Goal: Task Accomplishment & Management: Use online tool/utility

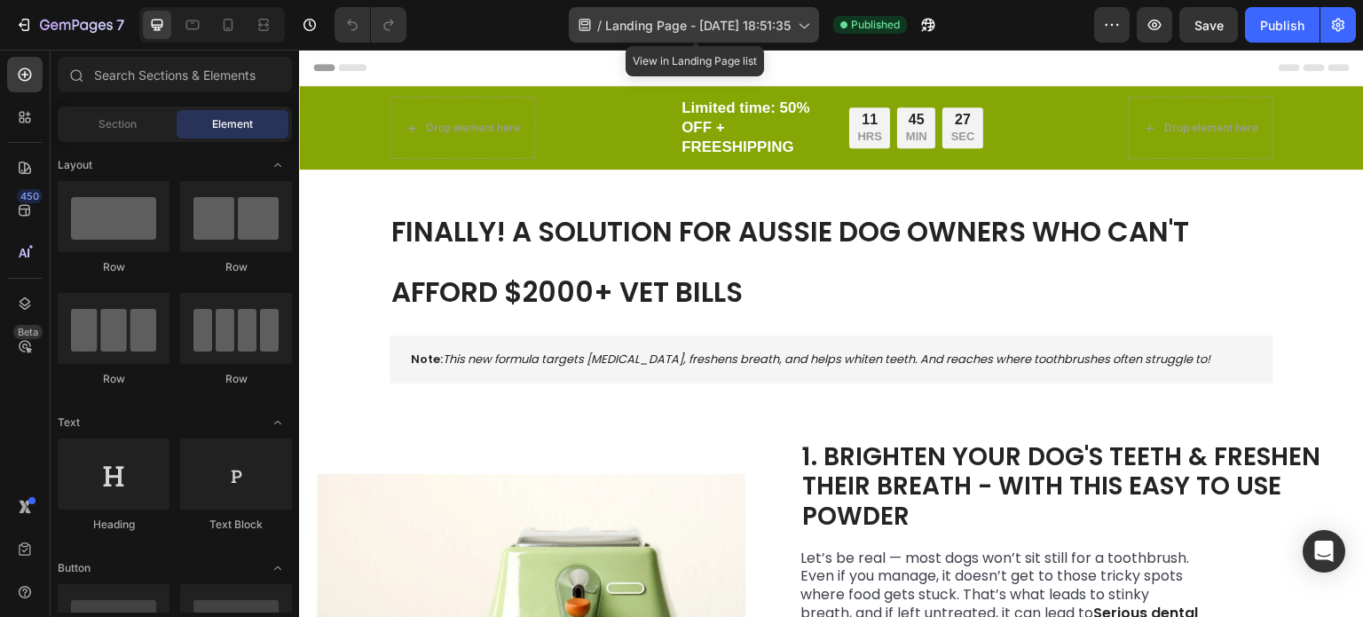
click at [803, 41] on div "/ Landing Page - Aug 21, 18:51:35" at bounding box center [694, 25] width 250 height 36
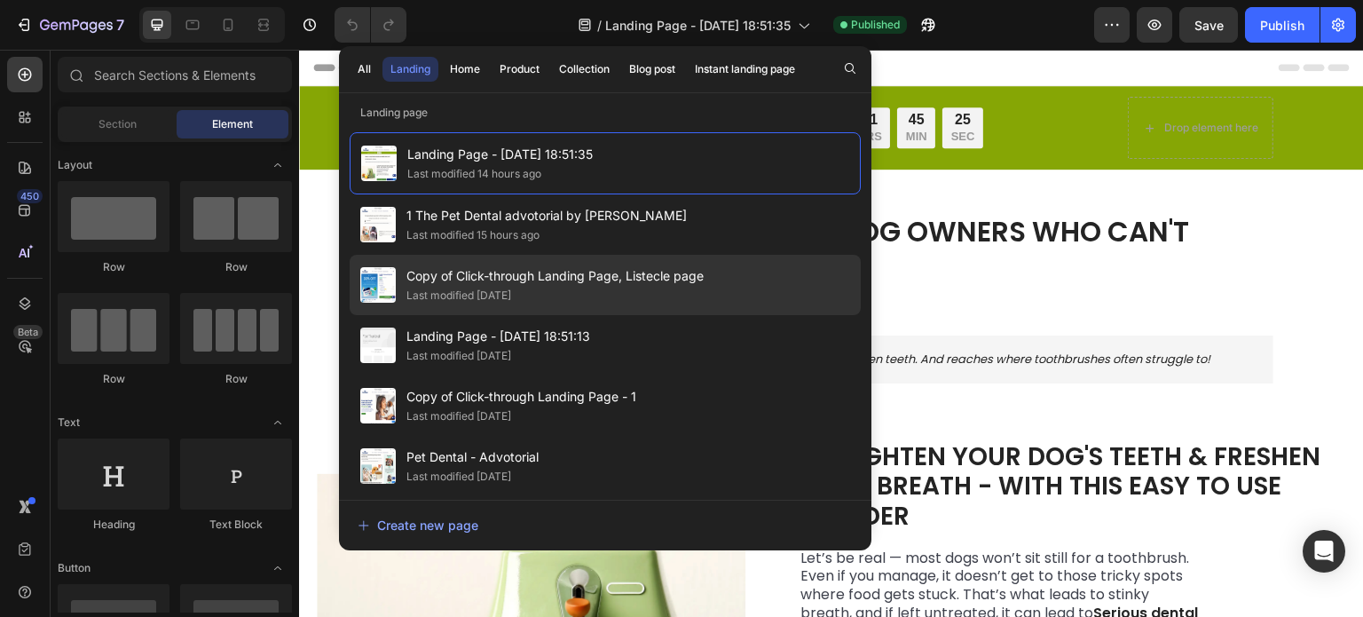
click at [537, 269] on span "Copy of Click-through Landing Page, Listecle page" at bounding box center [555, 275] width 297 height 21
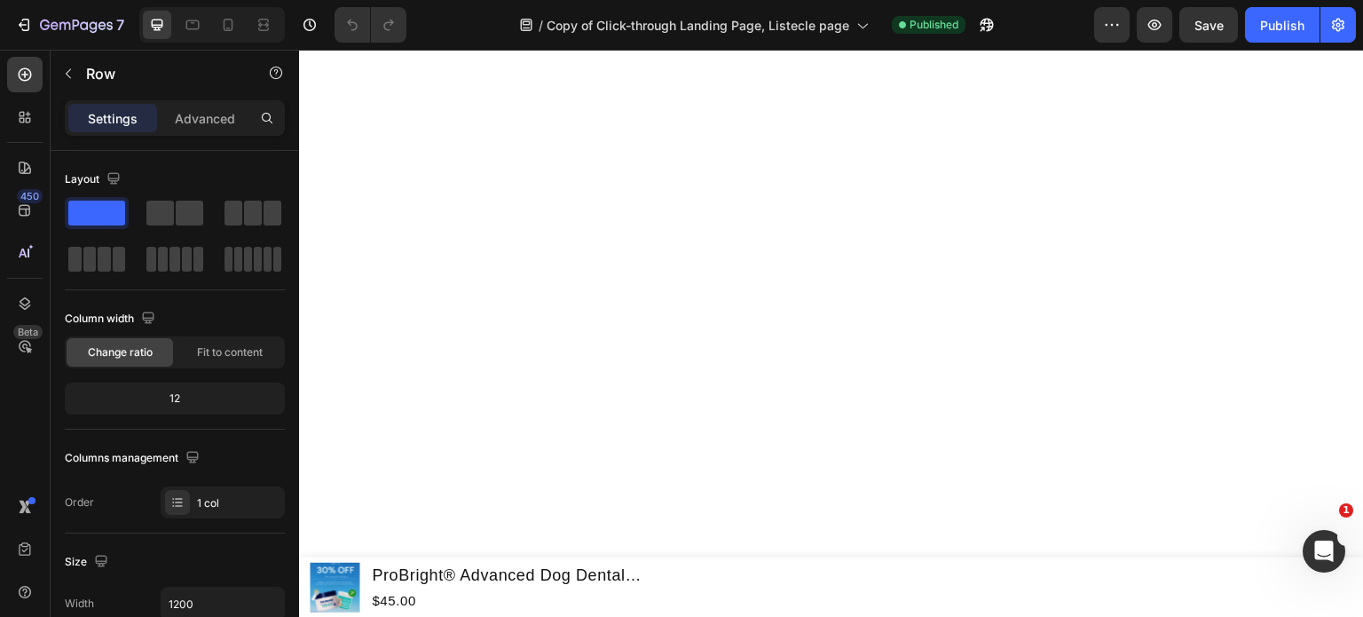
scroll to position [4849, 0]
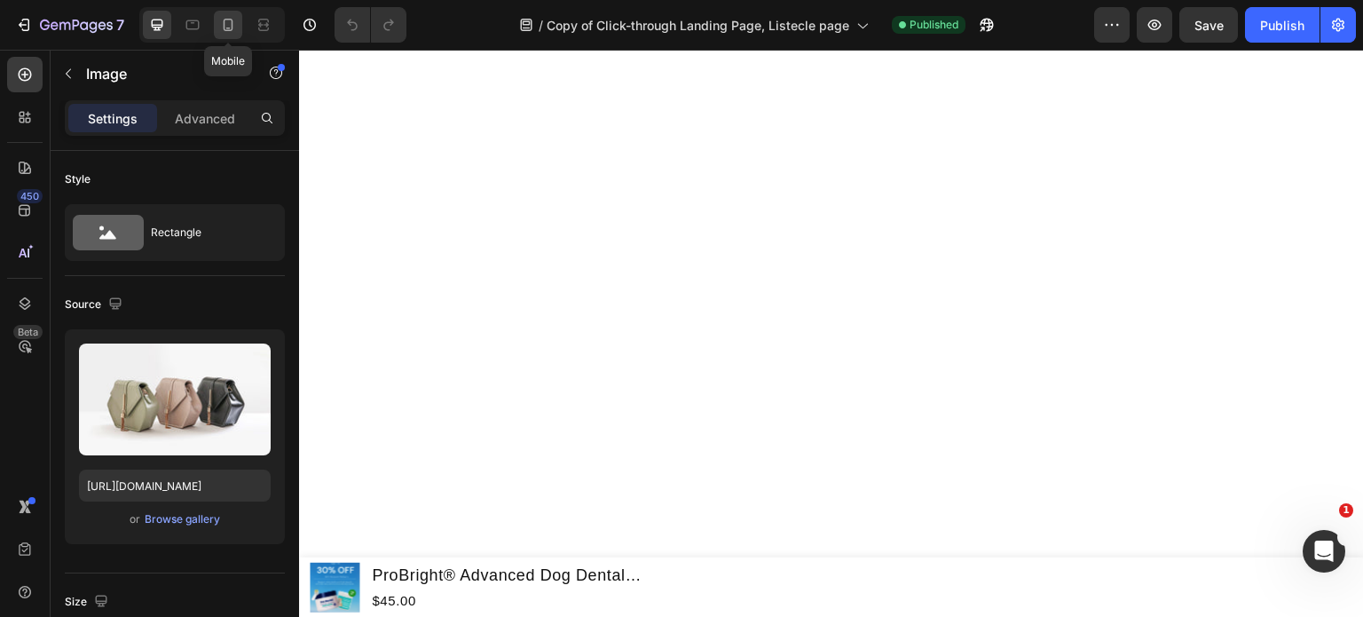
click at [231, 26] on icon at bounding box center [228, 25] width 18 height 18
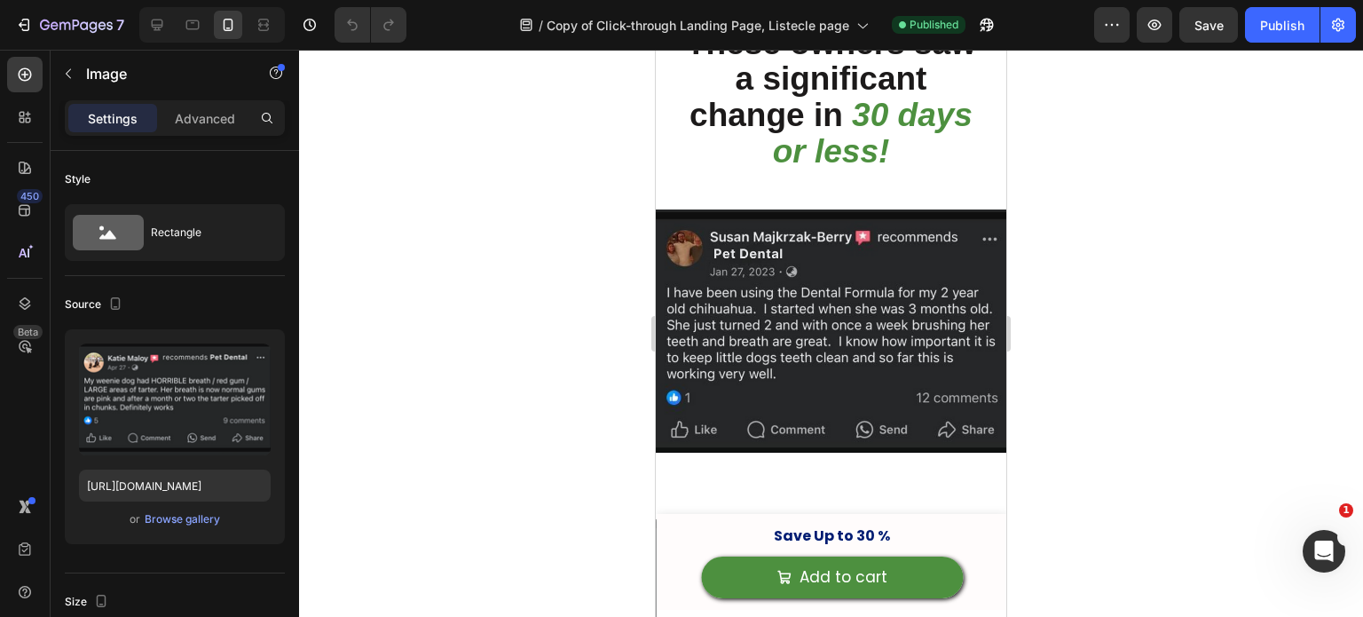
scroll to position [2598, 0]
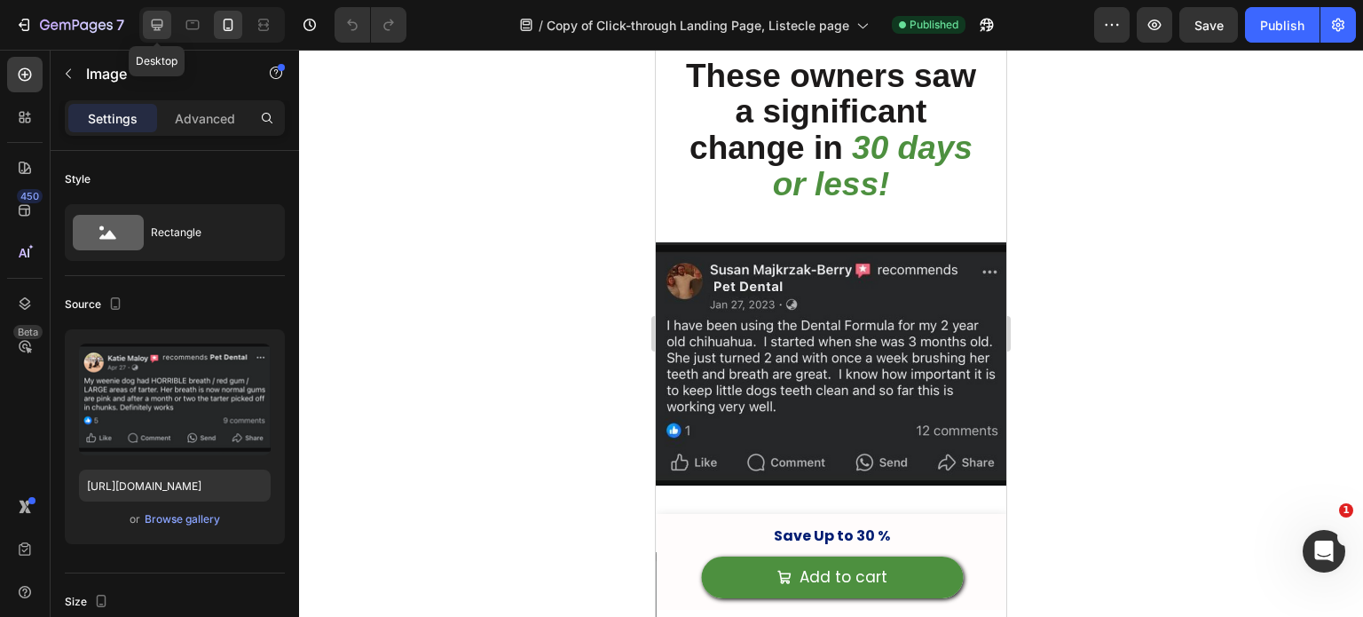
click at [166, 20] on div at bounding box center [157, 25] width 28 height 28
type input "https://cdn.shopify.com/s/files/1/2005/9307/files/image_demo.jpg"
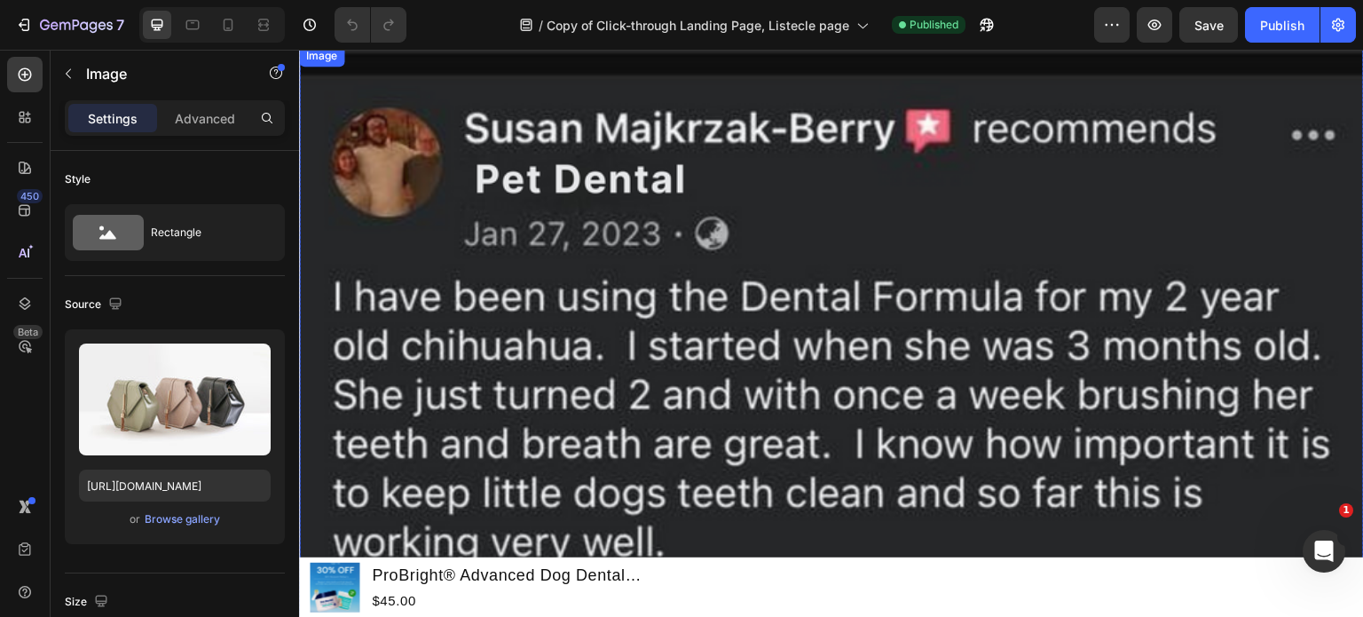
scroll to position [3214, 0]
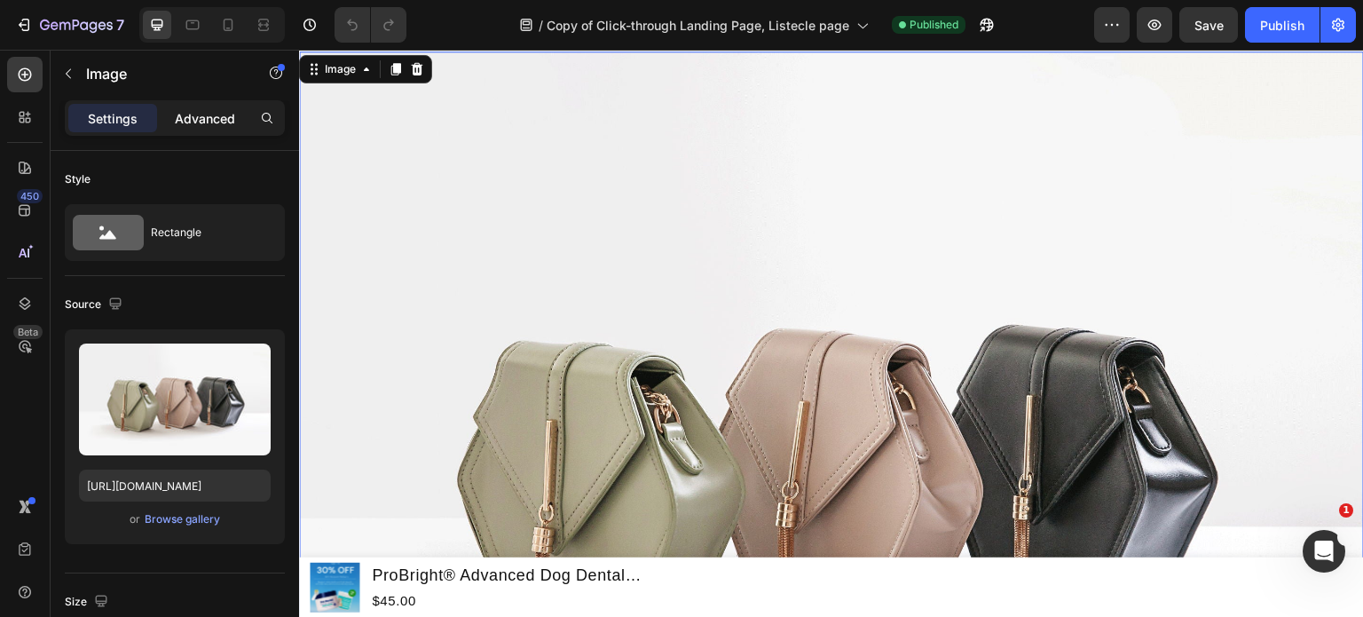
click at [215, 126] on p "Advanced" at bounding box center [205, 118] width 60 height 19
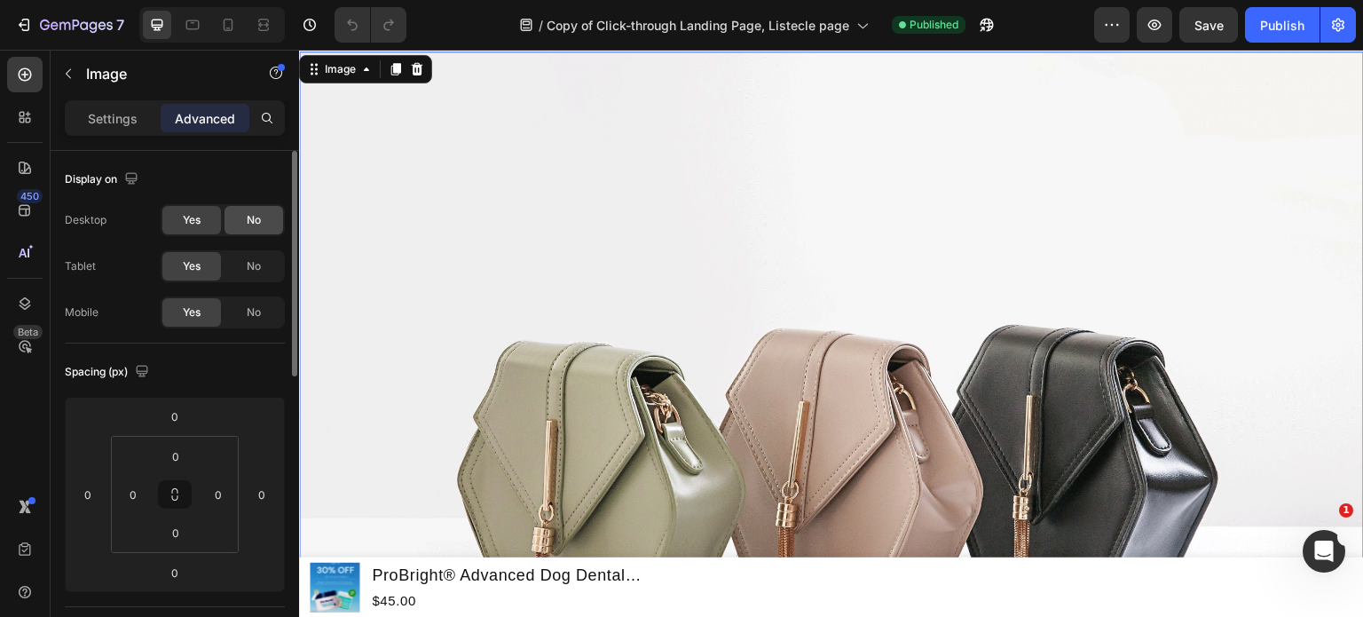
click at [259, 227] on div "No" at bounding box center [254, 220] width 59 height 28
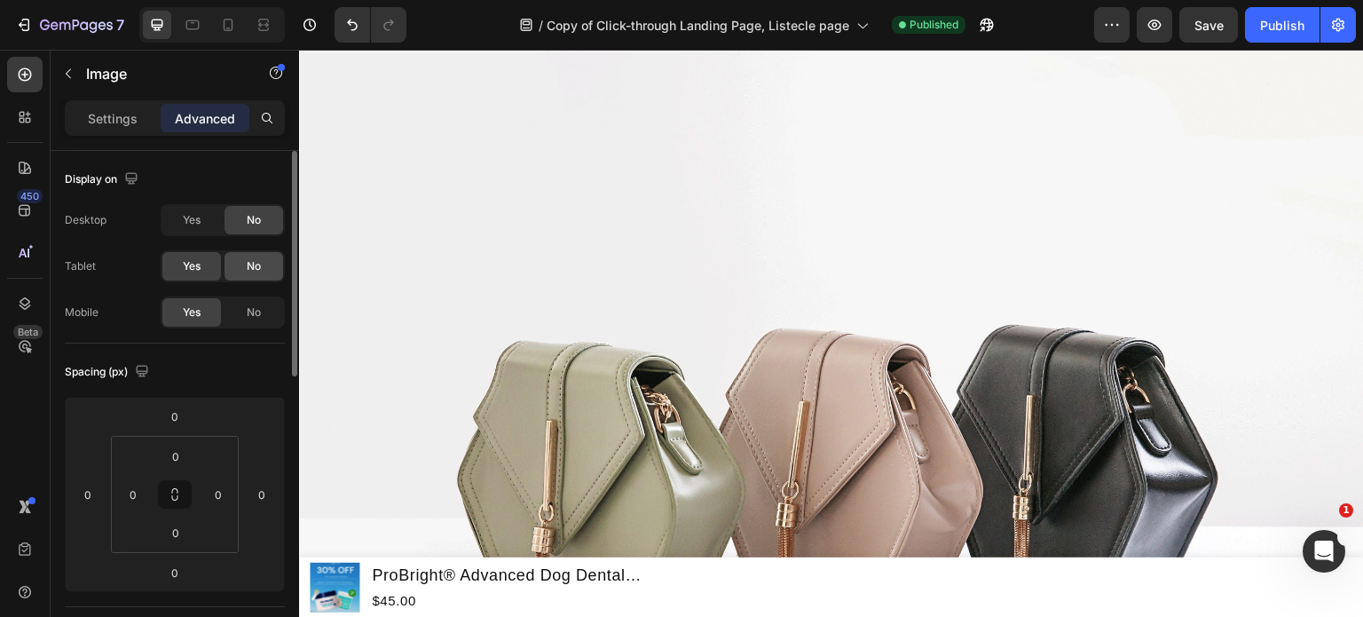
click at [251, 264] on span "No" at bounding box center [254, 266] width 14 height 16
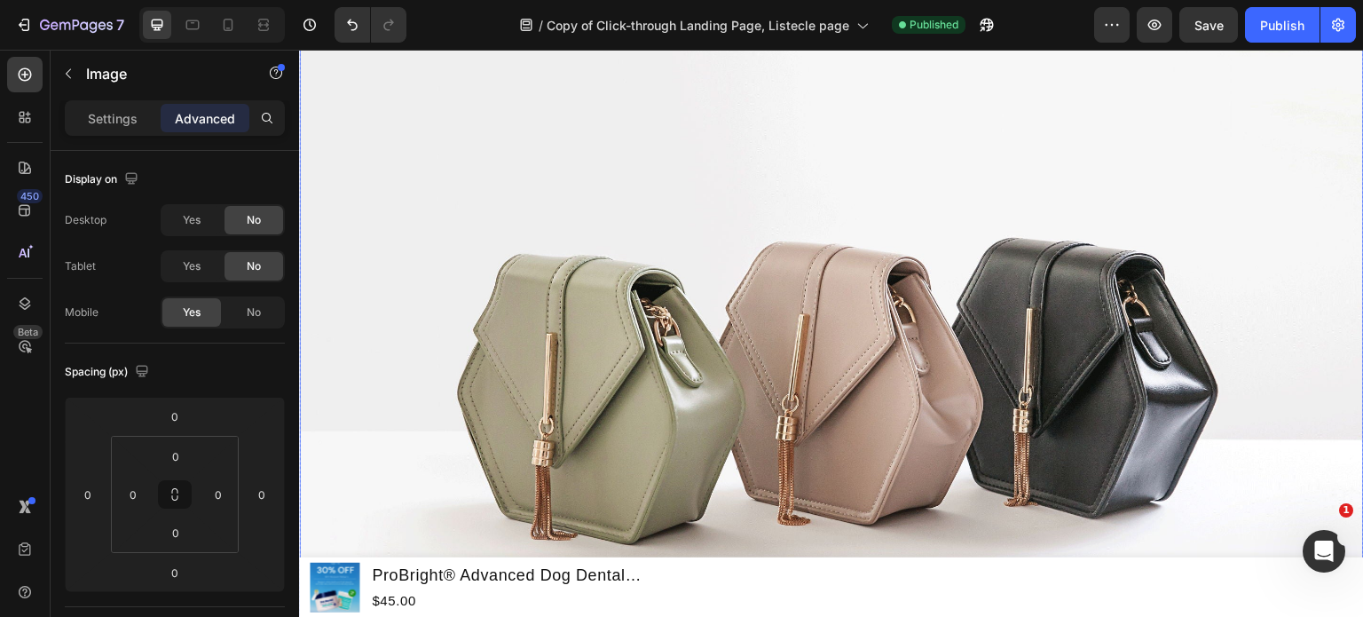
scroll to position [3302, 0]
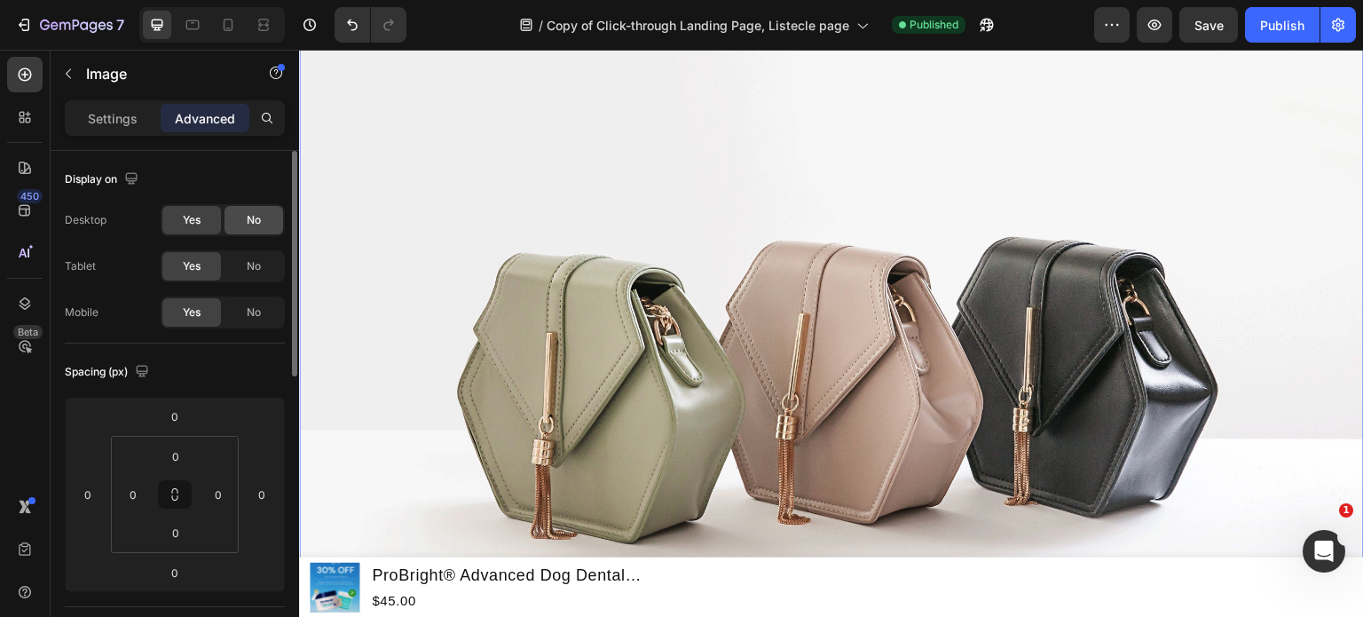
click at [245, 212] on div "No" at bounding box center [254, 220] width 59 height 28
click at [249, 258] on span "No" at bounding box center [254, 266] width 14 height 16
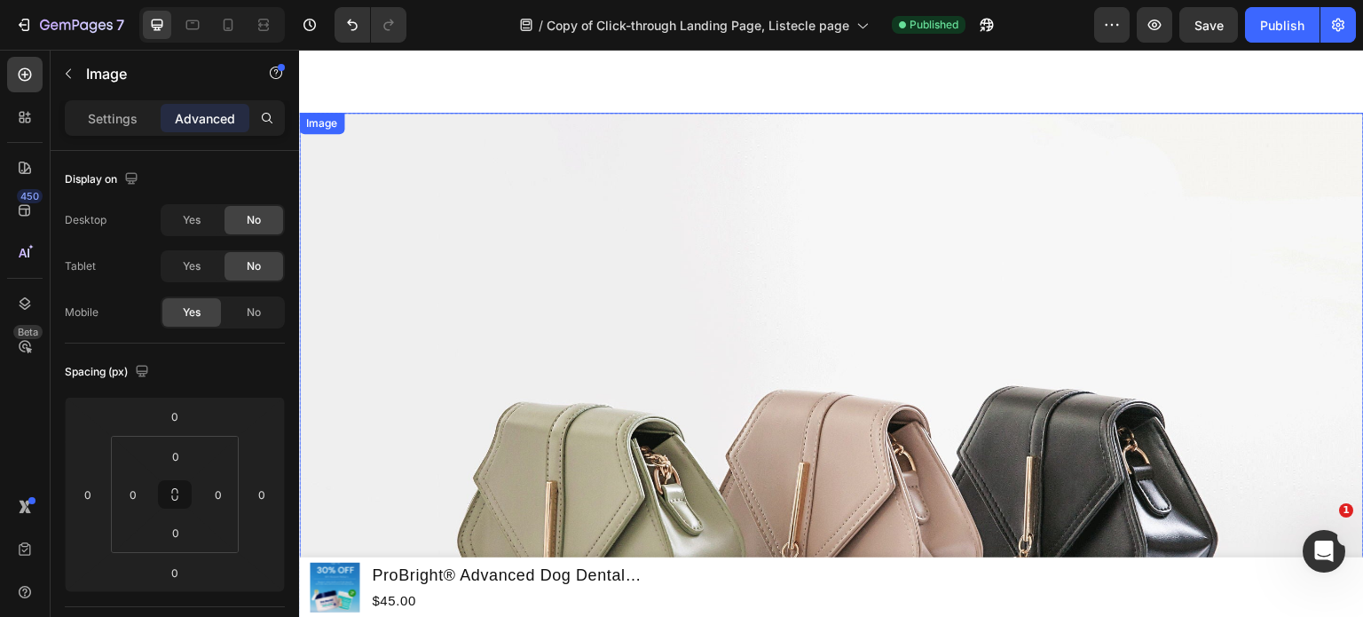
scroll to position [3260, 0]
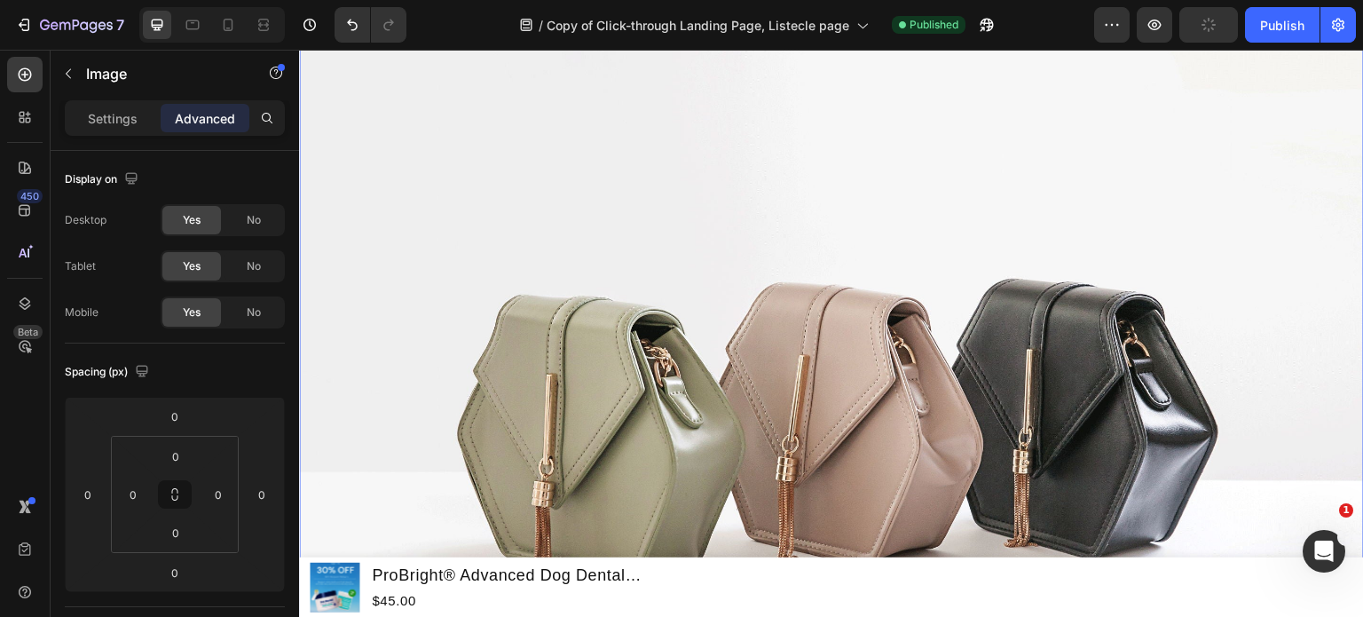
click at [562, 288] on img at bounding box center [831, 404] width 1065 height 799
click at [519, 283] on img at bounding box center [831, 404] width 1065 height 799
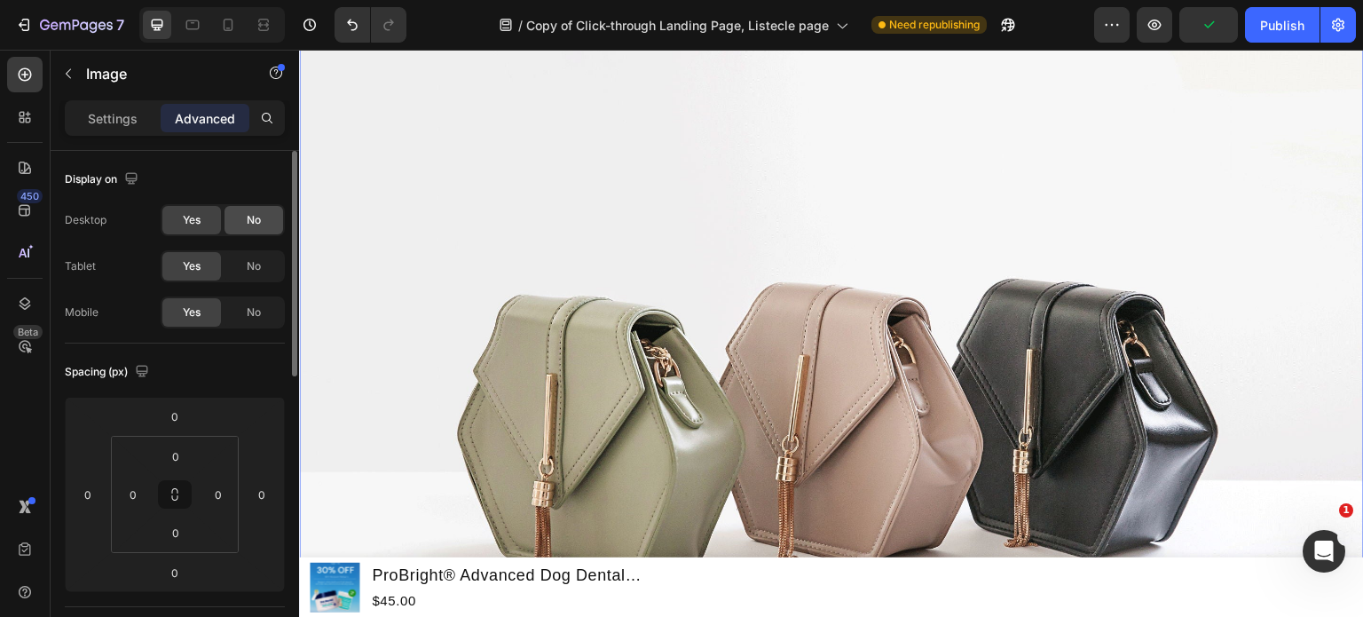
click at [268, 219] on div "No" at bounding box center [254, 220] width 59 height 28
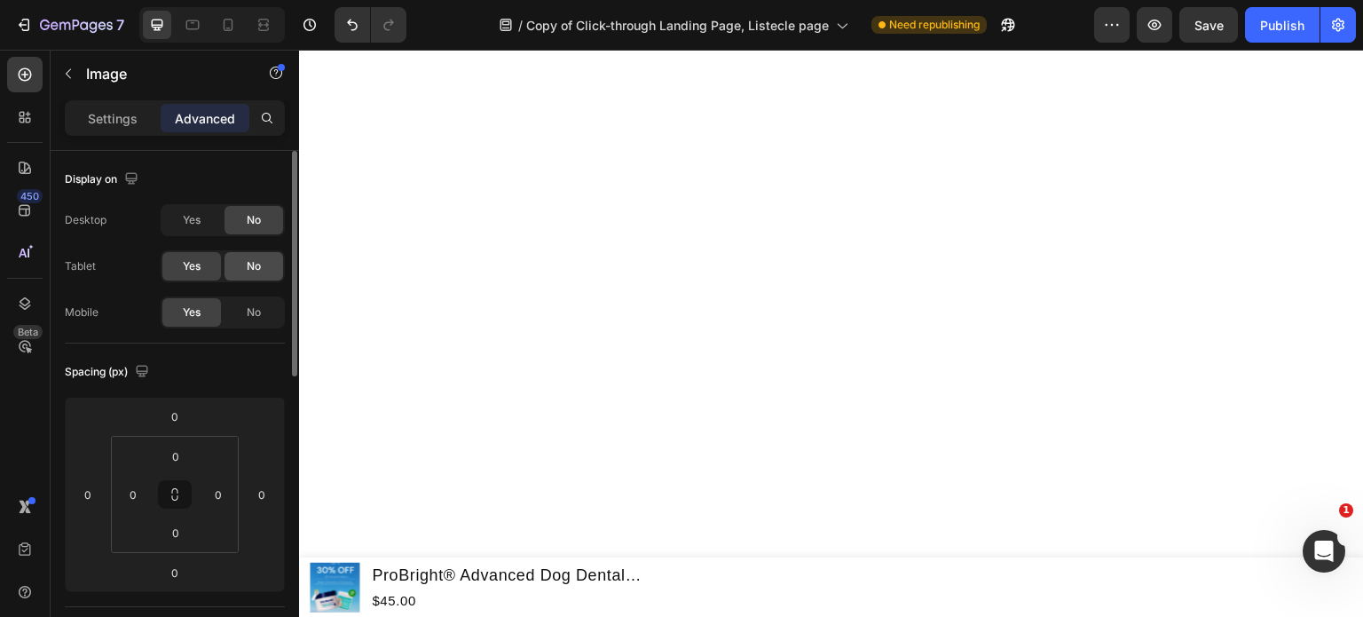
click at [251, 258] on span "No" at bounding box center [254, 266] width 14 height 16
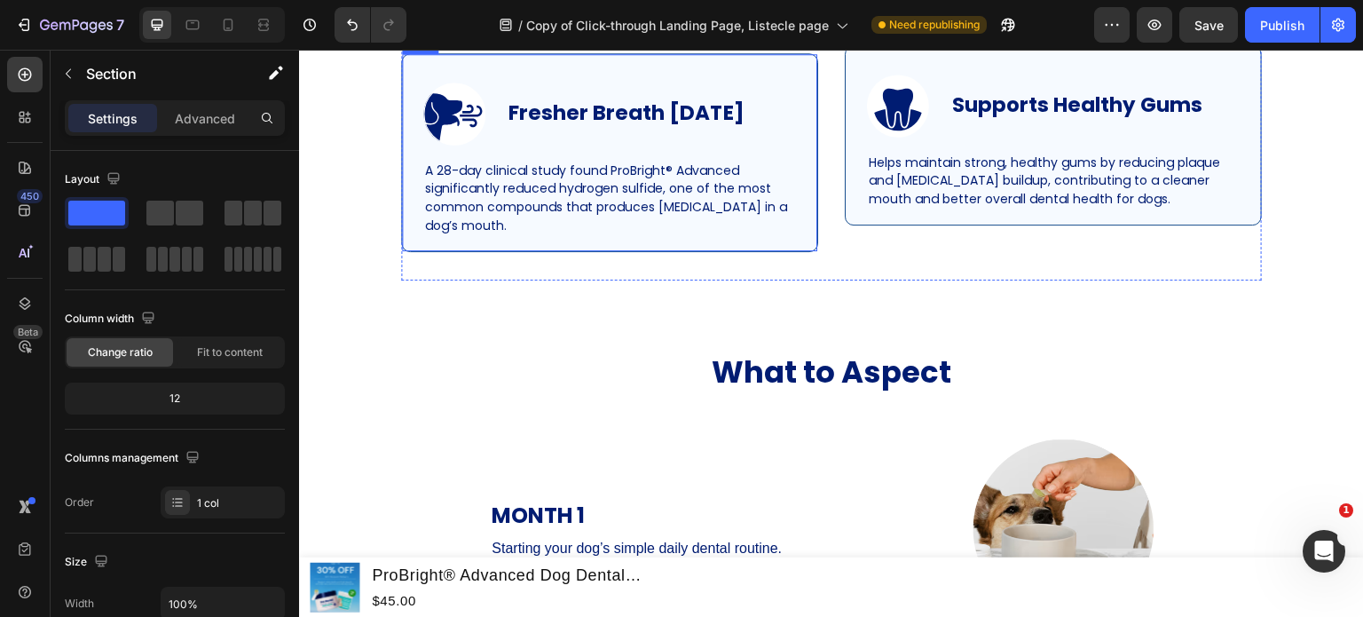
scroll to position [870, 0]
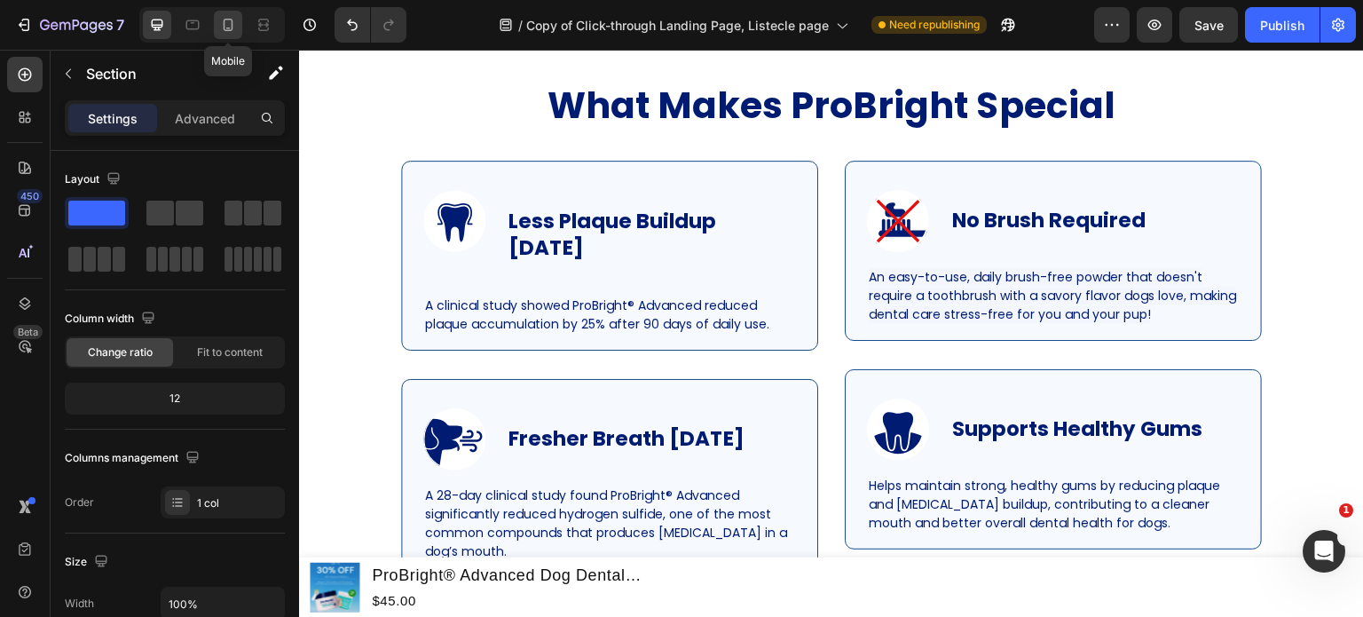
click at [228, 20] on icon at bounding box center [229, 25] width 10 height 12
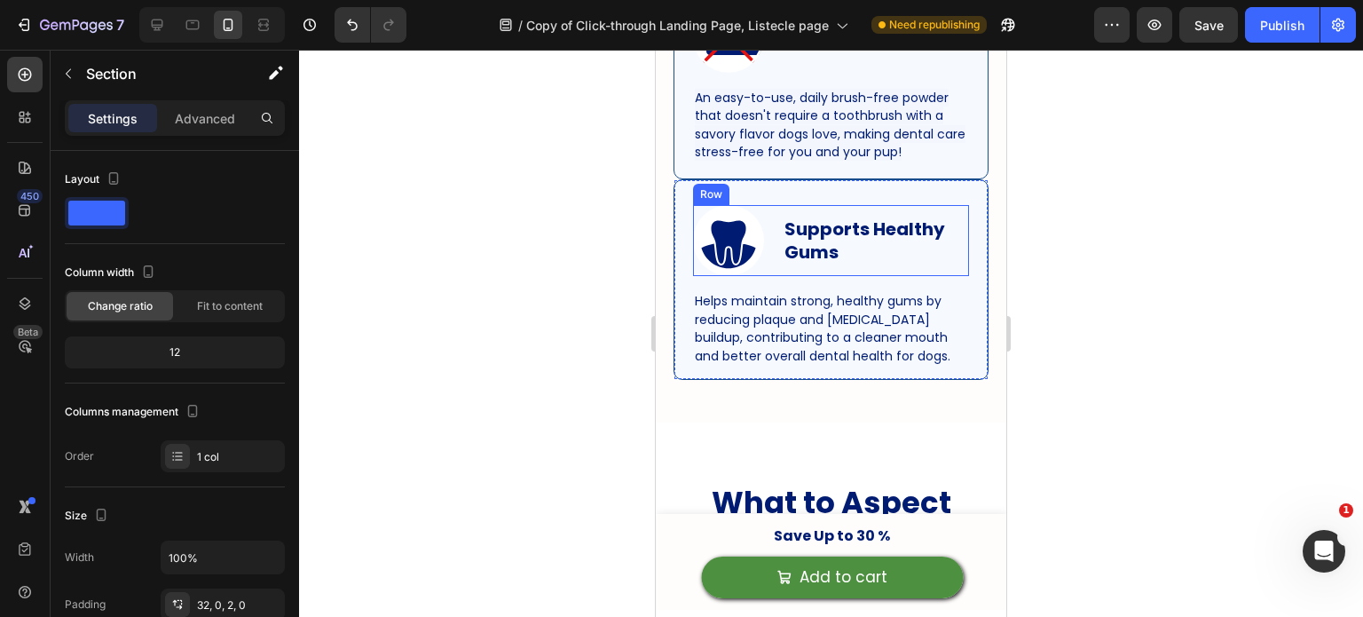
scroll to position [2433, 0]
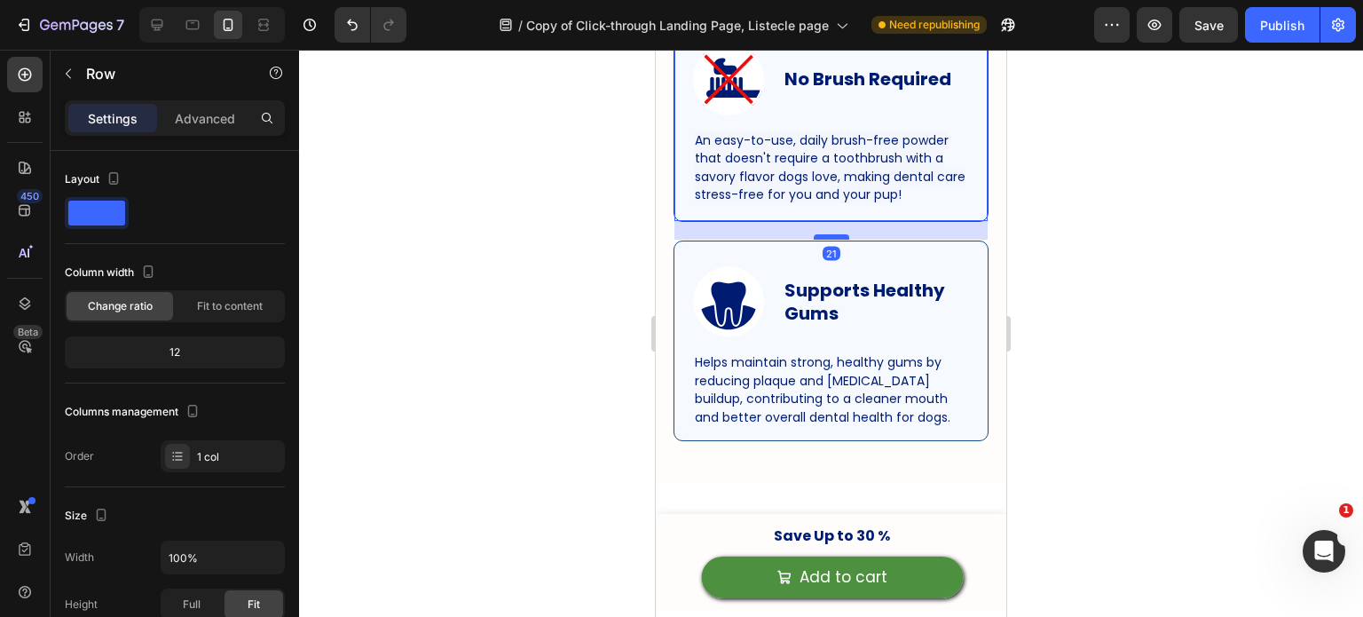
drag, startPoint x: 832, startPoint y: 375, endPoint x: 832, endPoint y: 393, distance: 18.6
click at [832, 240] on div at bounding box center [832, 236] width 36 height 5
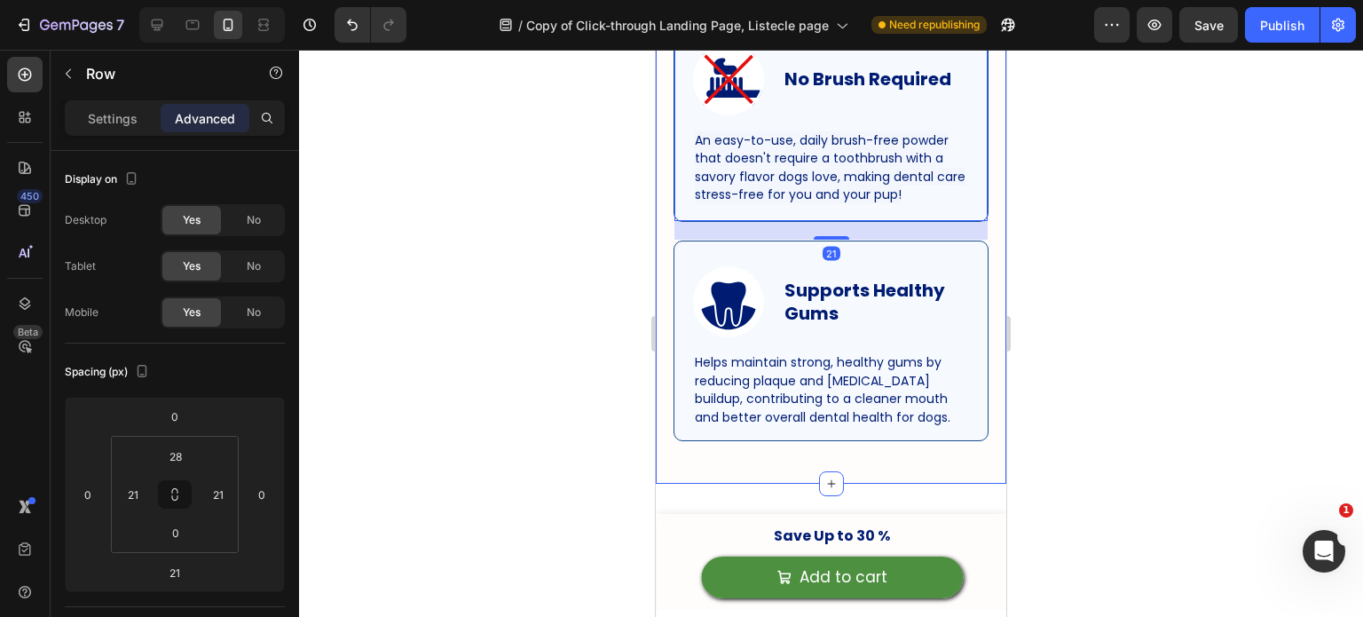
click at [1065, 339] on div at bounding box center [831, 333] width 1064 height 567
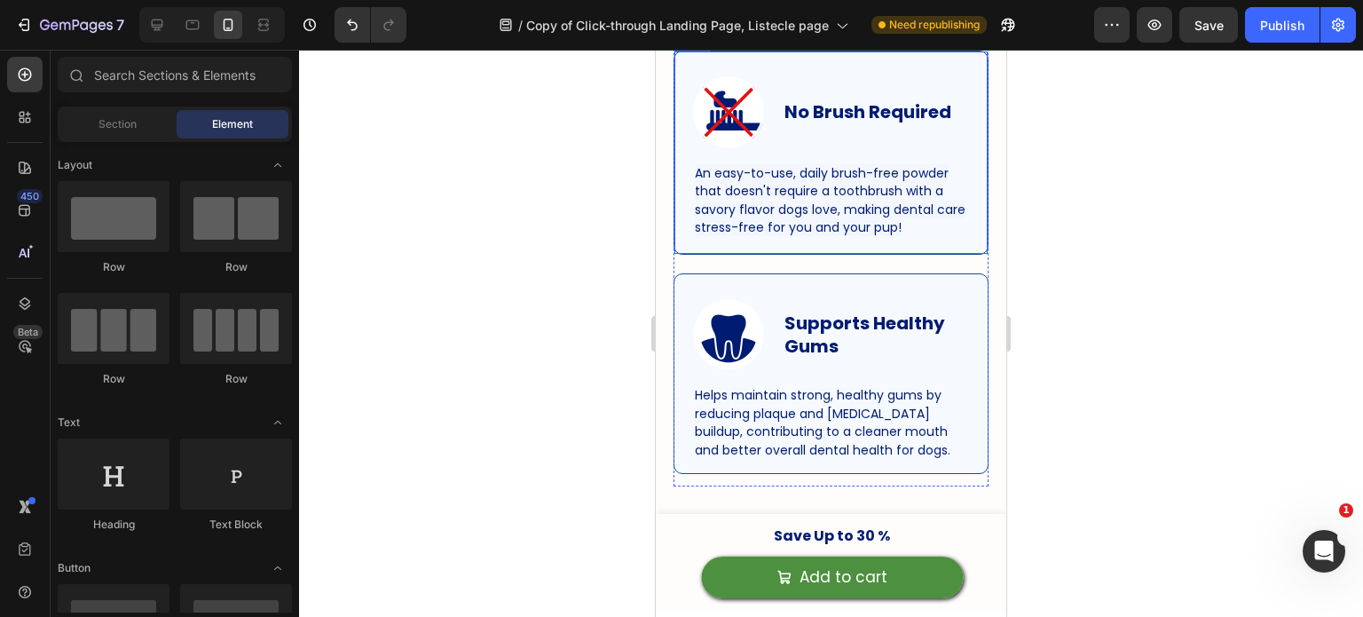
scroll to position [2398, 0]
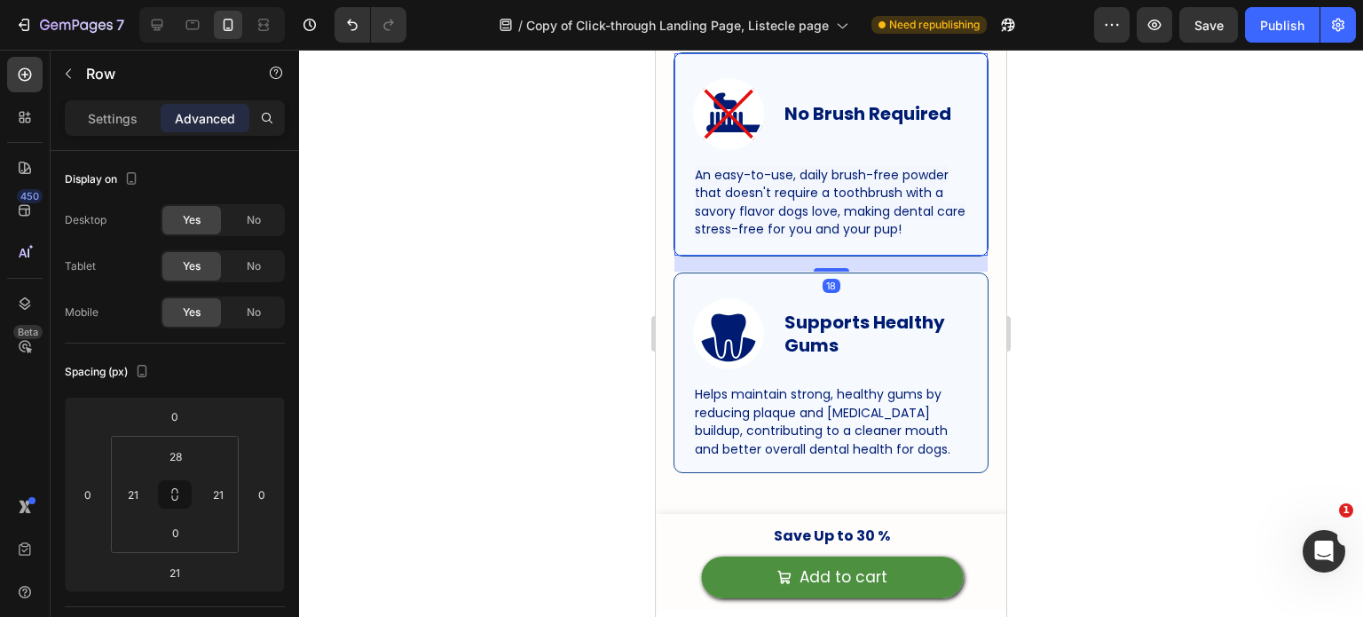
click at [827, 272] on div at bounding box center [832, 270] width 36 height 4
type input "18"
click at [1022, 388] on div at bounding box center [831, 333] width 1064 height 567
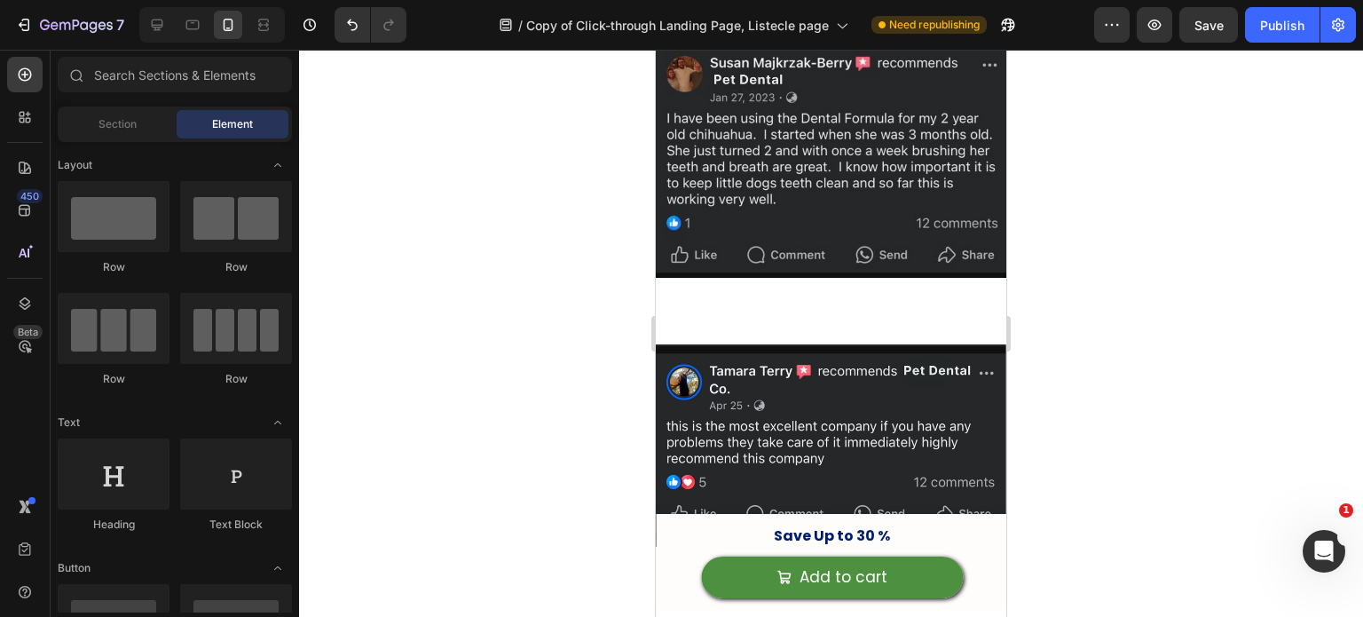
scroll to position [4234, 0]
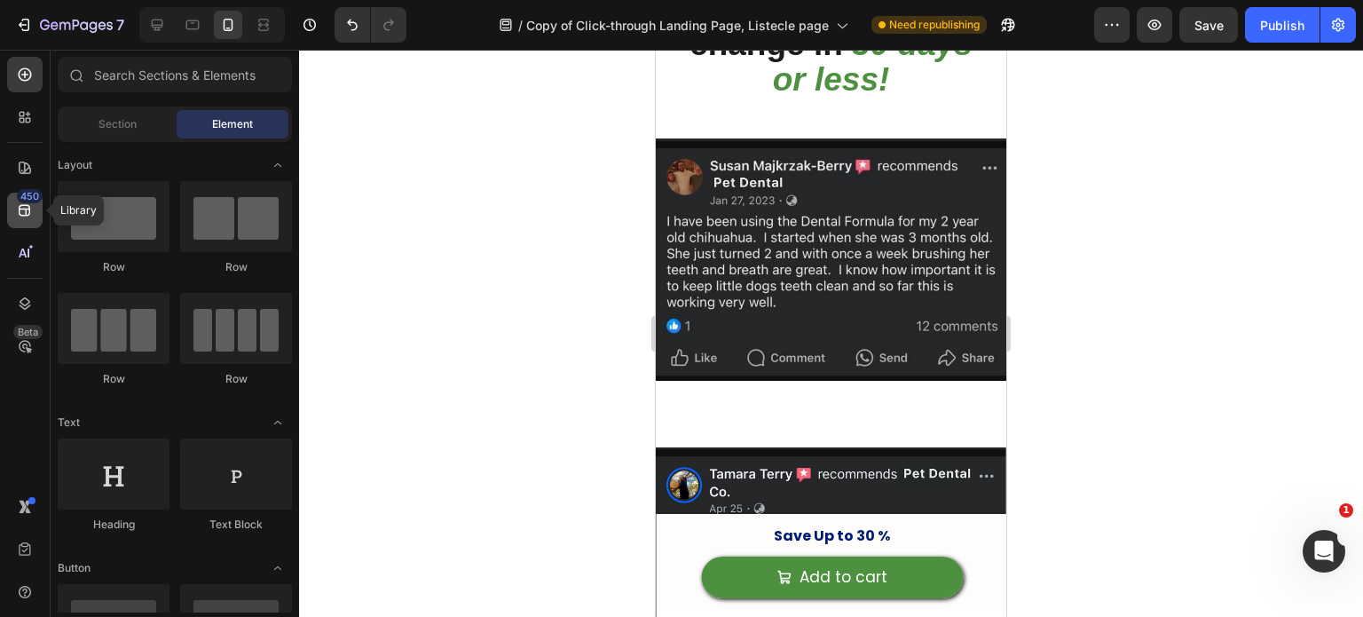
click at [12, 219] on div "450" at bounding box center [25, 211] width 36 height 36
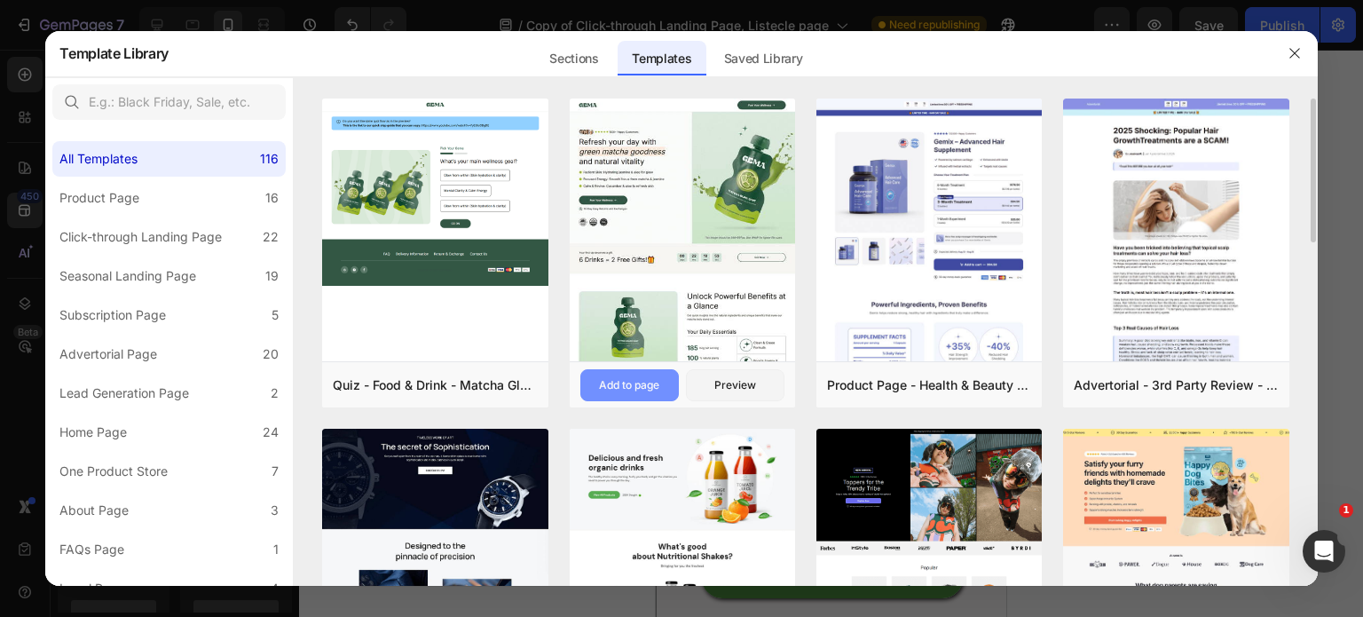
click at [620, 377] on div "Add to page" at bounding box center [629, 385] width 60 height 16
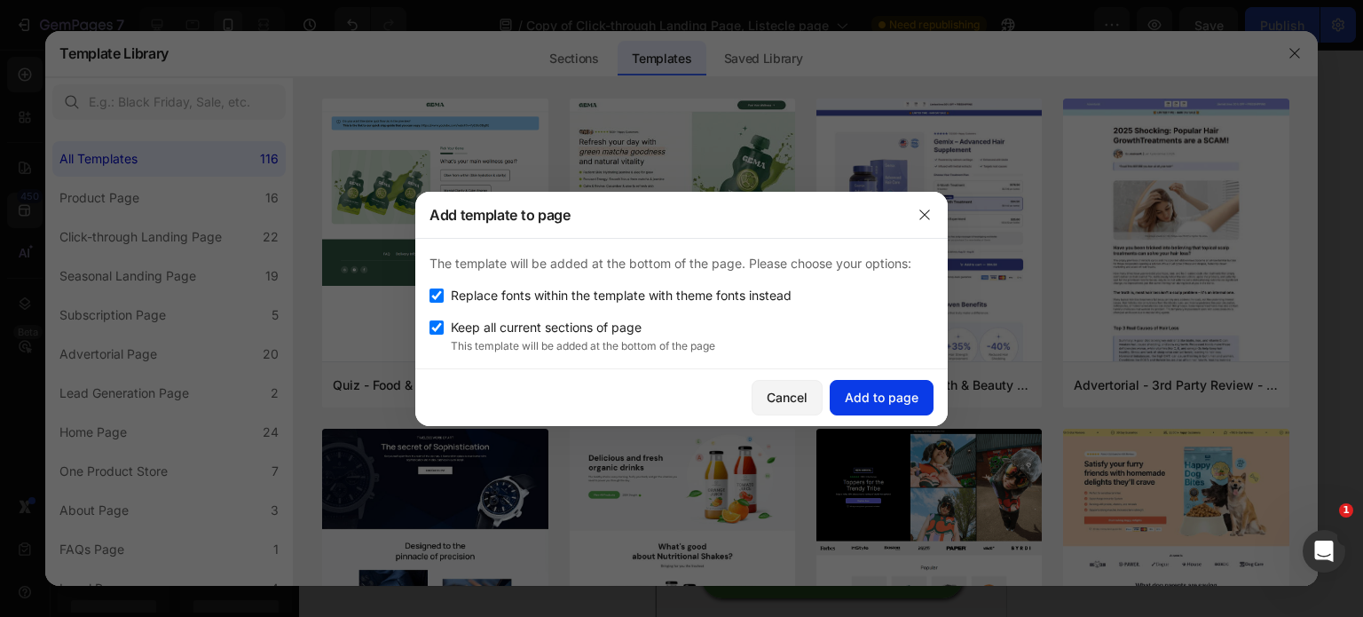
click at [858, 390] on div "Add to page" at bounding box center [882, 397] width 74 height 19
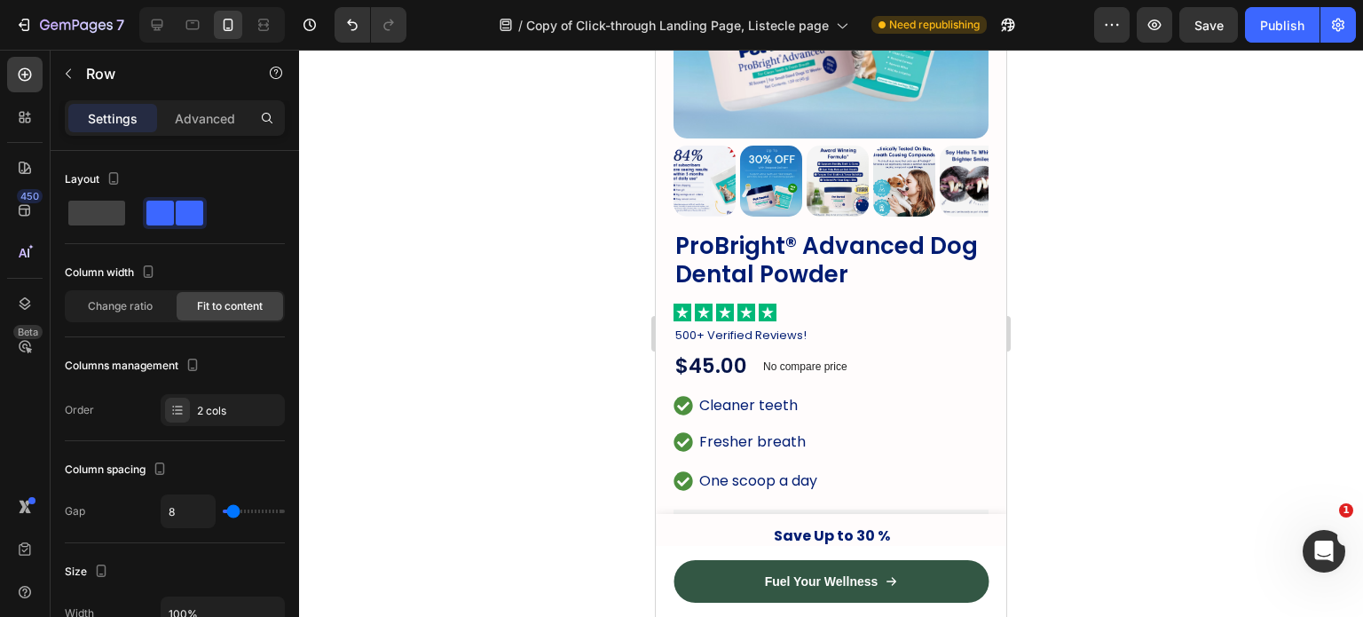
scroll to position [600, 0]
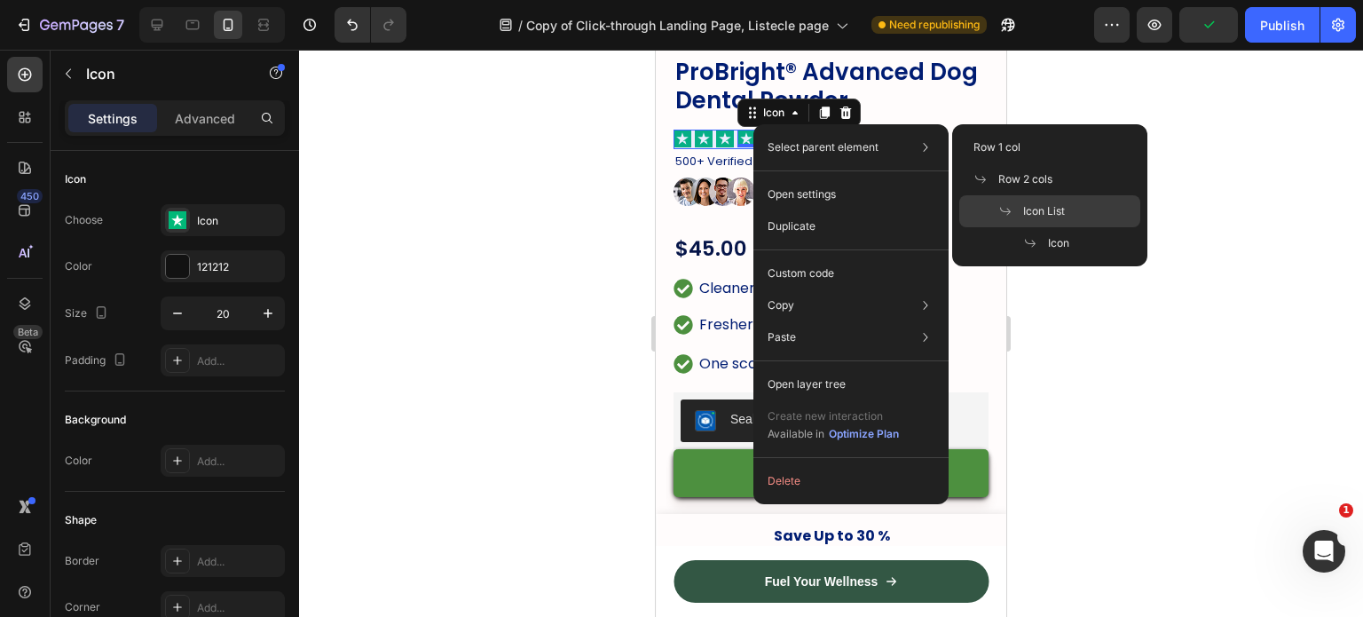
click at [1041, 227] on div "Icon List" at bounding box center [1050, 243] width 181 height 32
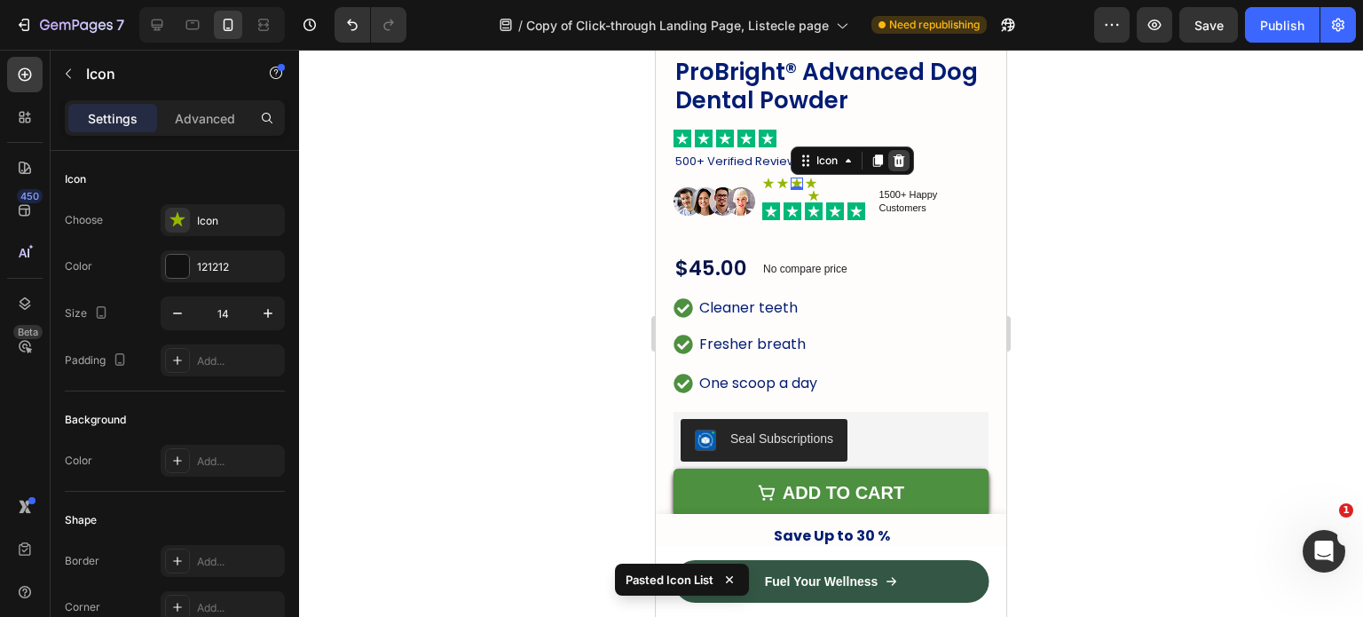
click at [897, 154] on icon at bounding box center [900, 160] width 12 height 12
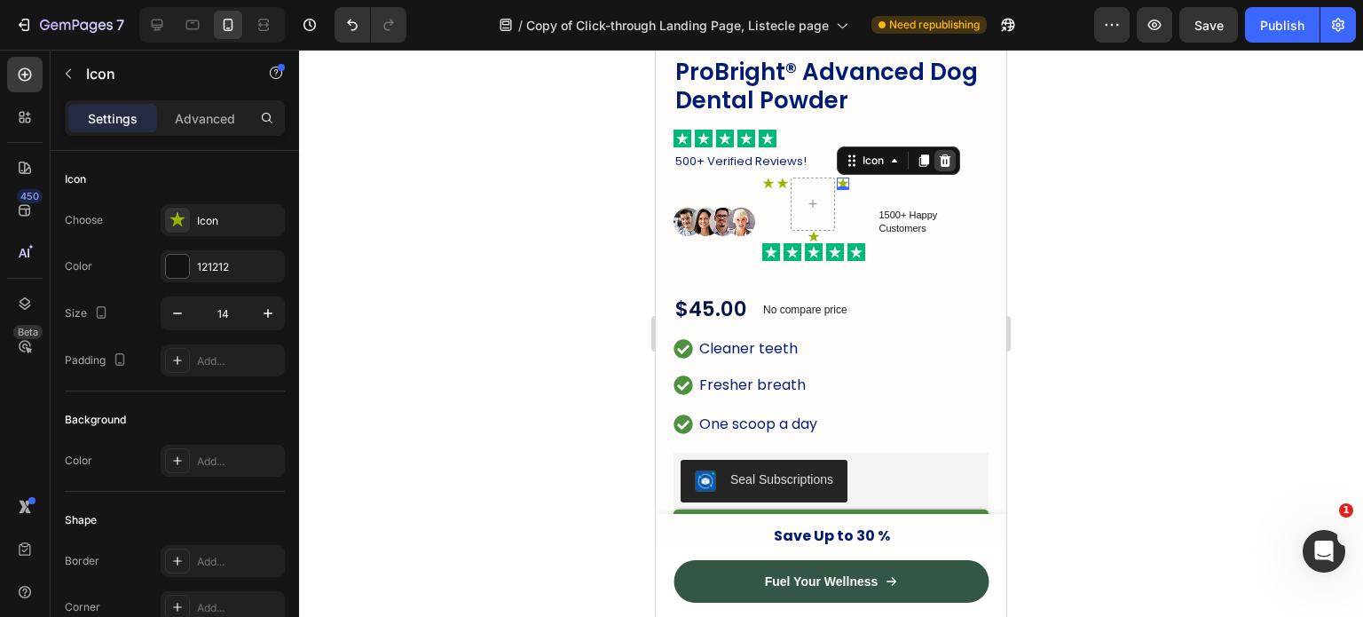
click at [948, 154] on icon at bounding box center [946, 160] width 12 height 12
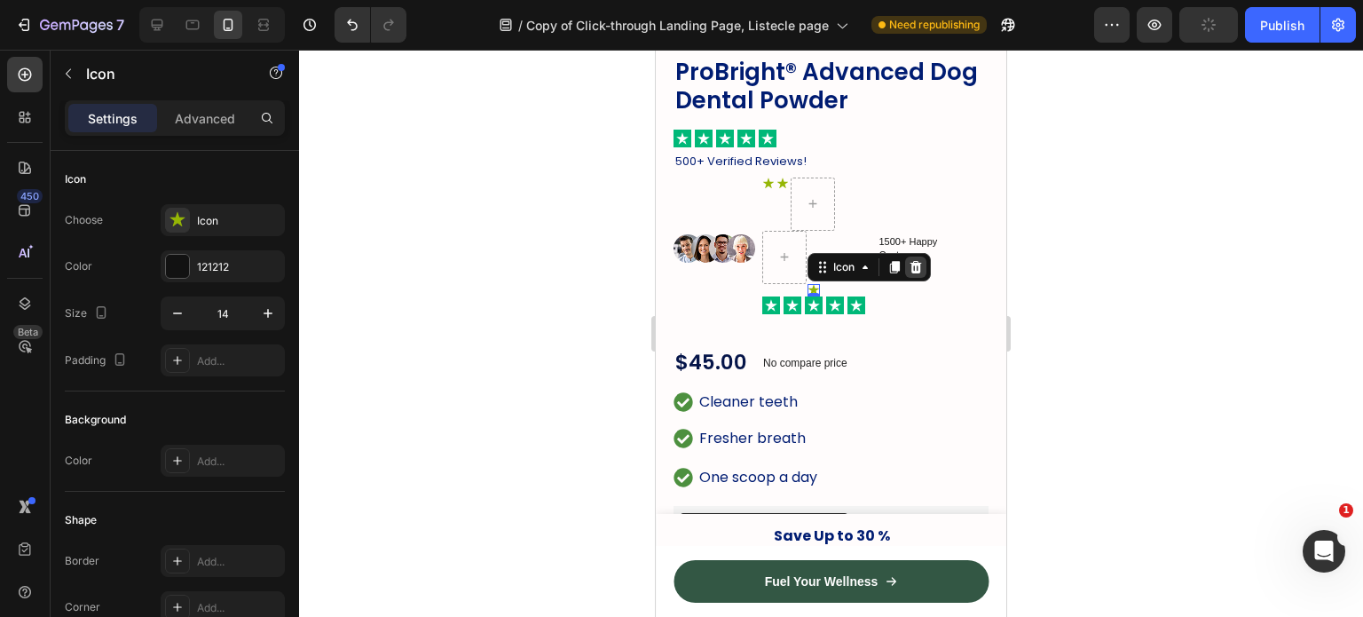
click at [912, 257] on div at bounding box center [915, 267] width 21 height 21
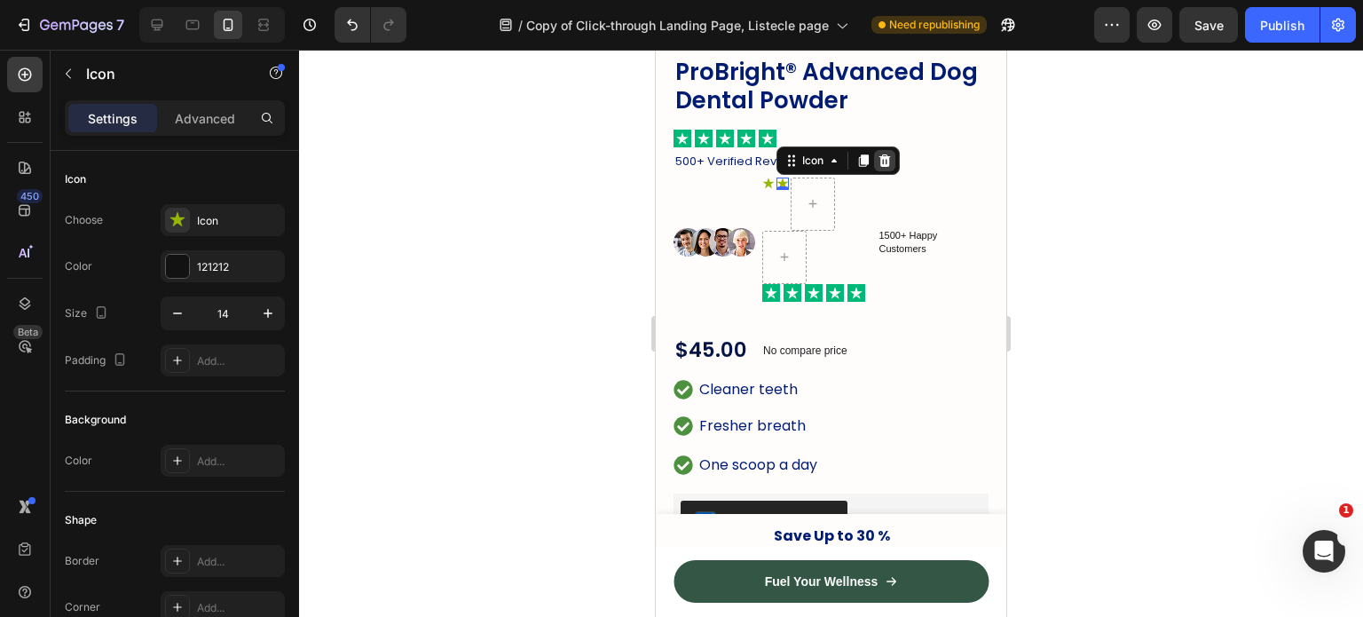
click at [889, 154] on icon at bounding box center [886, 160] width 12 height 12
click at [865, 154] on icon at bounding box center [871, 161] width 14 height 14
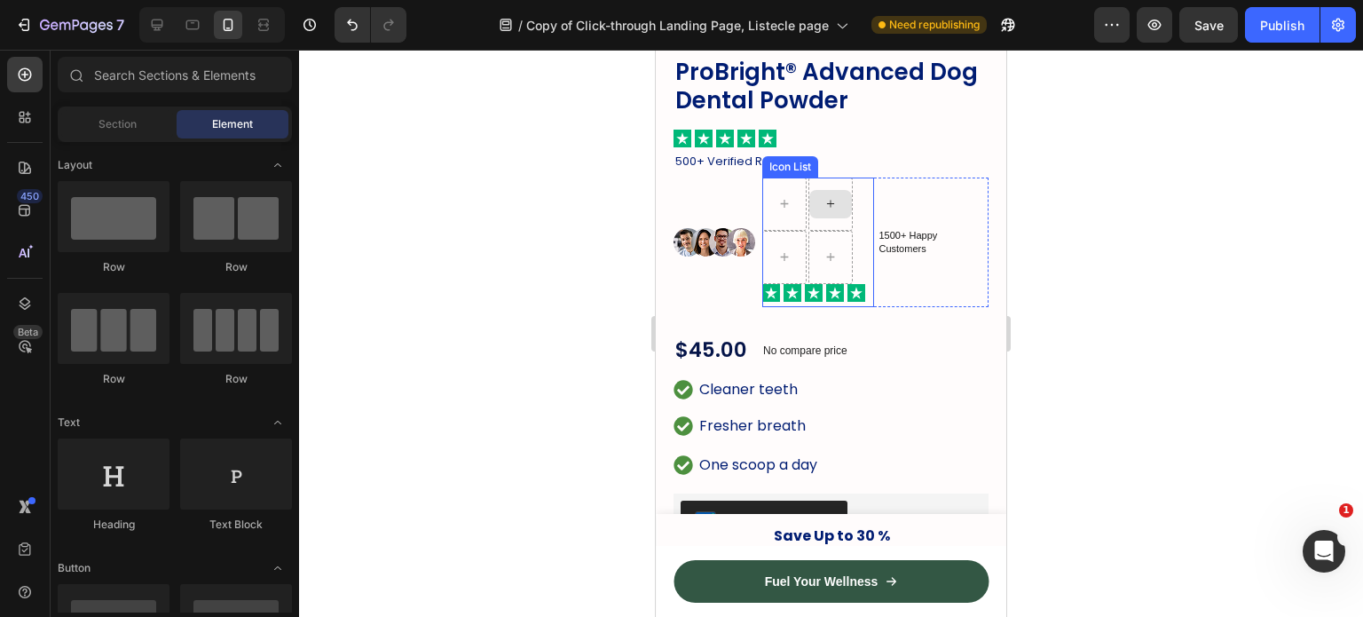
click at [817, 193] on div at bounding box center [831, 204] width 43 height 28
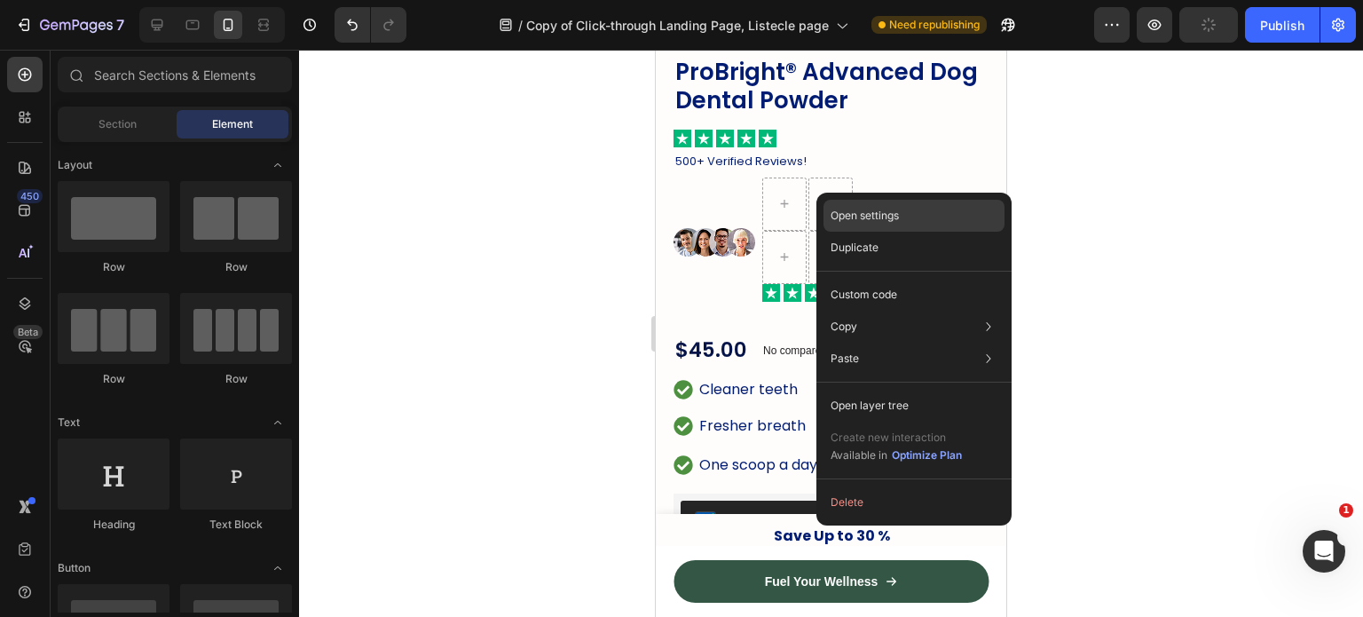
click at [898, 205] on div "Open settings" at bounding box center [914, 216] width 181 height 32
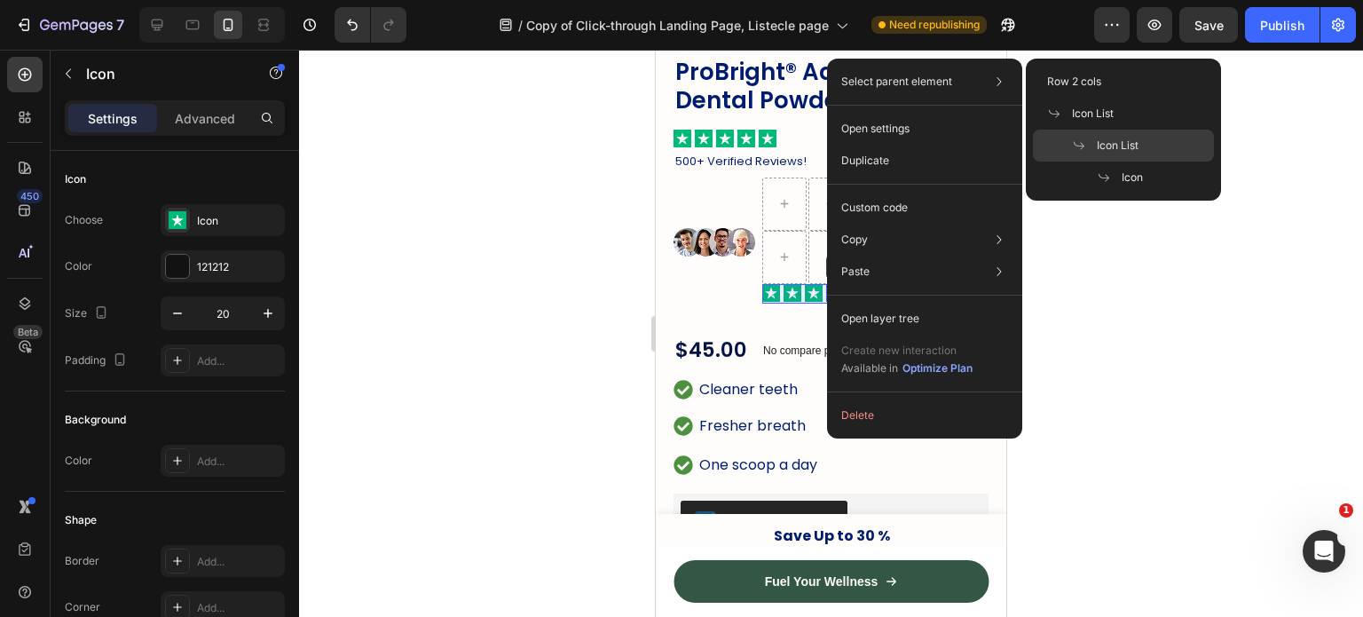
click at [1119, 138] on span "Icon List" at bounding box center [1118, 146] width 42 height 16
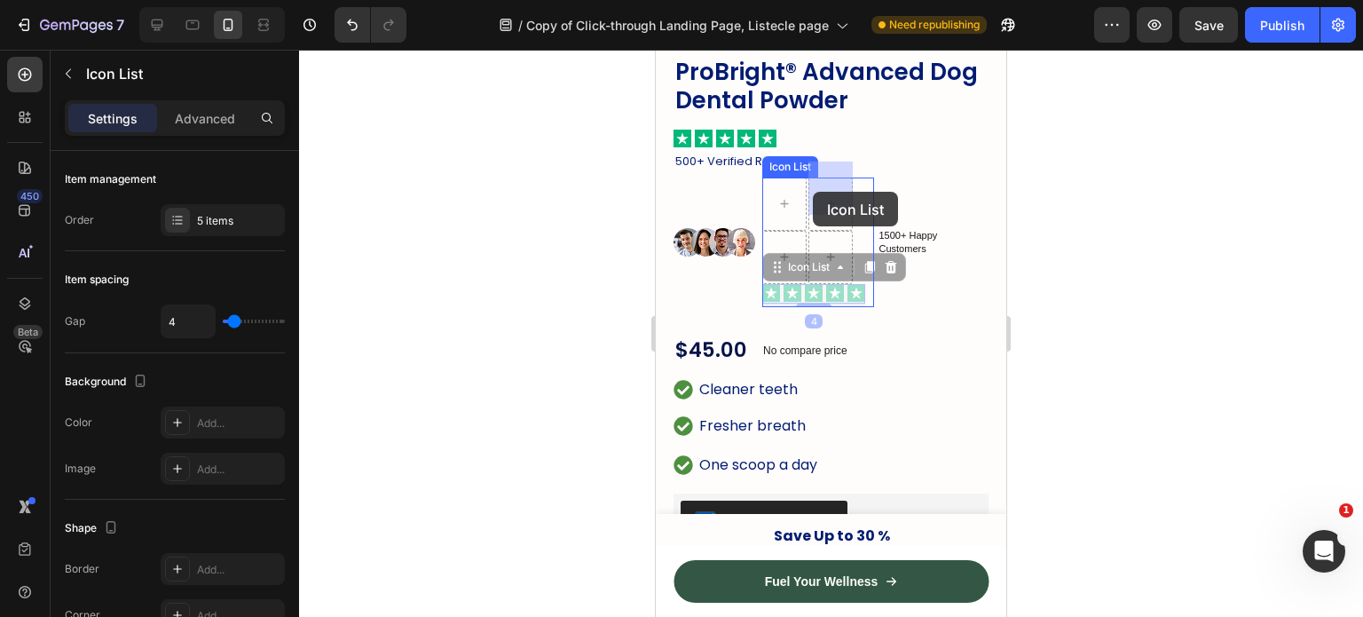
drag, startPoint x: 807, startPoint y: 249, endPoint x: 813, endPoint y: 192, distance: 57.1
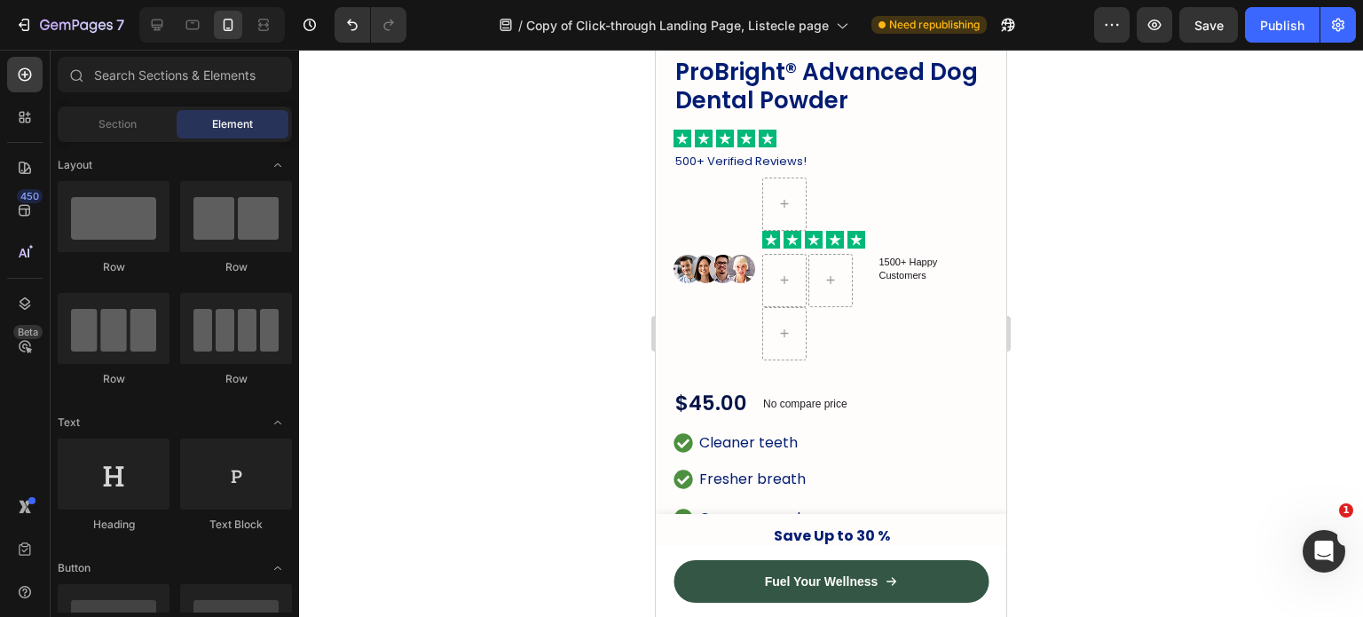
click at [1045, 219] on div at bounding box center [831, 333] width 1064 height 567
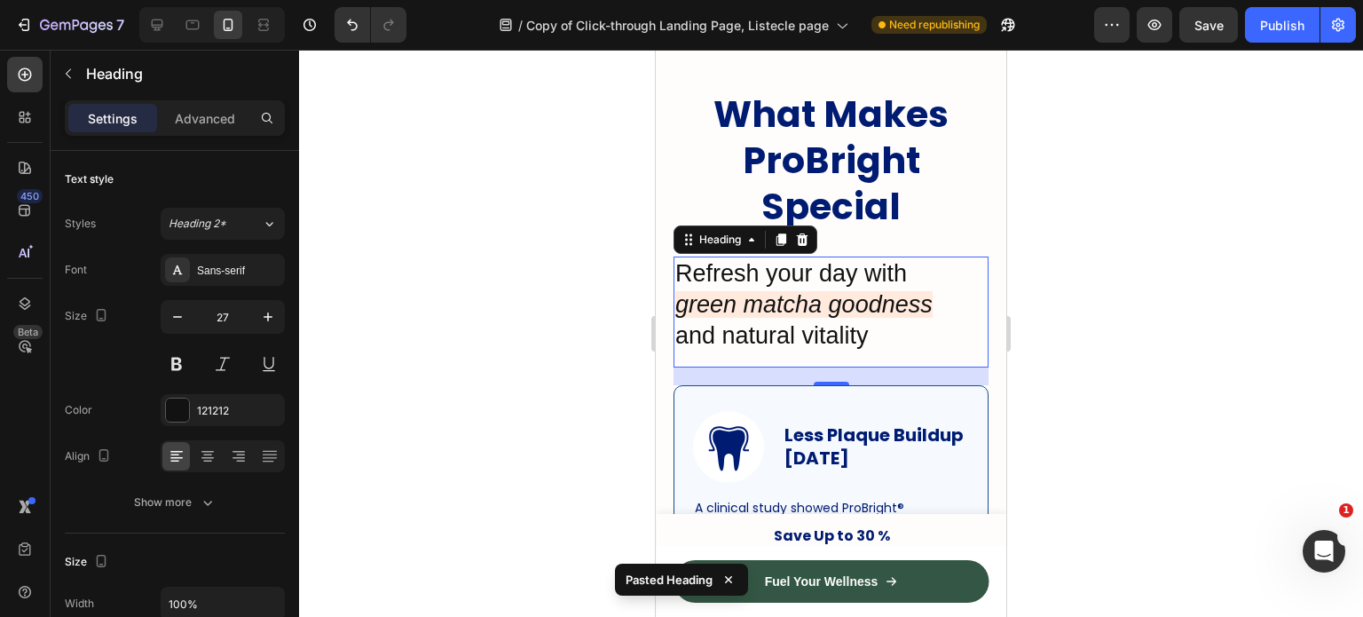
scroll to position [1722, 0]
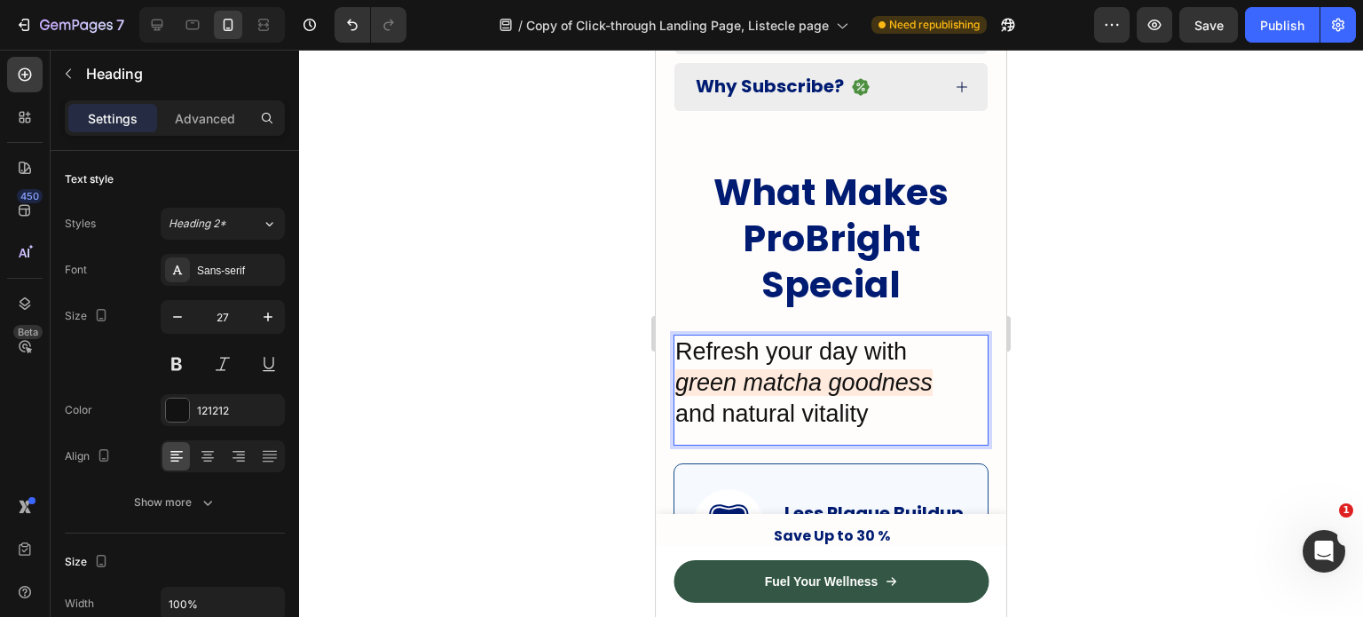
click at [778, 369] on icon "green matcha goodness" at bounding box center [804, 382] width 257 height 27
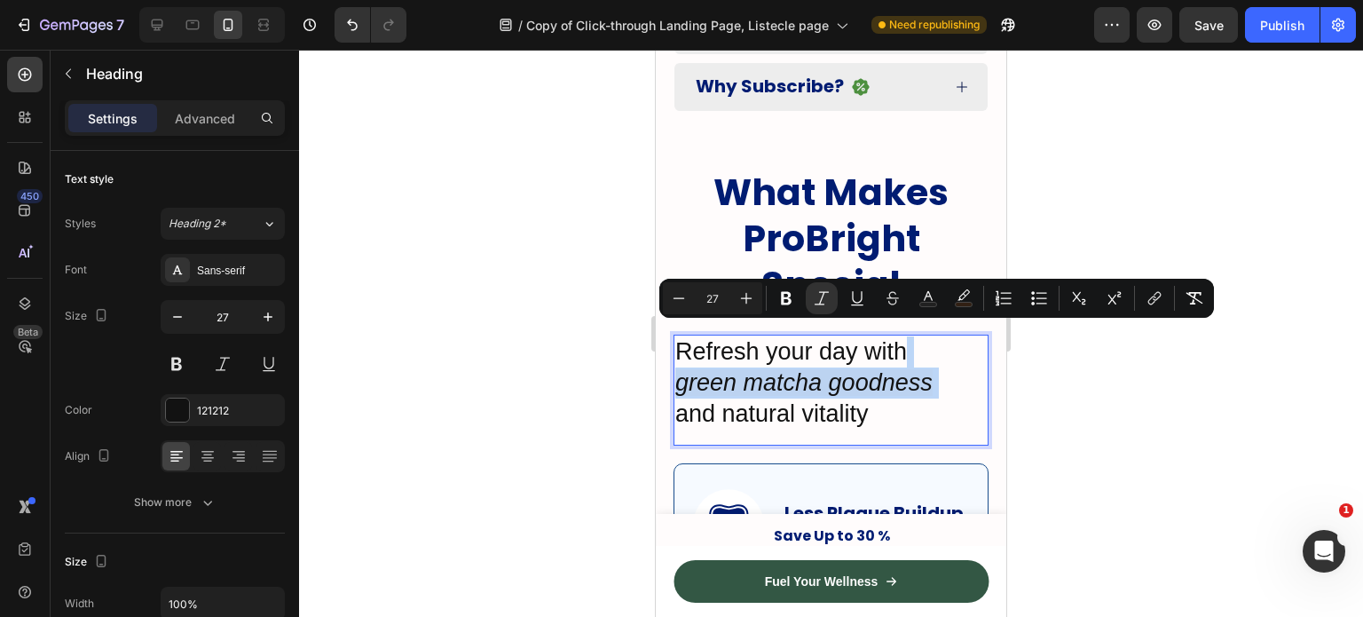
click at [969, 353] on p "Refresh your day with green matcha goodness and natural vitality" at bounding box center [832, 382] width 312 height 93
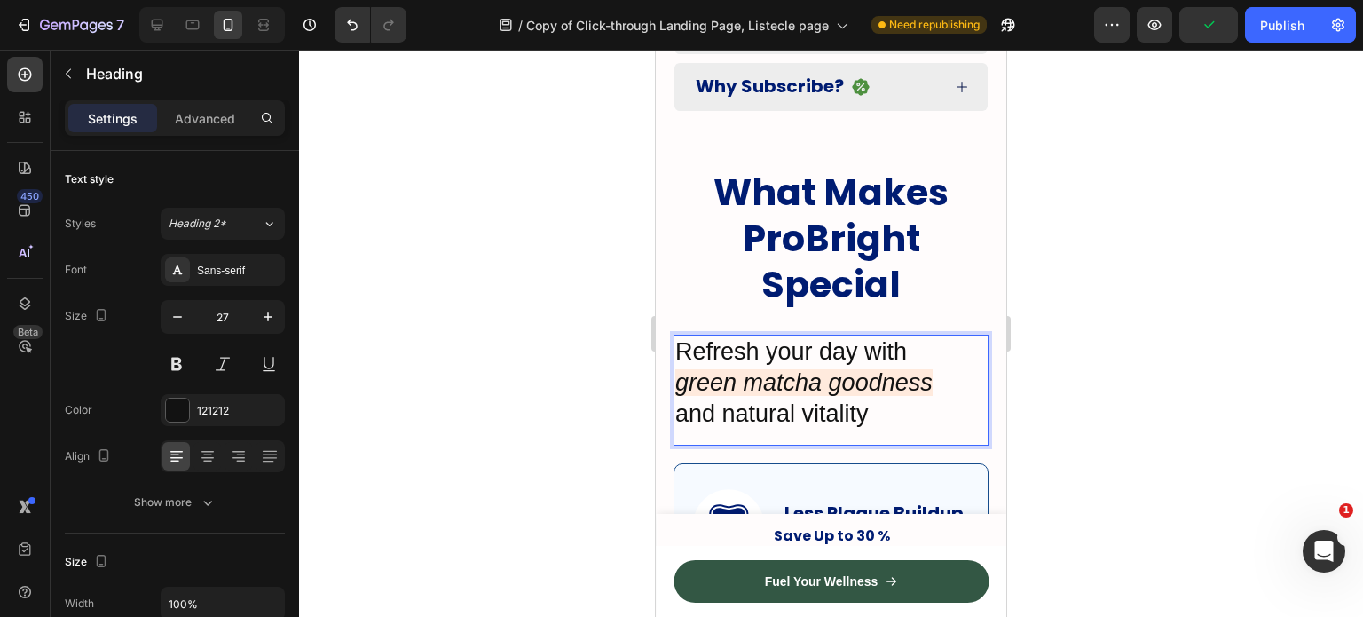
click at [726, 369] on icon "green matcha goodness" at bounding box center [804, 382] width 257 height 27
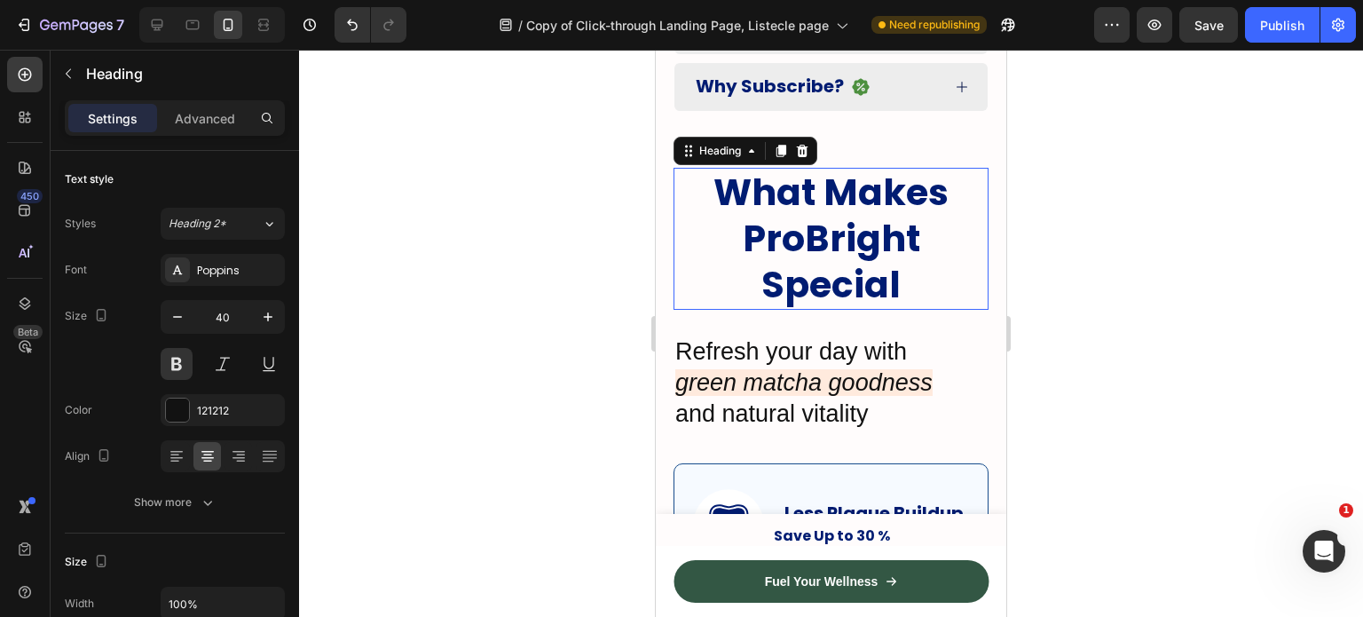
click at [827, 193] on span "What Makes ProBright Special" at bounding box center [831, 238] width 235 height 143
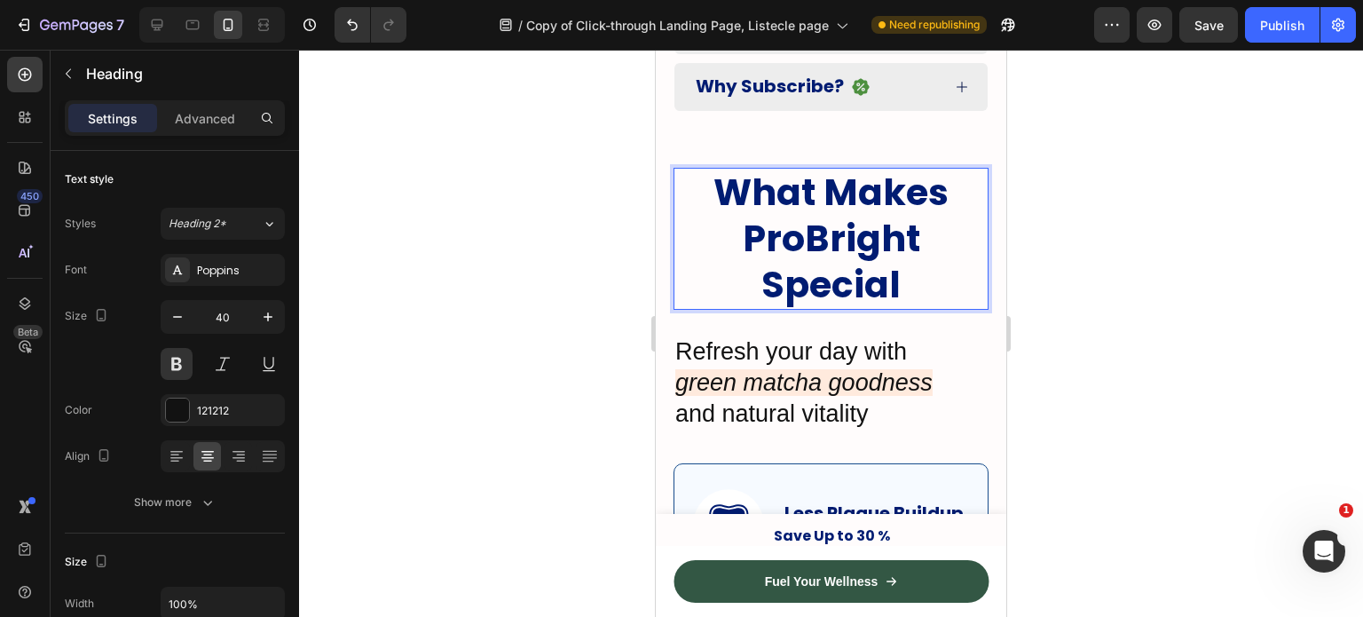
click at [753, 199] on span "What Makes ProBright Special" at bounding box center [831, 238] width 235 height 143
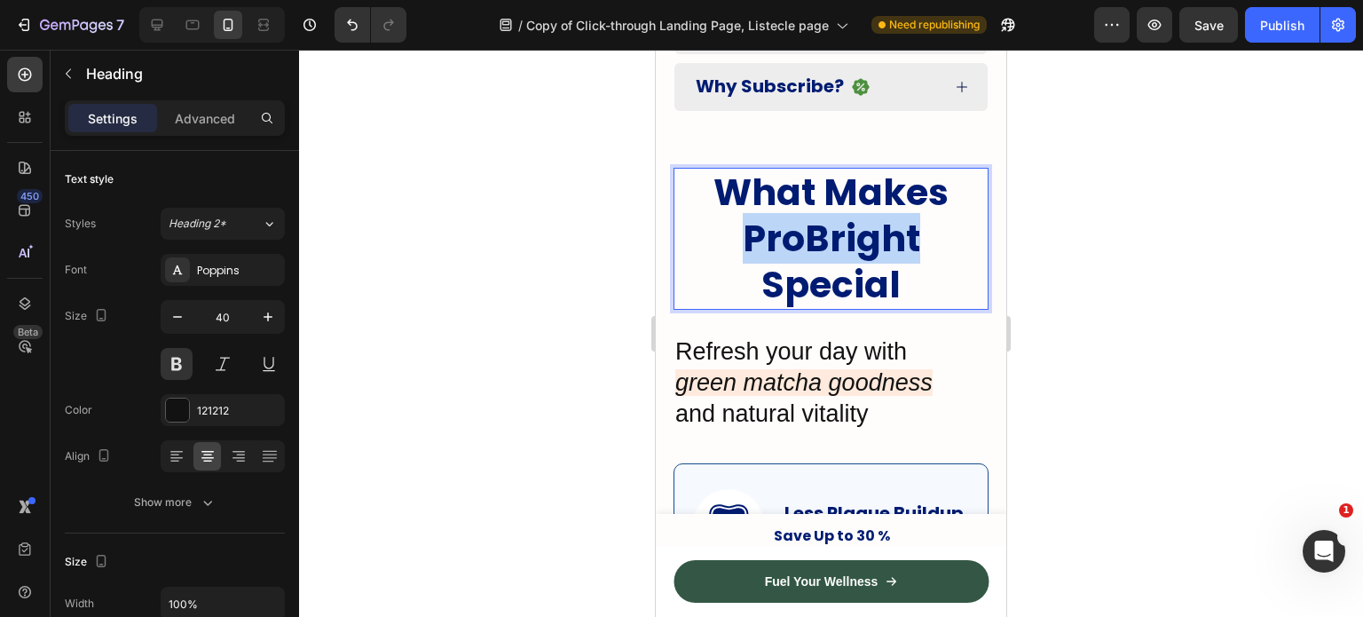
drag, startPoint x: 753, startPoint y: 199, endPoint x: 822, endPoint y: 198, distance: 69.2
click at [822, 198] on span "What Makes ProBright Special" at bounding box center [831, 238] width 235 height 143
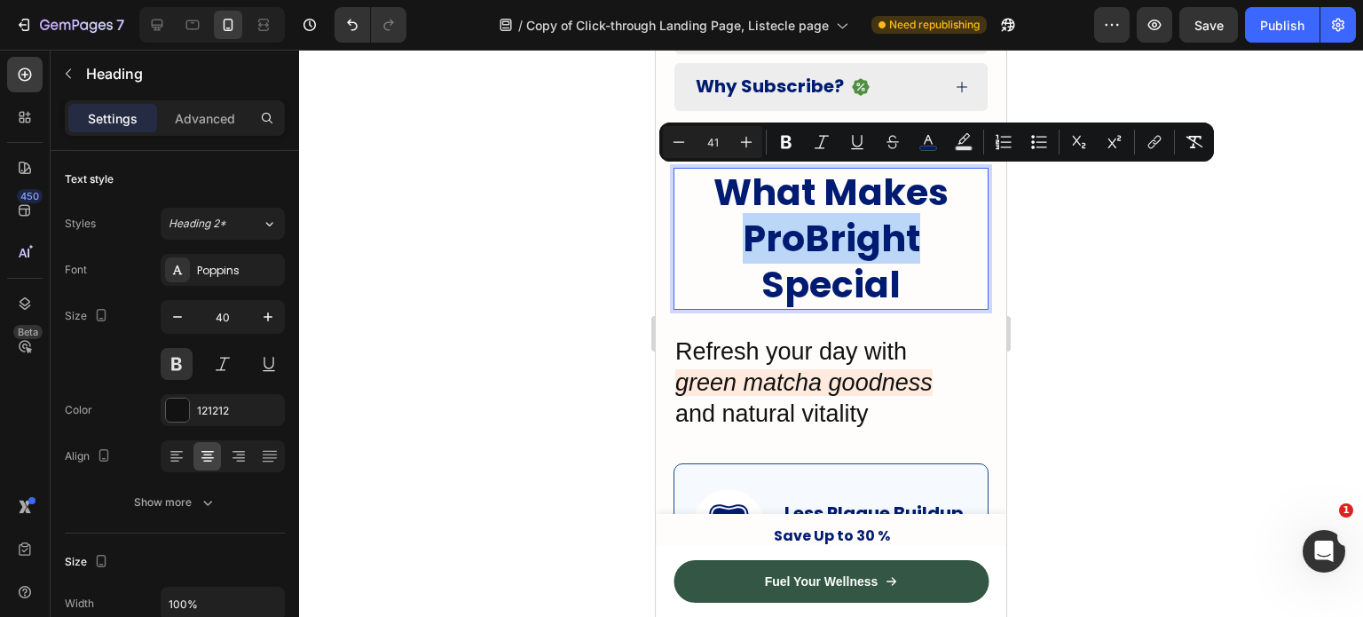
copy span "ProBright"
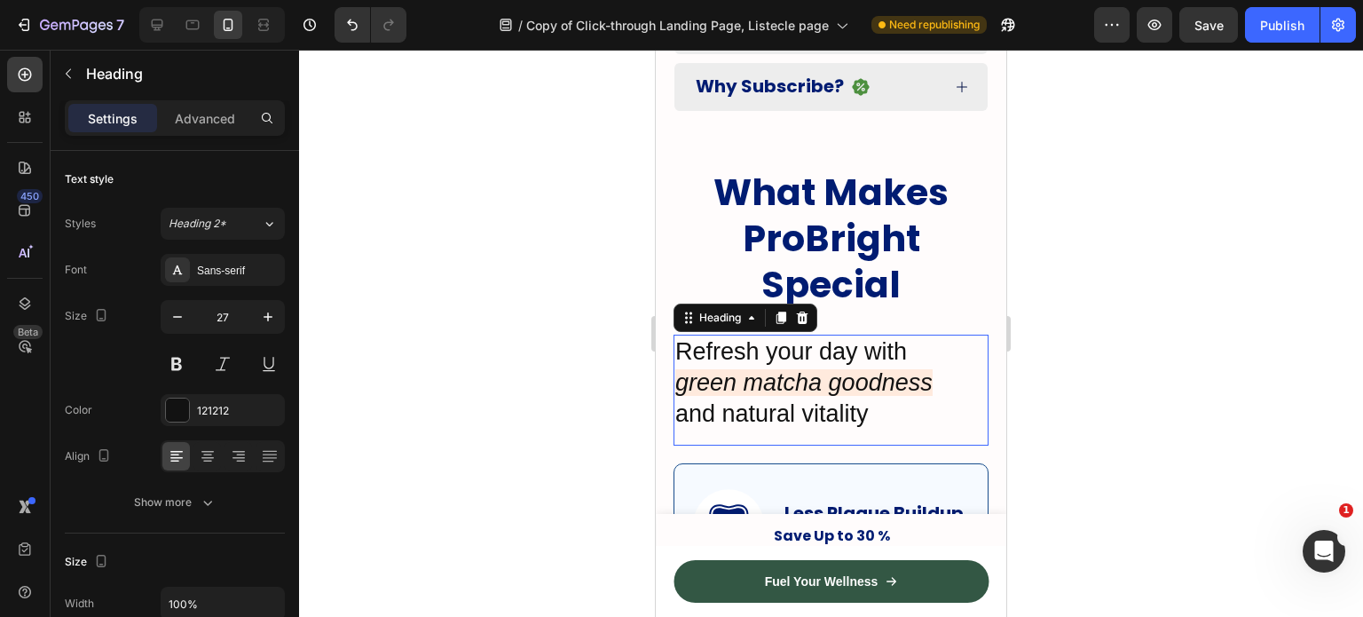
click at [710, 369] on icon "green matcha goodness" at bounding box center [804, 382] width 257 height 27
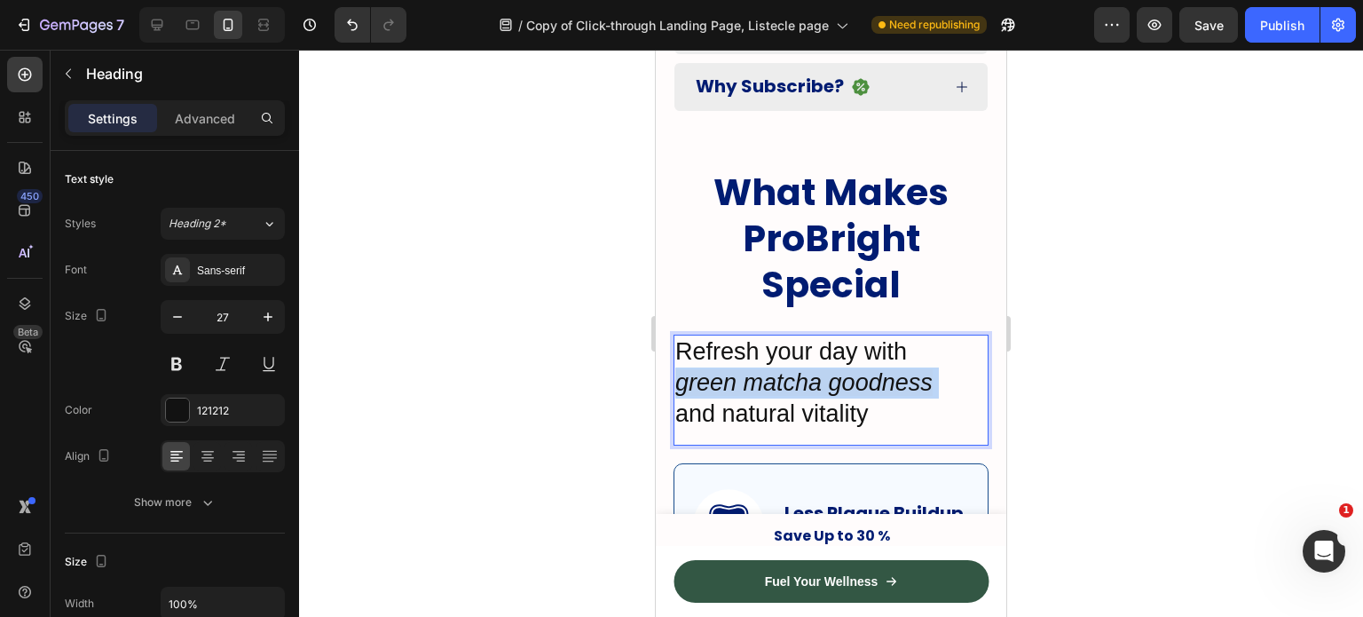
click at [710, 369] on icon "green matcha goodness" at bounding box center [804, 382] width 257 height 27
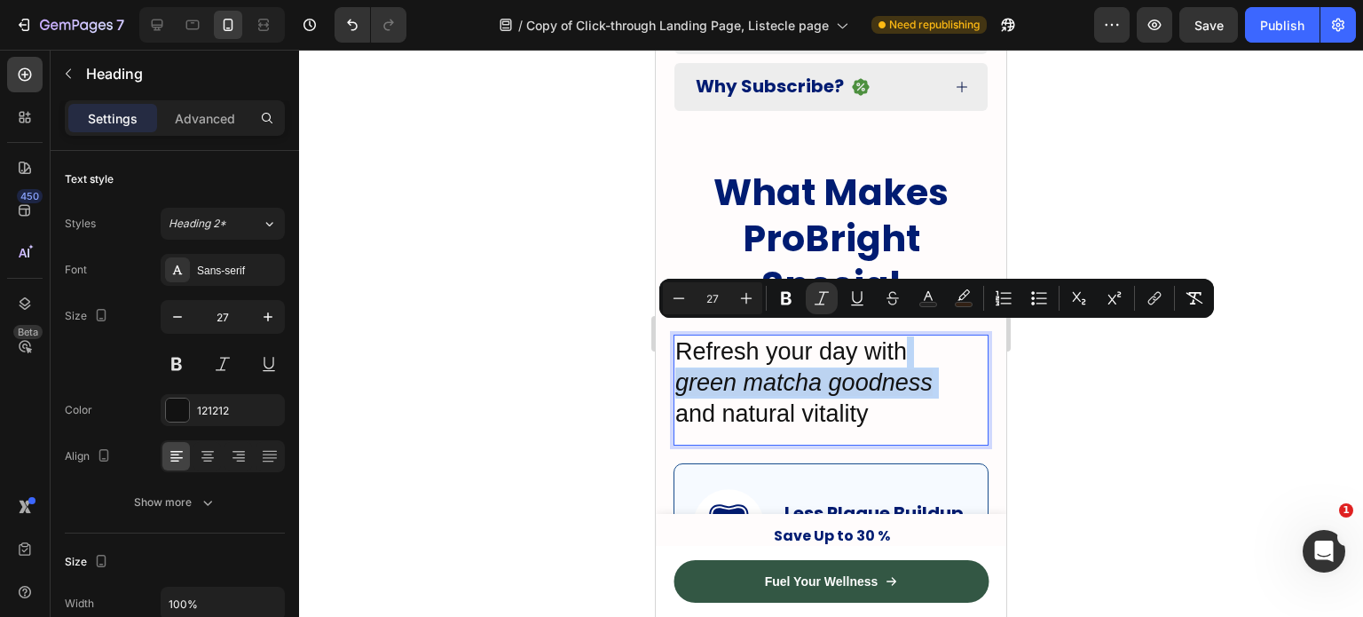
click at [710, 369] on icon "green matcha goodness" at bounding box center [804, 382] width 257 height 27
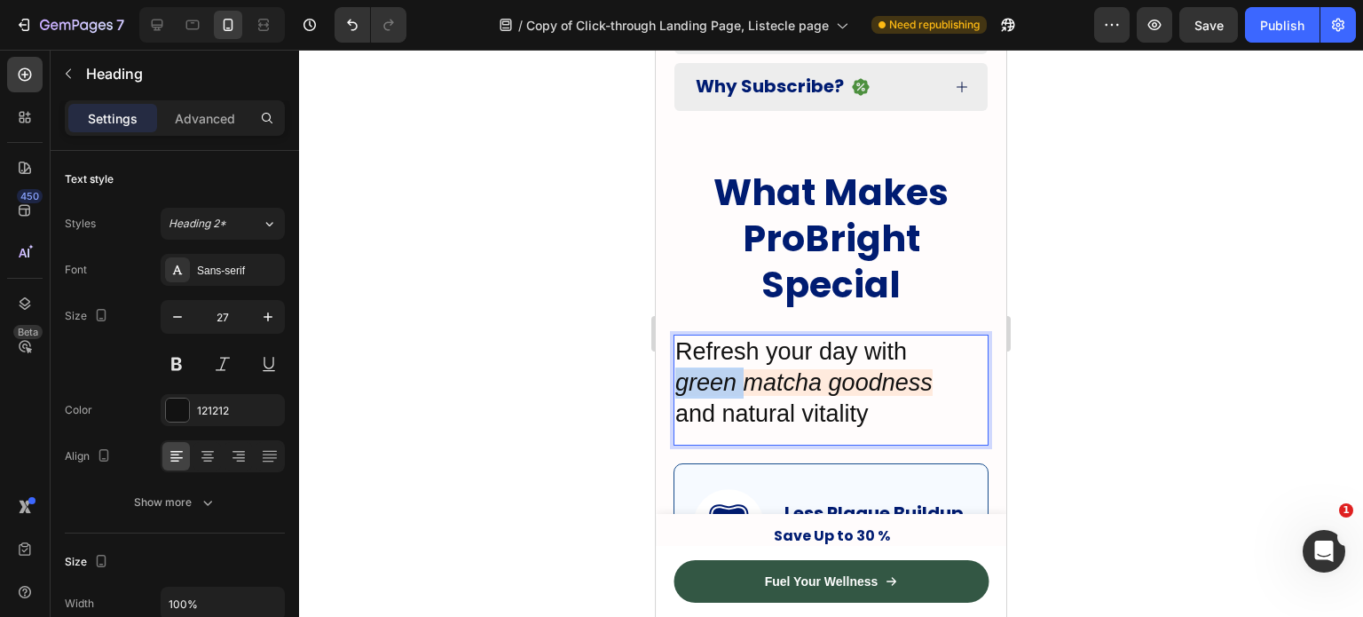
click at [710, 369] on icon "green matcha goodness" at bounding box center [804, 382] width 257 height 27
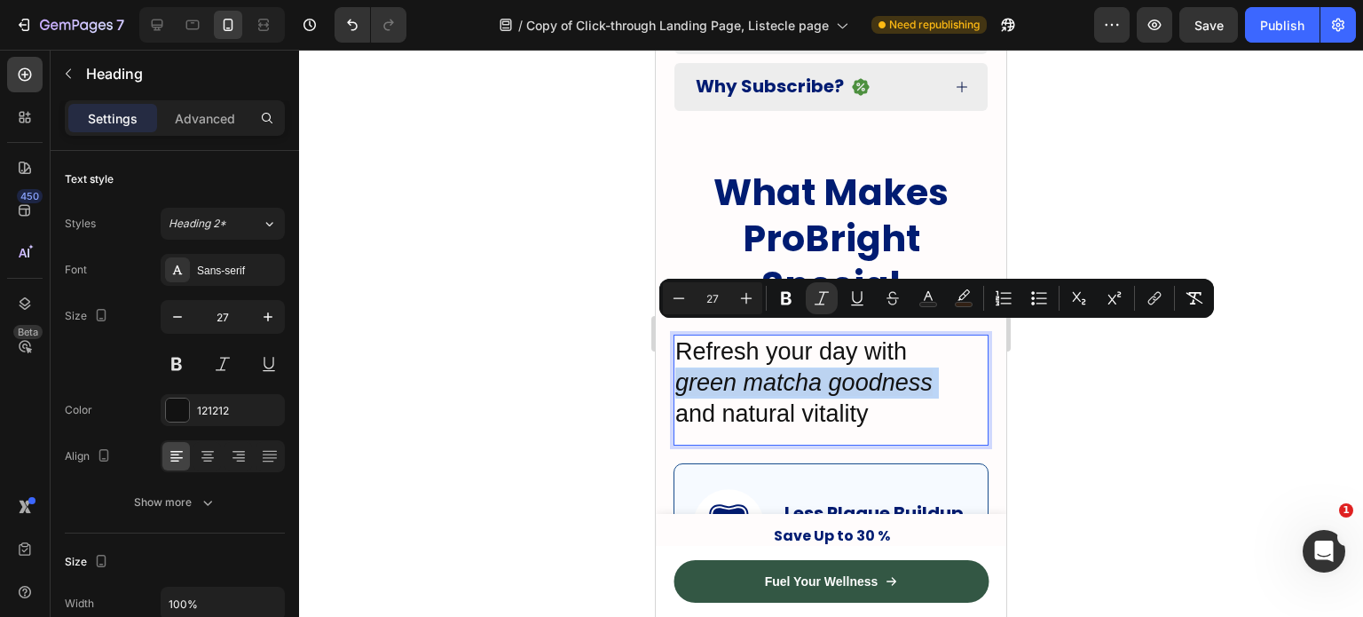
drag, startPoint x: 710, startPoint y: 334, endPoint x: 744, endPoint y: 337, distance: 33.9
click at [744, 369] on icon "green matcha goodness" at bounding box center [804, 382] width 257 height 27
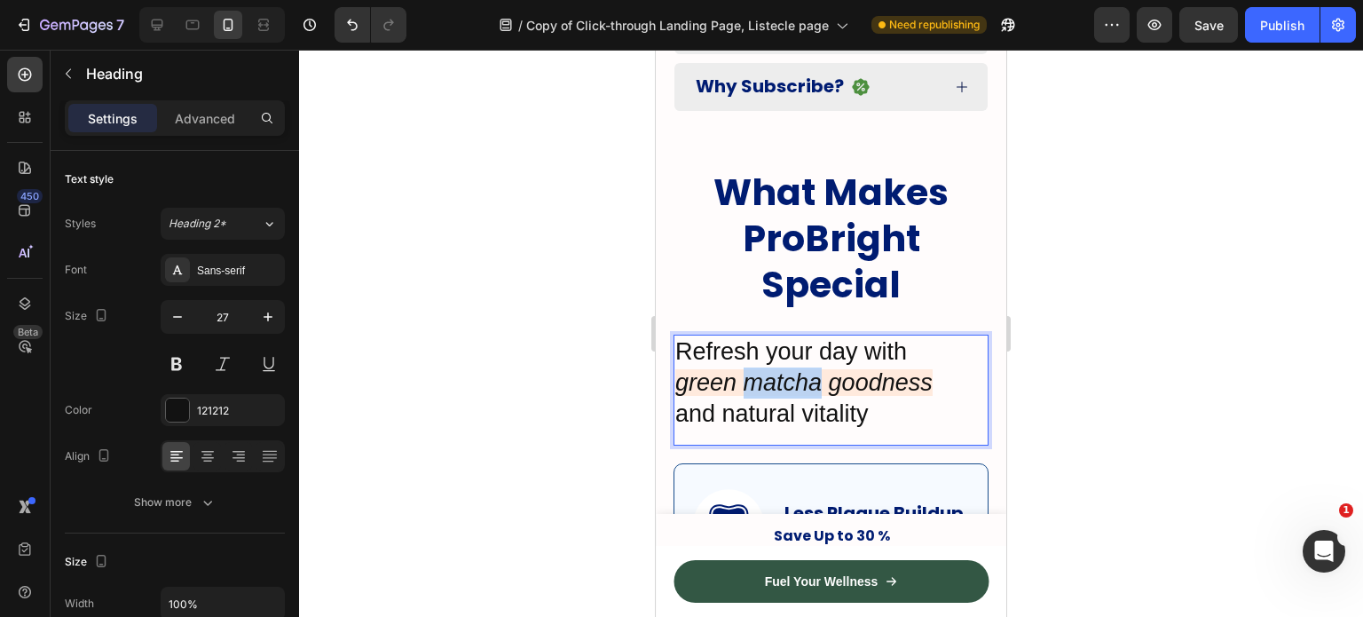
click at [749, 369] on icon "green matcha goodness" at bounding box center [804, 382] width 257 height 27
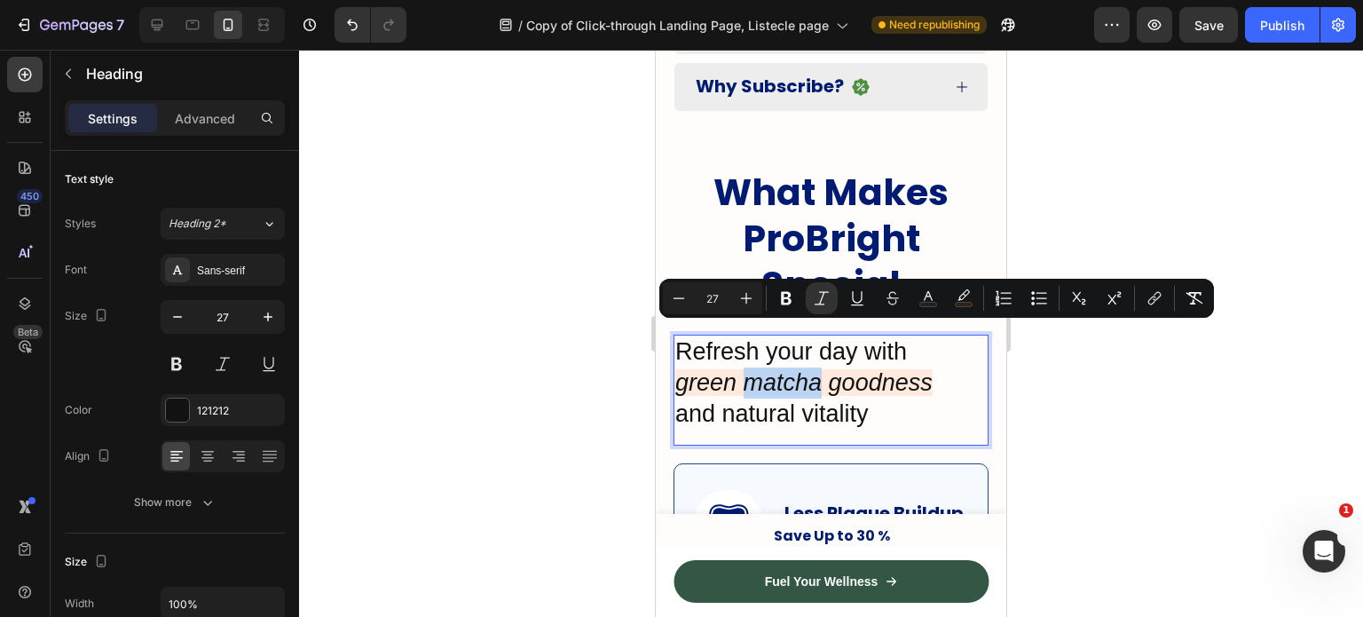
click at [749, 369] on icon "green matcha goodness" at bounding box center [804, 382] width 257 height 27
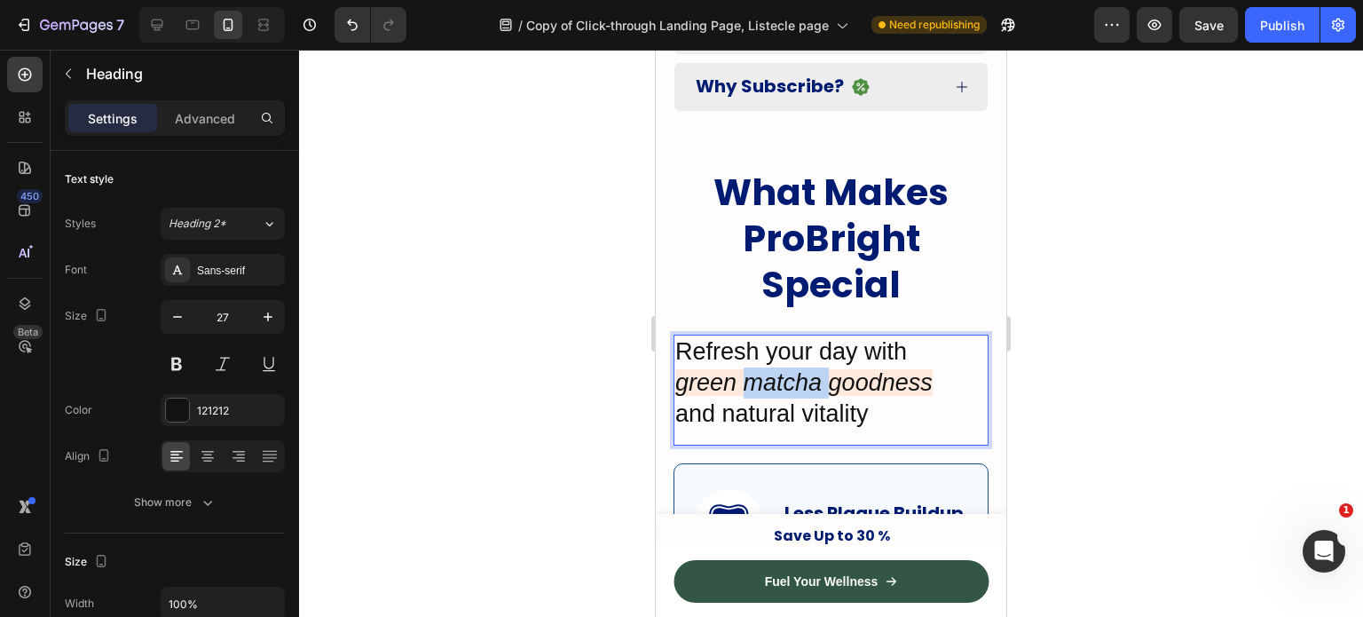
click at [749, 369] on icon "green matcha goodness" at bounding box center [804, 382] width 257 height 27
click at [936, 369] on p "Refresh your day with green matcha goodness and natural vitality" at bounding box center [832, 382] width 312 height 93
click at [1099, 349] on div at bounding box center [831, 333] width 1064 height 567
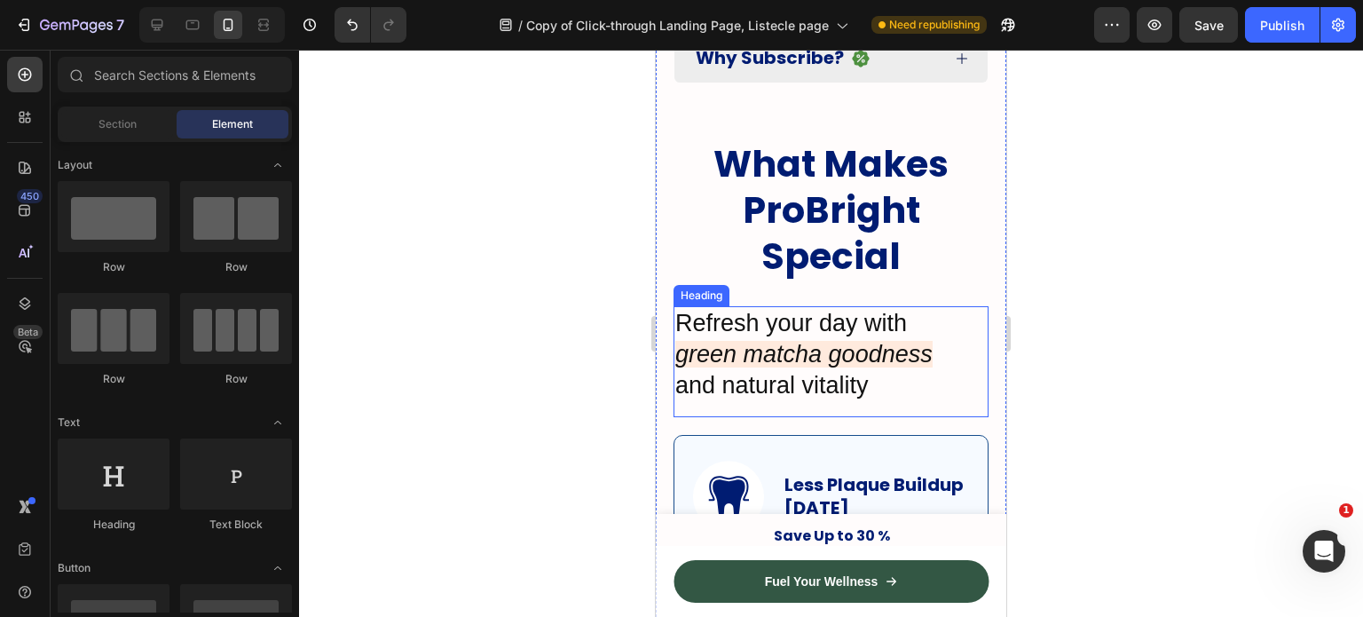
scroll to position [1695, 0]
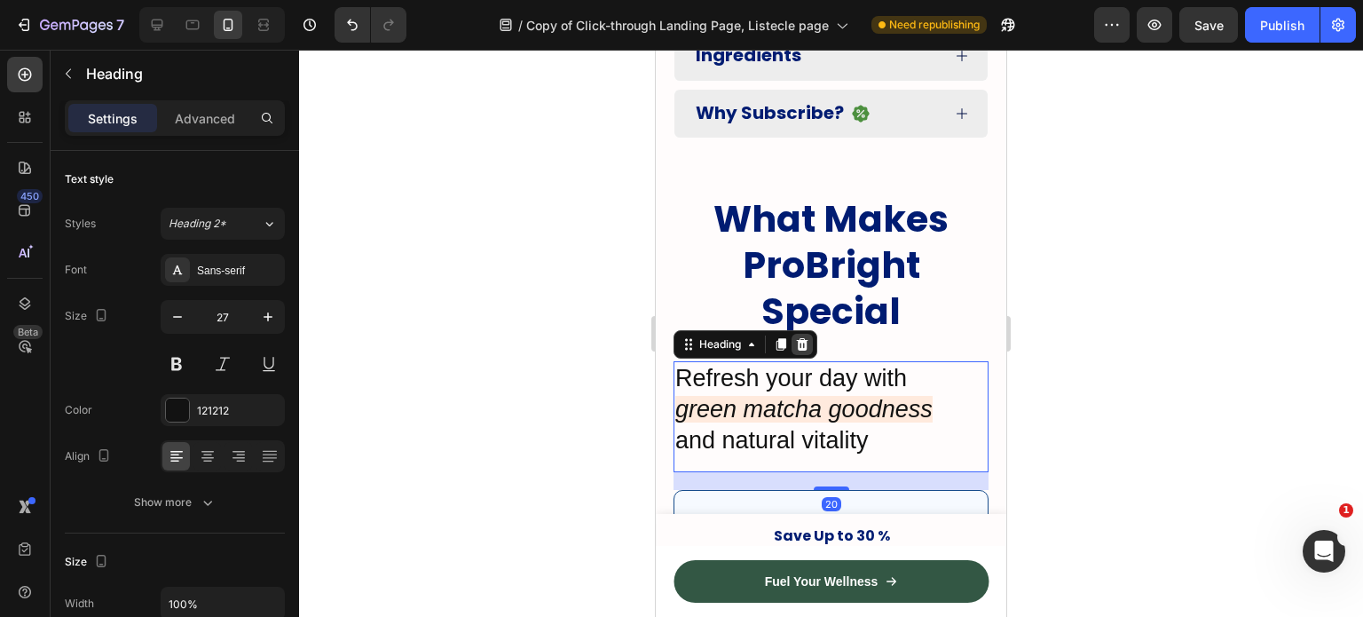
click at [806, 334] on div at bounding box center [802, 344] width 21 height 21
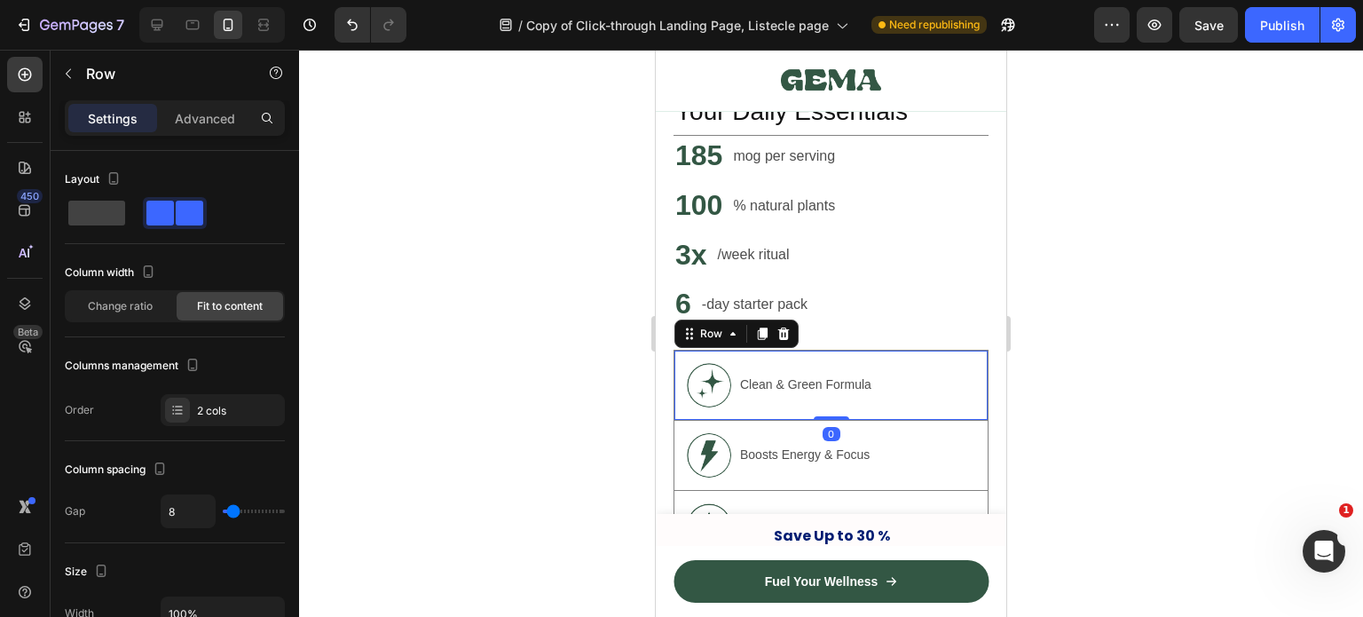
scroll to position [8639, 0]
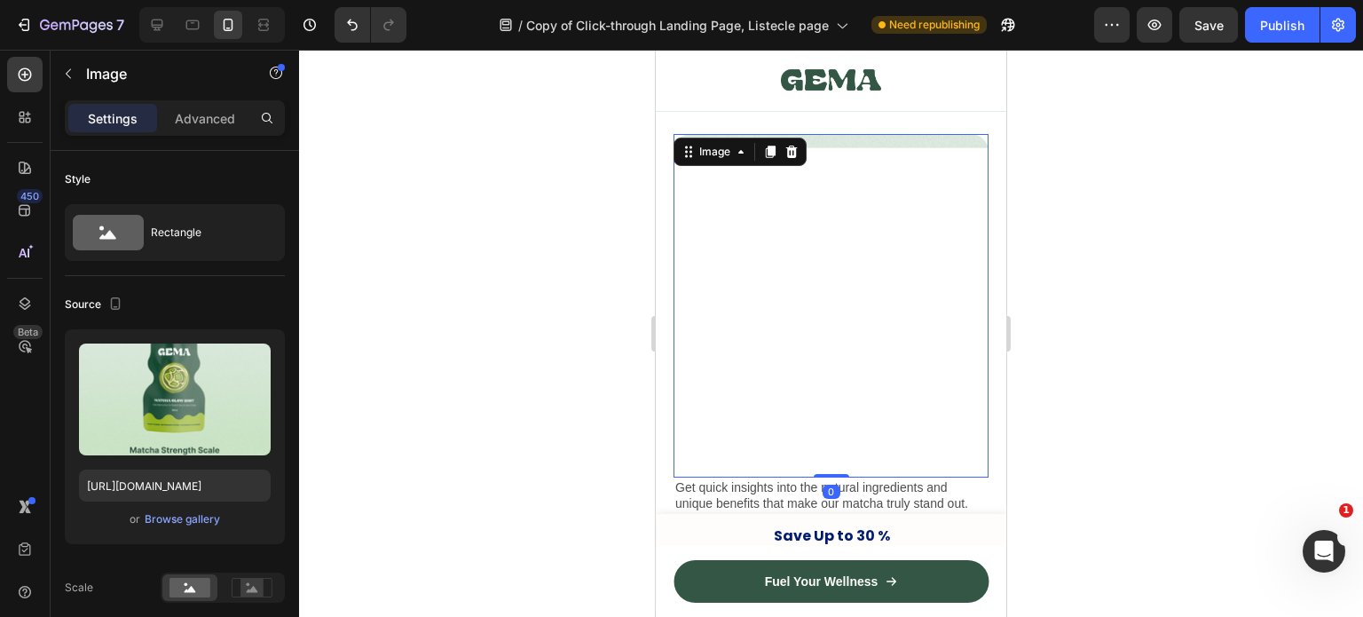
scroll to position [8449, 0]
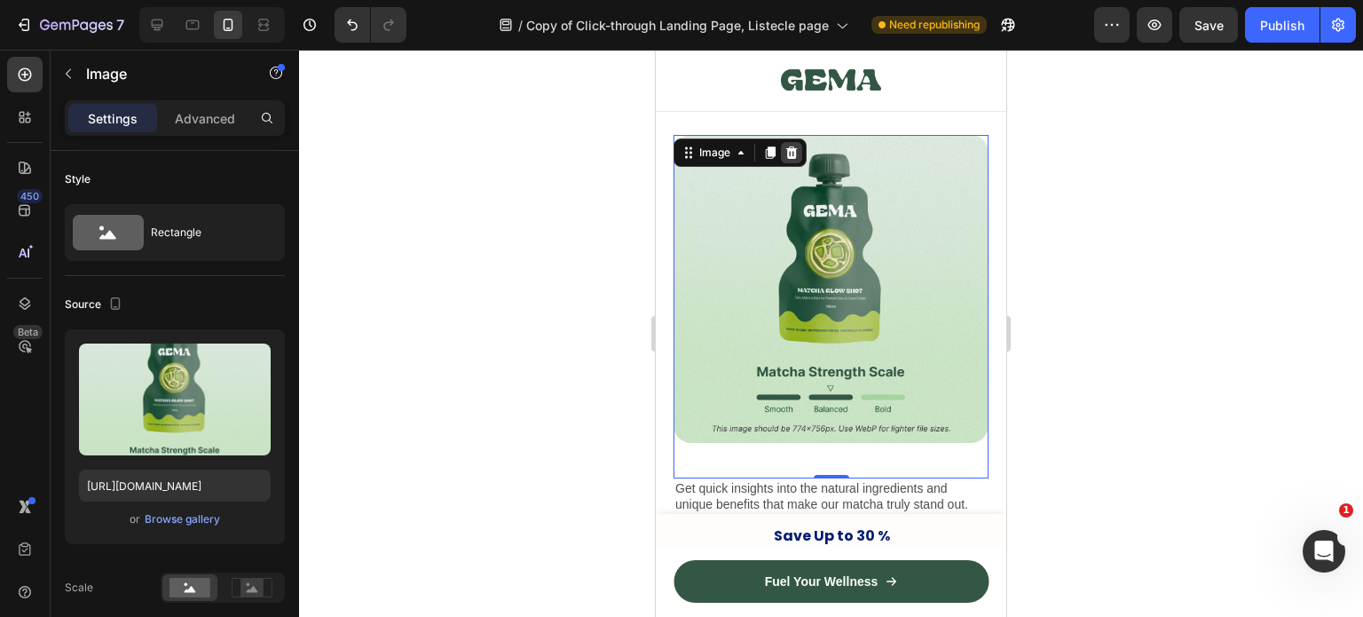
click at [788, 146] on icon at bounding box center [792, 153] width 14 height 14
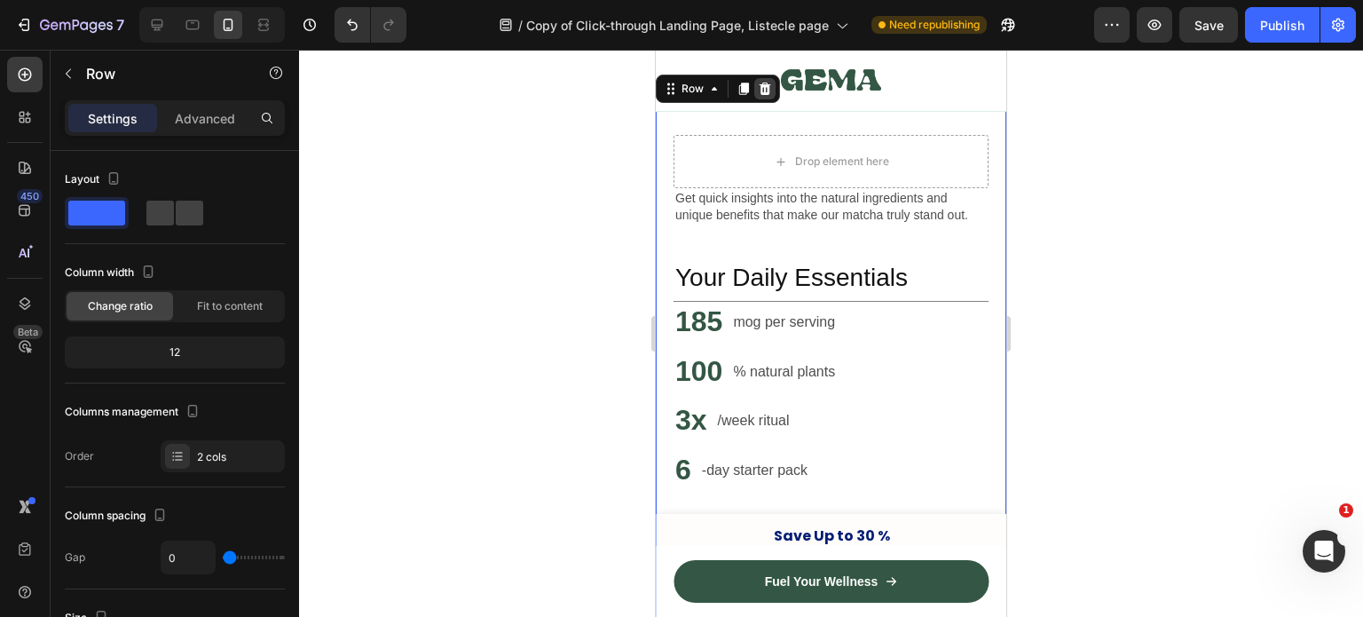
click at [770, 95] on div at bounding box center [765, 88] width 21 height 21
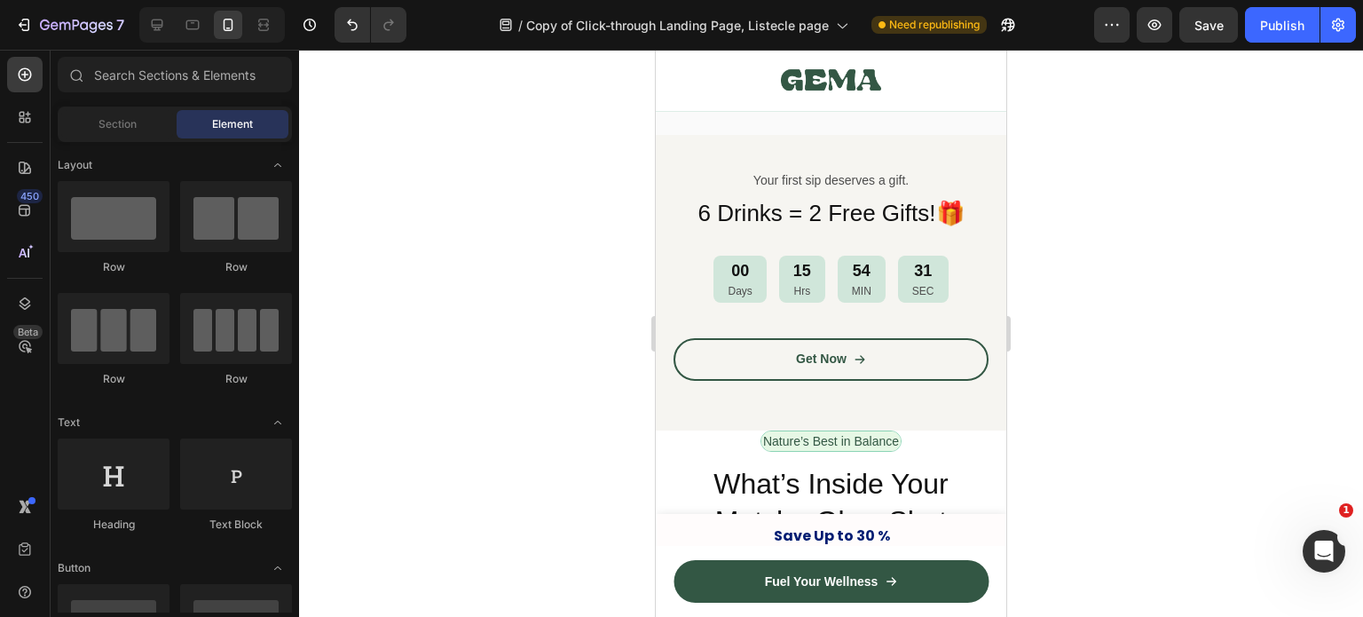
scroll to position [8090, 0]
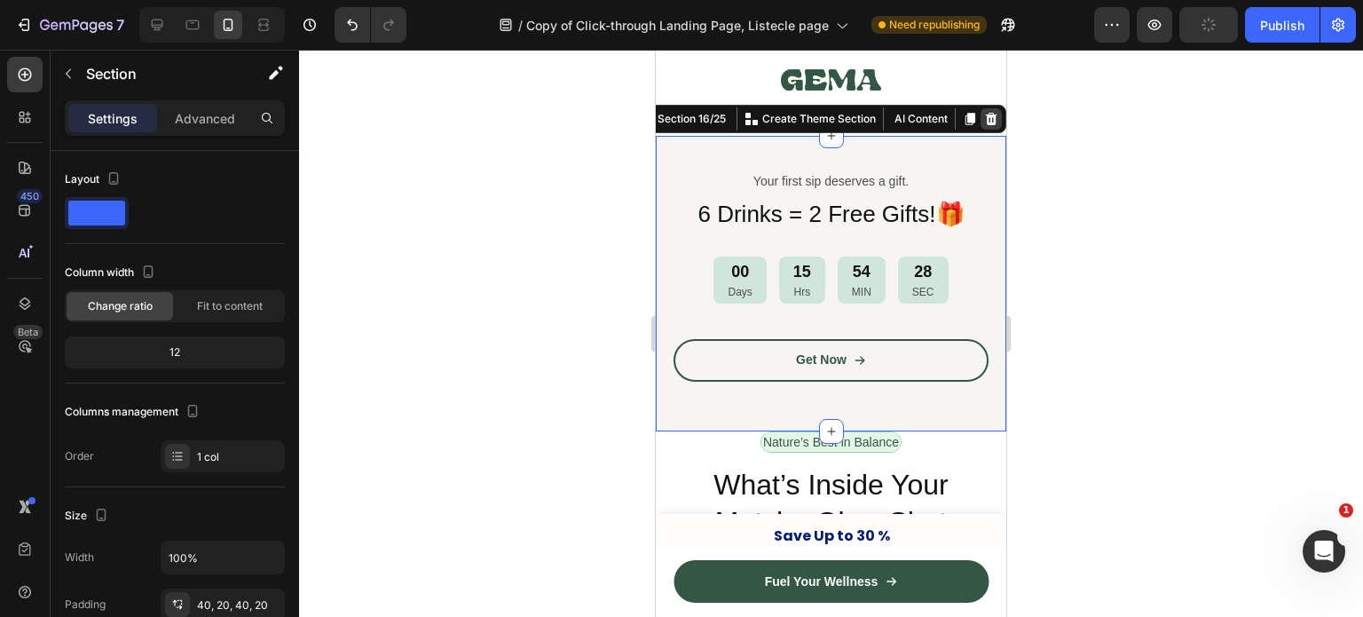
click at [984, 114] on icon at bounding box center [991, 119] width 14 height 14
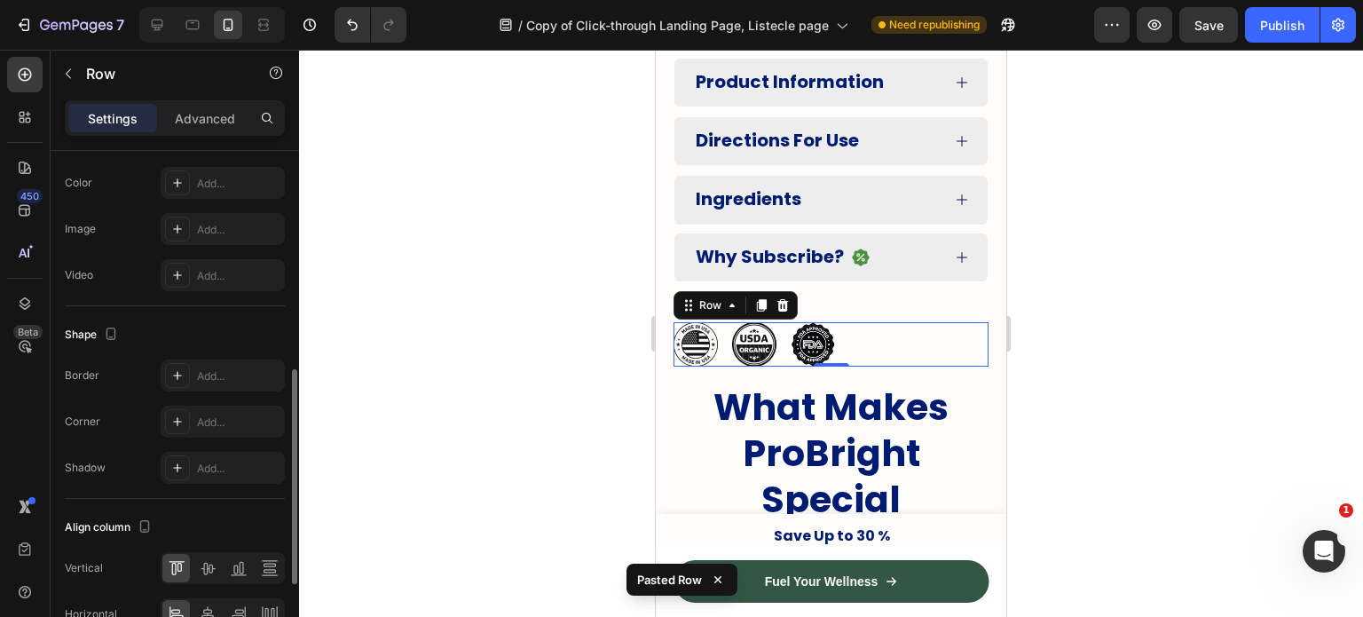
scroll to position [720, 0]
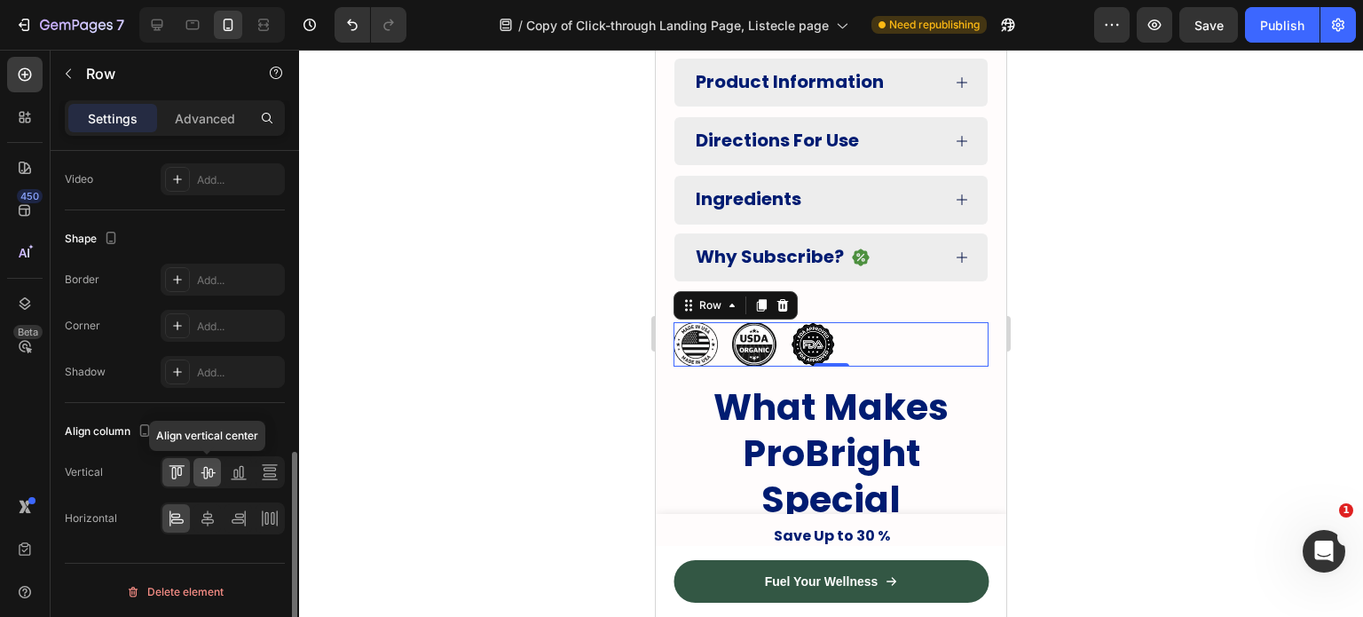
click at [211, 472] on icon at bounding box center [208, 473] width 14 height 12
click at [217, 527] on div at bounding box center [208, 518] width 28 height 28
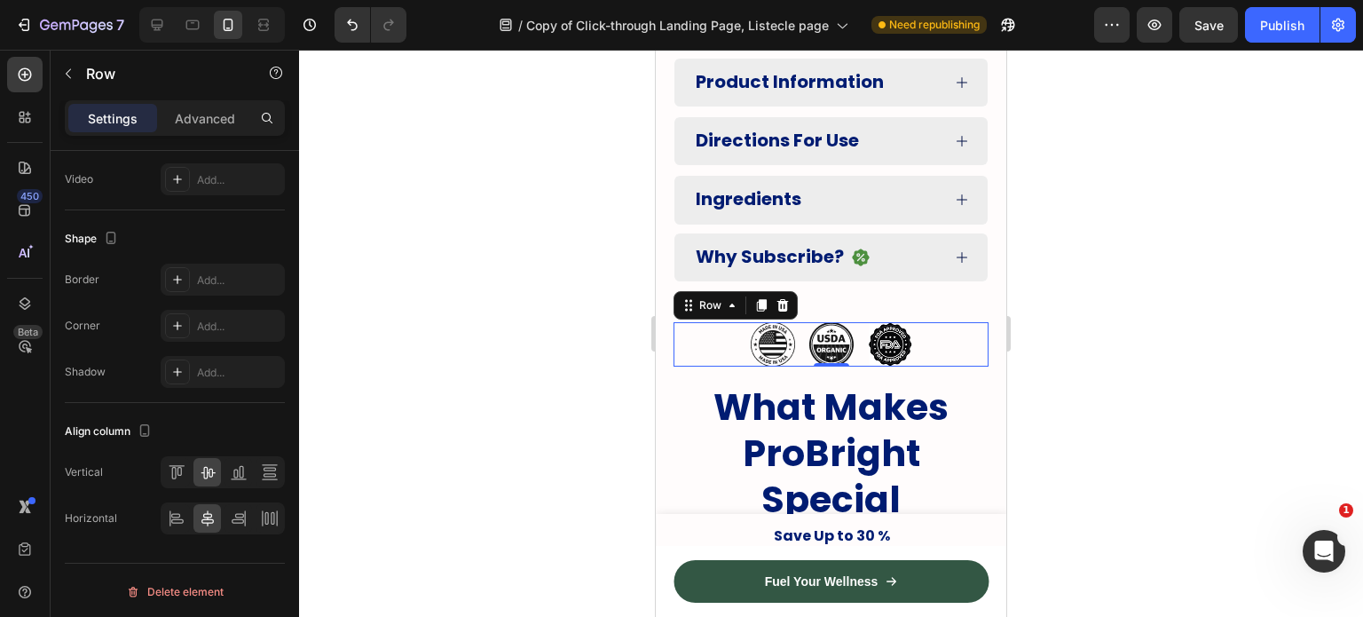
click at [532, 399] on div at bounding box center [831, 333] width 1064 height 567
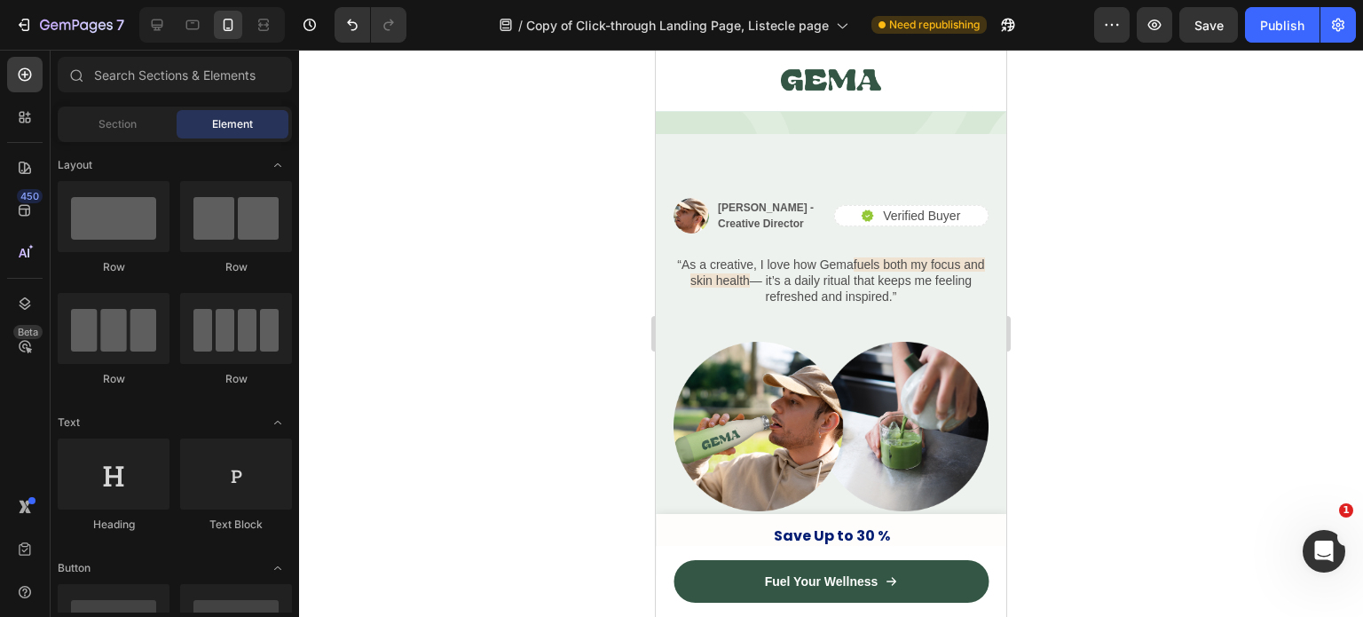
scroll to position [9719, 0]
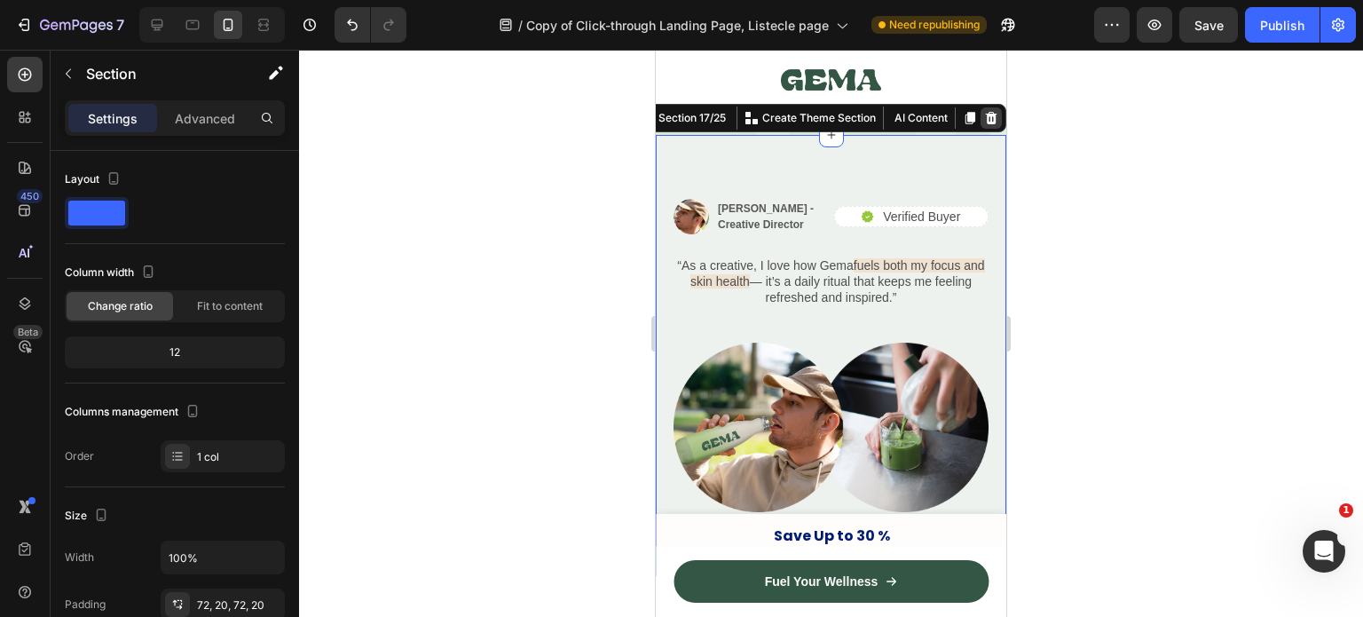
click at [984, 125] on icon at bounding box center [991, 118] width 14 height 14
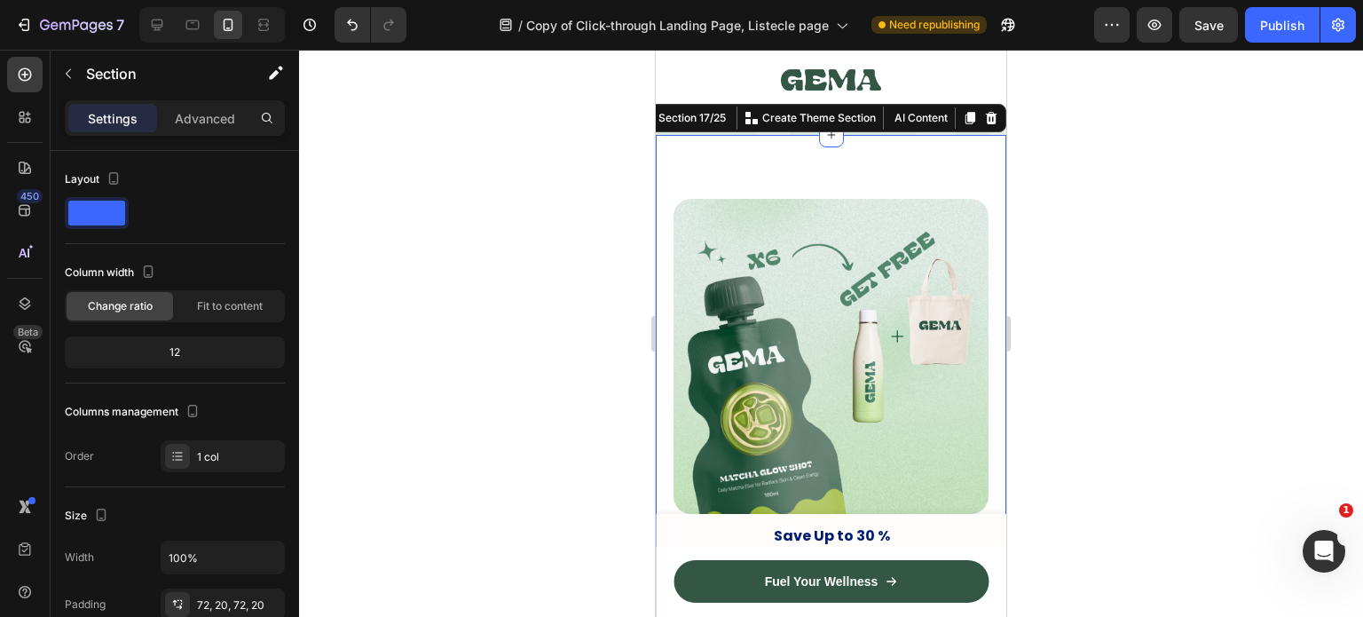
click at [986, 124] on icon at bounding box center [992, 118] width 12 height 12
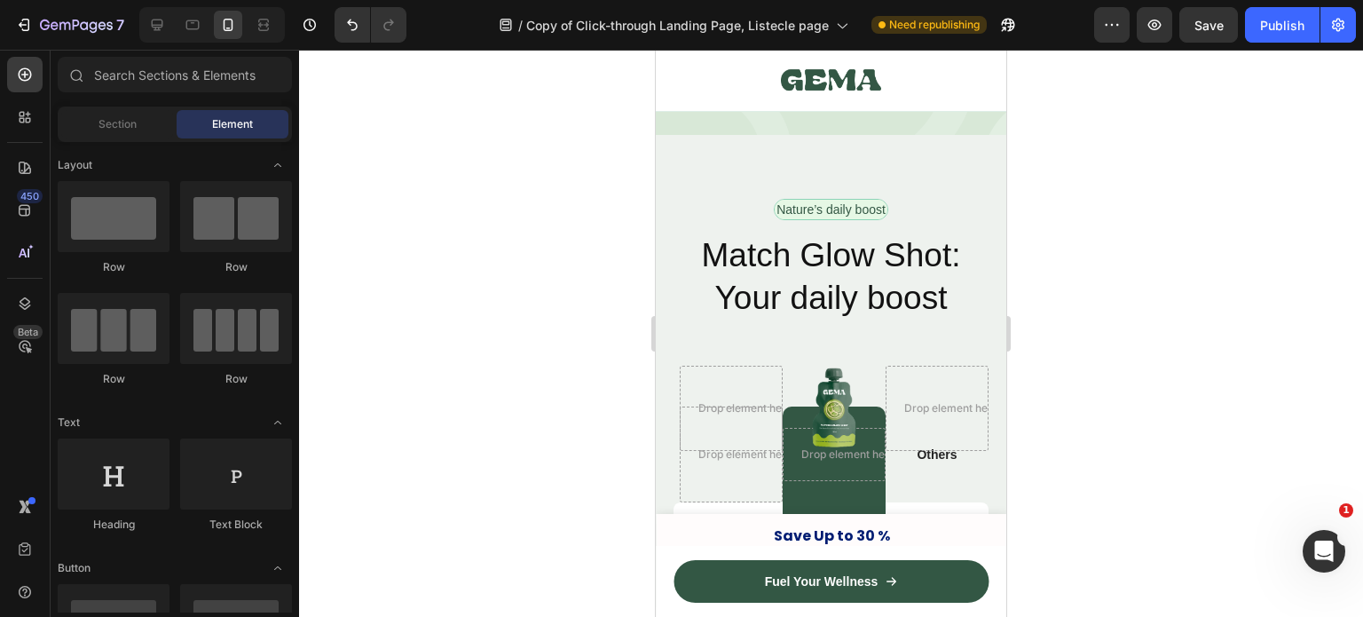
scroll to position [9775, 0]
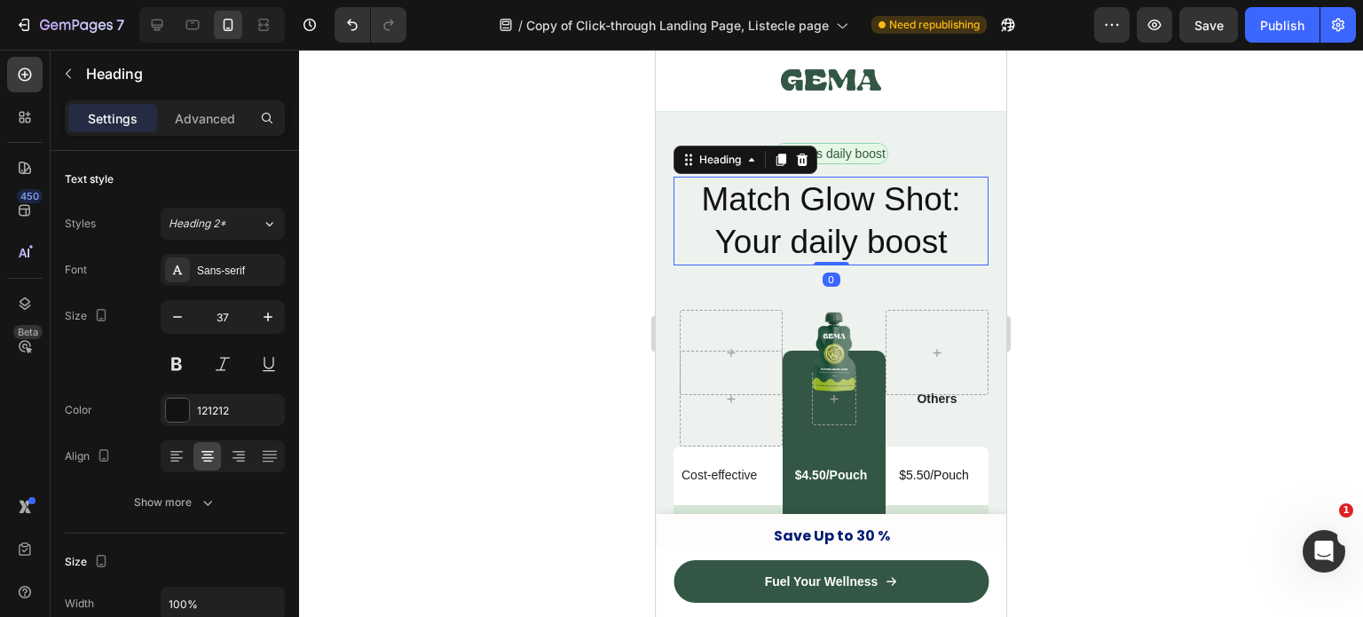
click at [1141, 130] on div at bounding box center [831, 333] width 1064 height 567
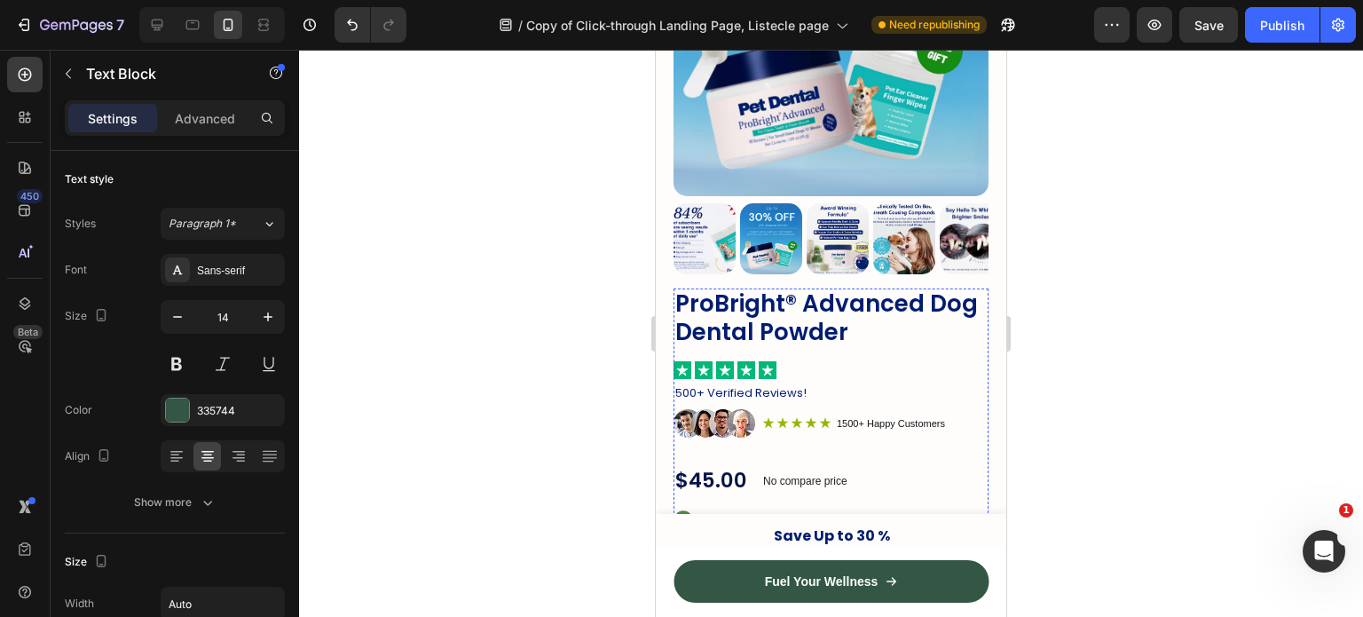
scroll to position [365, 0]
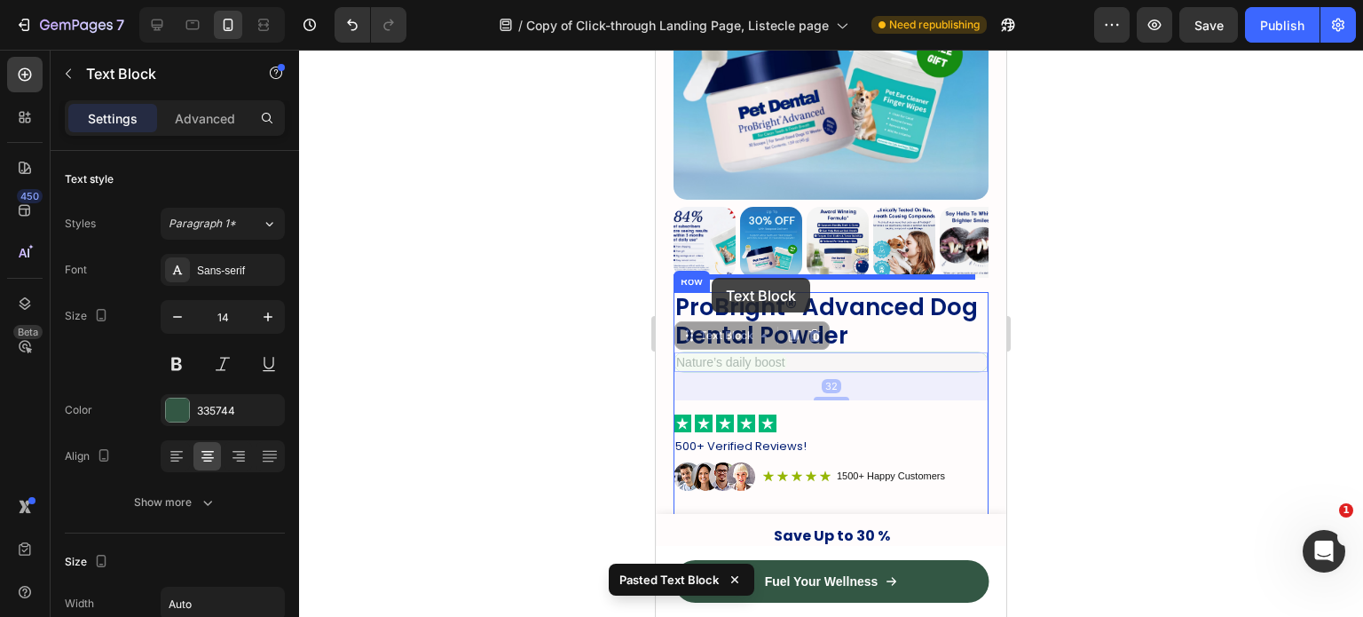
drag, startPoint x: 713, startPoint y: 322, endPoint x: 712, endPoint y: 280, distance: 42.6
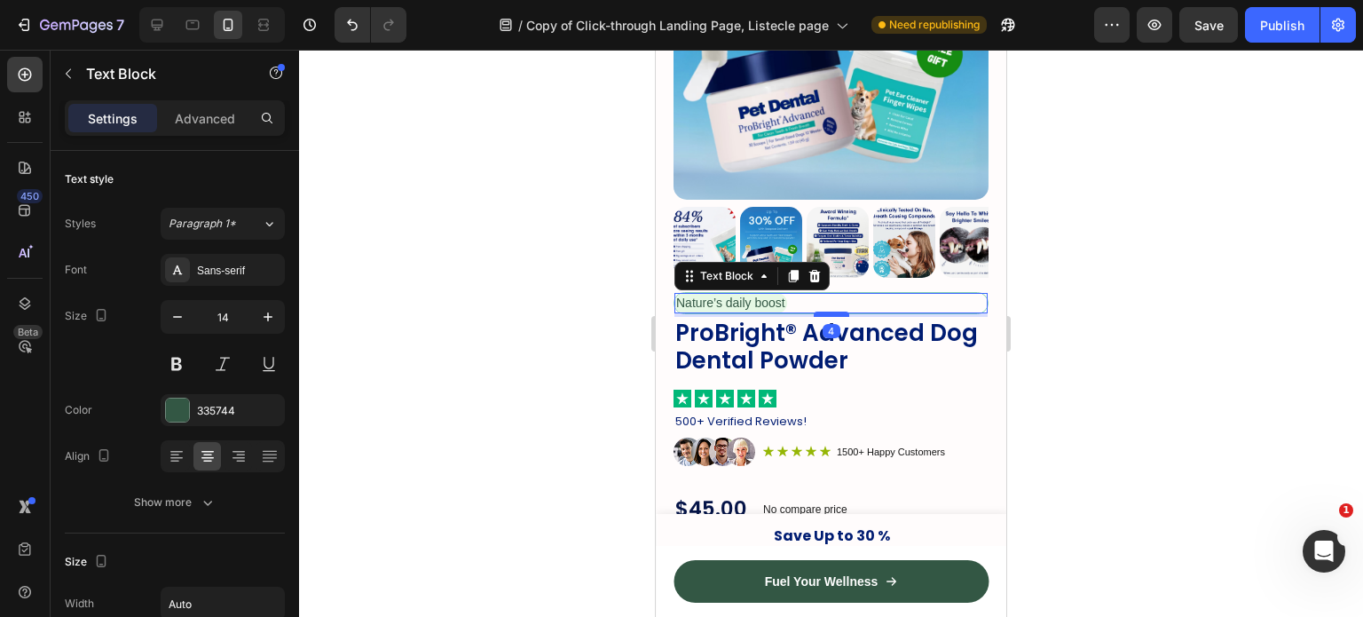
drag, startPoint x: 828, startPoint y: 322, endPoint x: 840, endPoint y: 297, distance: 27.4
click at [840, 312] on div at bounding box center [832, 314] width 36 height 5
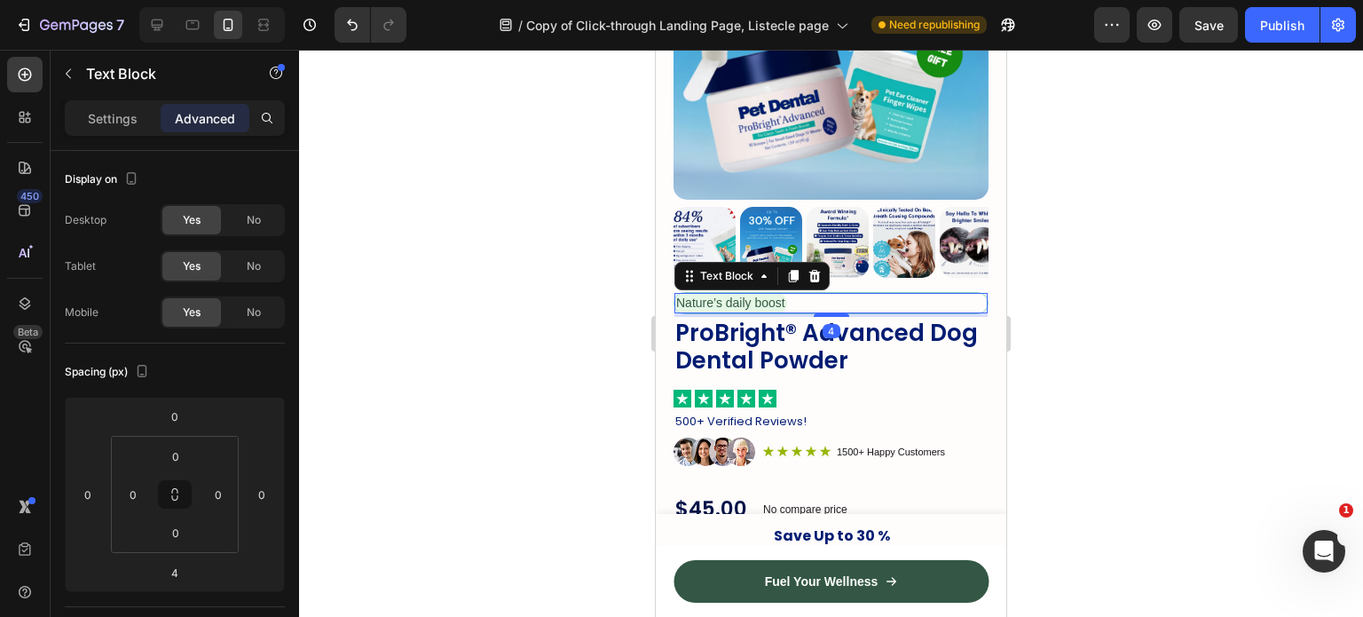
click at [774, 295] on p "Nature’s daily boost" at bounding box center [730, 303] width 109 height 16
click at [694, 295] on p "Nature’s daily boost" at bounding box center [730, 303] width 109 height 16
drag, startPoint x: 694, startPoint y: 284, endPoint x: 777, endPoint y: 282, distance: 82.6
click at [777, 295] on p "Nature’s daily boost" at bounding box center [730, 303] width 109 height 16
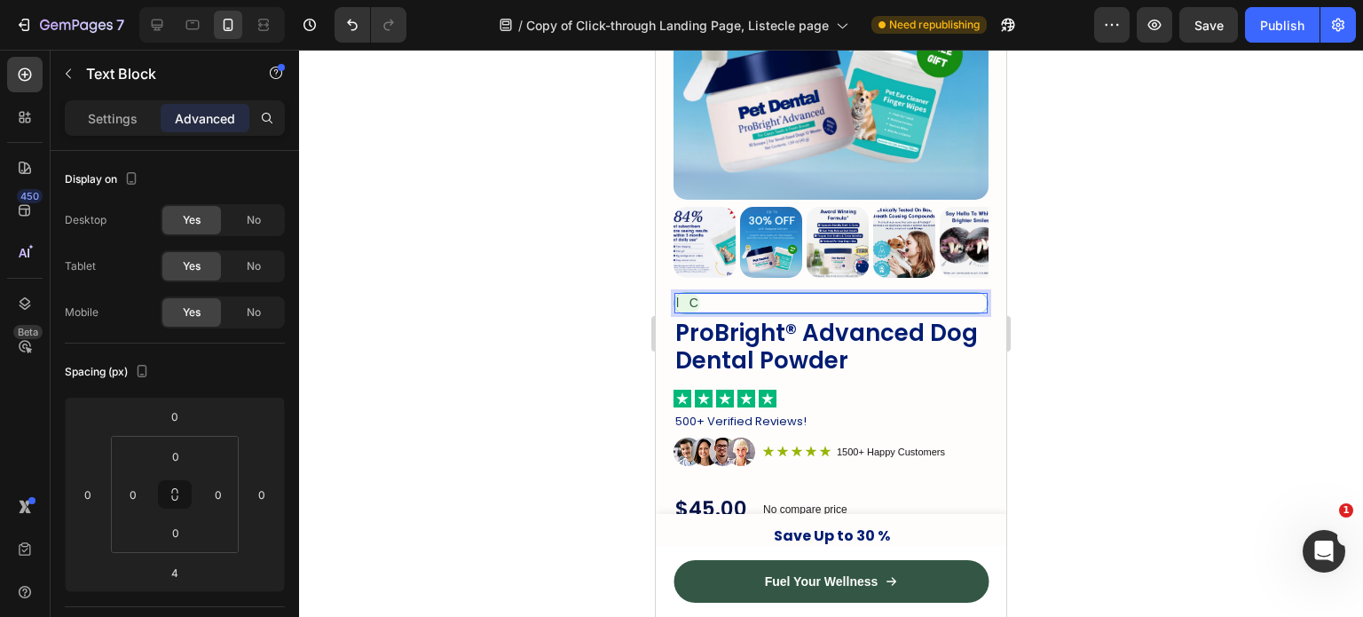
click at [698, 295] on p "l C" at bounding box center [687, 303] width 22 height 16
drag, startPoint x: 682, startPoint y: 283, endPoint x: 662, endPoint y: 292, distance: 21.5
click at [685, 295] on p "C" at bounding box center [680, 303] width 9 height 16
click at [688, 295] on p "Cl" at bounding box center [682, 303] width 12 height 16
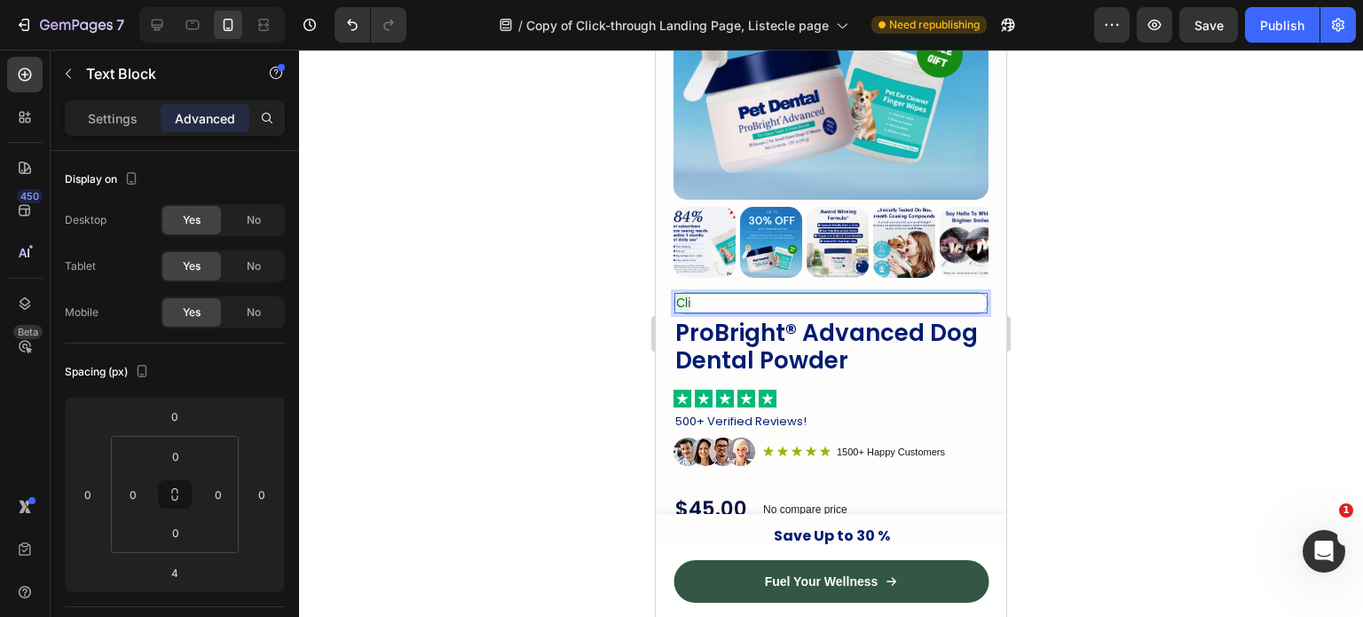
click at [691, 295] on p "Cli" at bounding box center [683, 303] width 14 height 16
click at [698, 295] on p "Clin" at bounding box center [686, 303] width 21 height 16
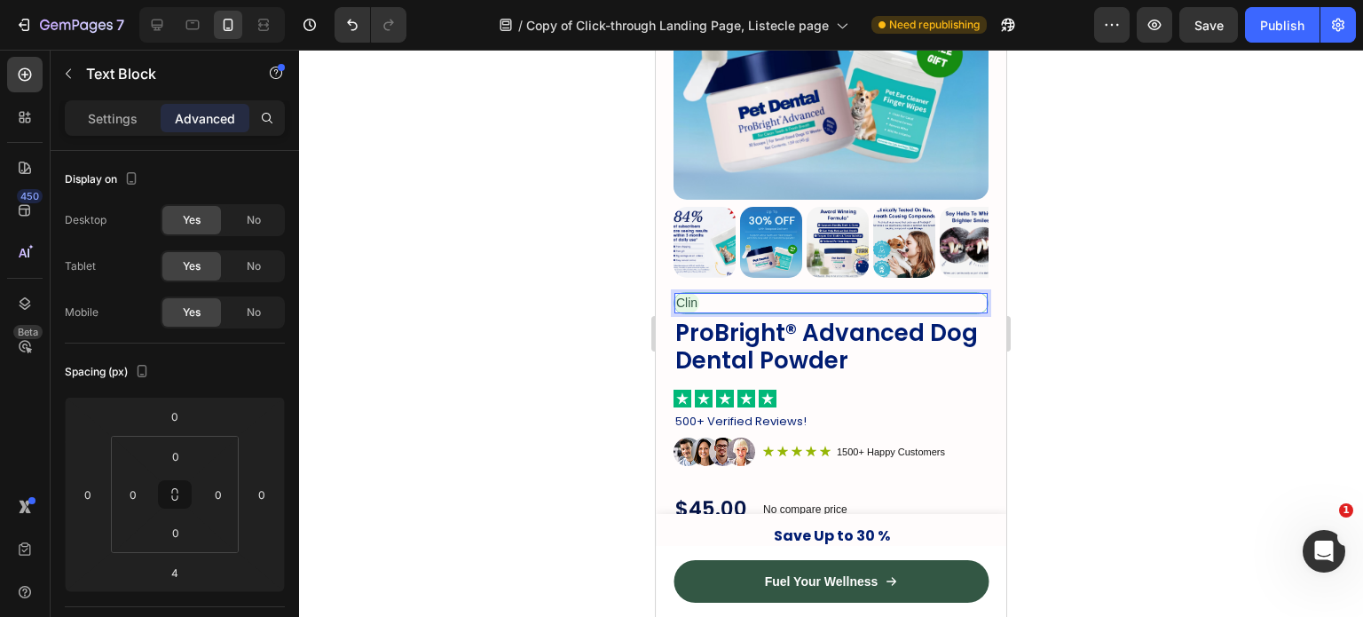
click at [698, 295] on p "Clin" at bounding box center [686, 303] width 21 height 16
click at [699, 293] on div "Clin" at bounding box center [687, 303] width 25 height 20
click at [698, 295] on p "Clin" at bounding box center [686, 303] width 21 height 16
click at [700, 295] on p "Clini" at bounding box center [688, 303] width 24 height 16
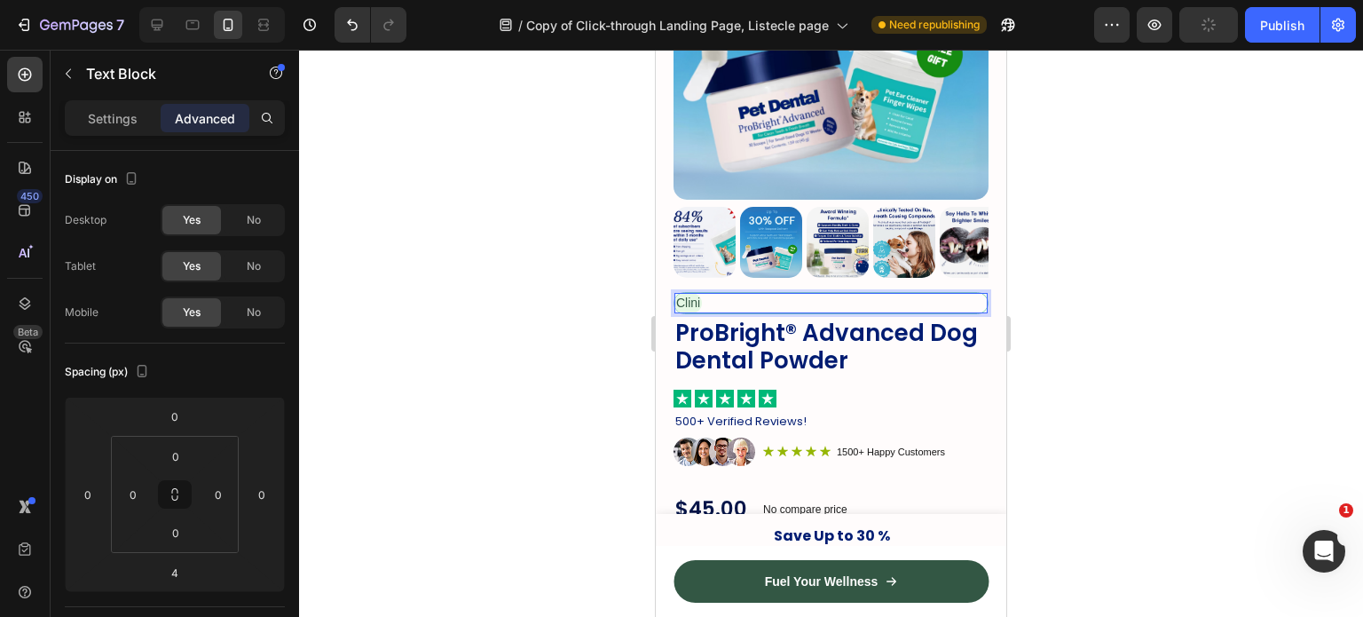
click at [700, 295] on p "Clini" at bounding box center [688, 303] width 24 height 16
click at [702, 293] on div "Clini" at bounding box center [689, 303] width 28 height 20
click at [682, 295] on p "Nature’s daily boost" at bounding box center [730, 303] width 109 height 16
drag, startPoint x: 686, startPoint y: 287, endPoint x: 795, endPoint y: 283, distance: 109.2
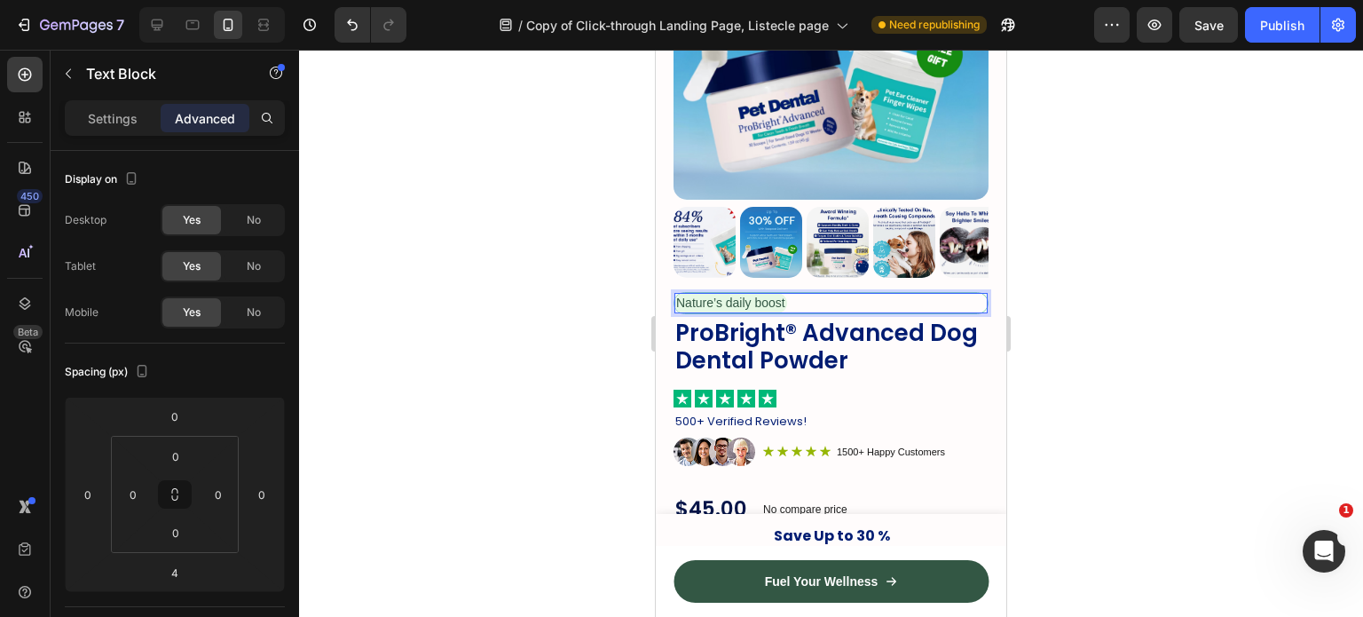
click at [786, 295] on p "Nature’s daily boost" at bounding box center [730, 303] width 109 height 16
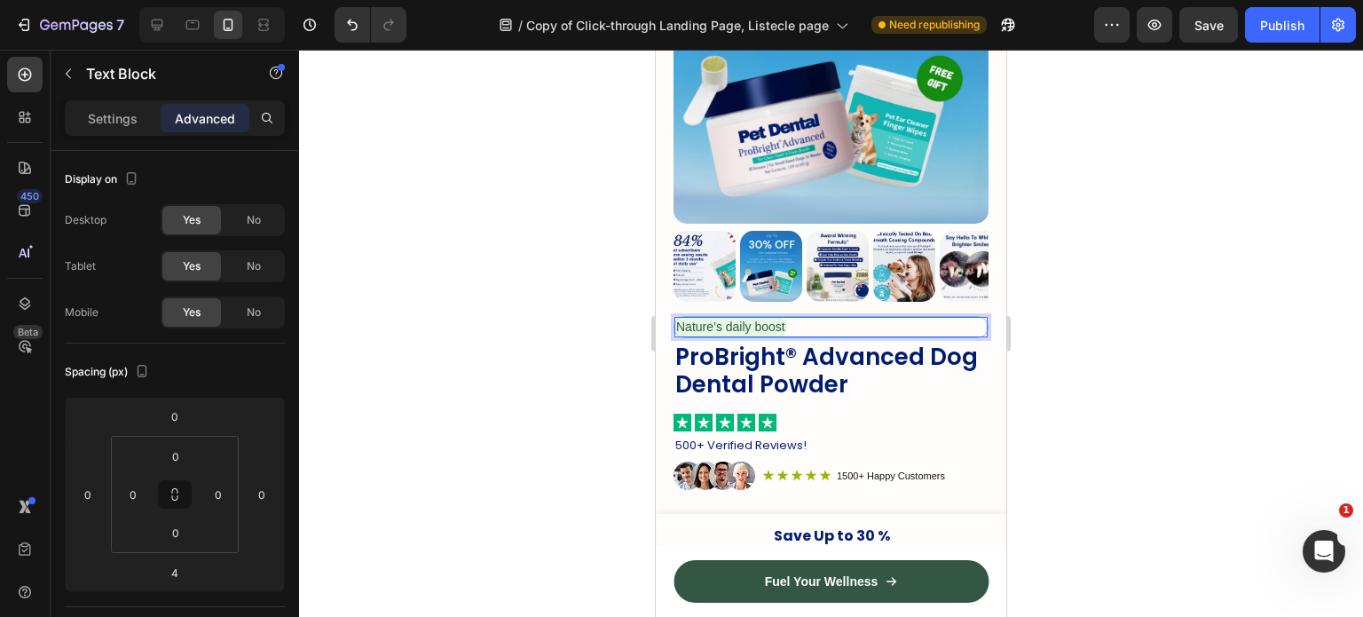
click at [795, 283] on img at bounding box center [771, 266] width 62 height 71
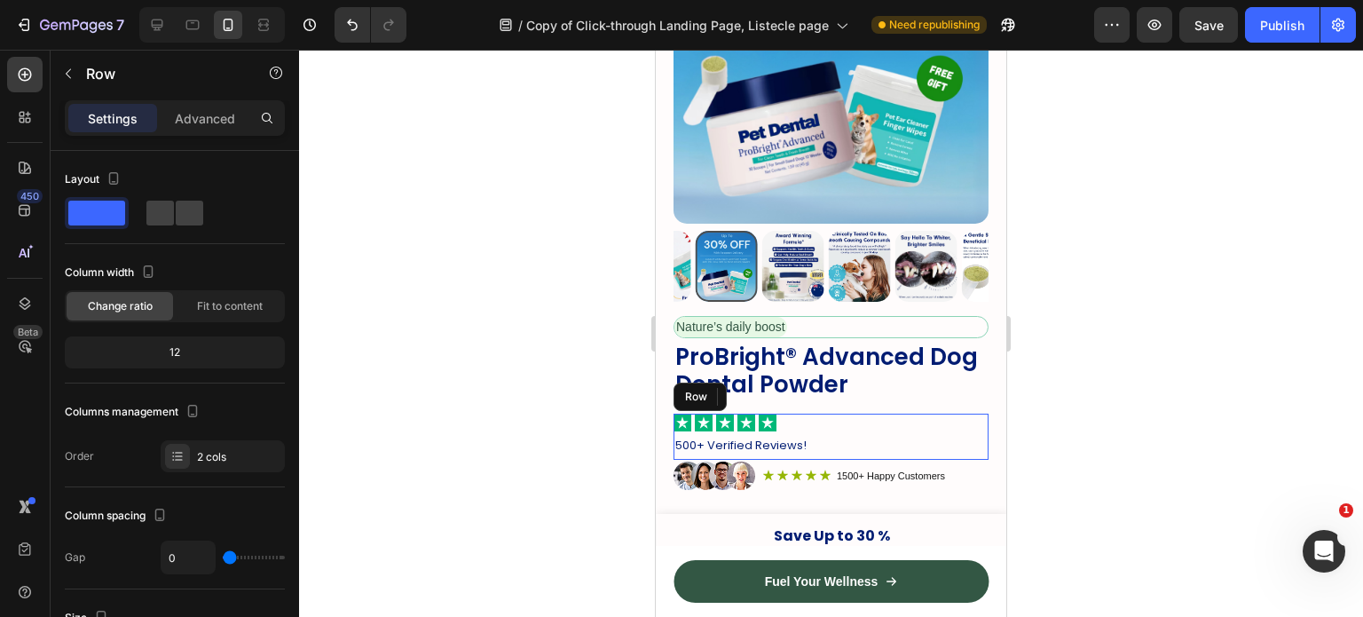
click at [870, 414] on div "Icon Icon Icon Icon Icon Icon List" at bounding box center [831, 425] width 315 height 23
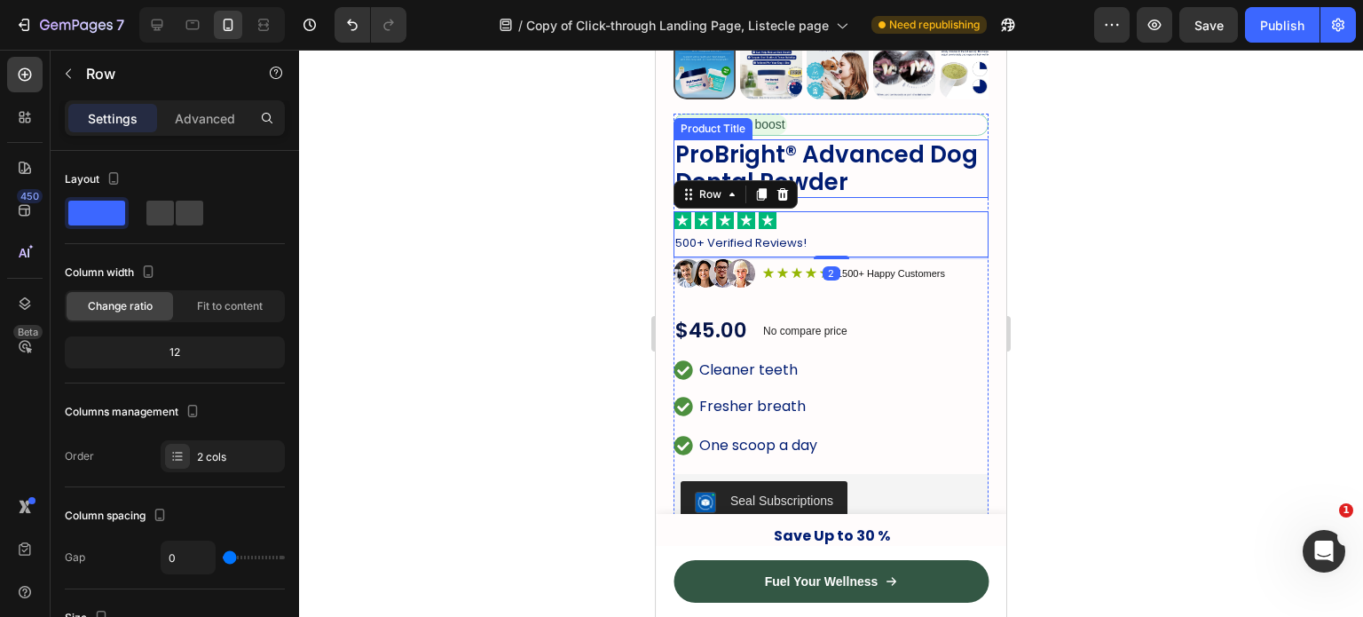
scroll to position [549, 0]
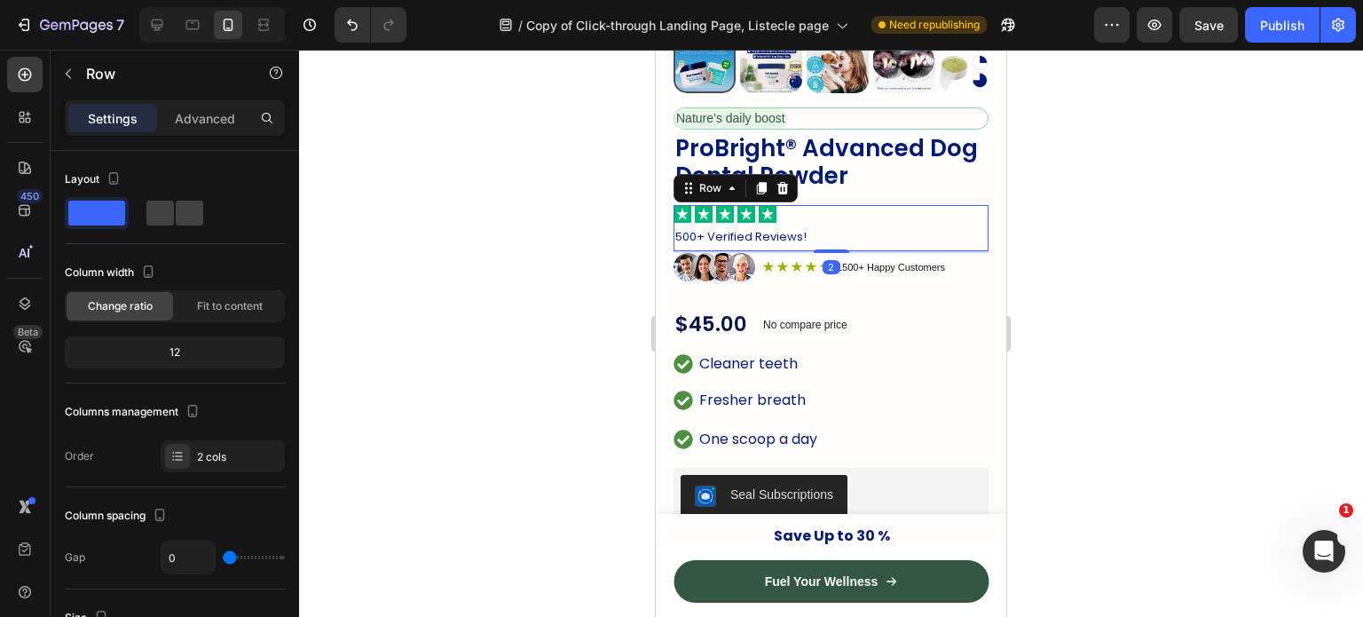
click at [1150, 280] on div at bounding box center [831, 333] width 1064 height 567
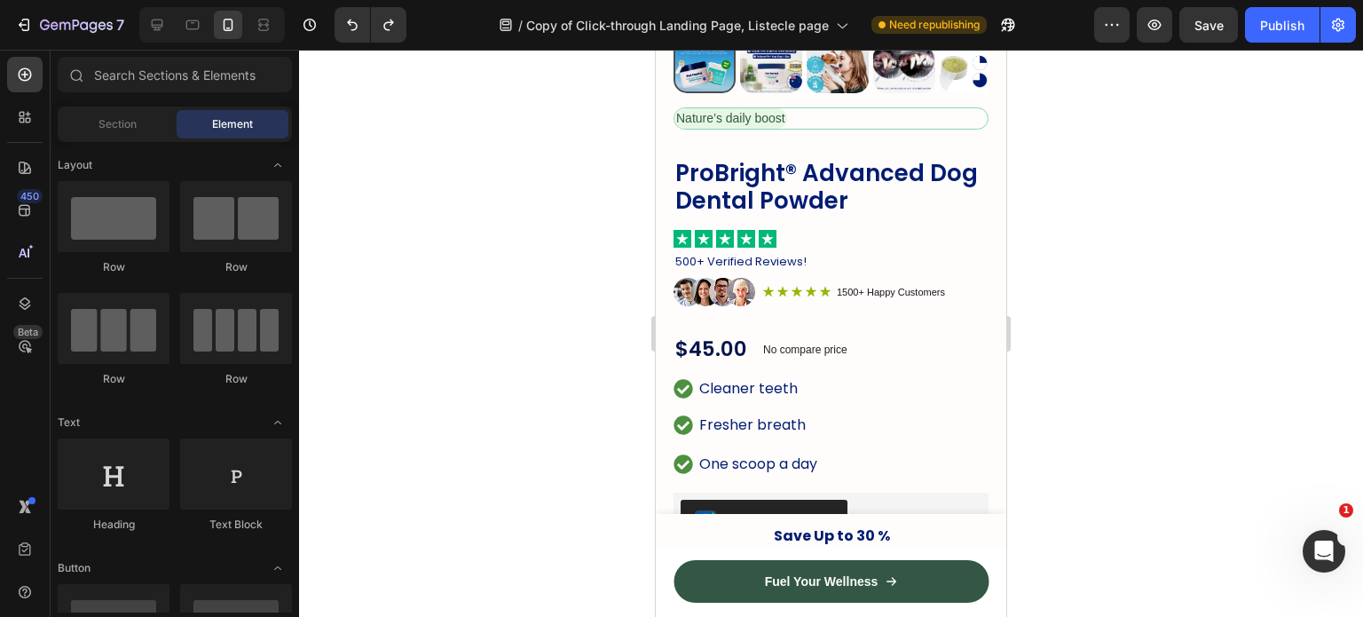
click at [1107, 194] on div at bounding box center [831, 333] width 1064 height 567
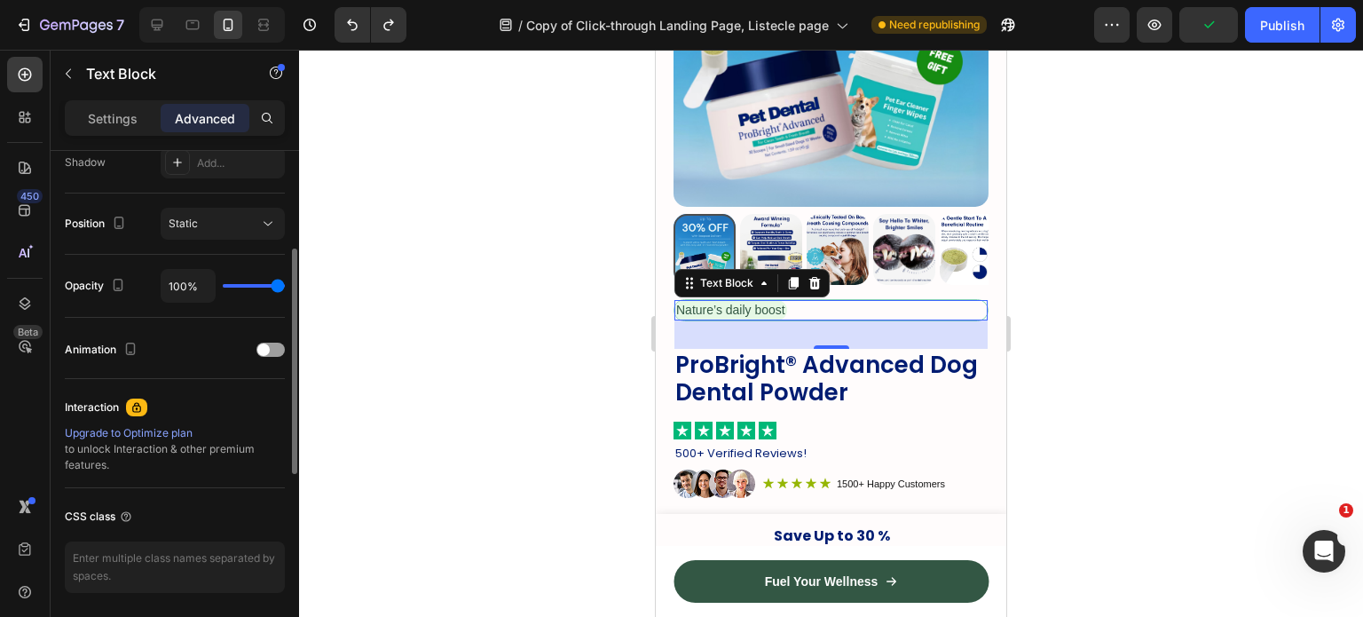
scroll to position [0, 0]
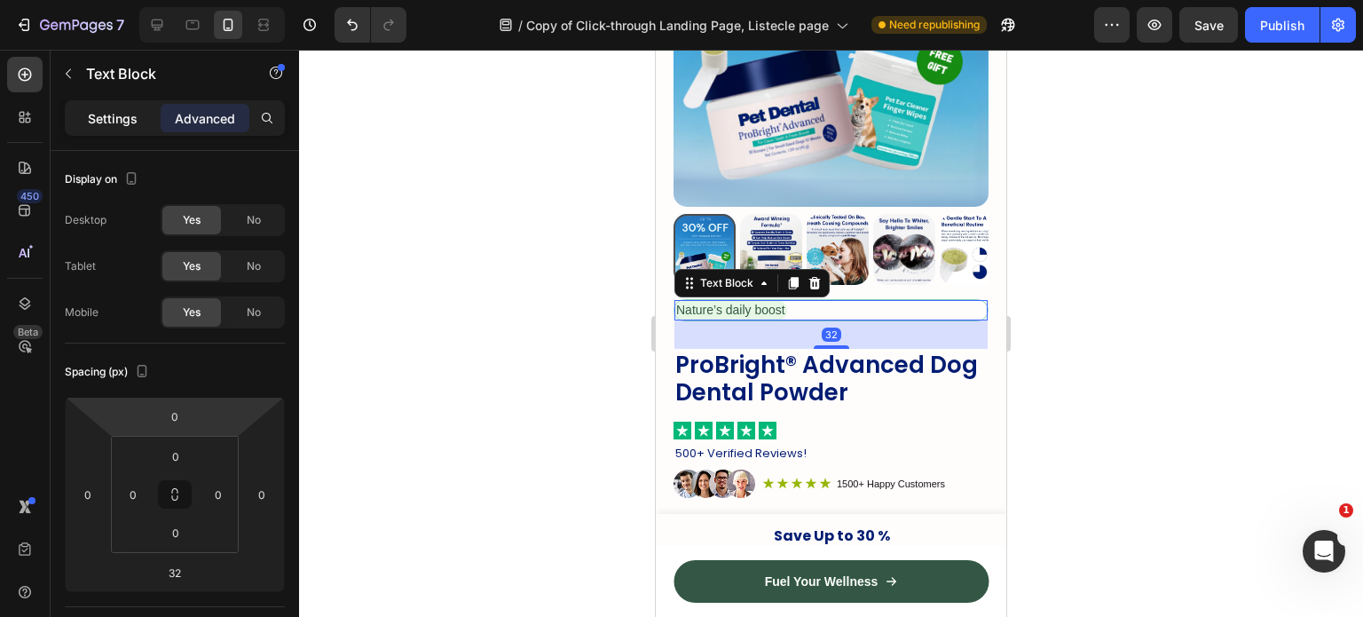
click at [116, 120] on p "Settings" at bounding box center [113, 118] width 50 height 19
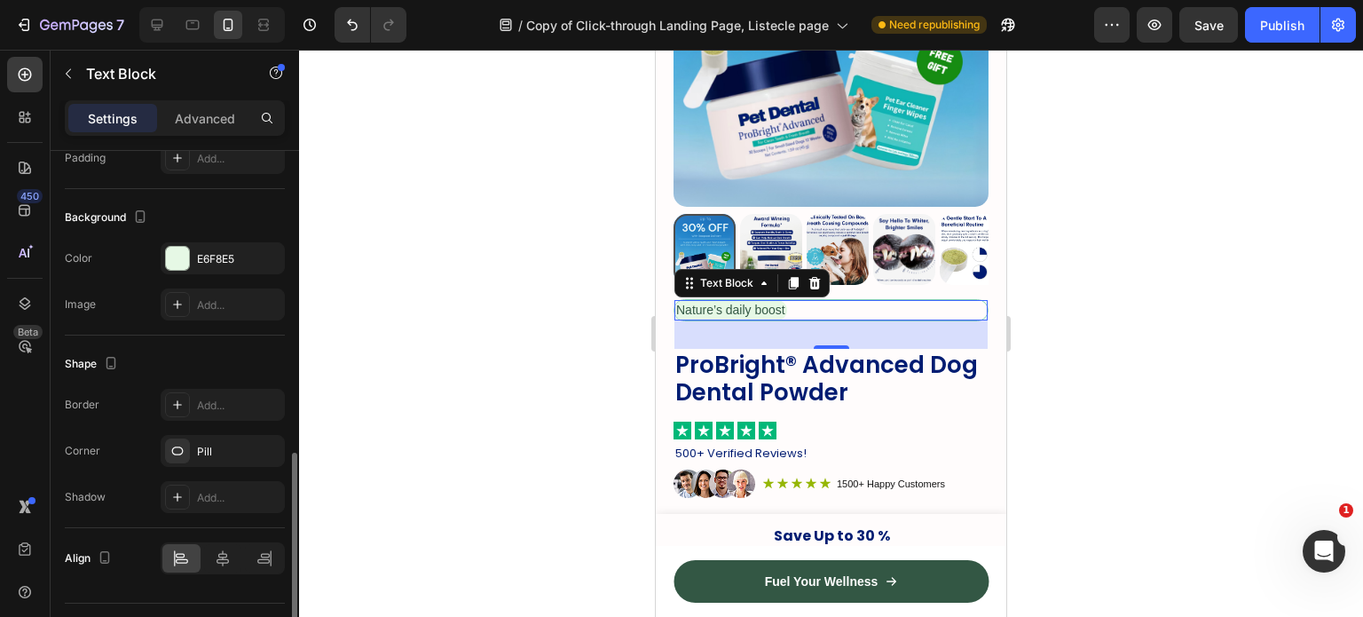
scroll to position [533, 0]
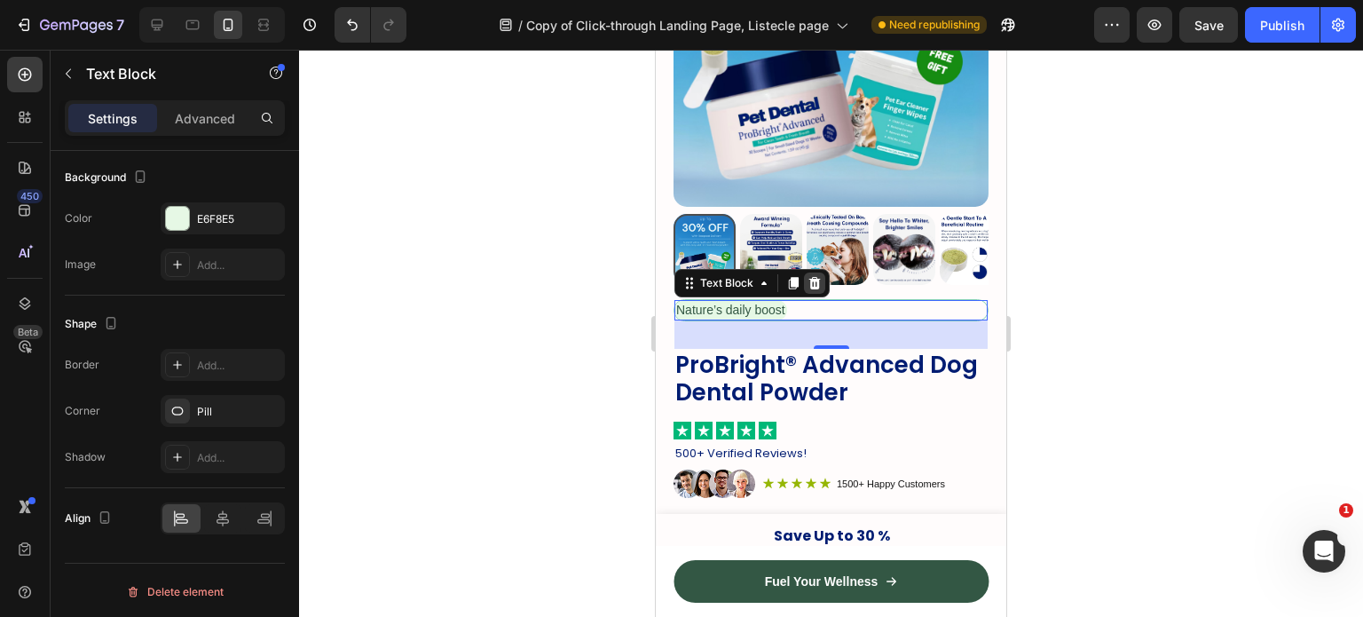
click at [818, 277] on icon at bounding box center [816, 283] width 12 height 12
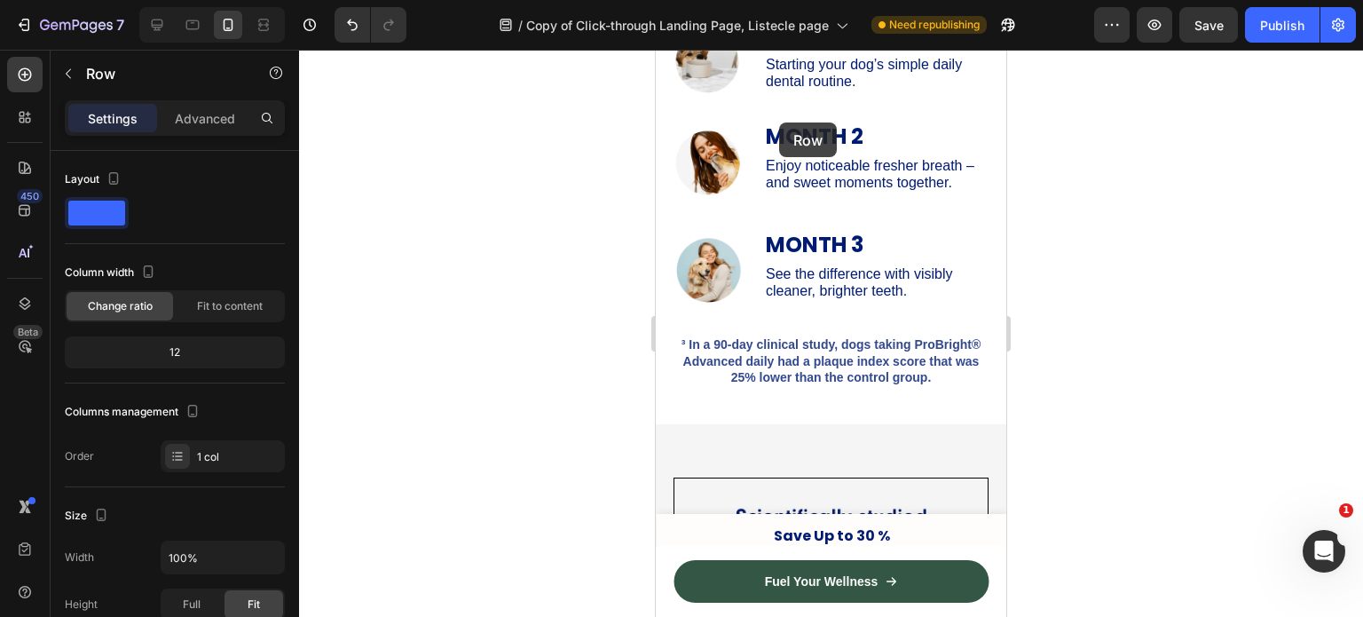
scroll to position [3239, 0]
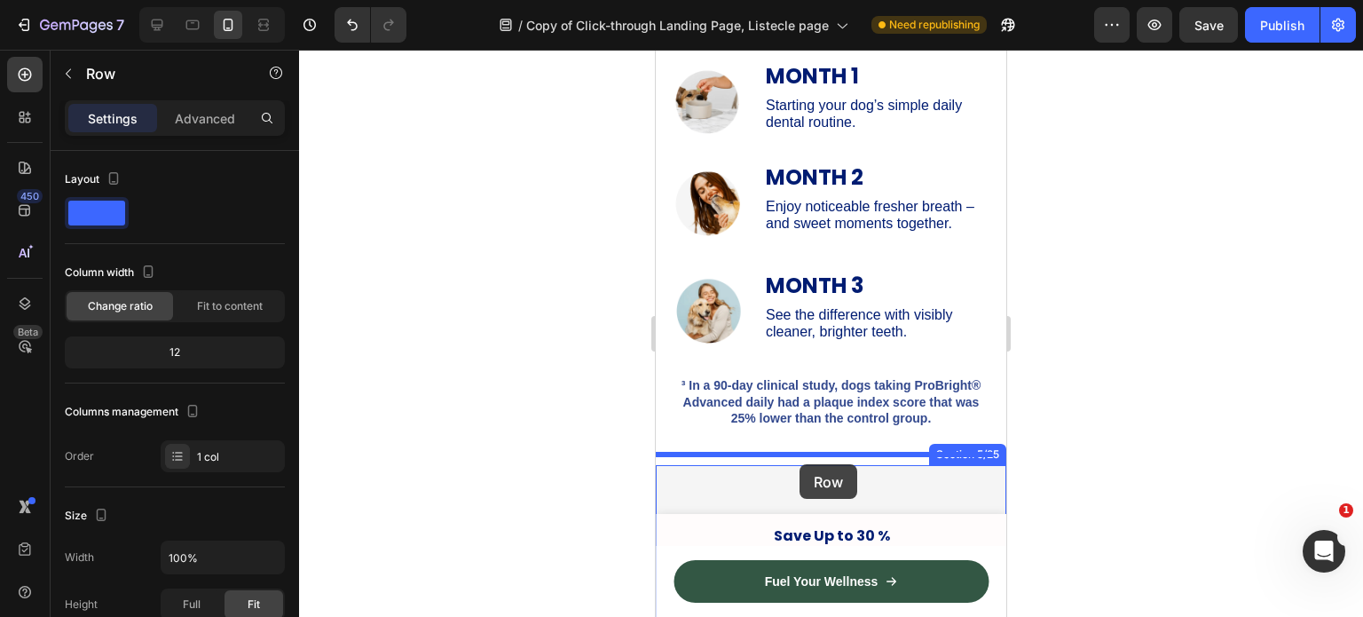
drag, startPoint x: 690, startPoint y: 241, endPoint x: 799, endPoint y: 464, distance: 248.9
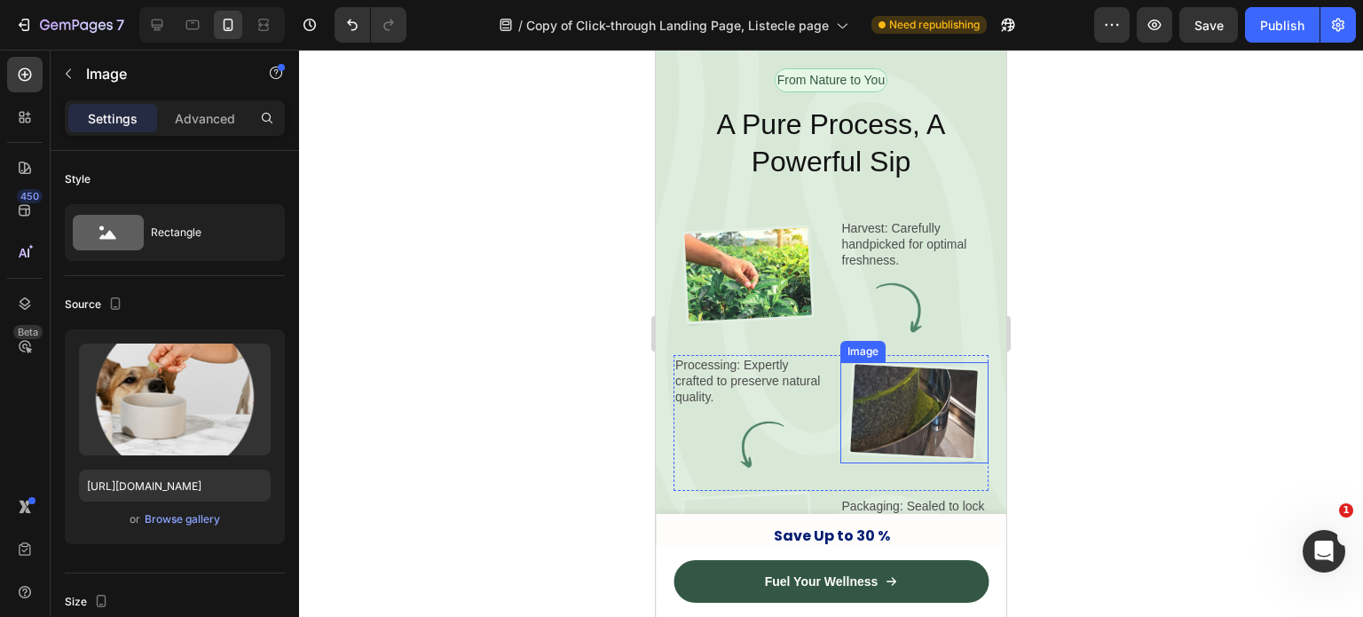
scroll to position [4041, 0]
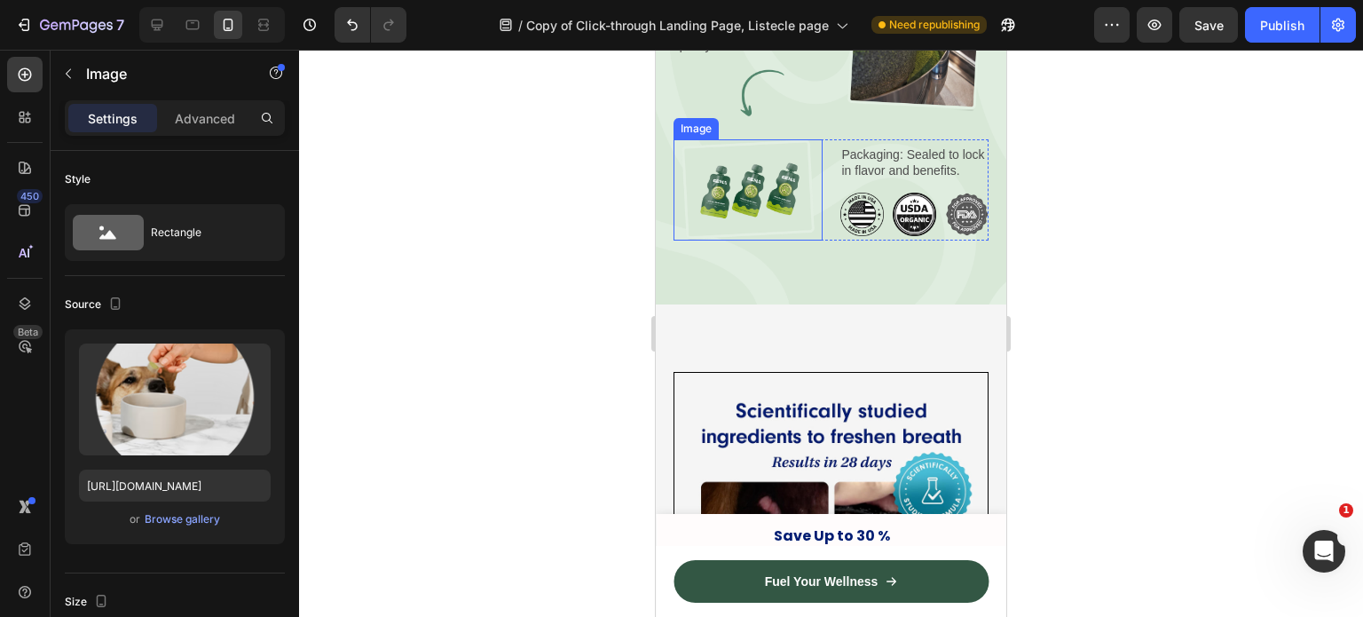
click at [742, 225] on img at bounding box center [748, 189] width 140 height 101
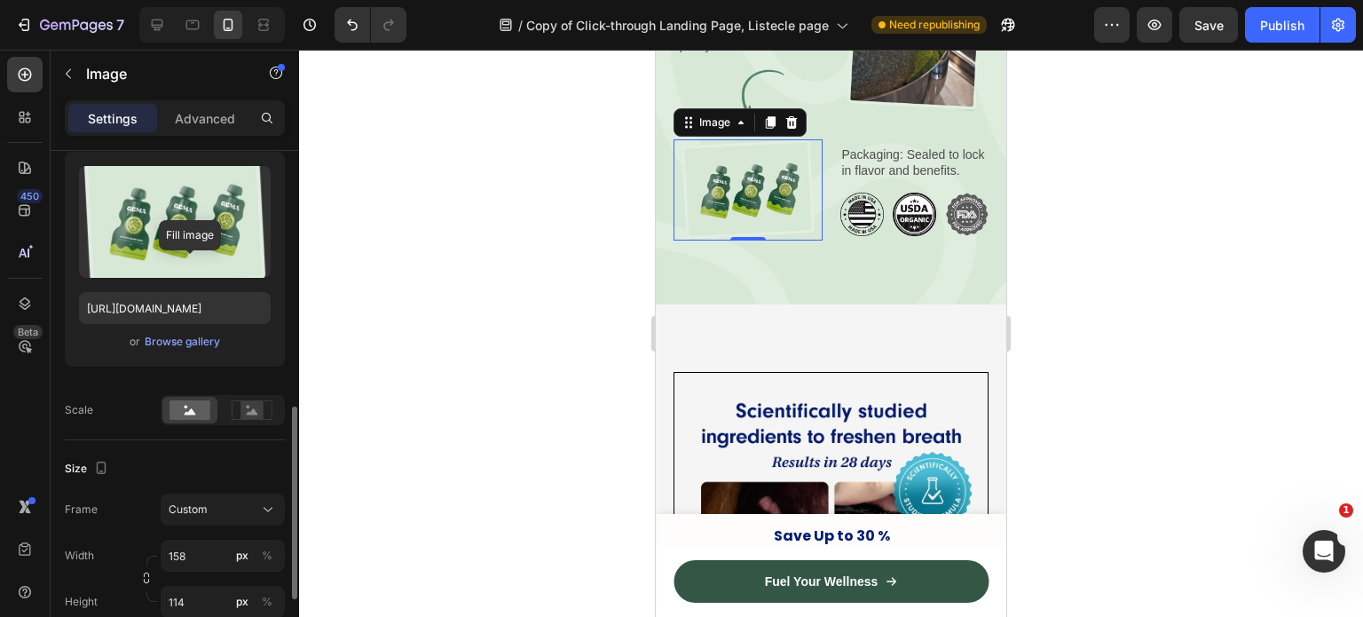
scroll to position [0, 0]
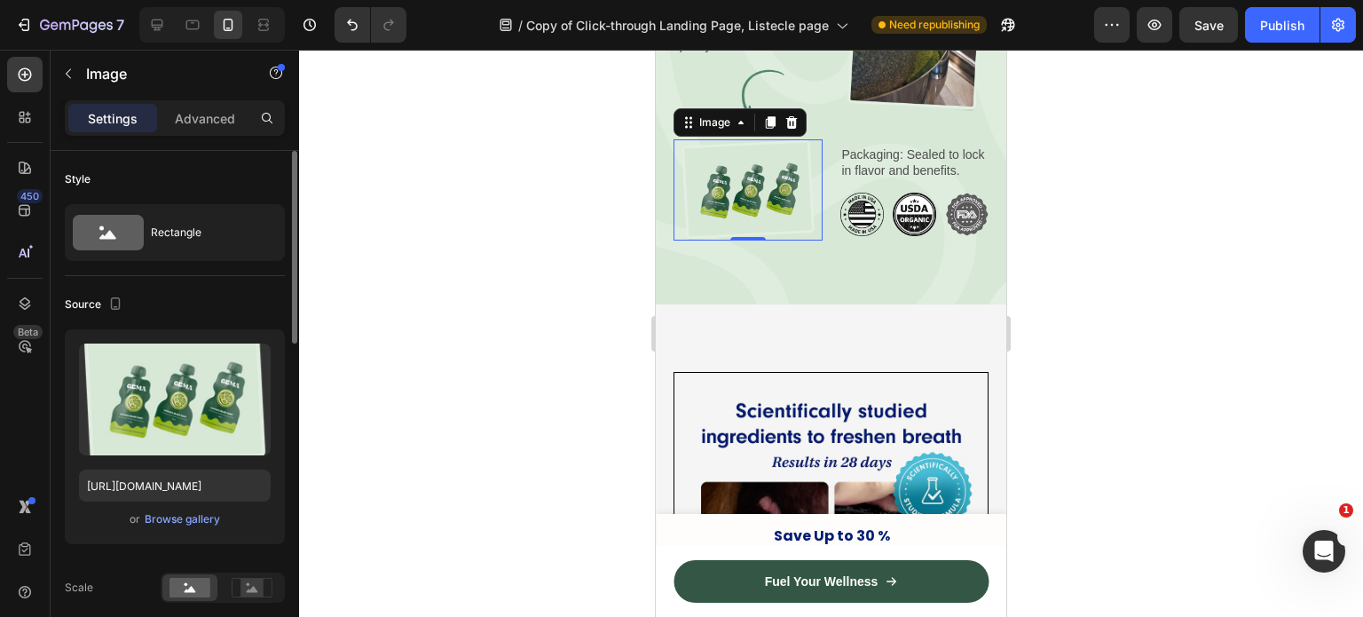
click at [156, 502] on div "Upload Image https://cdn.shopify.com/s/files/1/0642/3973/0761/files/gempages_55…" at bounding box center [175, 436] width 220 height 215
click at [165, 486] on input "https://cdn.shopify.com/s/files/1/0642/3973/0761/files/gempages_553527379021005…" at bounding box center [175, 486] width 192 height 32
paste input "text"
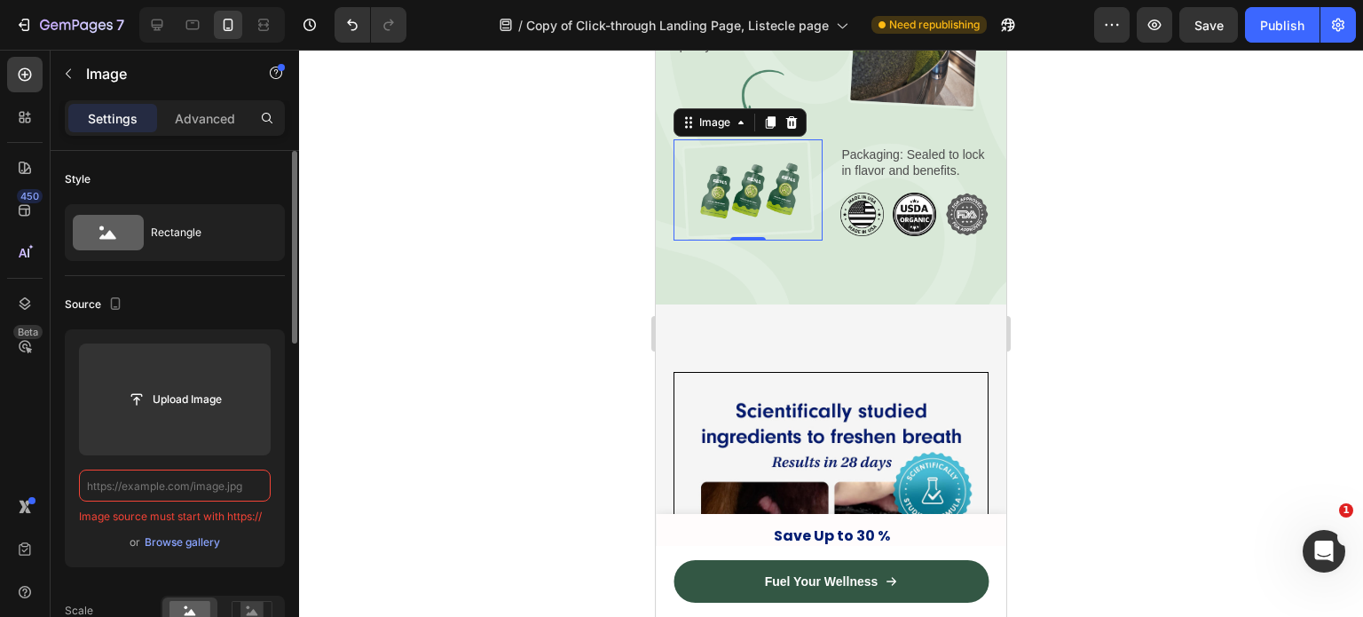
click at [193, 496] on input "text" at bounding box center [175, 486] width 192 height 32
paste input "text"
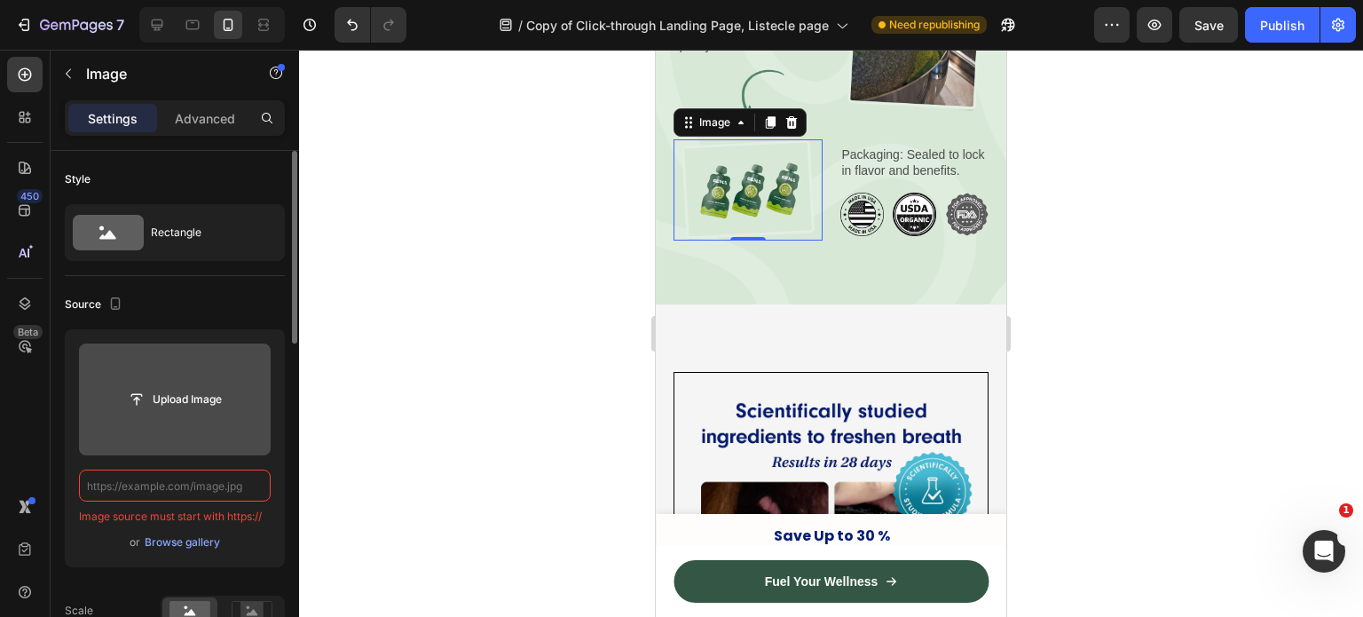
type input "https://cdn.shopify.com/s/files/1/0642/3973/0761/files/gempages_553527379021005…"
click at [170, 392] on input "file" at bounding box center [175, 399] width 122 height 30
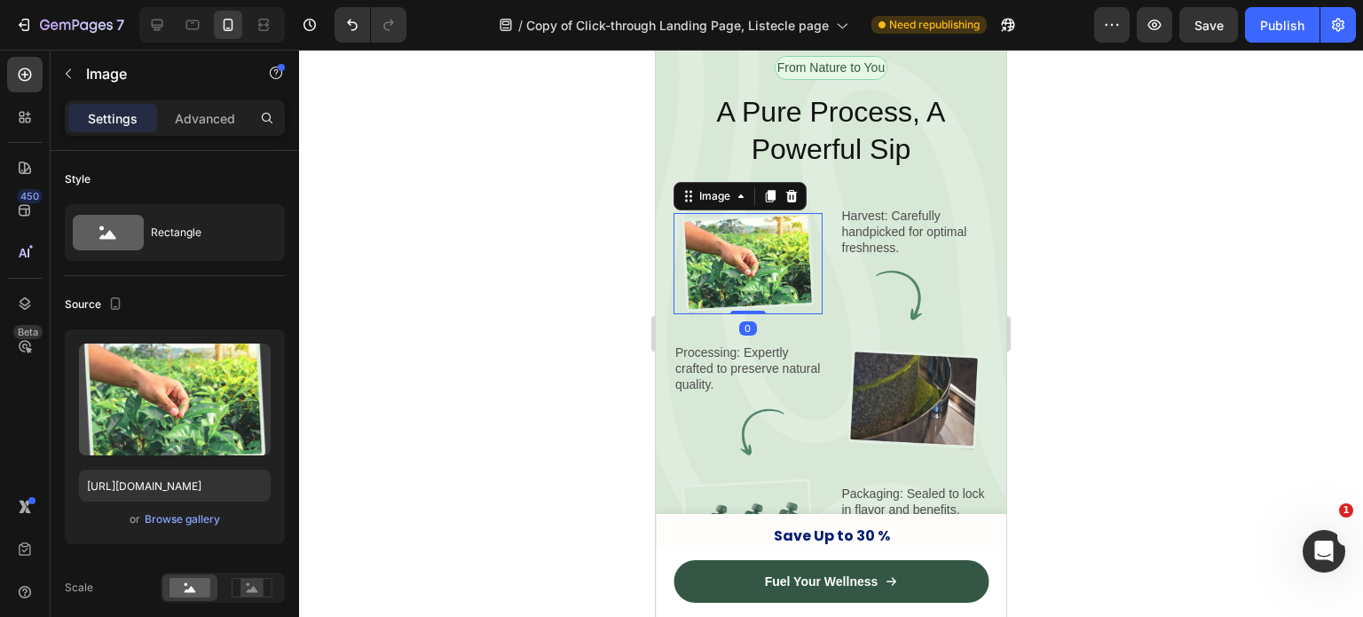
scroll to position [3777, 0]
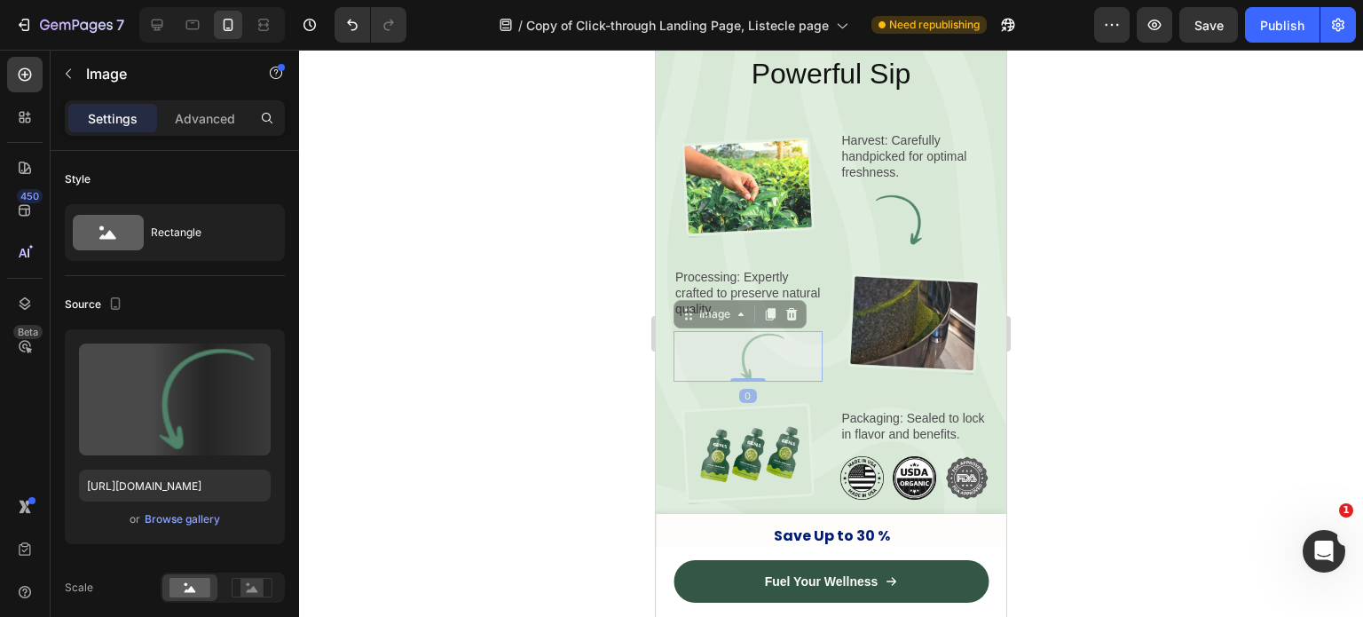
drag, startPoint x: 805, startPoint y: 379, endPoint x: 881, endPoint y: 301, distance: 108.6
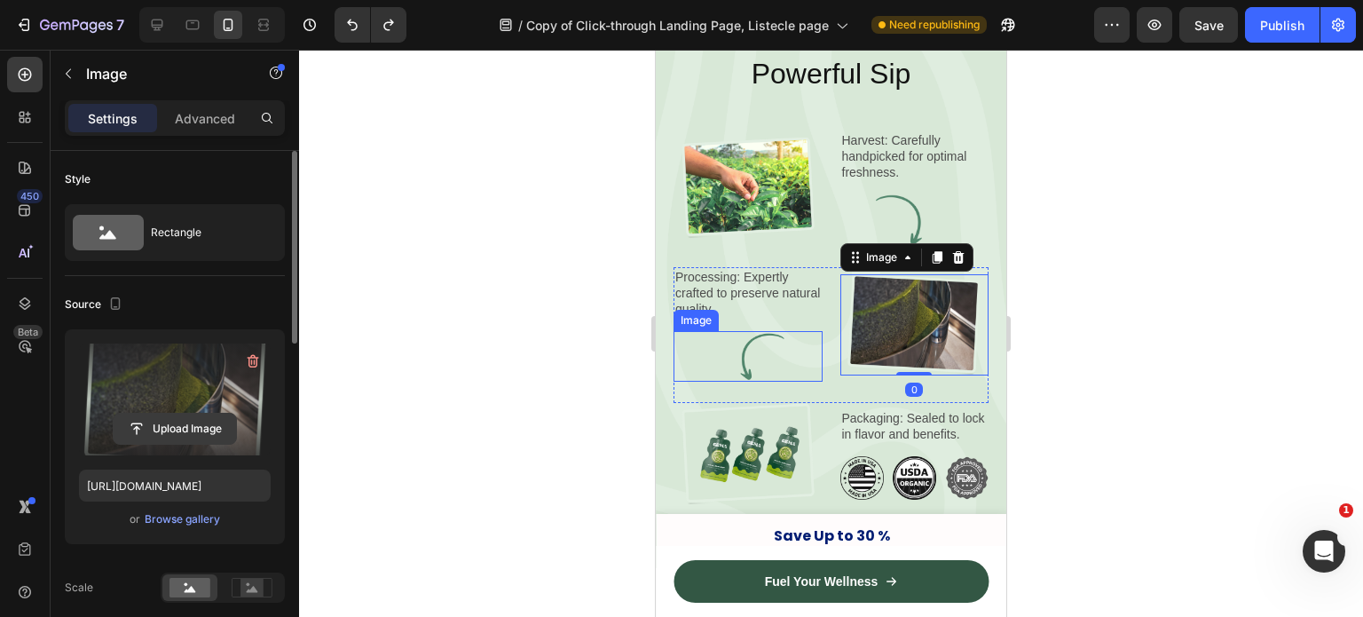
click at [183, 425] on input "file" at bounding box center [175, 429] width 122 height 30
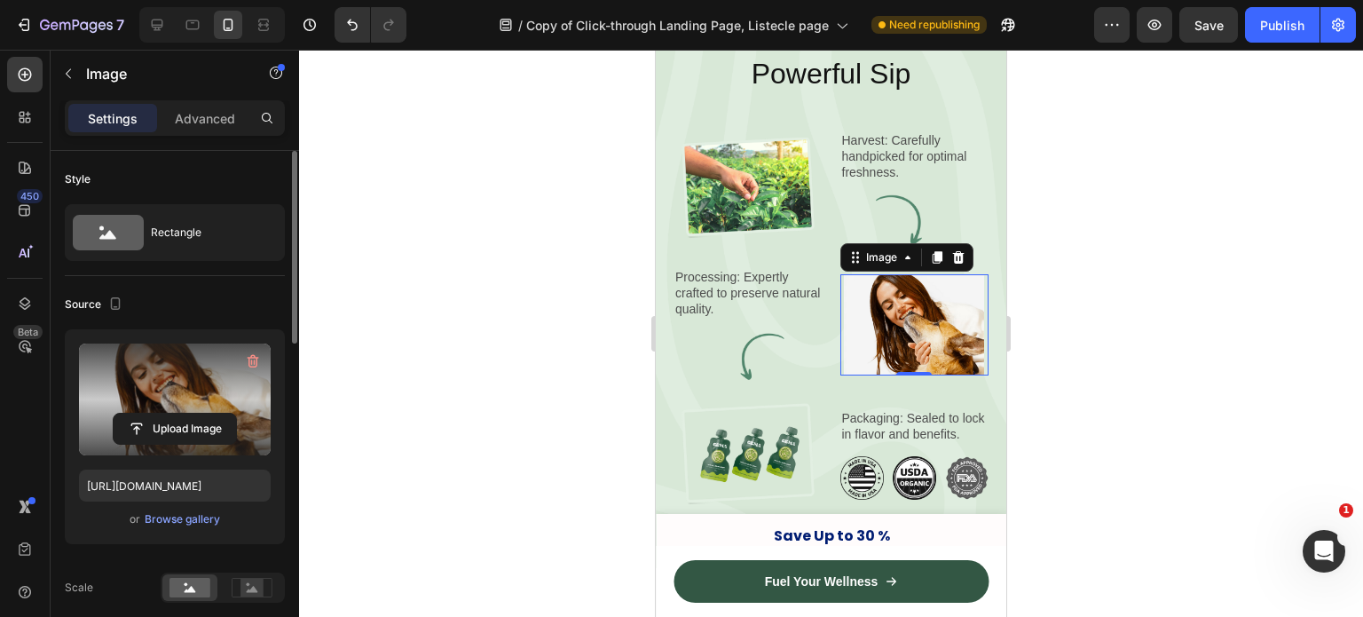
click at [133, 407] on label at bounding box center [175, 400] width 192 height 112
click at [133, 414] on input "file" at bounding box center [175, 429] width 122 height 30
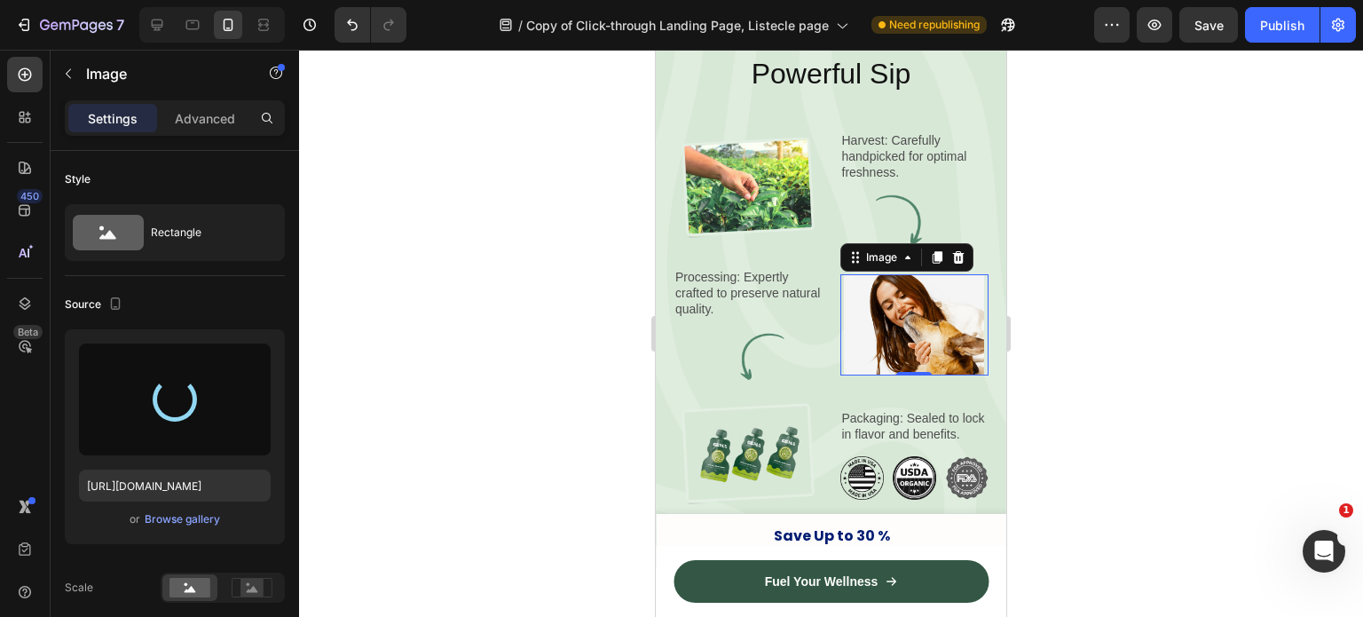
type input "https://cdn.shopify.com/s/files/1/0642/3973/0761/files/gempages_553527379021005…"
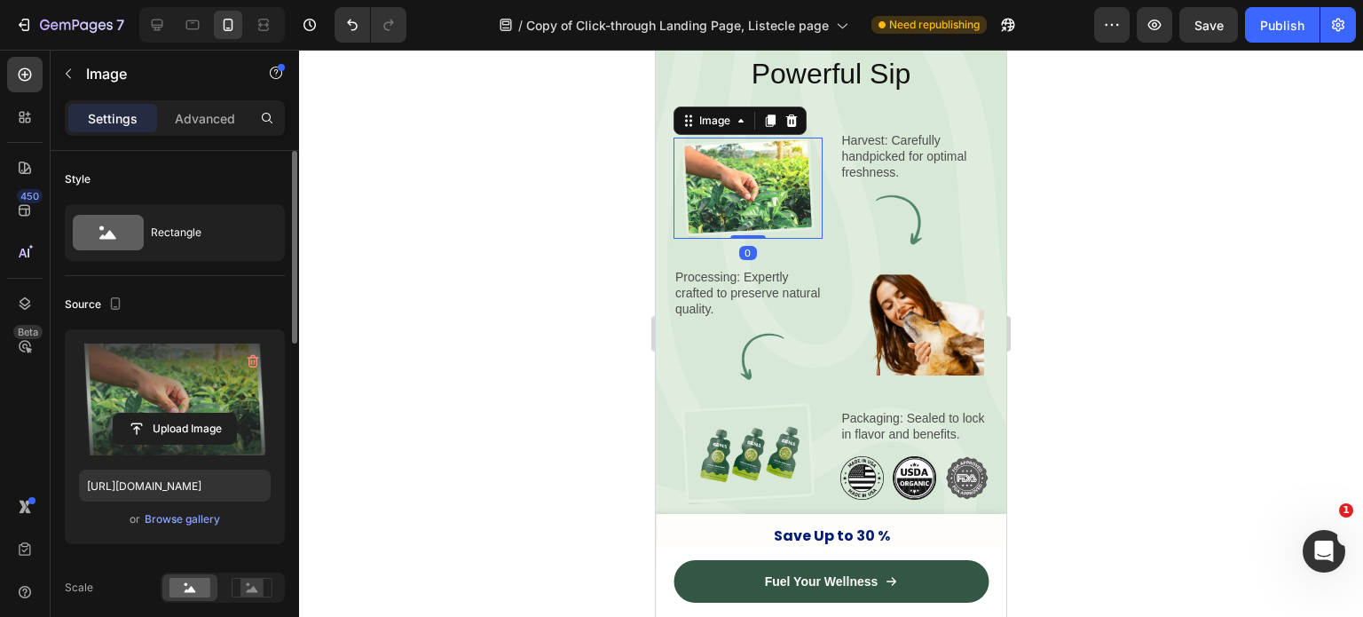
click at [203, 444] on label at bounding box center [175, 400] width 192 height 112
click at [203, 444] on input "file" at bounding box center [175, 429] width 122 height 30
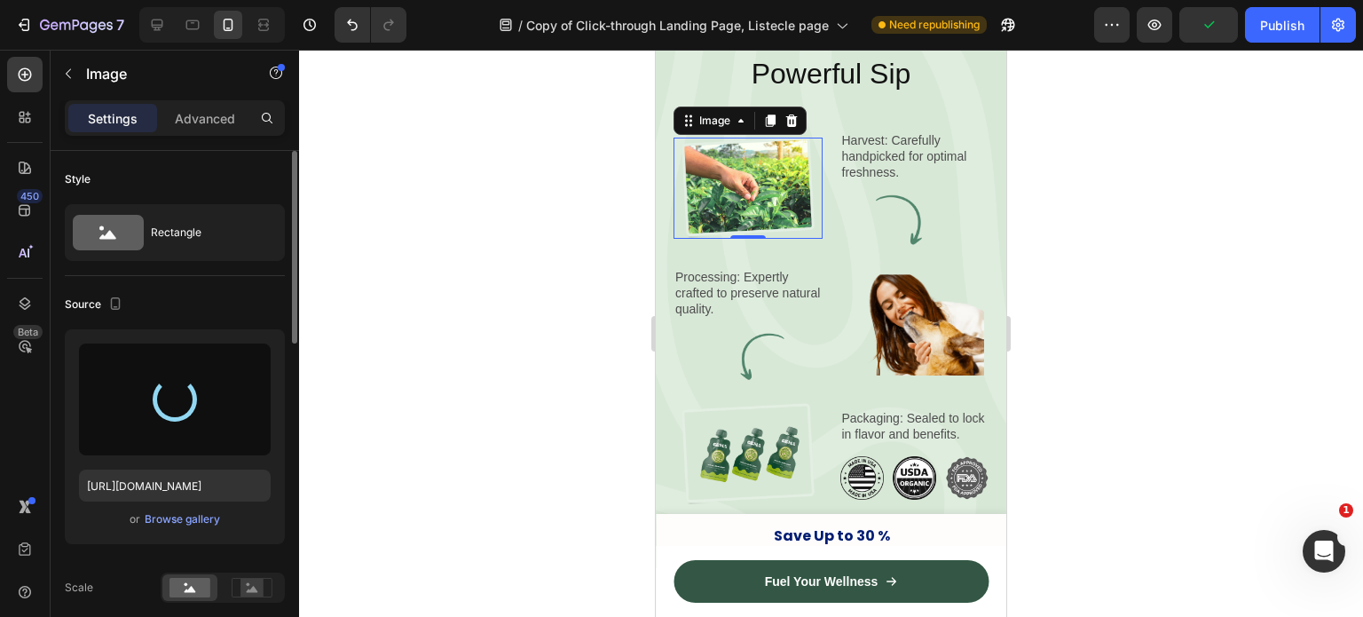
type input "https://cdn.shopify.com/s/files/1/0642/3973/0761/files/gempages_553527379021005…"
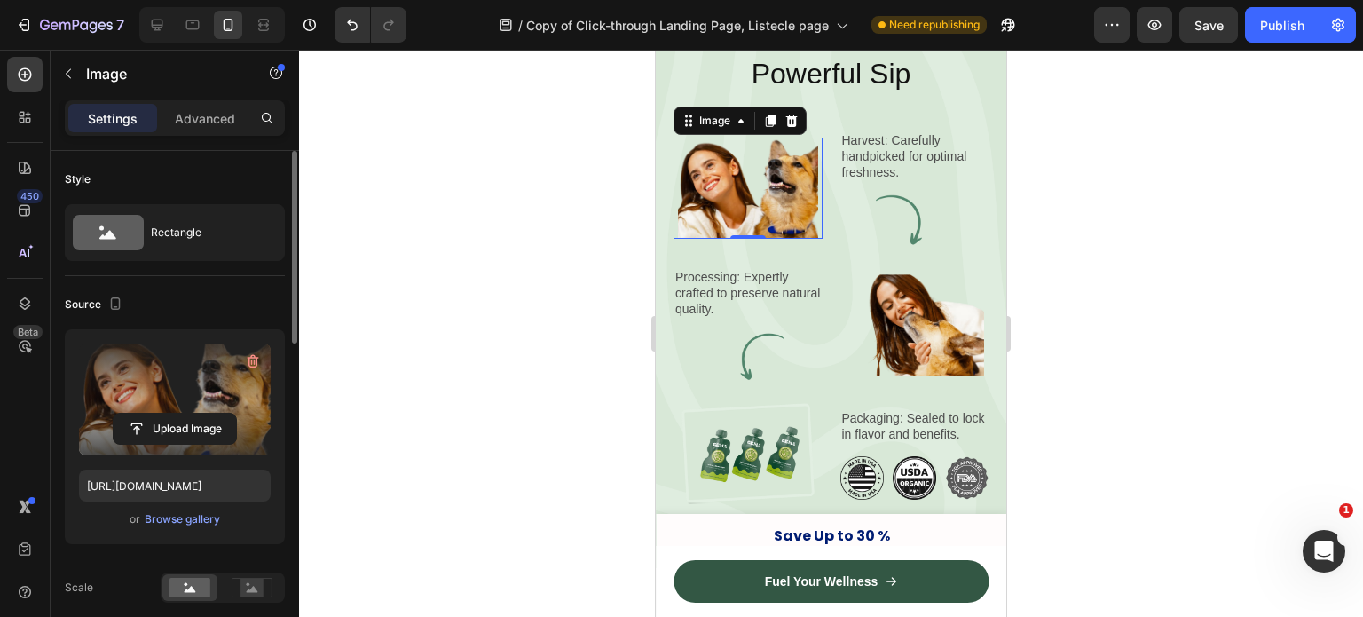
click at [586, 290] on div at bounding box center [831, 333] width 1064 height 567
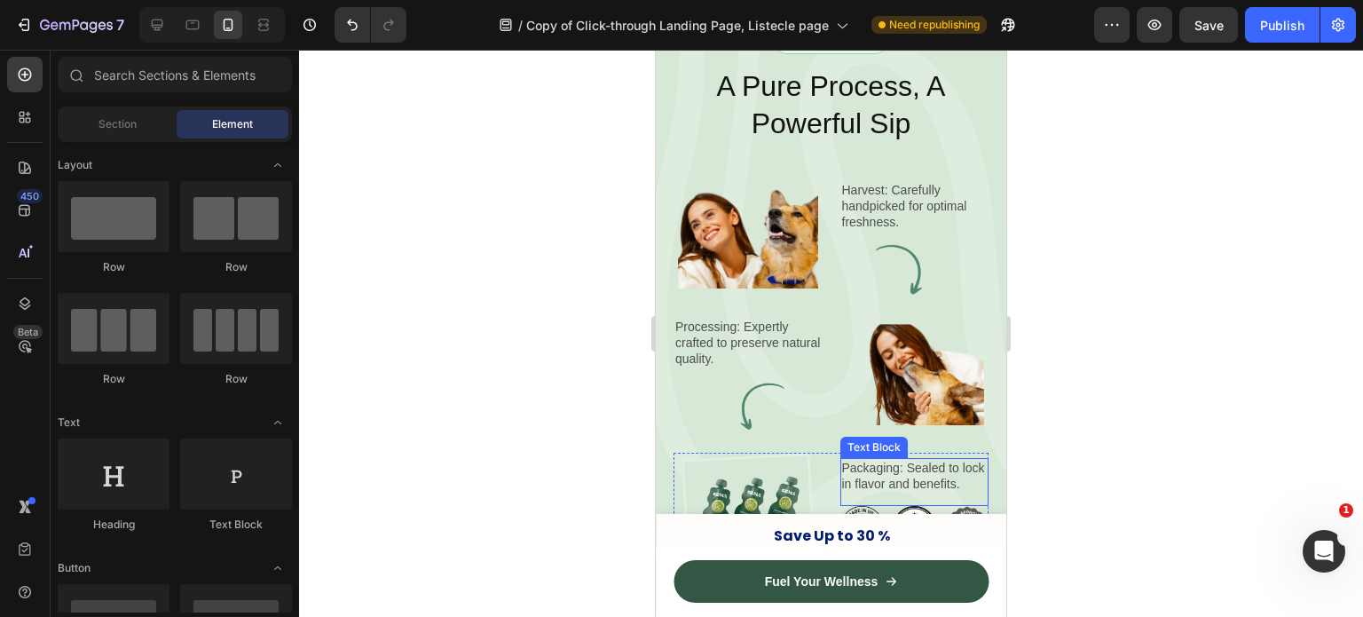
scroll to position [3813, 0]
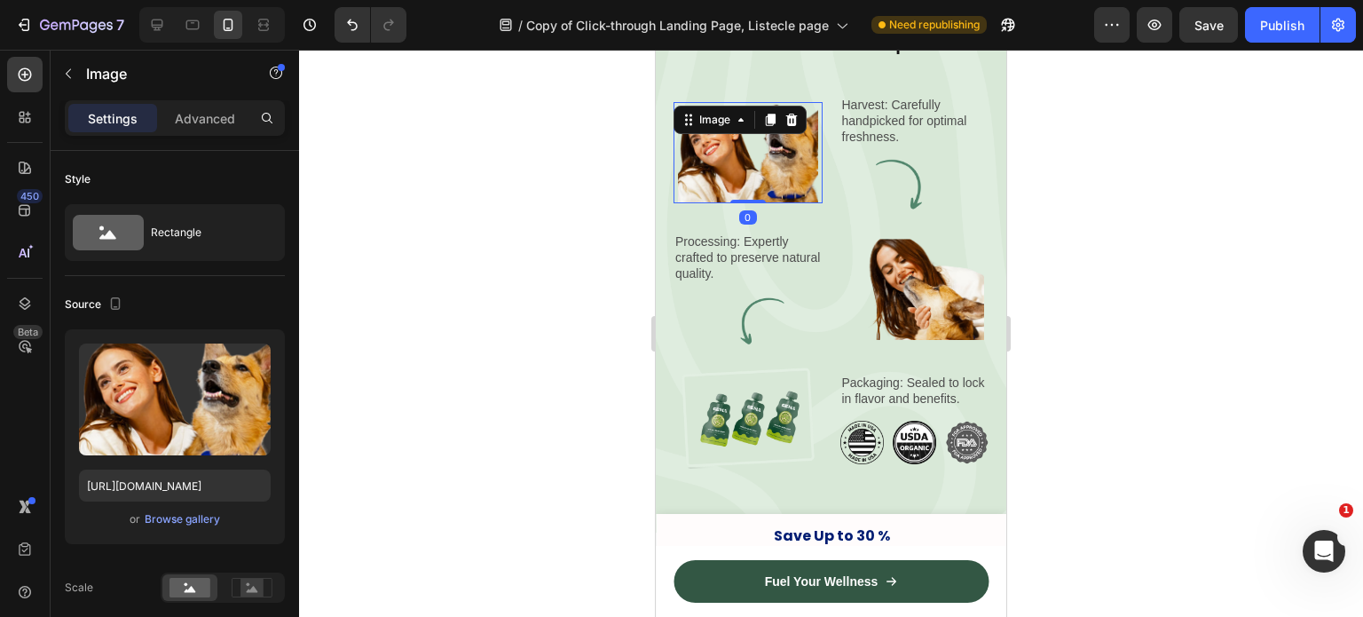
click at [753, 130] on div "Image 0" at bounding box center [748, 152] width 149 height 101
click at [1072, 230] on div at bounding box center [831, 333] width 1064 height 567
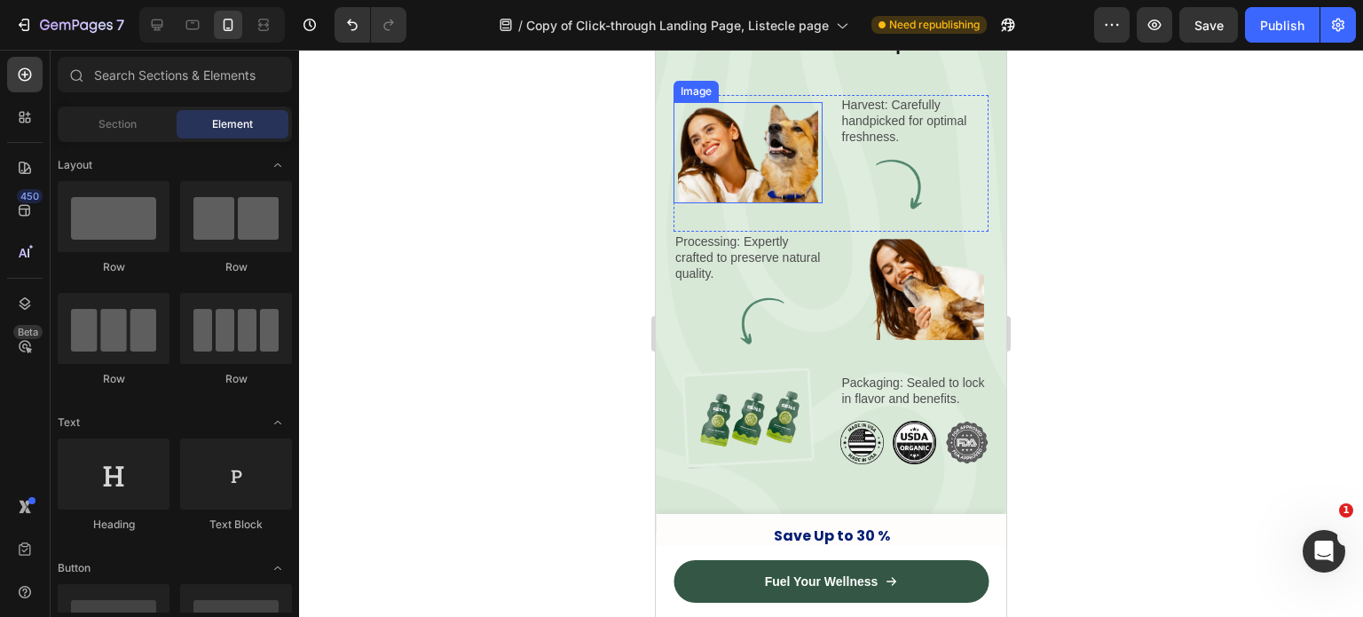
click at [774, 175] on img at bounding box center [748, 152] width 140 height 101
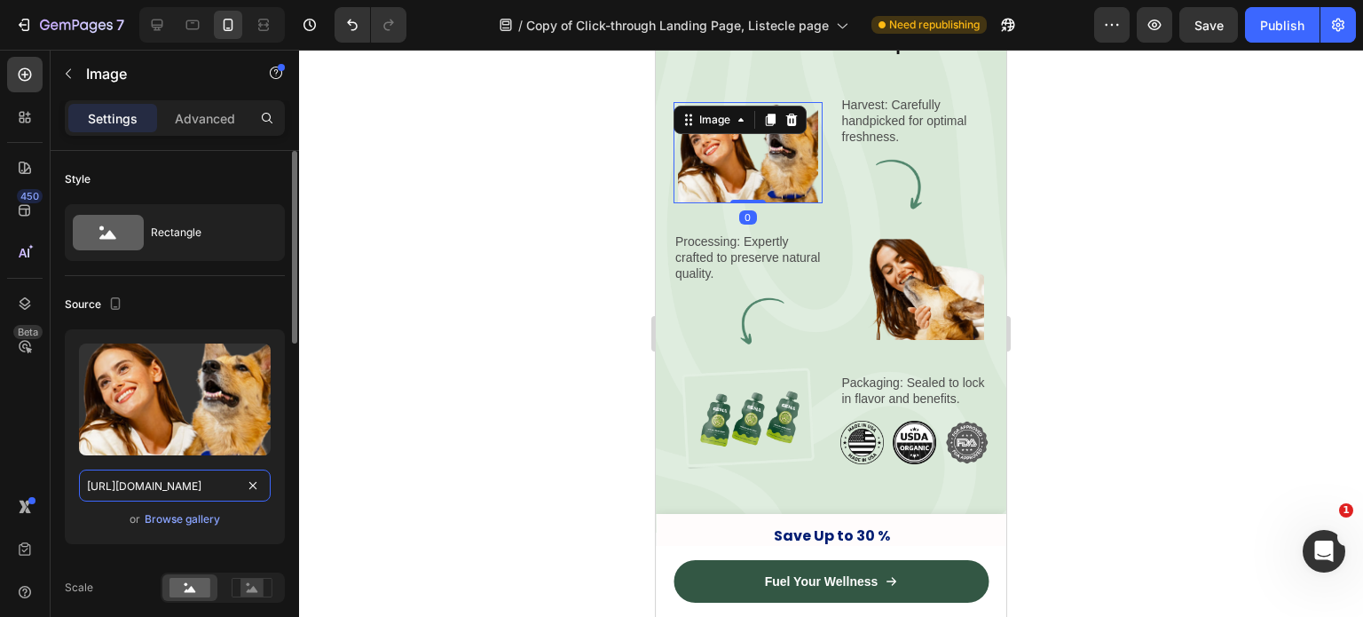
click at [167, 490] on input "https://cdn.shopify.com/s/files/1/0642/3973/0761/files/gempages_553527379021005…" at bounding box center [175, 486] width 192 height 32
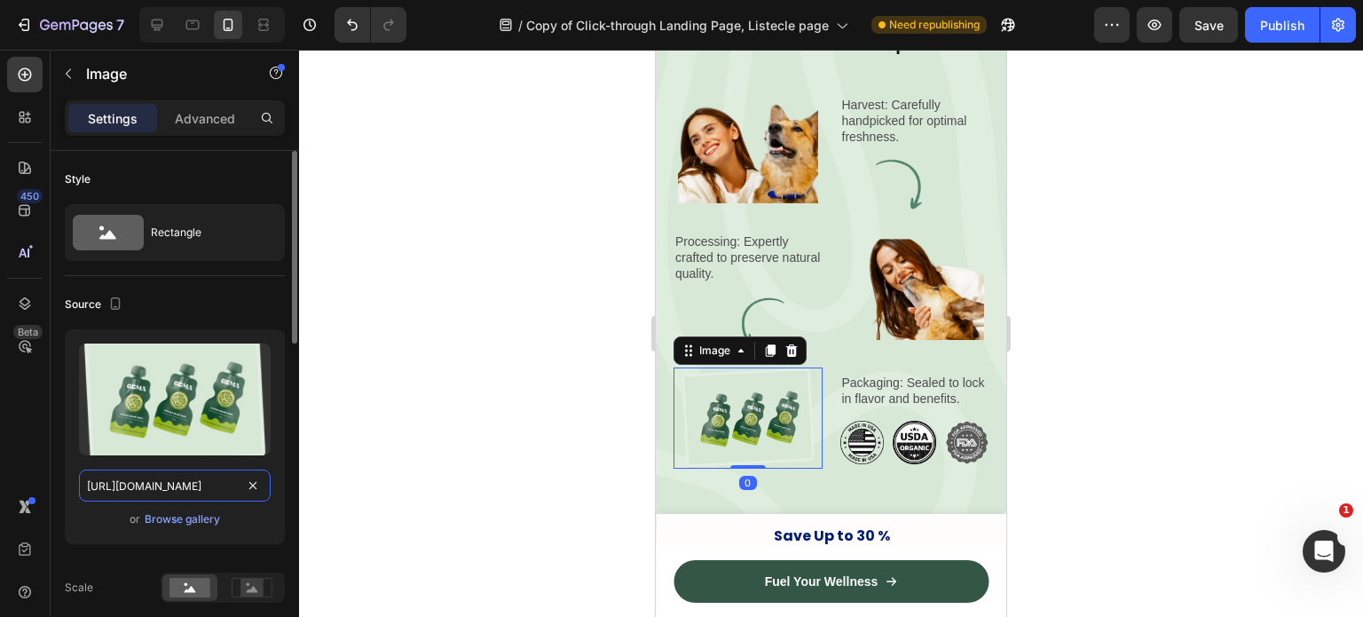
click at [196, 474] on input "https://cdn.shopify.com/s/files/1/0642/3973/0761/files/gempages_553527379021005…" at bounding box center [175, 486] width 192 height 32
paste input "f0854820-d1d5-41e5-8fd5-4bc89e386e9d"
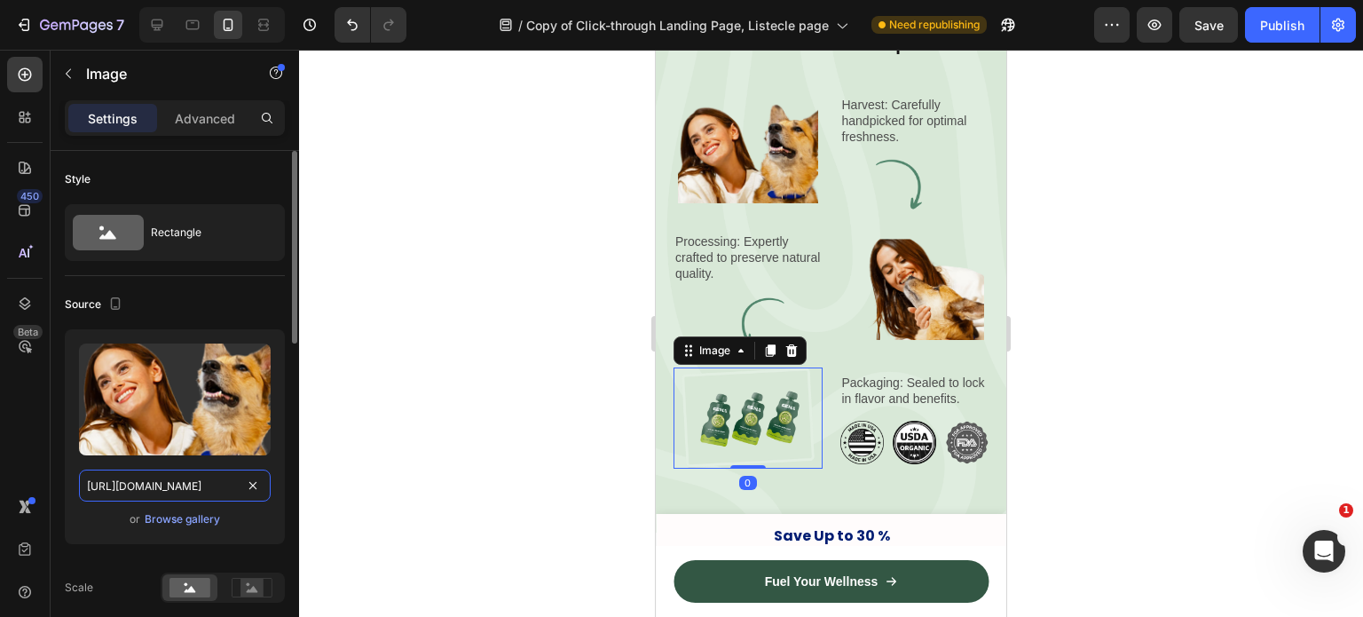
scroll to position [0, 547]
type input "https://cdn.shopify.com/s/files/1/0642/3973/0761/files/gempages_553527379021005…"
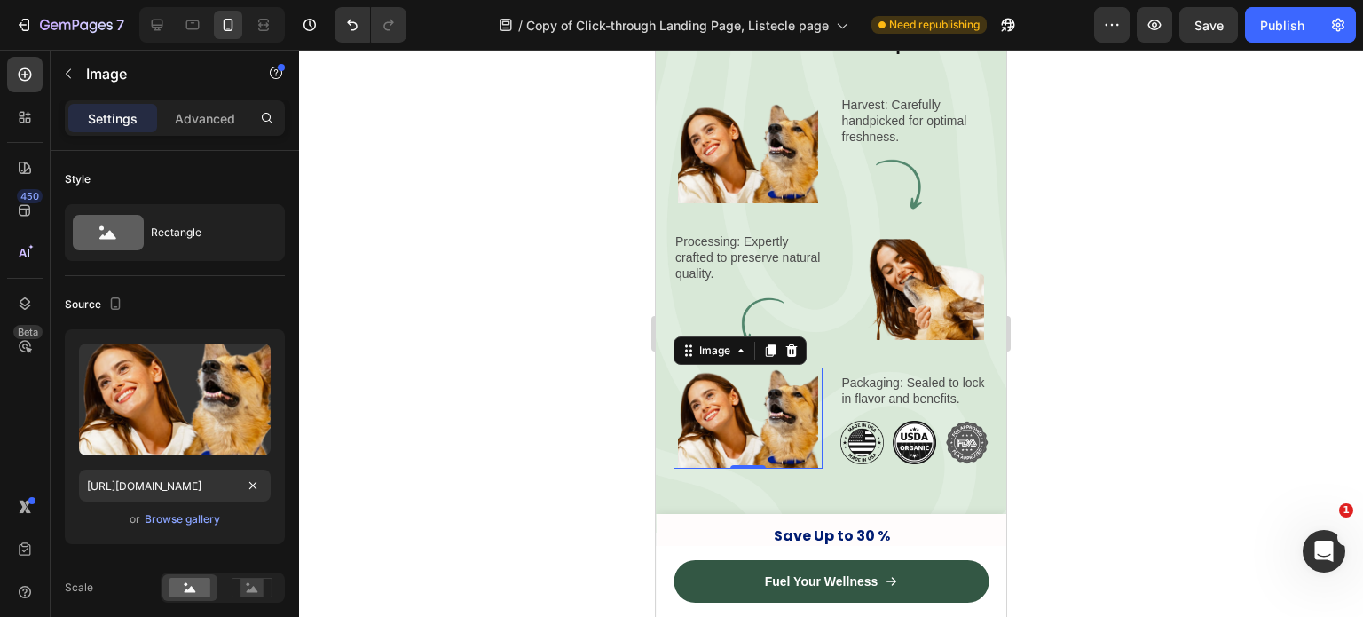
scroll to position [0, 0]
click at [483, 457] on div at bounding box center [831, 333] width 1064 height 567
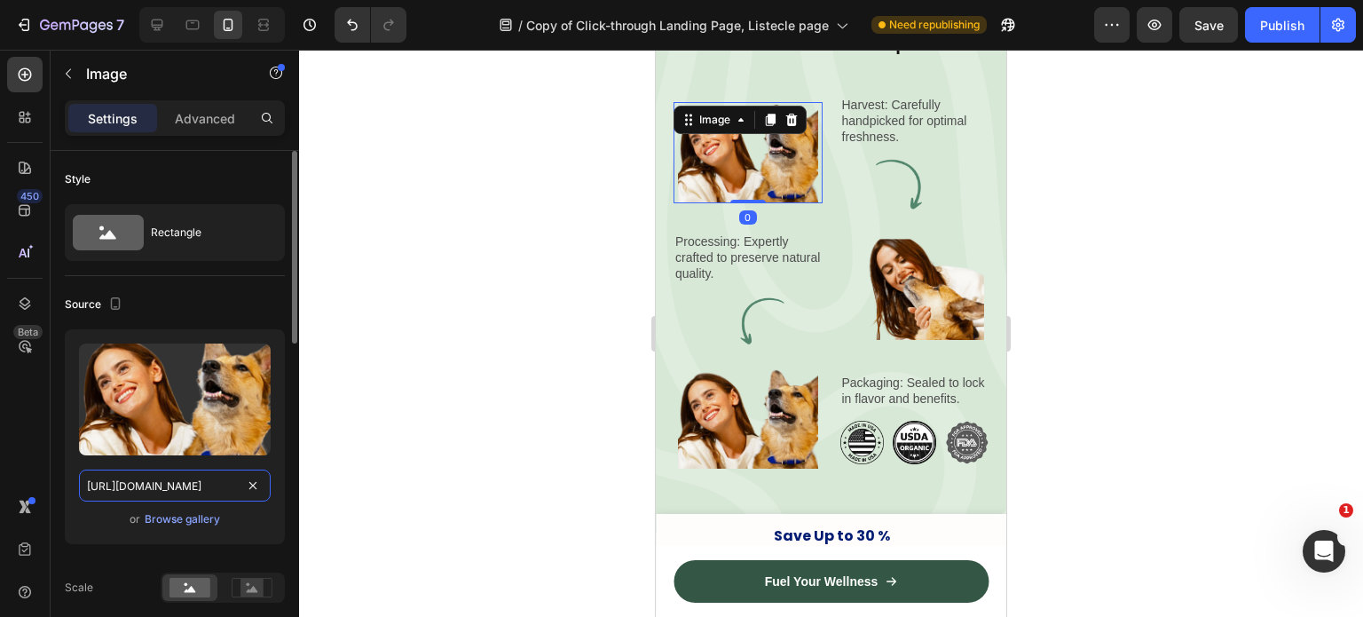
click at [181, 472] on input "https://cdn.shopify.com/s/files/1/0642/3973/0761/files/gempages_553527379021005…" at bounding box center [175, 486] width 192 height 32
paste input "cb056641-0f12-4260-b8b3-1e4ce29a4549"
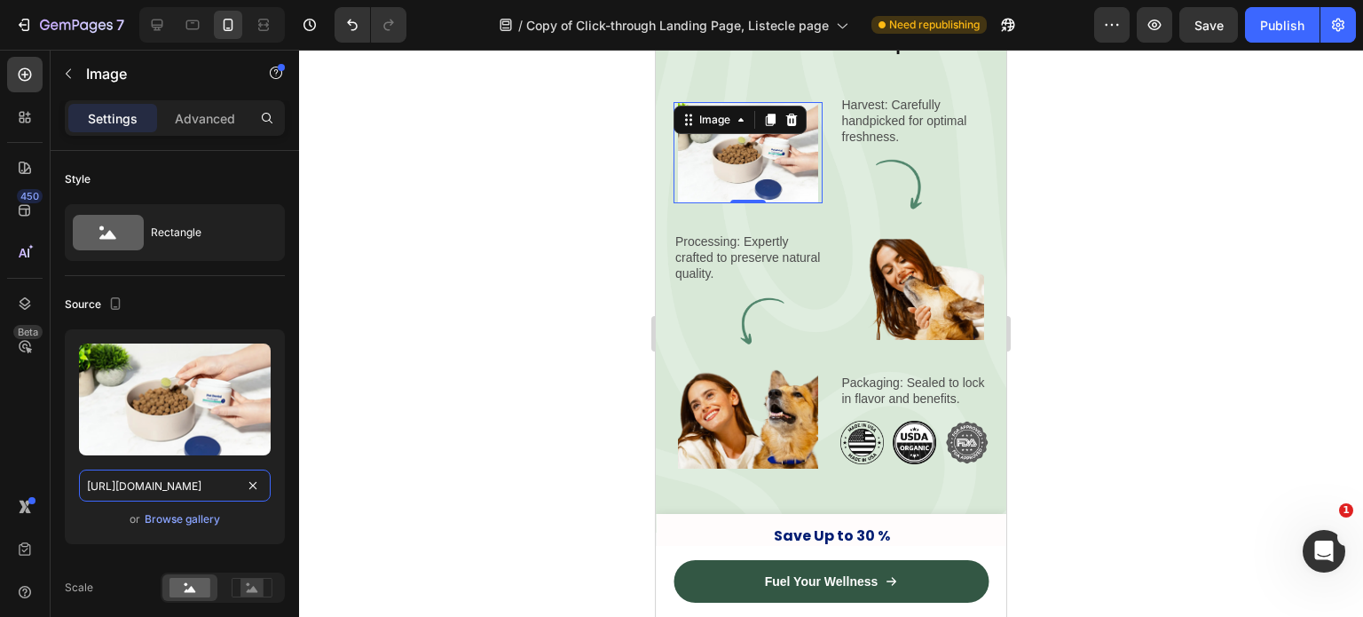
type input "https://cdn.shopify.com/s/files/1/0642/3973/0761/files/gempages_553527379021005…"
click at [398, 489] on div at bounding box center [831, 333] width 1064 height 567
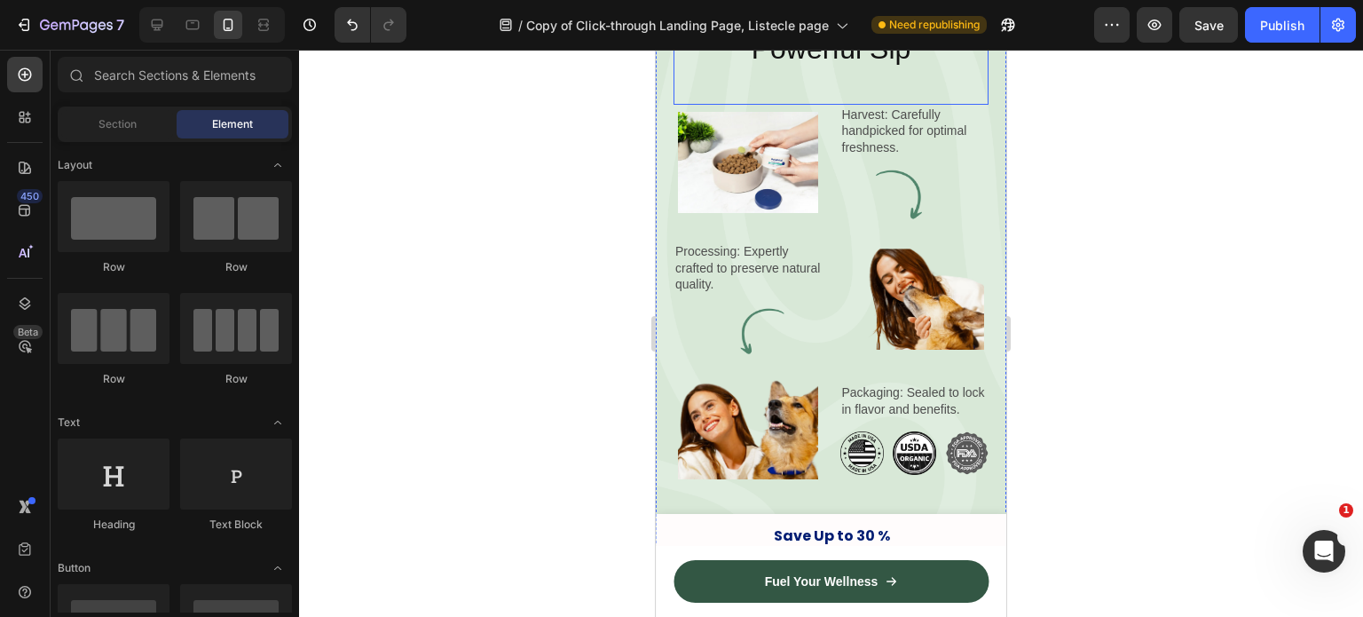
scroll to position [3508, 0]
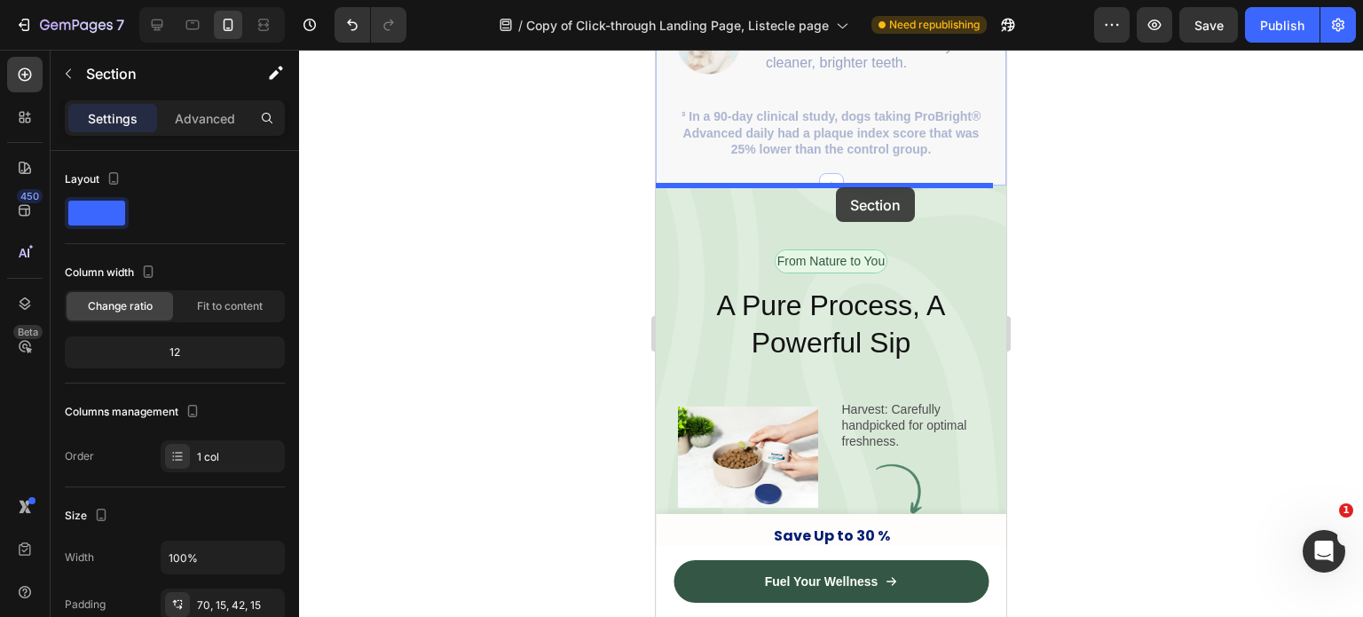
drag, startPoint x: 846, startPoint y: 180, endPoint x: 818, endPoint y: 202, distance: 35.4
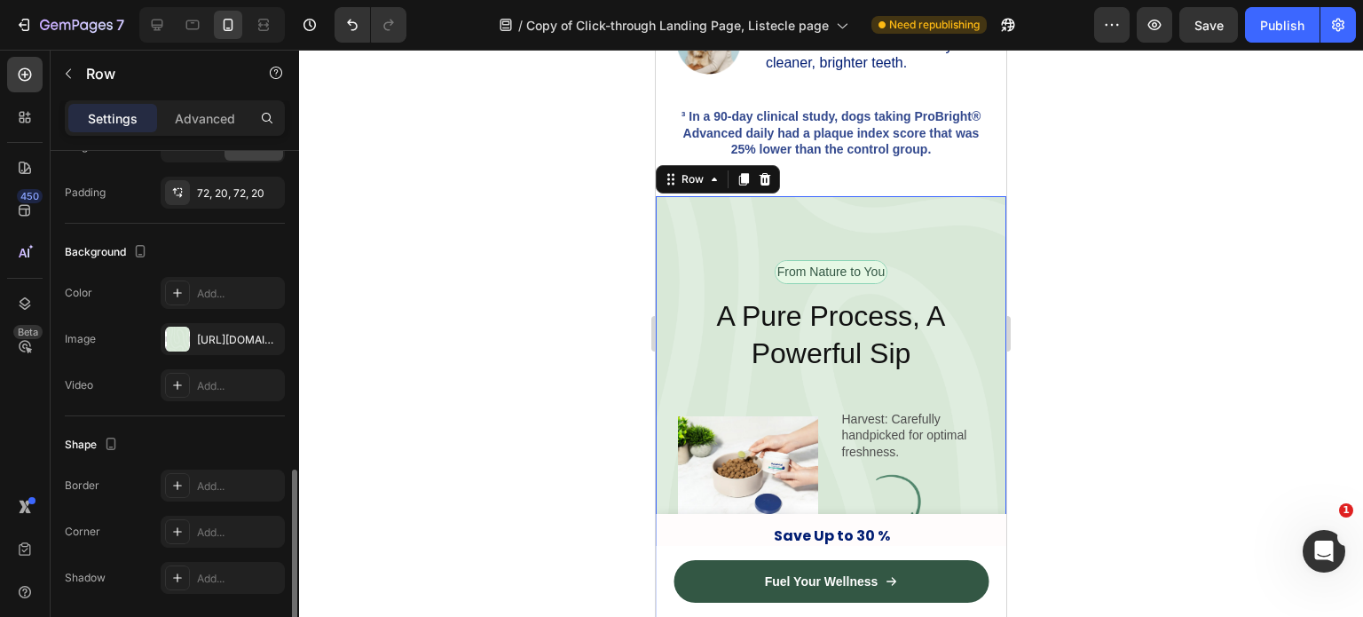
scroll to position [518, 0]
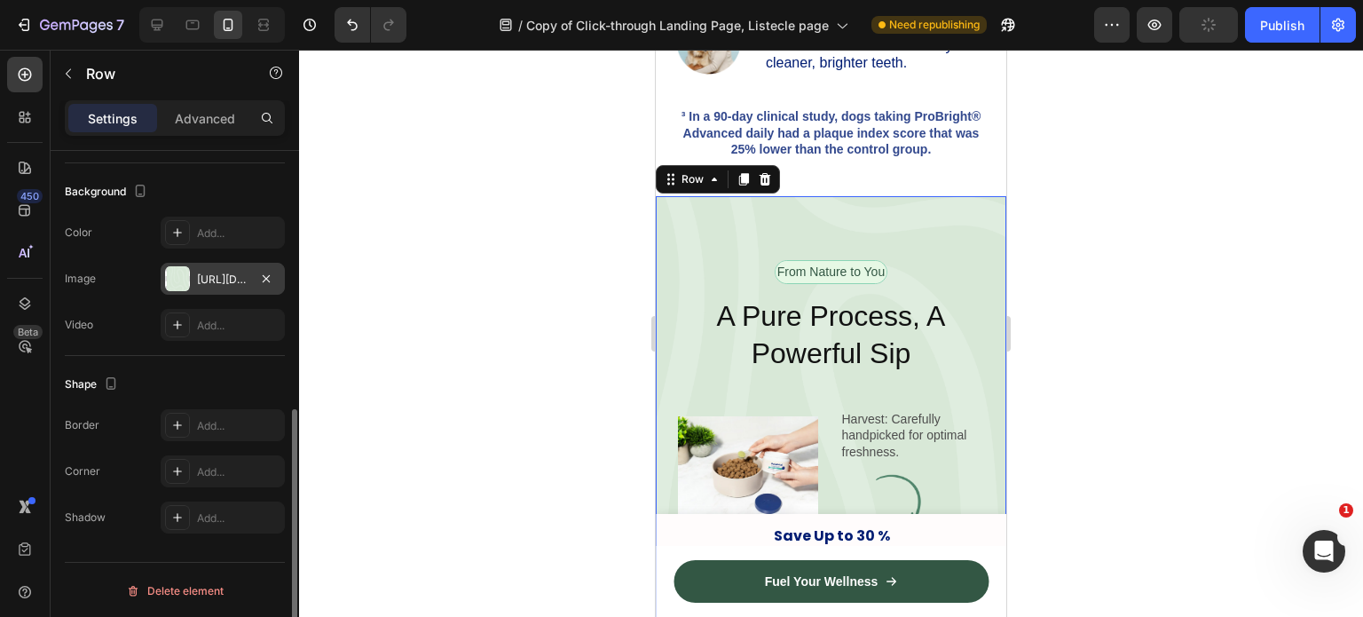
click at [183, 291] on div "https://cdn.shopify.com/s/files/1/0642/3973/0761/files/gempages_553527379021005…" at bounding box center [223, 279] width 124 height 32
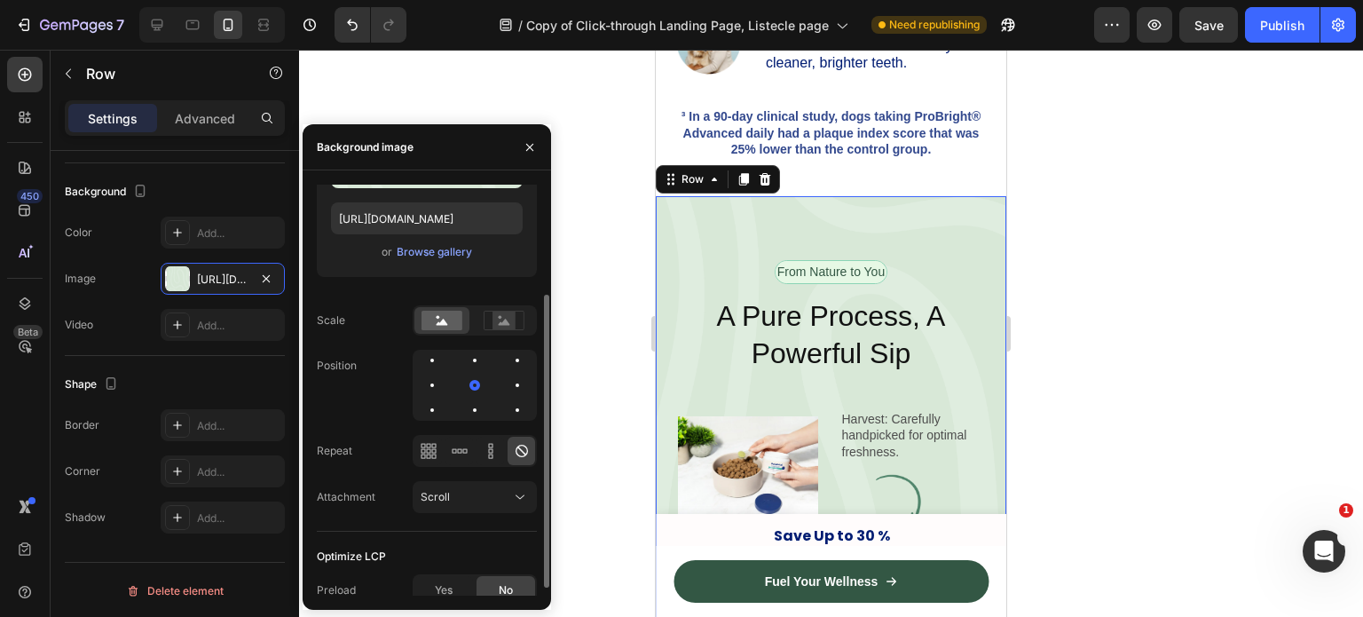
scroll to position [164, 0]
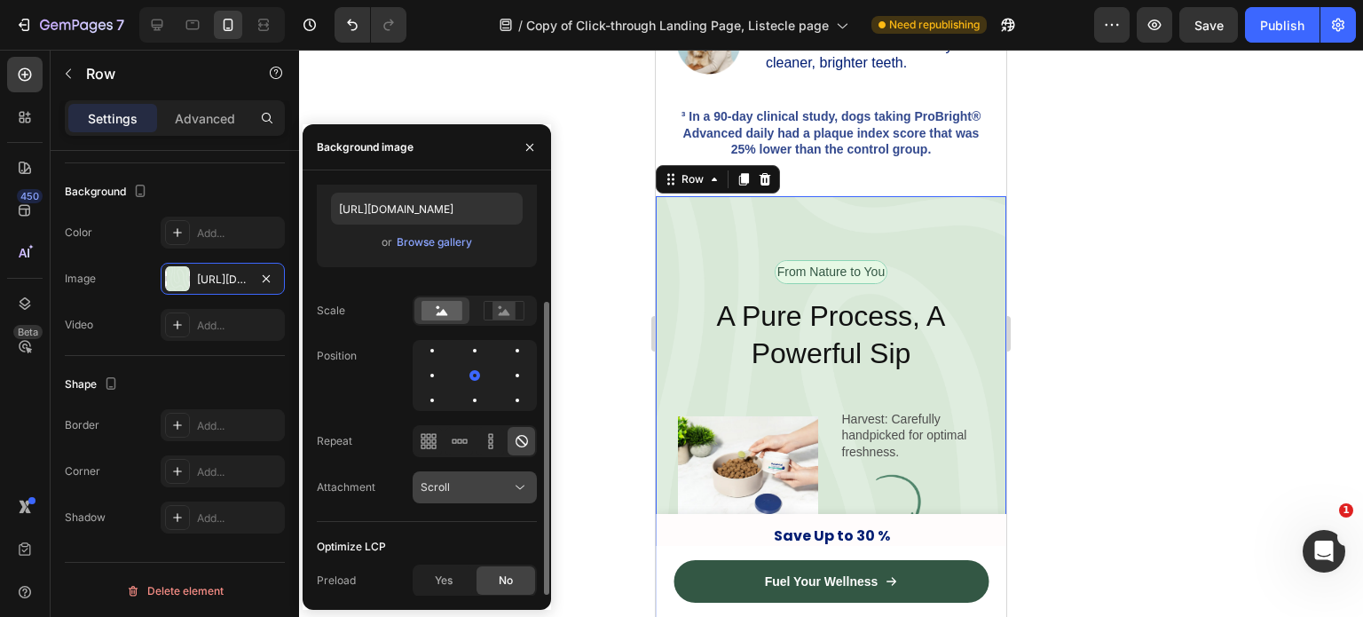
click at [472, 486] on div "Scroll" at bounding box center [466, 487] width 91 height 16
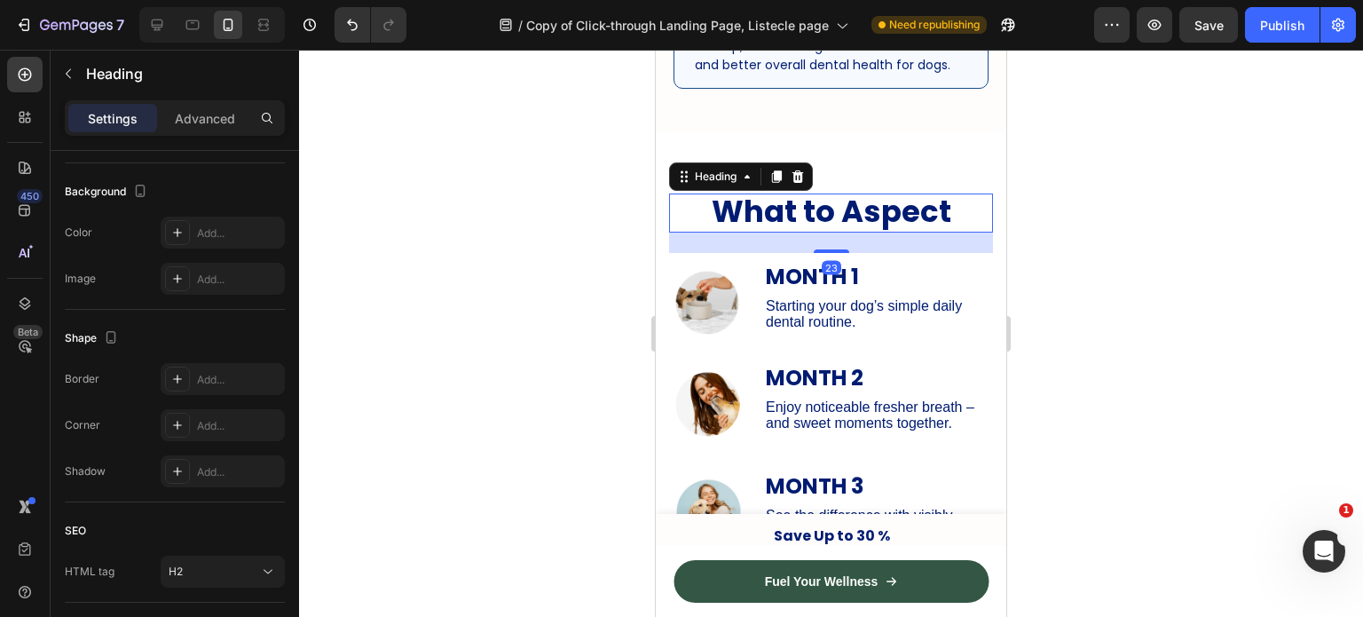
scroll to position [0, 0]
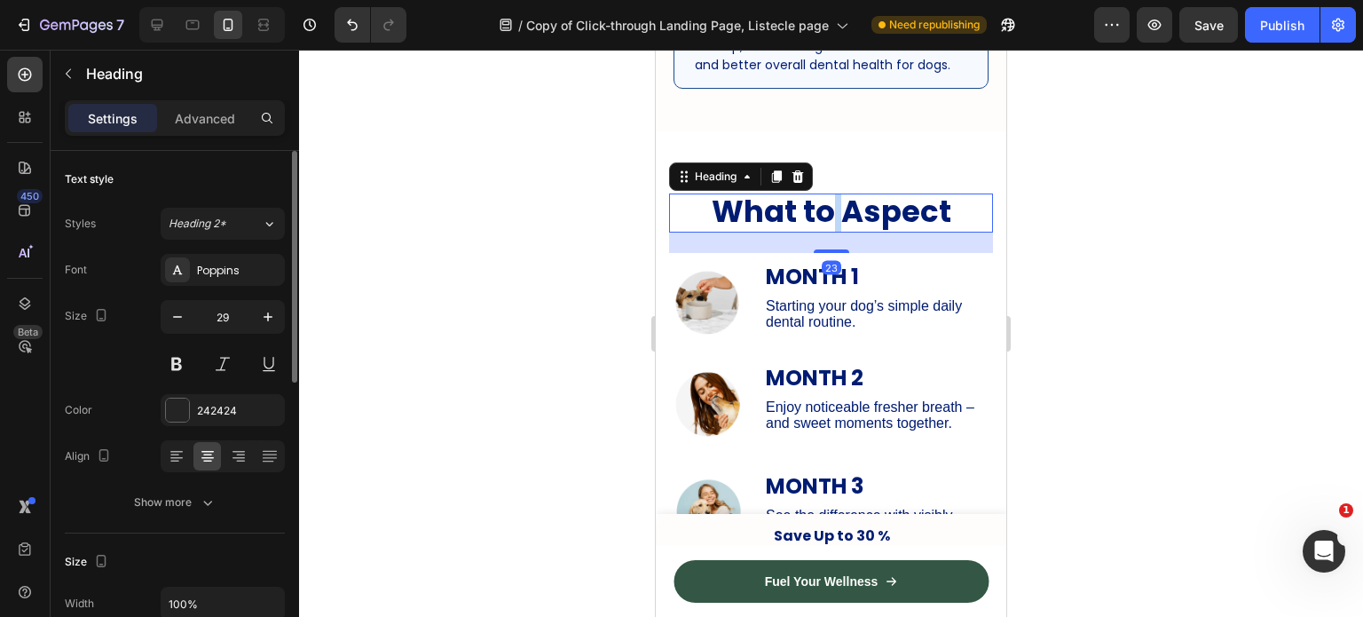
click at [824, 233] on span "What to Aspect" at bounding box center [832, 211] width 240 height 43
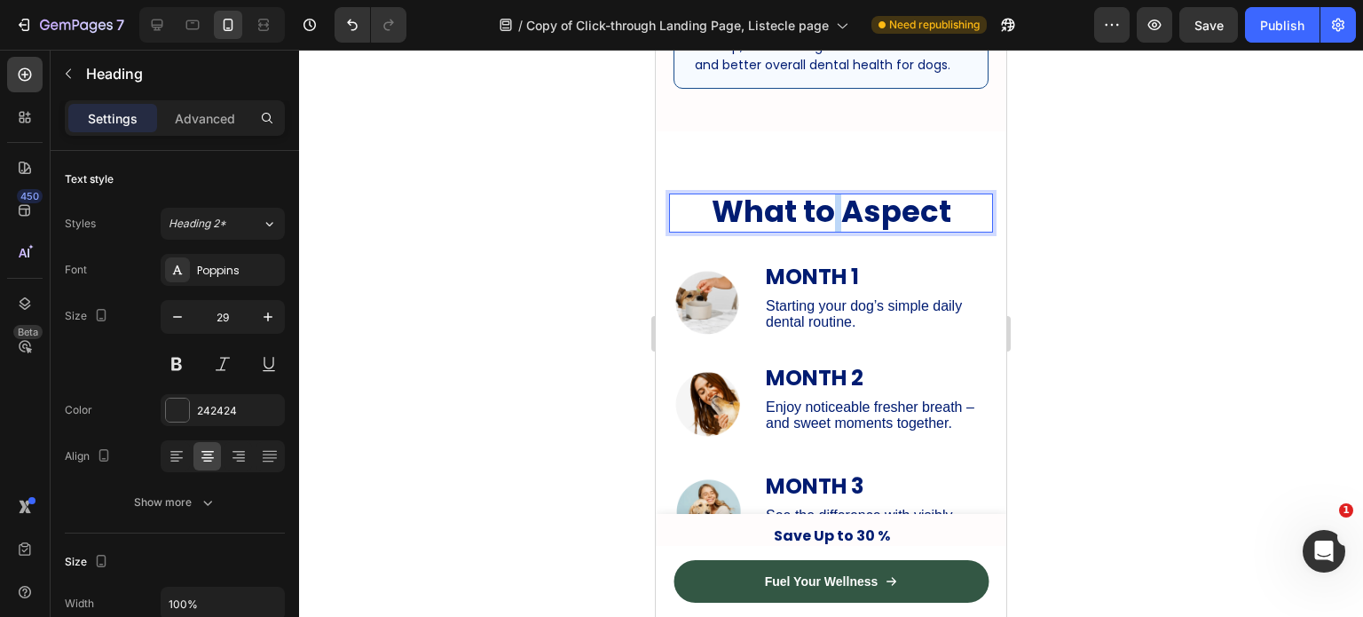
click at [824, 233] on span "What to Aspect" at bounding box center [832, 211] width 240 height 43
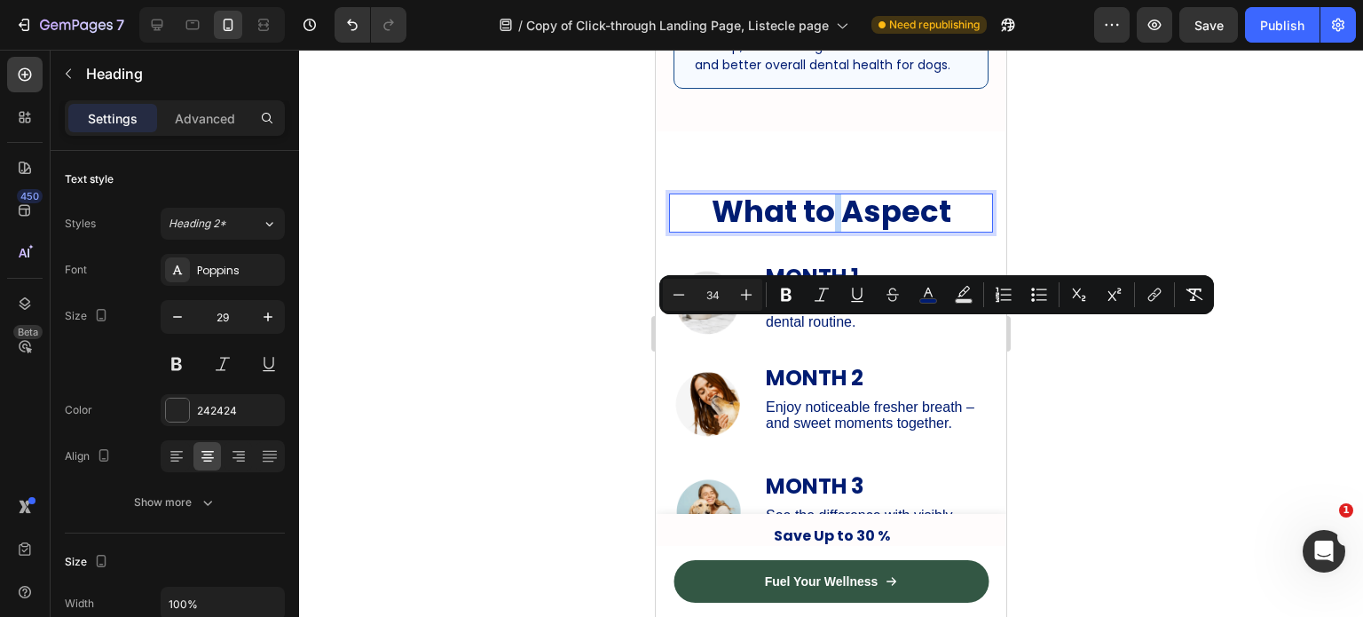
copy span "What to Aspect"
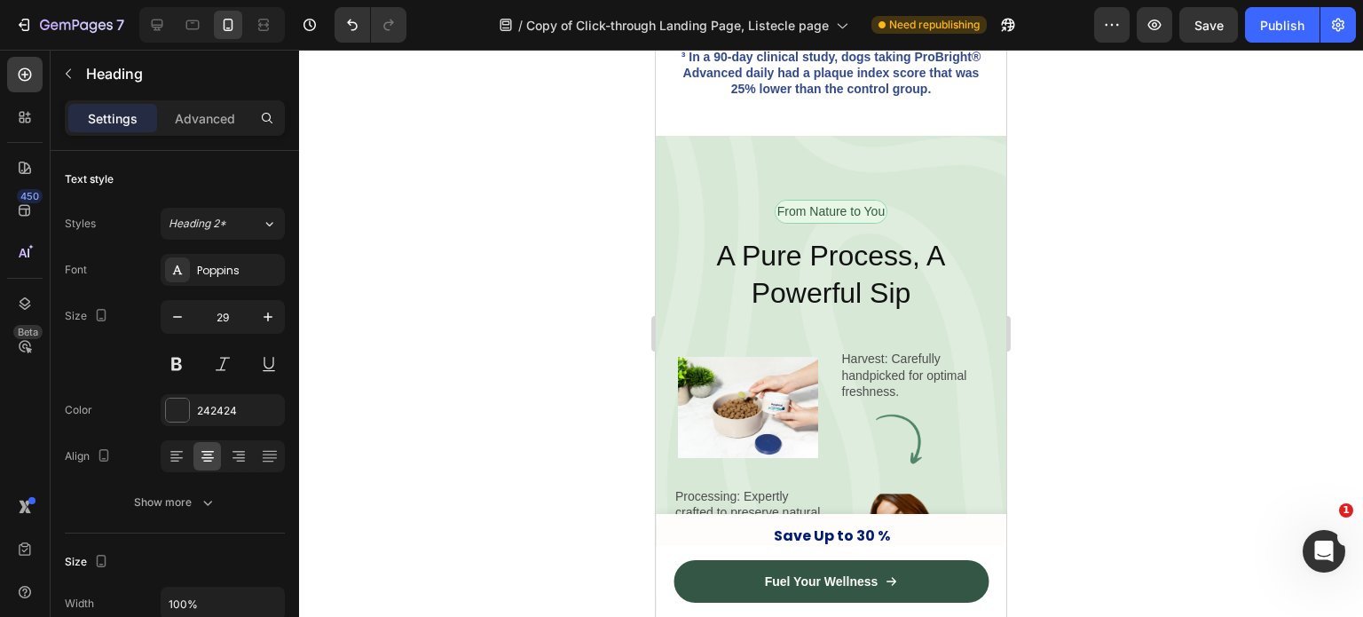
scroll to position [3420, 0]
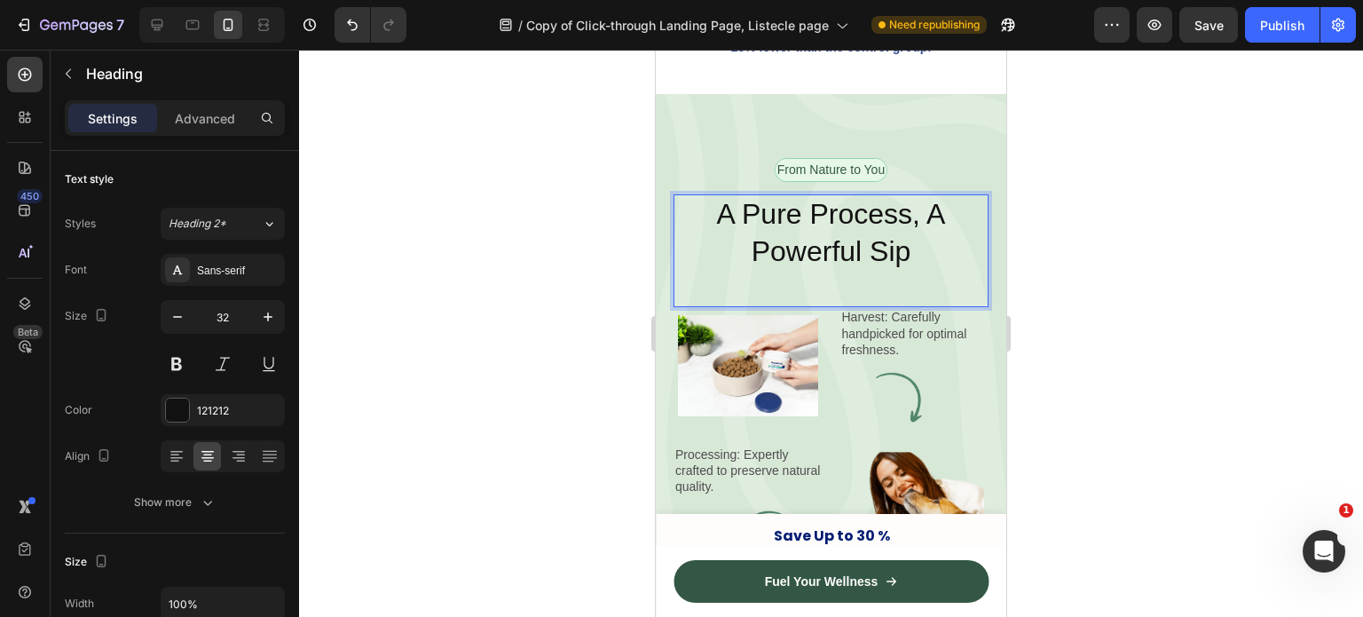
click at [802, 209] on h2 "A Pure Process, A Powerful Sip" at bounding box center [831, 232] width 315 height 77
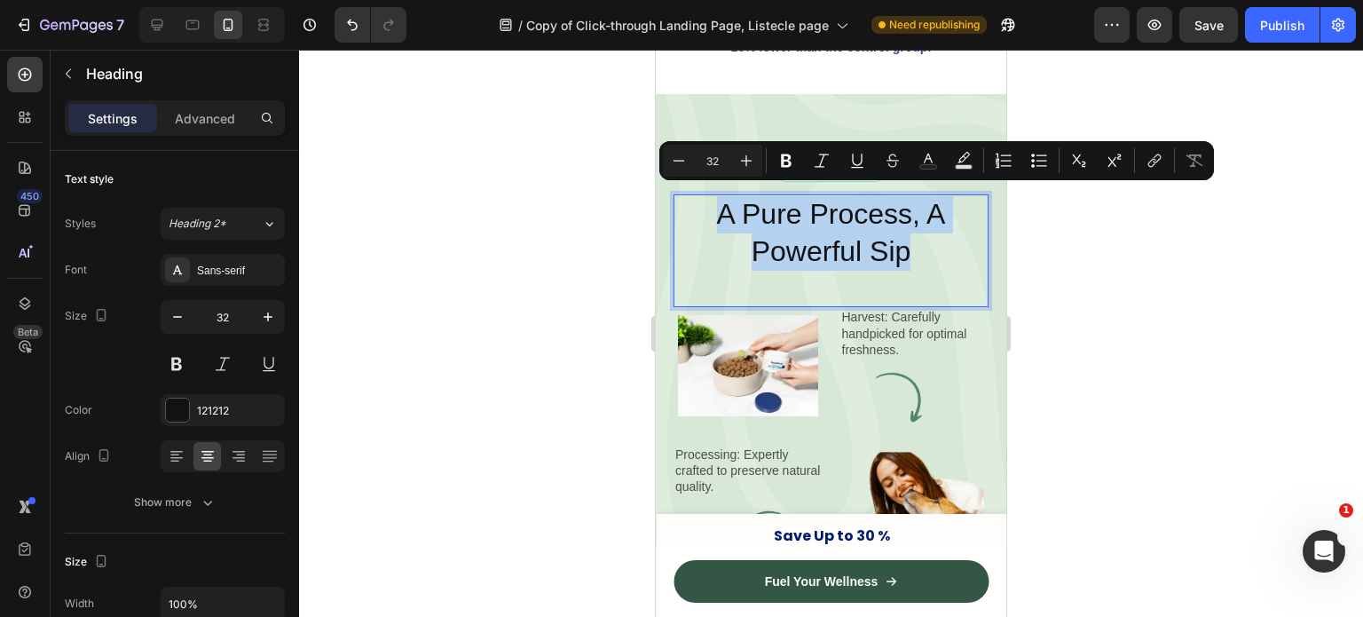
drag, startPoint x: 802, startPoint y: 209, endPoint x: 881, endPoint y: 221, distance: 80.9
click at [881, 221] on p "A Pure Process, A Powerful Sip" at bounding box center [832, 233] width 312 height 74
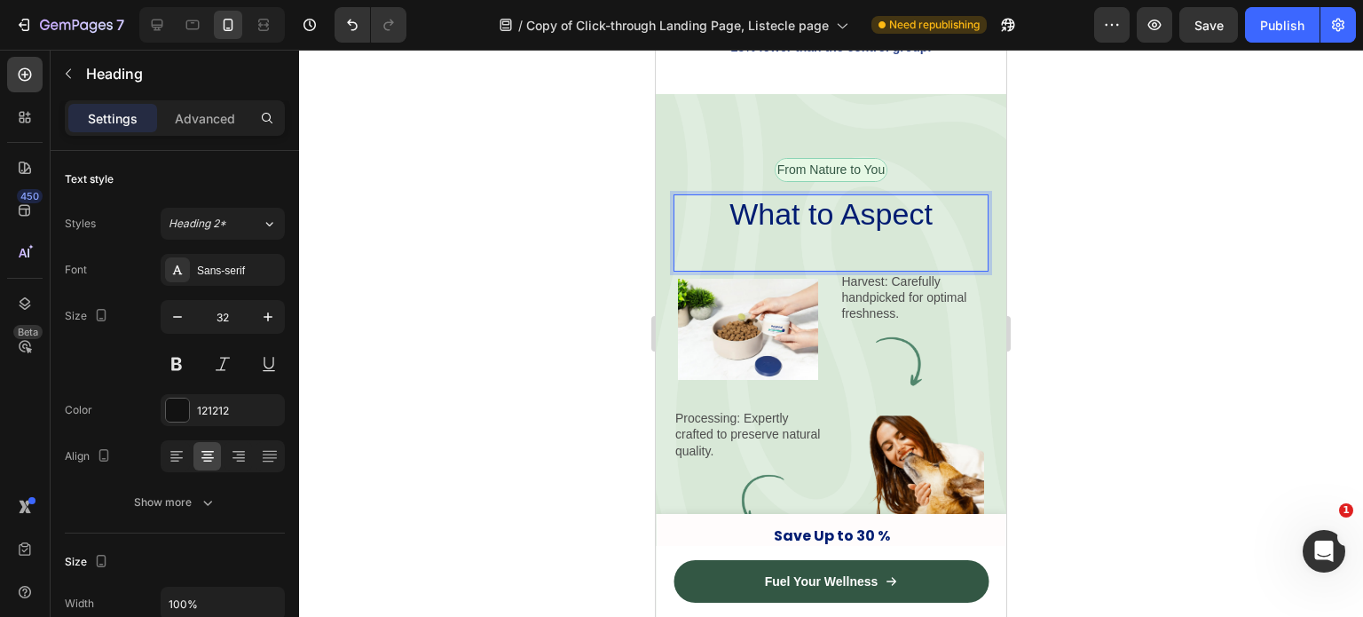
click at [877, 241] on div "What to Aspect Heading 0" at bounding box center [831, 232] width 315 height 77
click at [1094, 236] on div at bounding box center [831, 333] width 1064 height 567
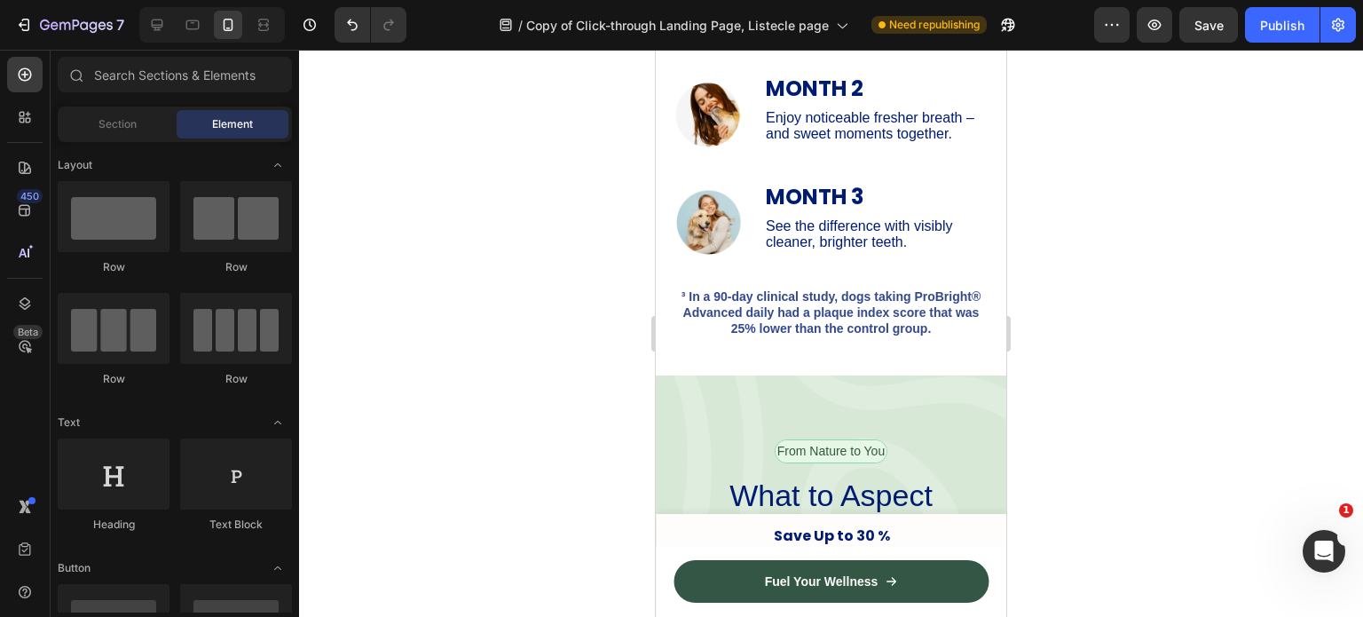
scroll to position [3149, 0]
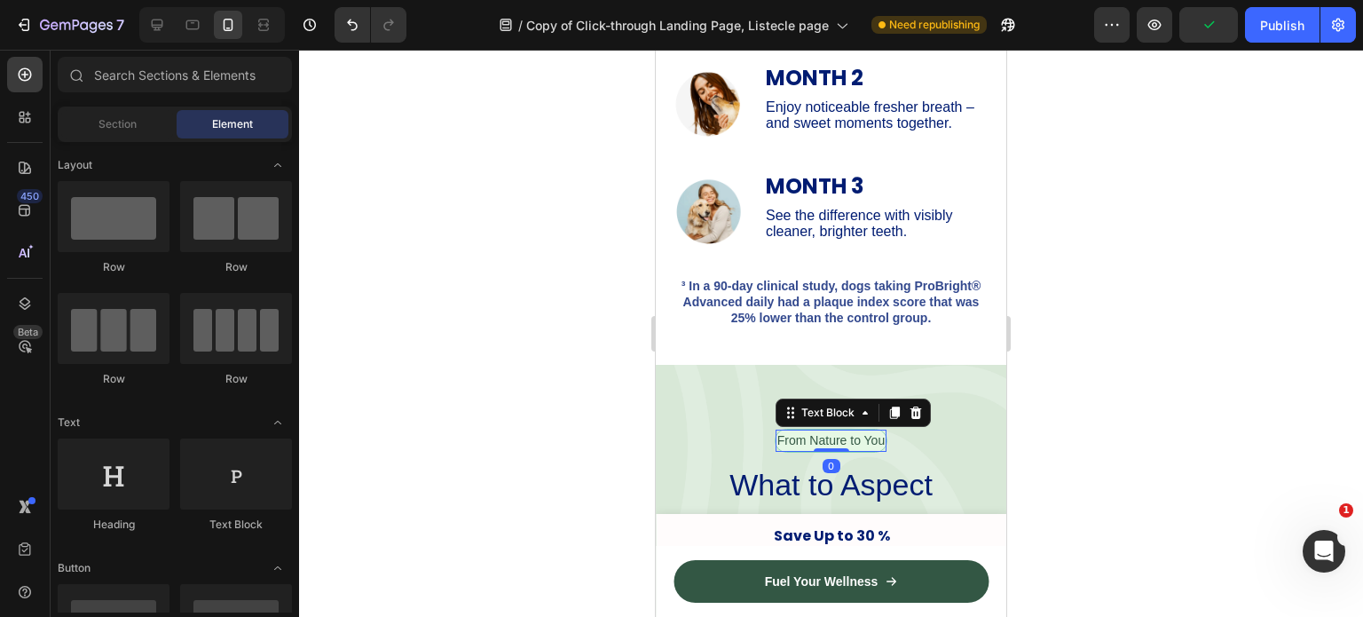
click at [827, 436] on p "From Nature to You" at bounding box center [831, 440] width 107 height 19
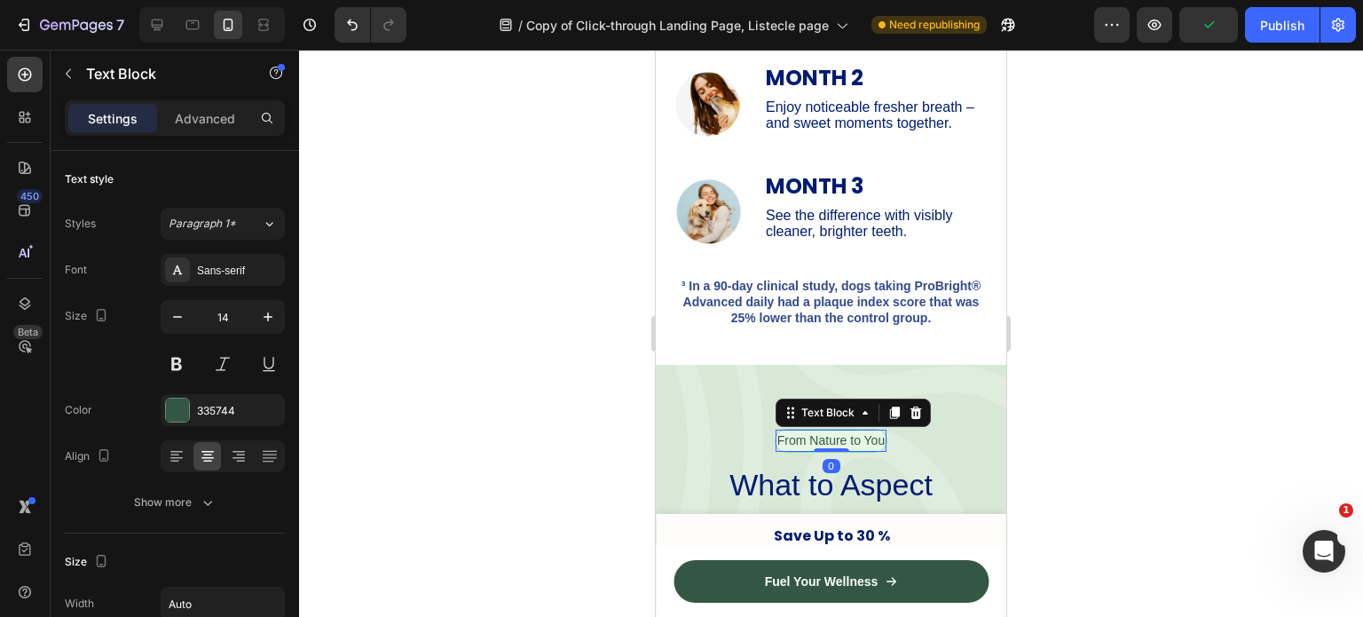
click at [827, 436] on p "From Nature to You" at bounding box center [831, 440] width 107 height 19
click at [1158, 393] on div at bounding box center [831, 333] width 1064 height 567
click at [1028, 393] on div at bounding box center [831, 333] width 1064 height 567
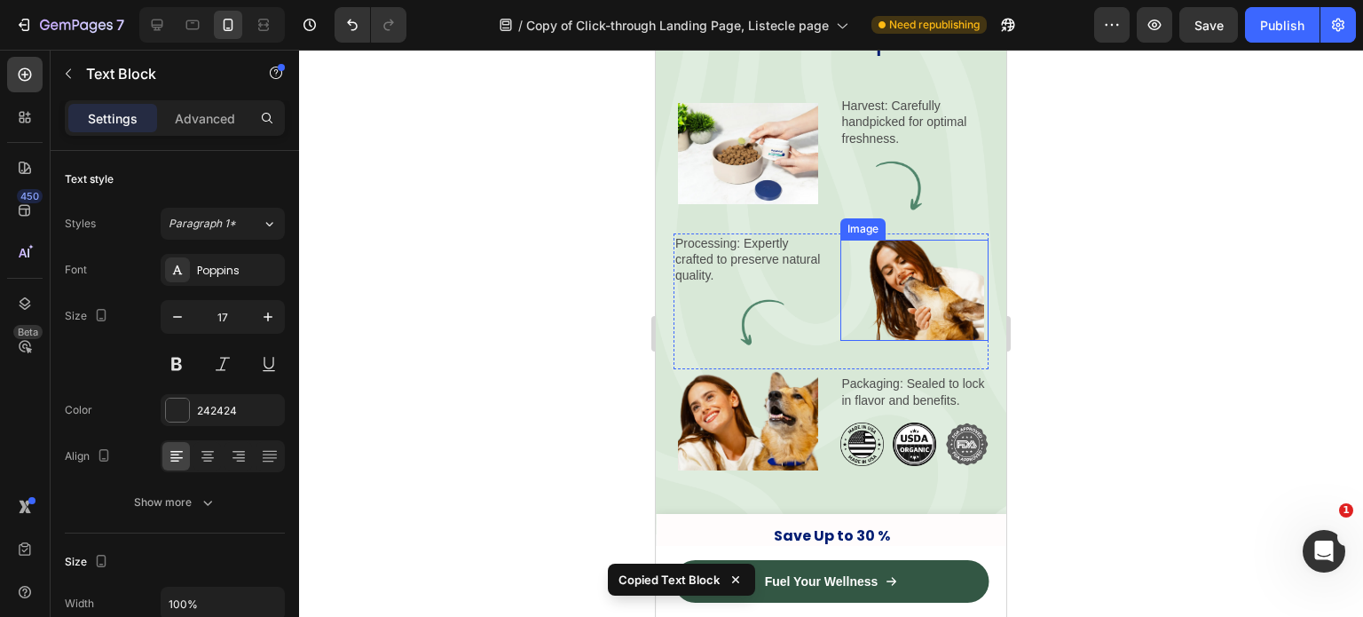
scroll to position [3217, 0]
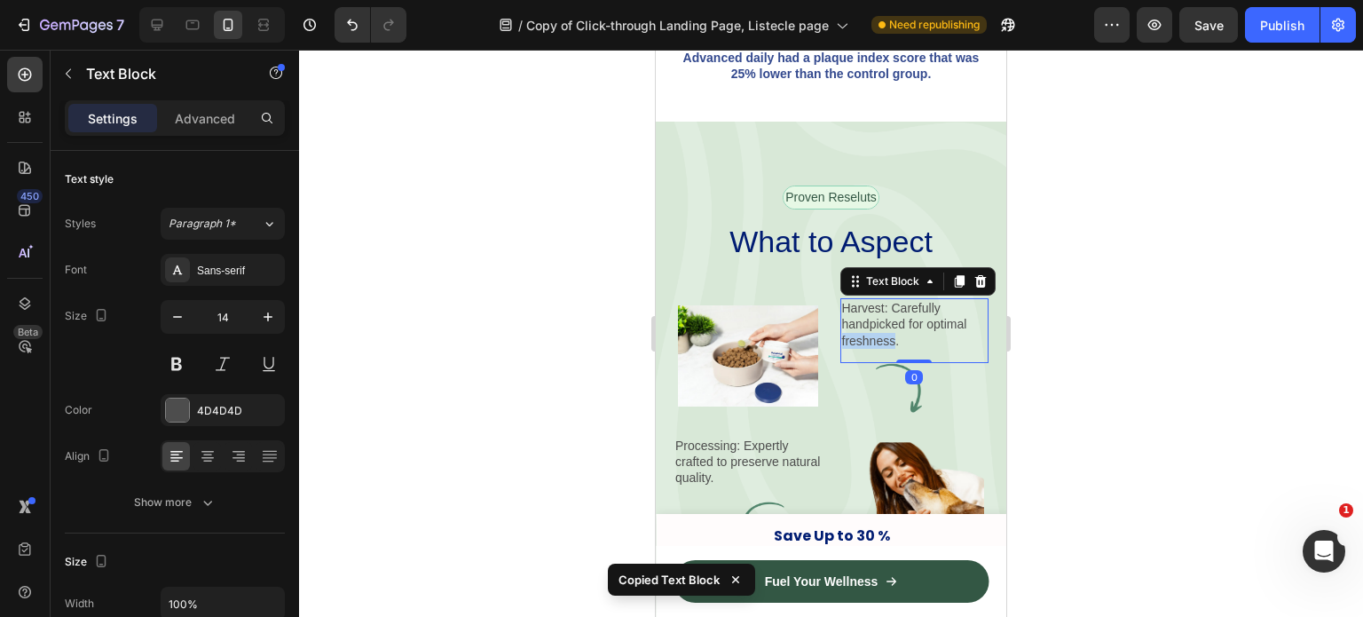
click at [867, 331] on p "Harvest: Carefully handpicked for optimal freshness." at bounding box center [915, 324] width 146 height 49
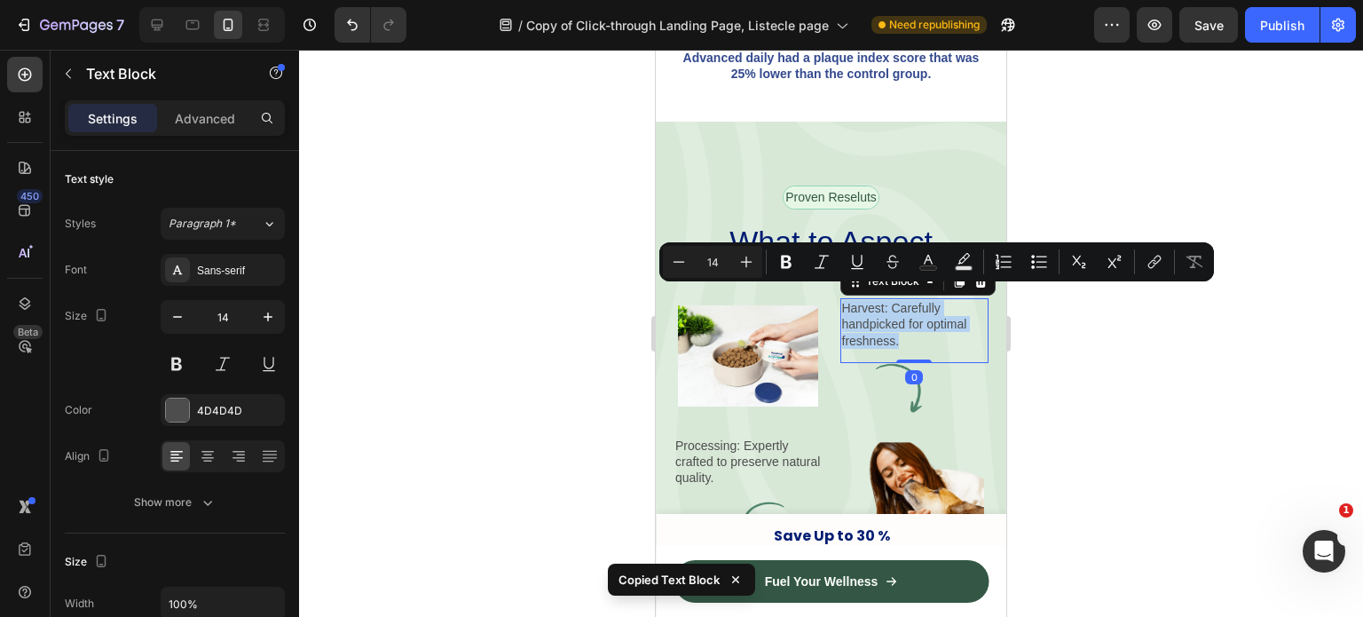
click at [867, 331] on p "Harvest: Carefully handpicked for optimal freshness." at bounding box center [915, 324] width 146 height 49
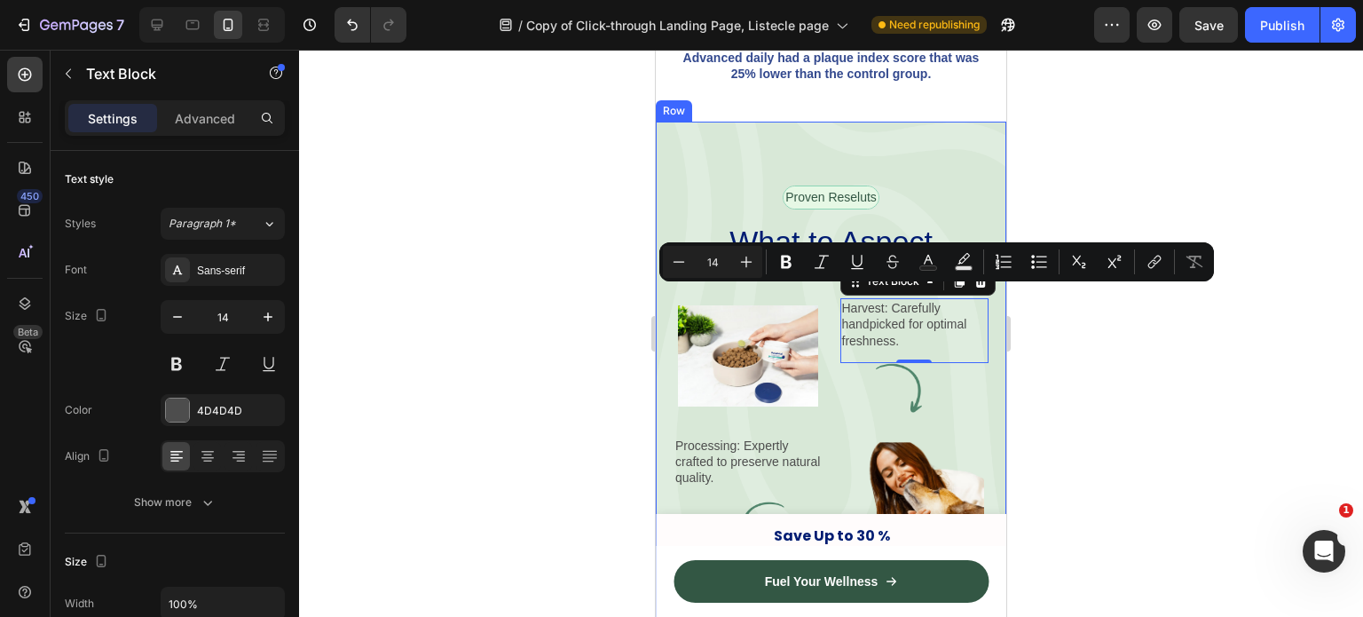
click at [1027, 291] on div at bounding box center [831, 333] width 1064 height 567
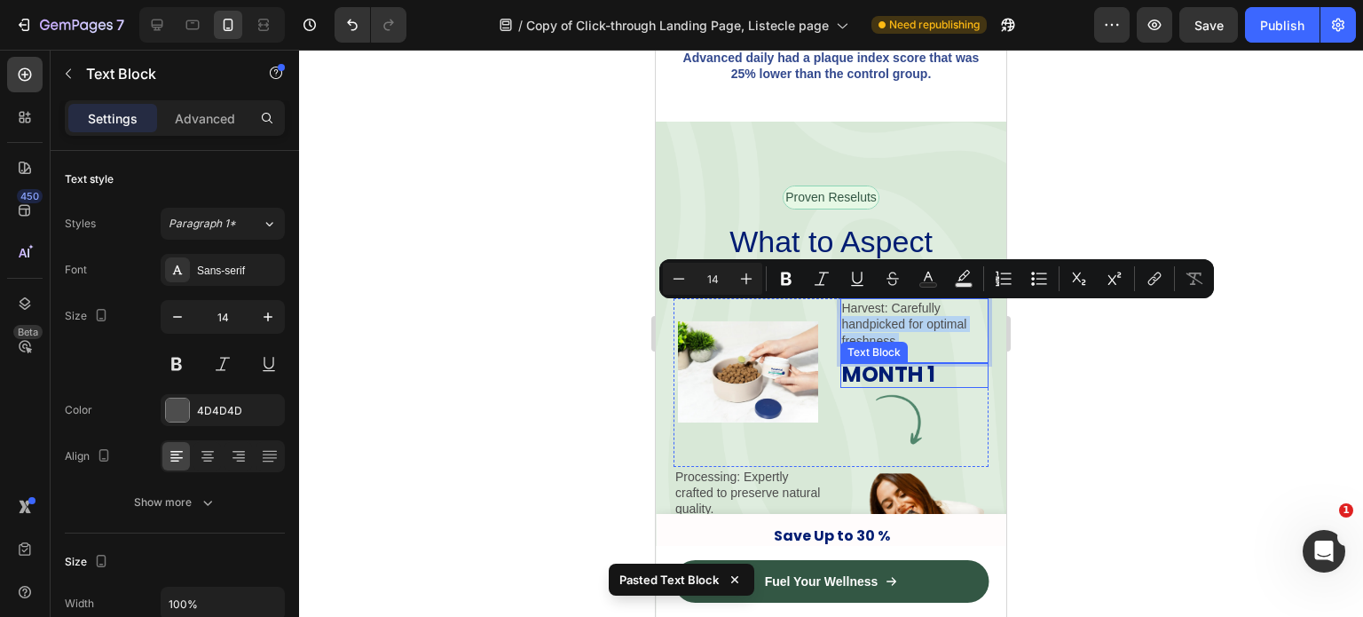
drag, startPoint x: 889, startPoint y: 309, endPoint x: 893, endPoint y: 358, distance: 49.0
click at [893, 358] on div "Harvest: Carefully handpicked for optimal freshness. Text Block 0 MONTH 1 Text …" at bounding box center [915, 371] width 149 height 146
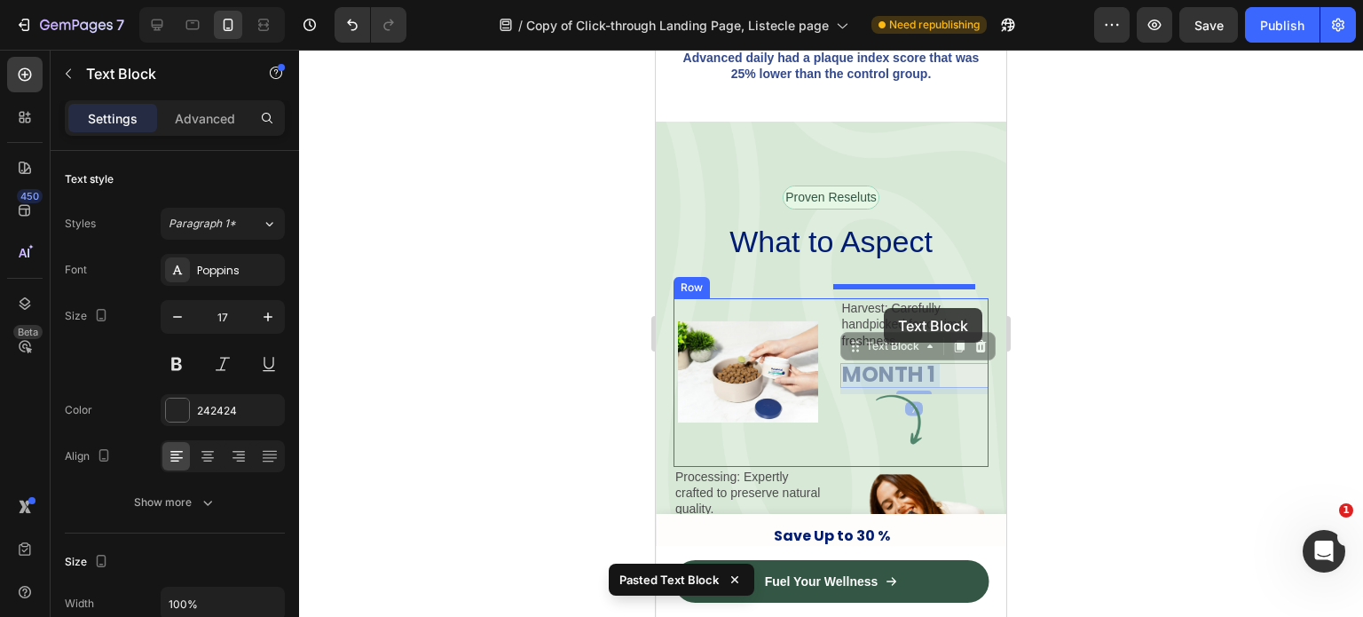
drag, startPoint x: 893, startPoint y: 358, endPoint x: 884, endPoint y: 304, distance: 54.0
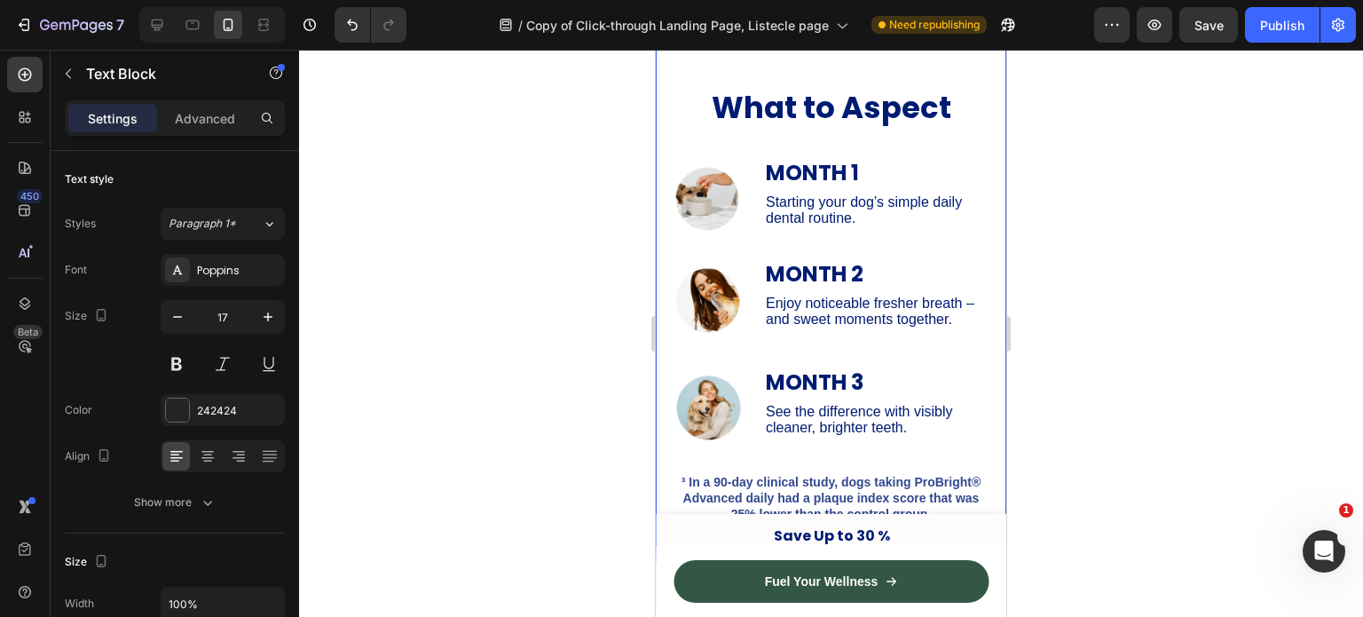
scroll to position [2776, 0]
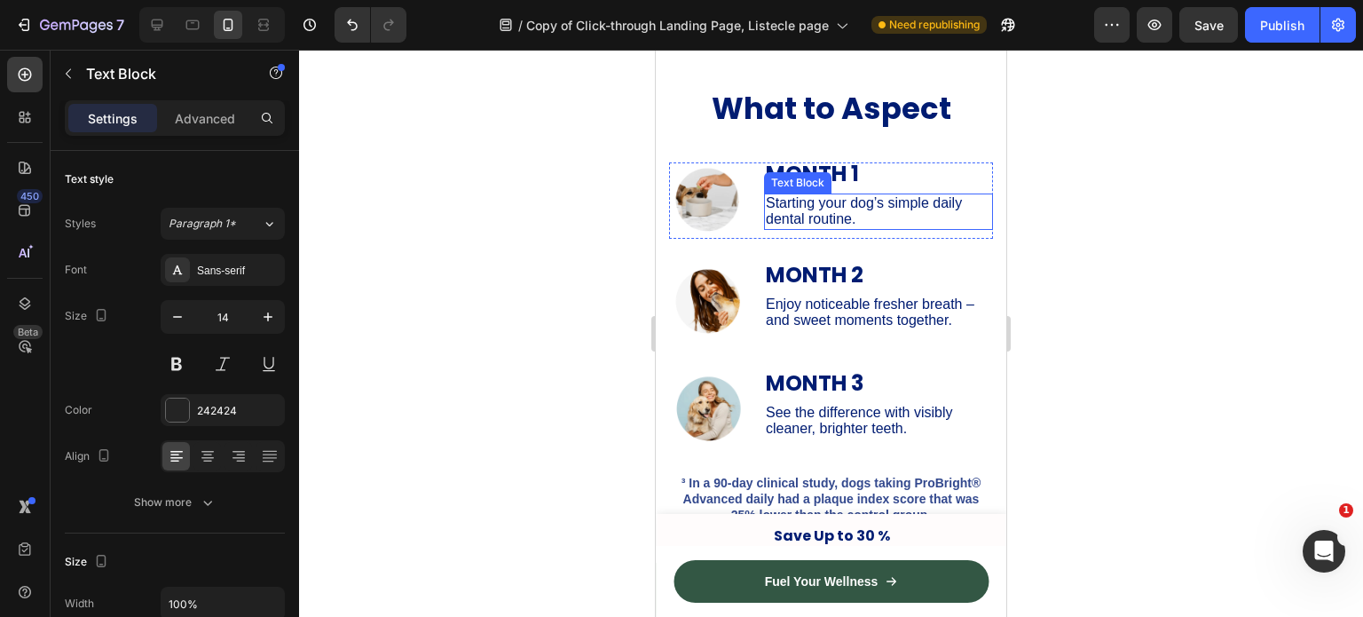
click at [814, 207] on span "Starting your dog’s simple daily dental routine." at bounding box center [864, 210] width 196 height 31
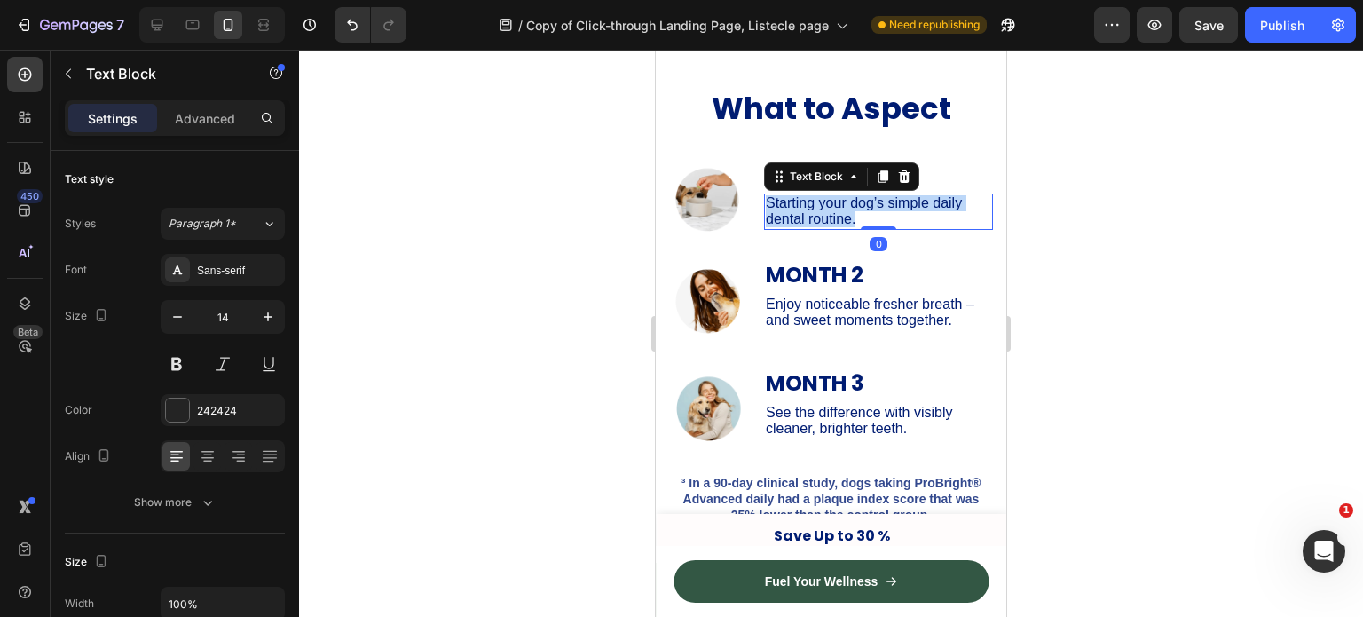
click at [814, 207] on span "Starting your dog’s simple daily dental routine." at bounding box center [864, 210] width 196 height 31
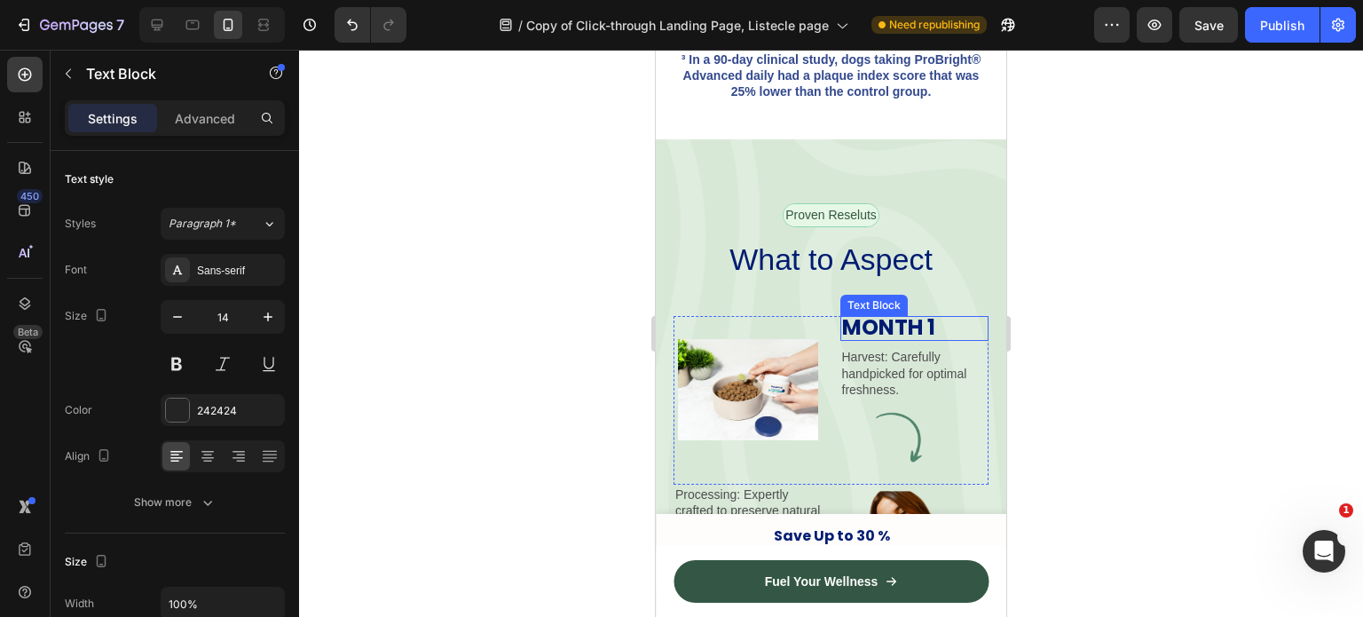
scroll to position [3220, 0]
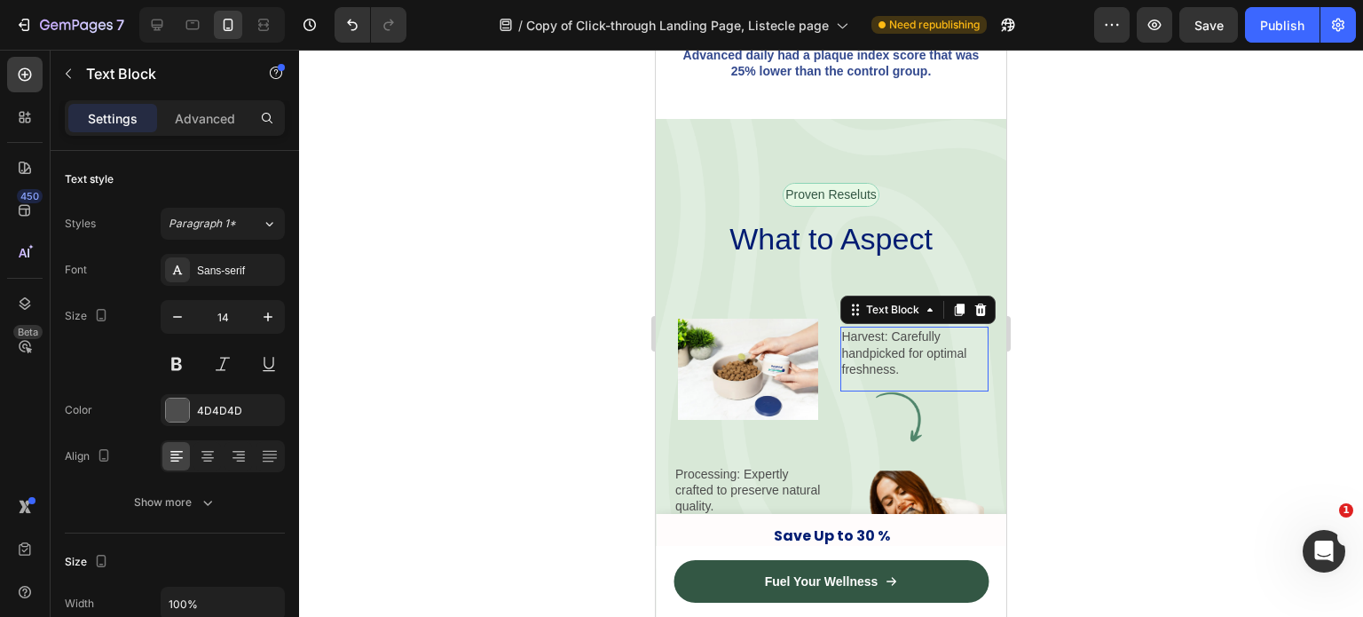
click at [878, 347] on p "Harvest: Carefully handpicked for optimal freshness." at bounding box center [915, 352] width 146 height 49
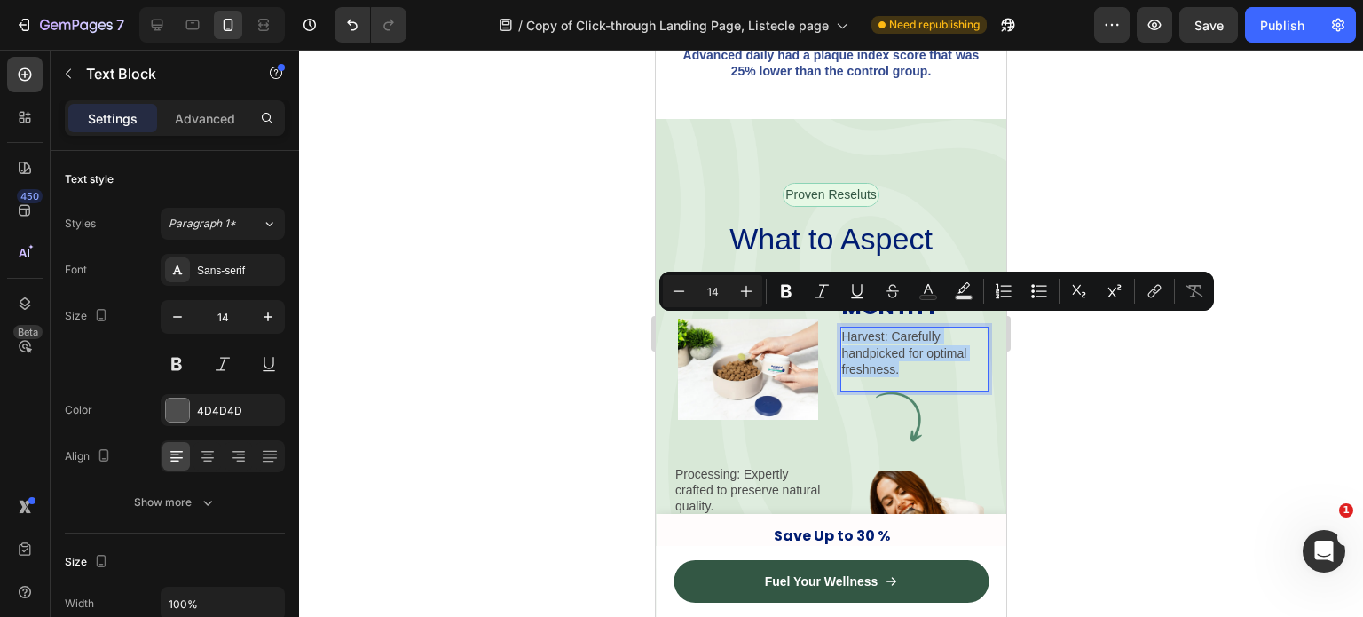
click at [878, 347] on p "Harvest: Carefully handpicked for optimal freshness." at bounding box center [915, 352] width 146 height 49
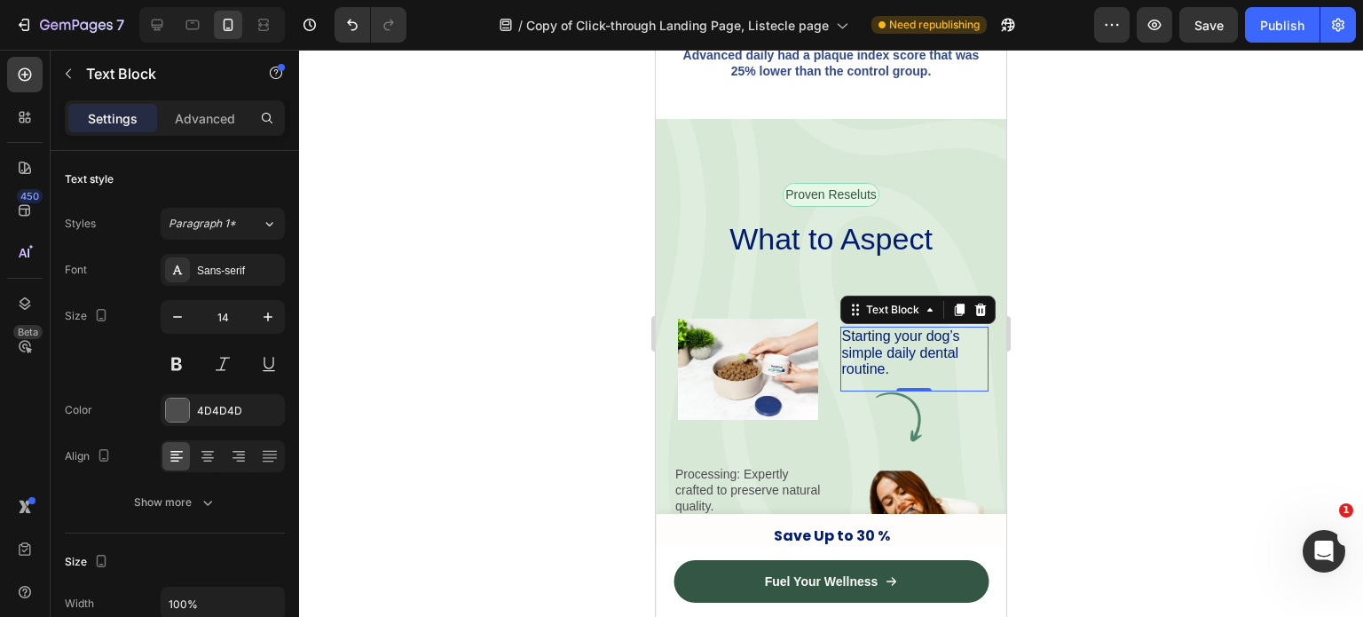
click at [842, 372] on div "Starting your dog’s simple daily dental routine. Text Block 0" at bounding box center [915, 359] width 149 height 65
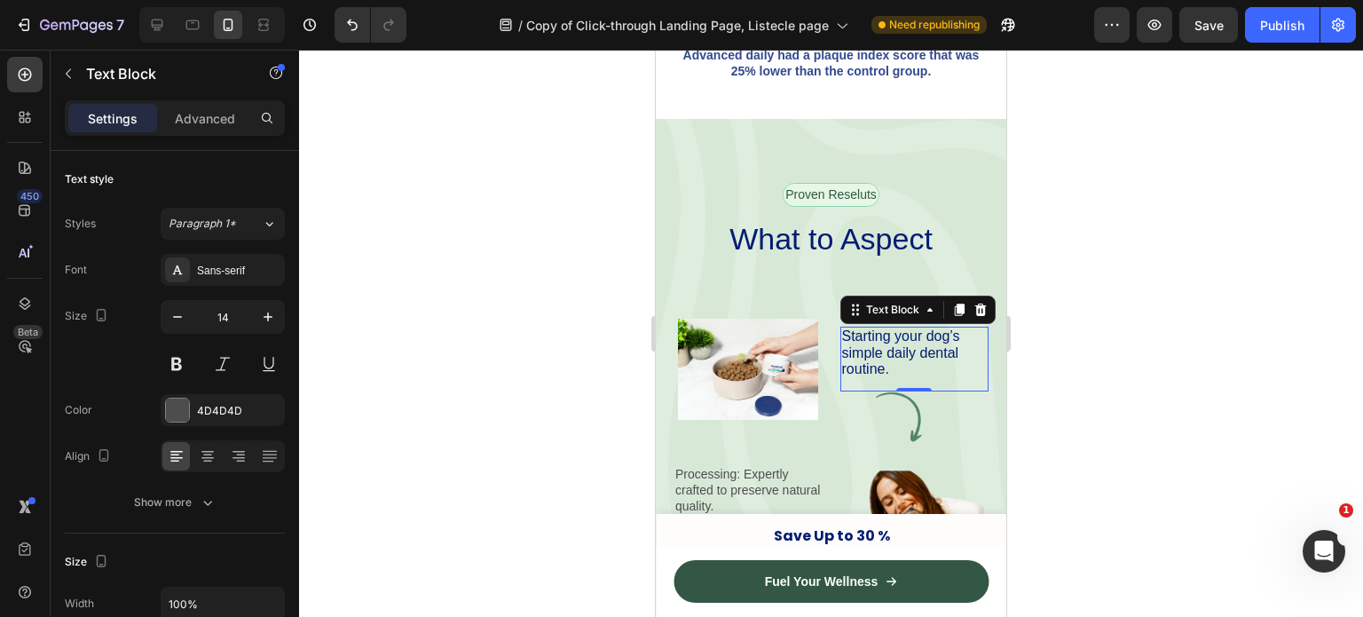
click at [1040, 308] on div at bounding box center [831, 333] width 1064 height 567
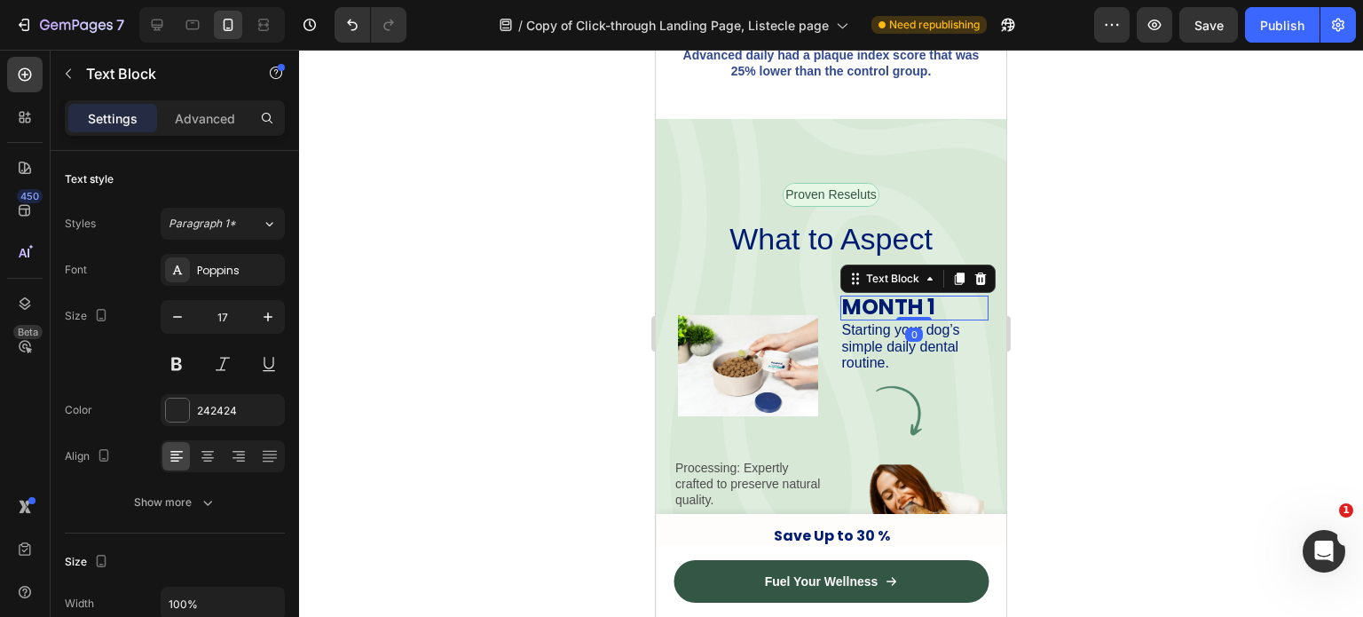
drag, startPoint x: 915, startPoint y: 312, endPoint x: 928, endPoint y: 301, distance: 17.1
click at [928, 301] on div "MONTH 1 Text Block 0" at bounding box center [915, 308] width 149 height 25
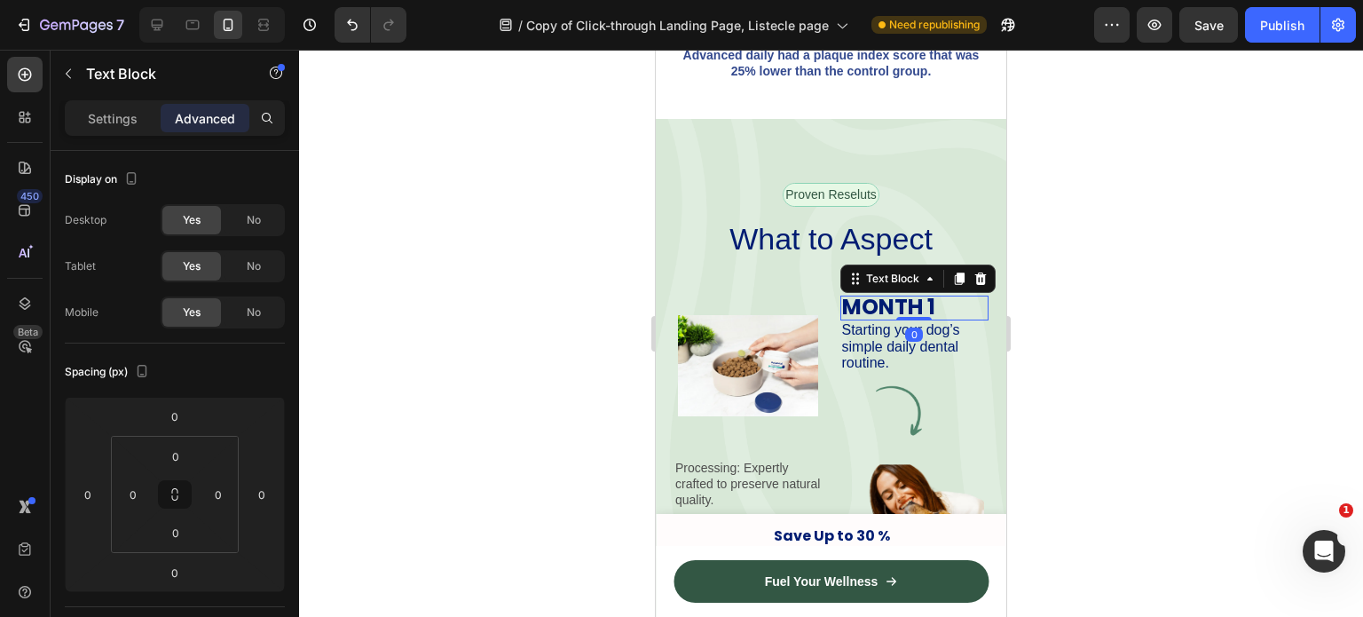
click at [1056, 308] on div at bounding box center [831, 333] width 1064 height 567
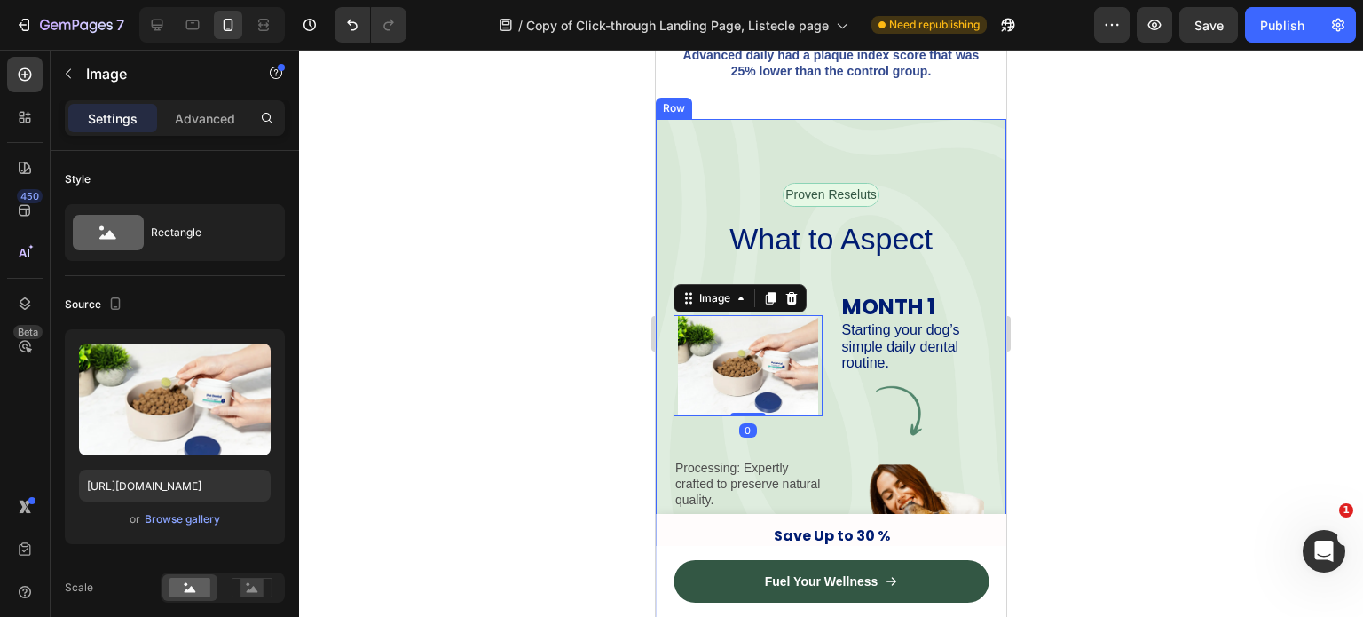
click at [1117, 357] on div at bounding box center [831, 333] width 1064 height 567
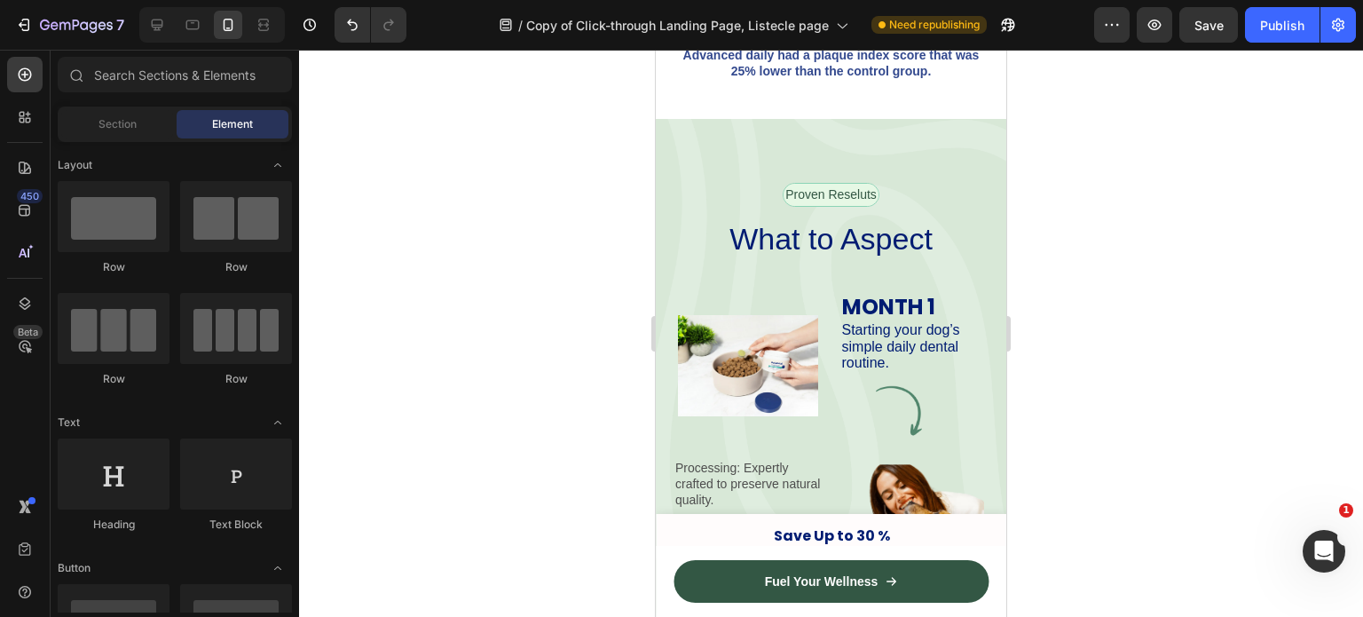
click at [1158, 439] on div at bounding box center [831, 333] width 1064 height 567
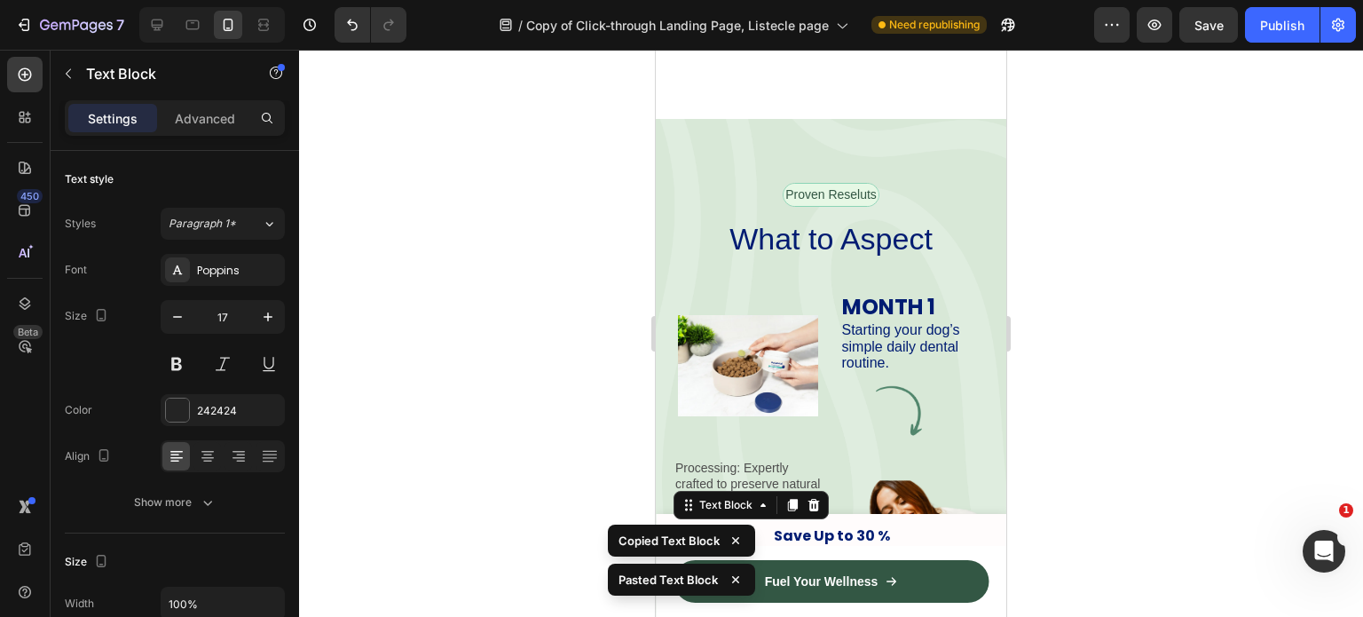
scroll to position [3628, 0]
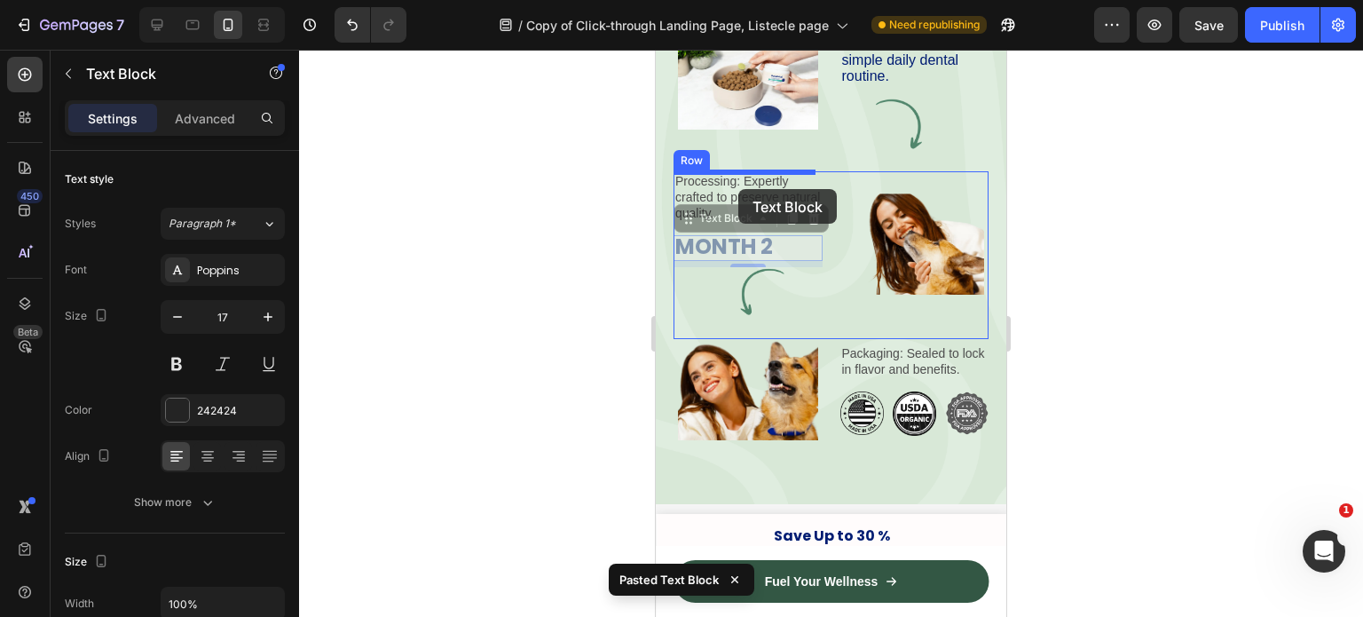
drag, startPoint x: 723, startPoint y: 228, endPoint x: 739, endPoint y: 189, distance: 42.2
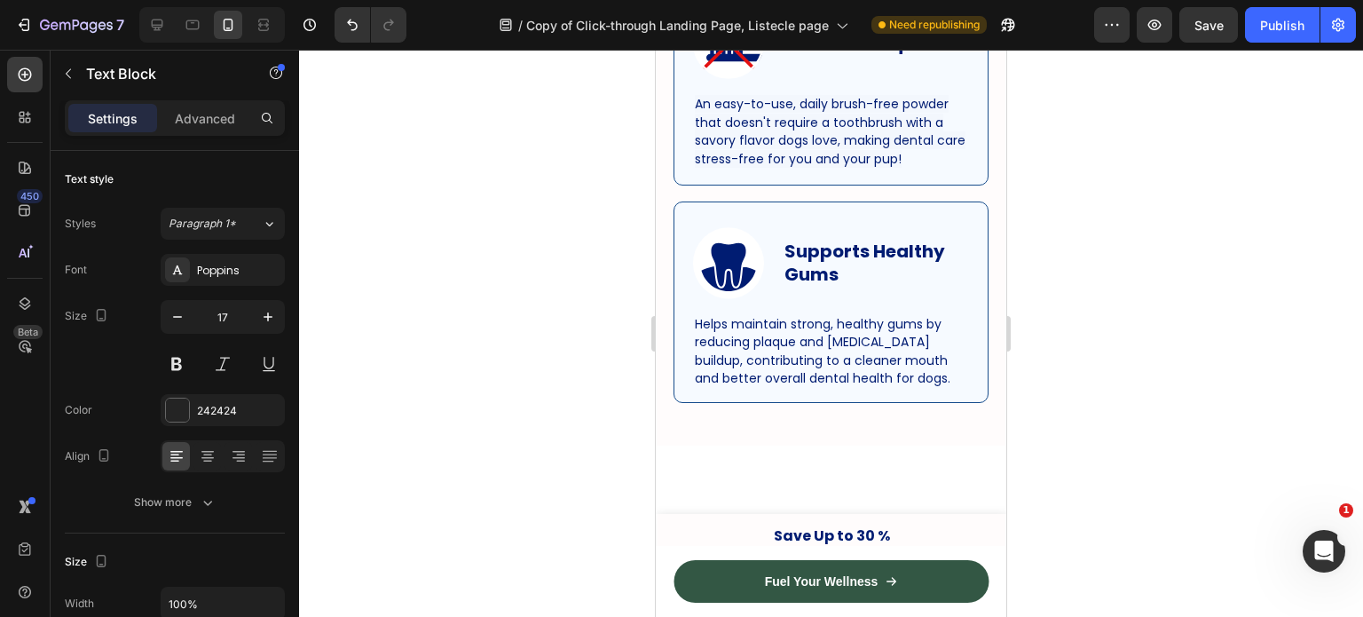
scroll to position [2823, 0]
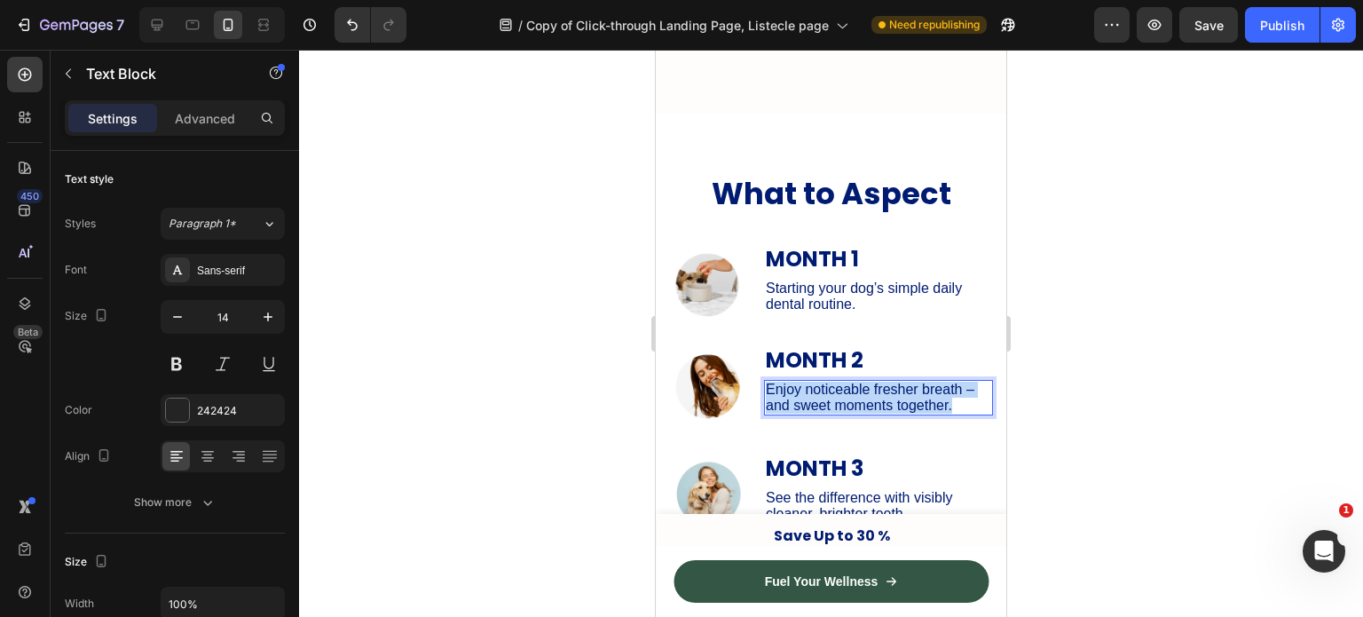
scroll to position [3526, 0]
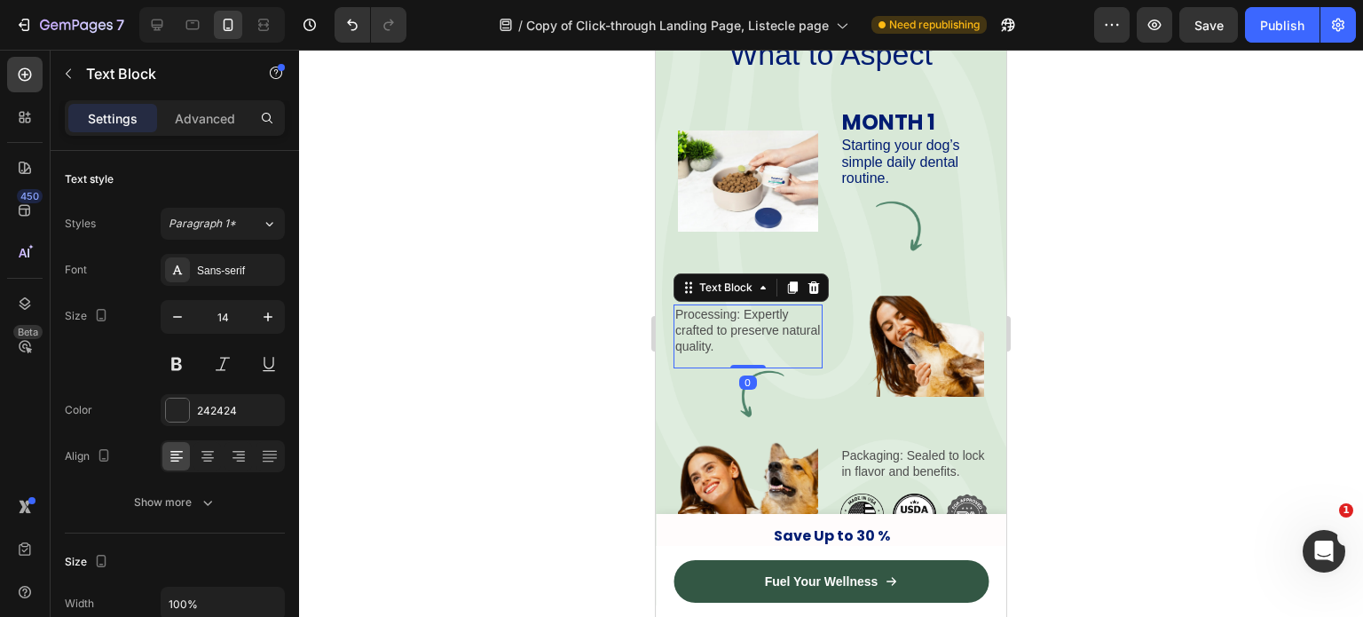
click at [735, 328] on p "Processing: Expertly crafted to preserve natural quality." at bounding box center [749, 330] width 146 height 49
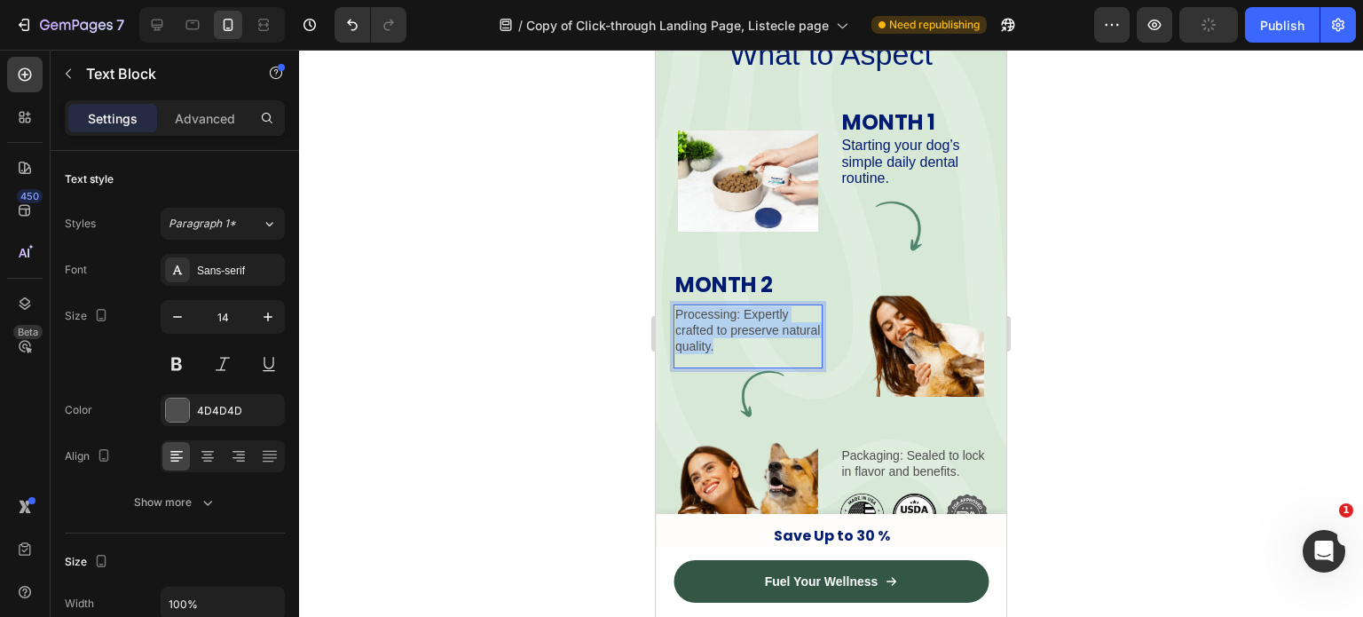
click at [735, 328] on p "Processing: Expertly crafted to preserve natural quality." at bounding box center [749, 330] width 146 height 49
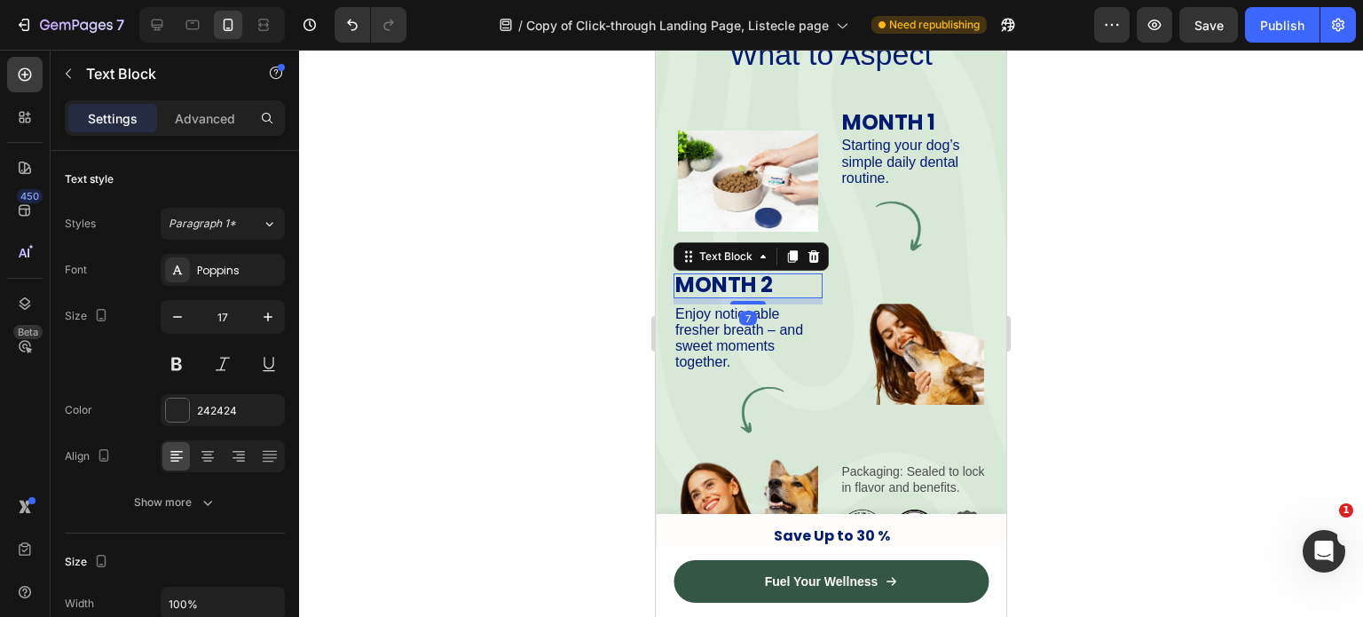
drag, startPoint x: 739, startPoint y: 304, endPoint x: 781, endPoint y: 241, distance: 76.8
click at [781, 241] on div "Proven Reseluts Text Block Row What to Aspect Heading Image MONTH 1 Text Block …" at bounding box center [831, 278] width 315 height 560
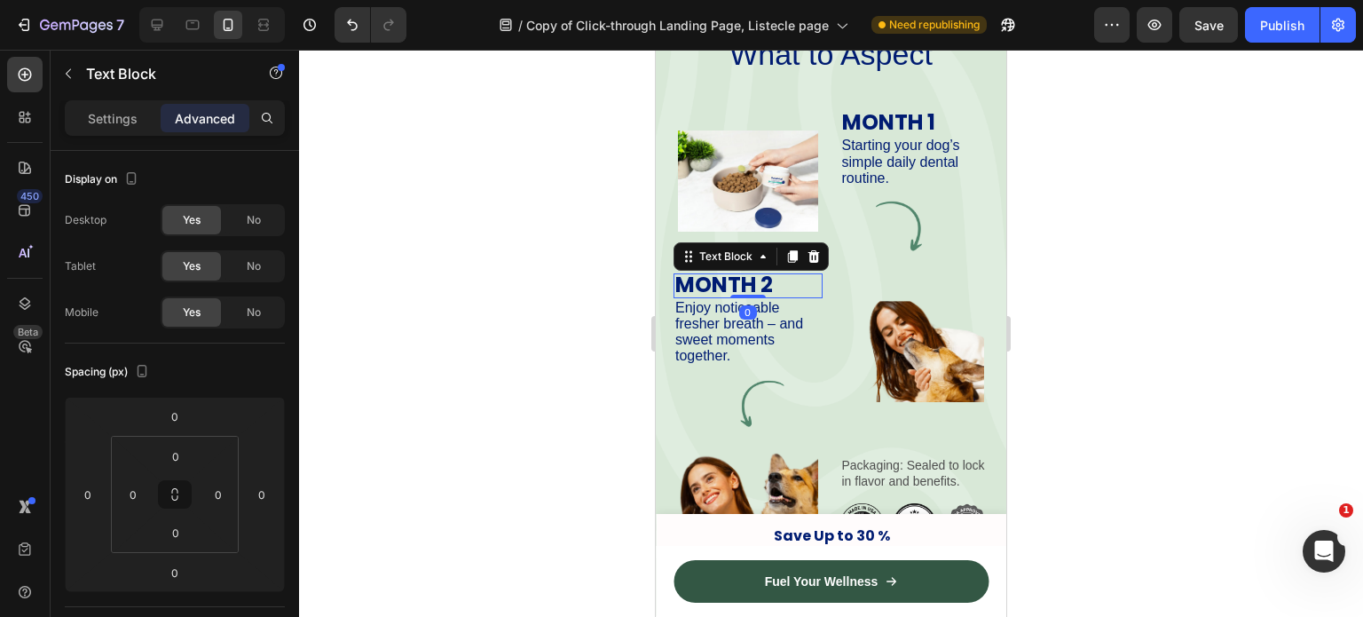
click at [1084, 264] on div at bounding box center [831, 333] width 1064 height 567
click at [746, 296] on div at bounding box center [749, 296] width 36 height 5
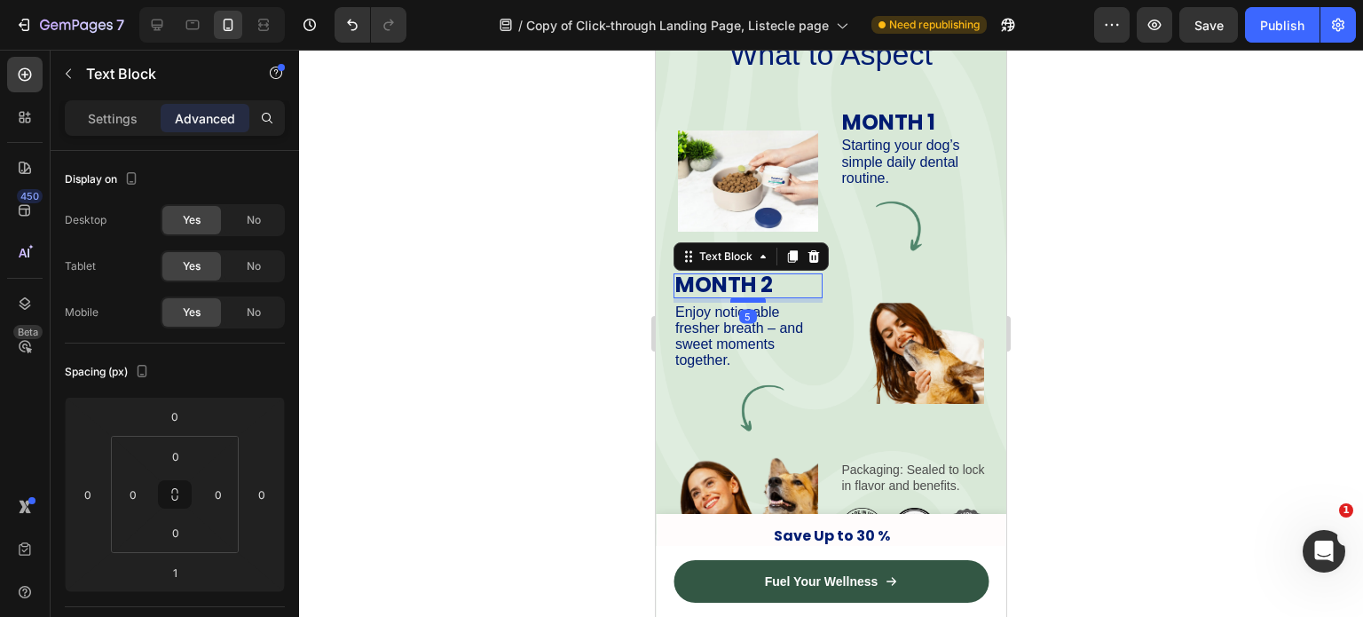
click at [746, 299] on div at bounding box center [749, 299] width 36 height 5
type input "5"
click at [1058, 255] on div at bounding box center [831, 333] width 1064 height 567
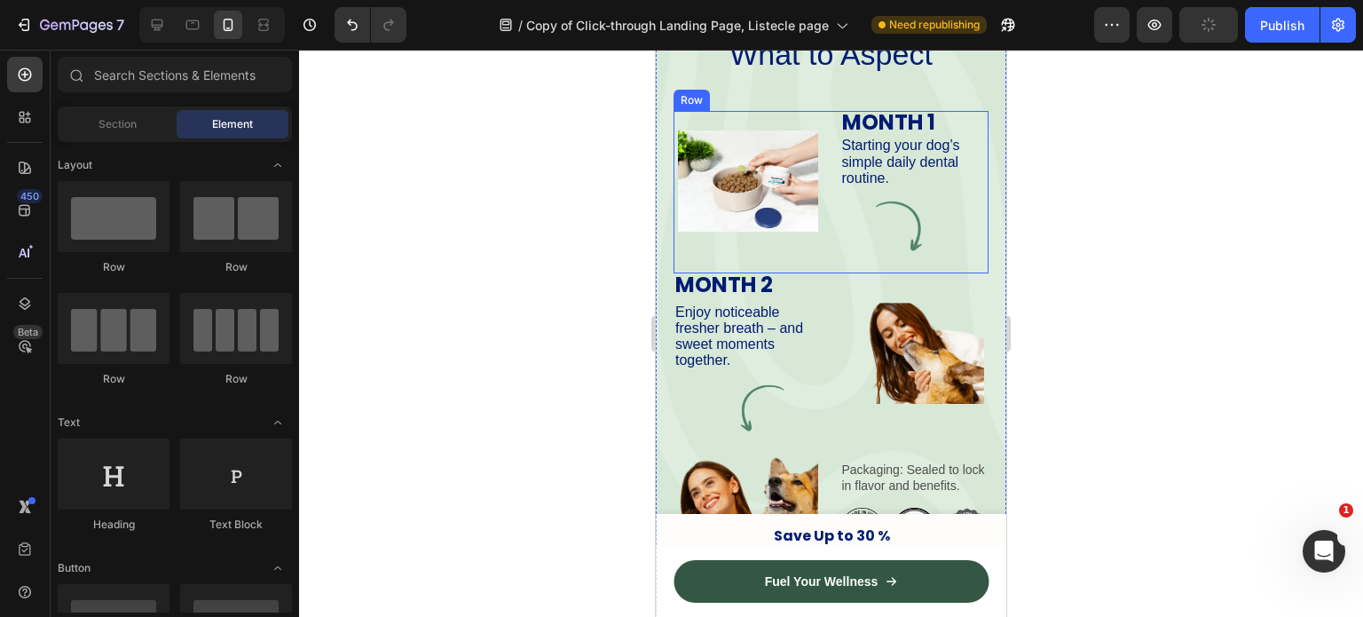
scroll to position [3476, 0]
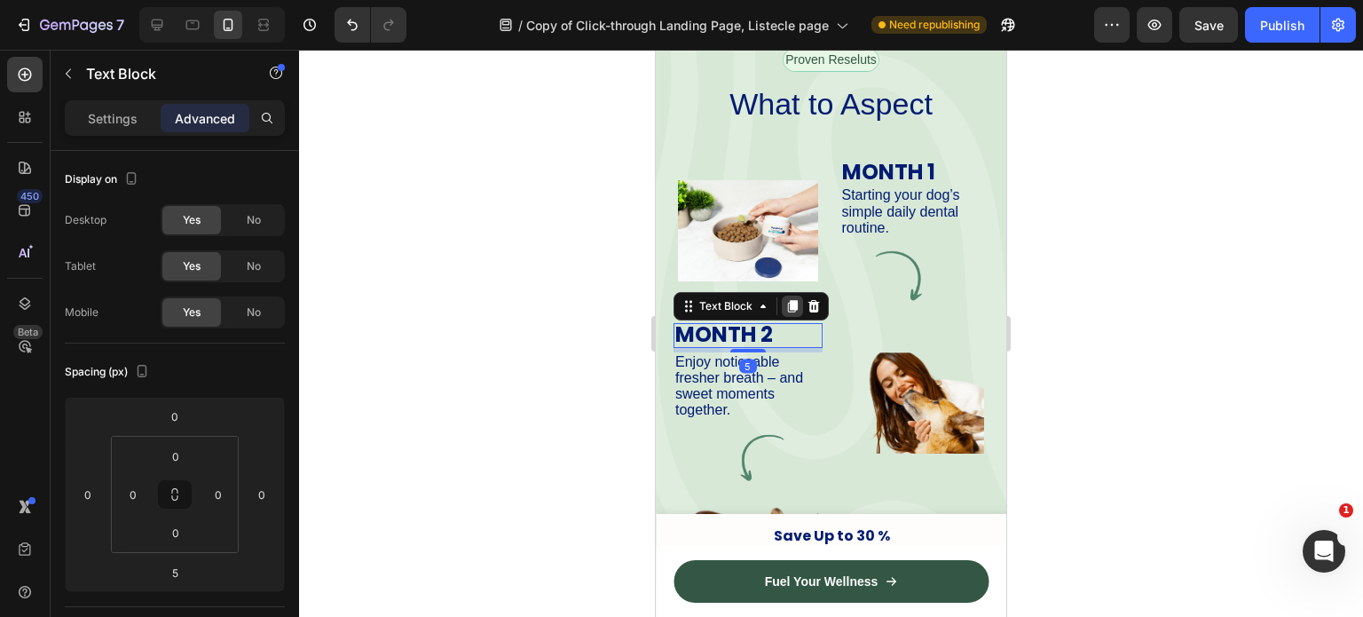
drag, startPoint x: 755, startPoint y: 353, endPoint x: 788, endPoint y: 296, distance: 66.1
click at [788, 323] on div "MONTH 2 Text Block 5" at bounding box center [748, 335] width 149 height 25
type input "0"
click at [1032, 288] on div at bounding box center [831, 333] width 1064 height 567
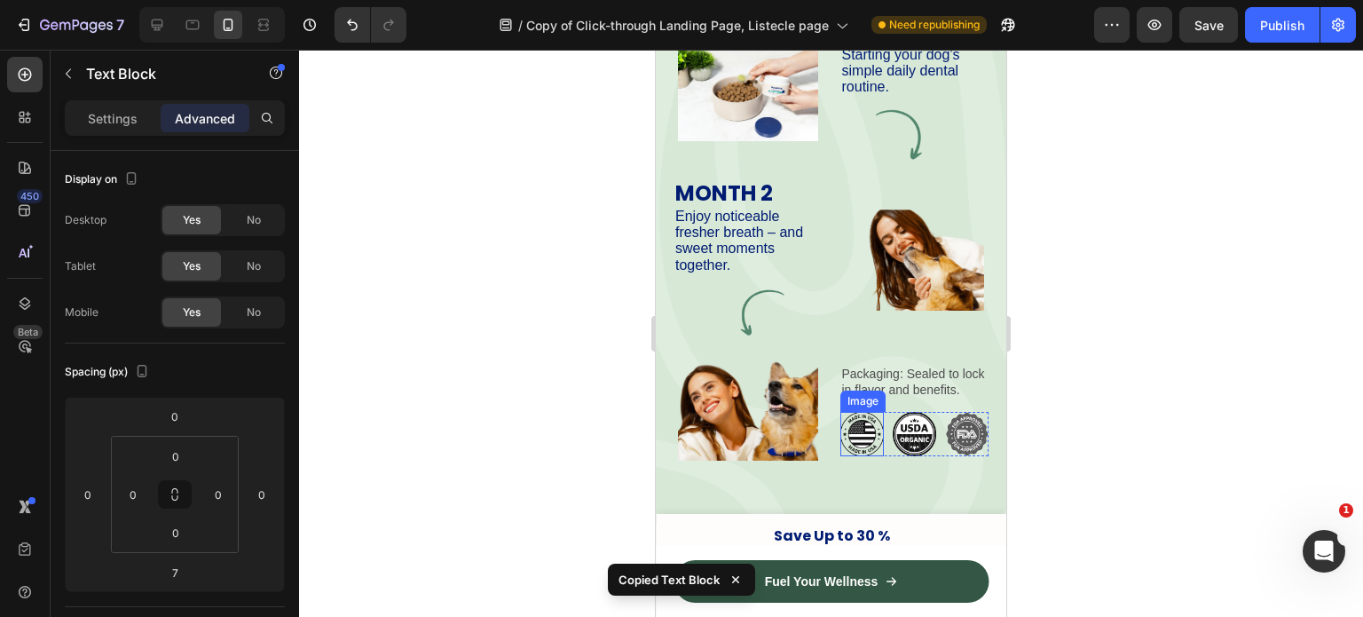
scroll to position [3486, 0]
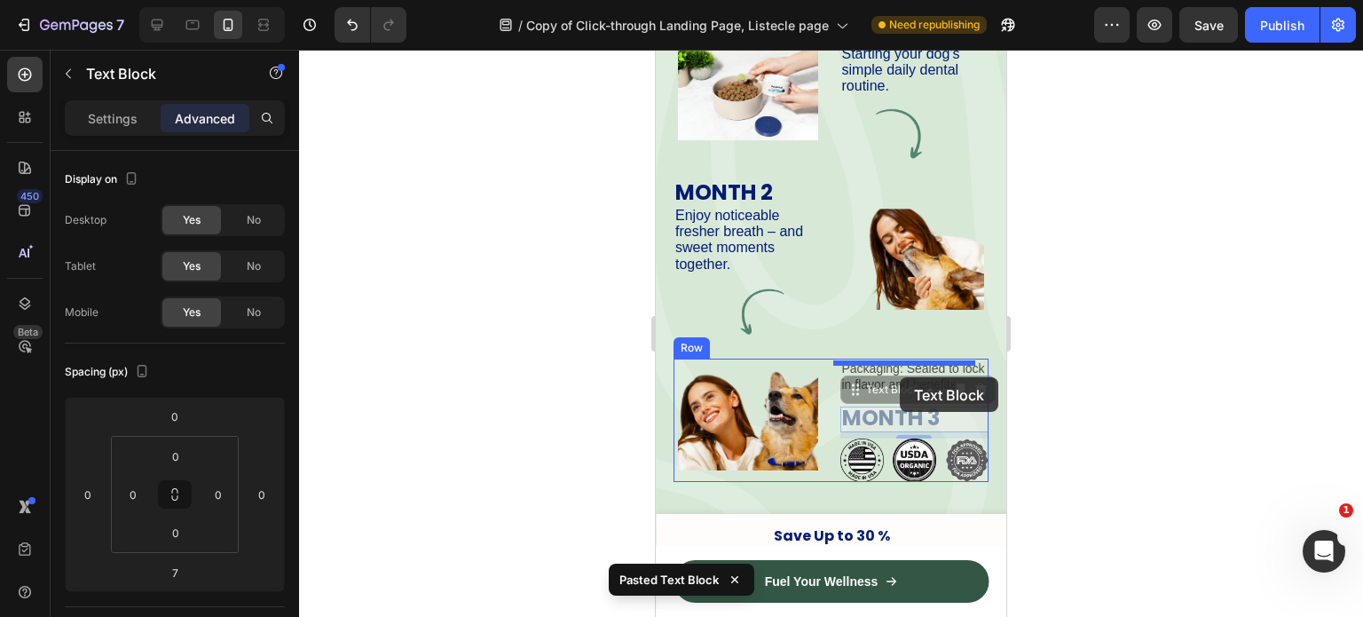
drag, startPoint x: 882, startPoint y: 412, endPoint x: 903, endPoint y: 372, distance: 44.9
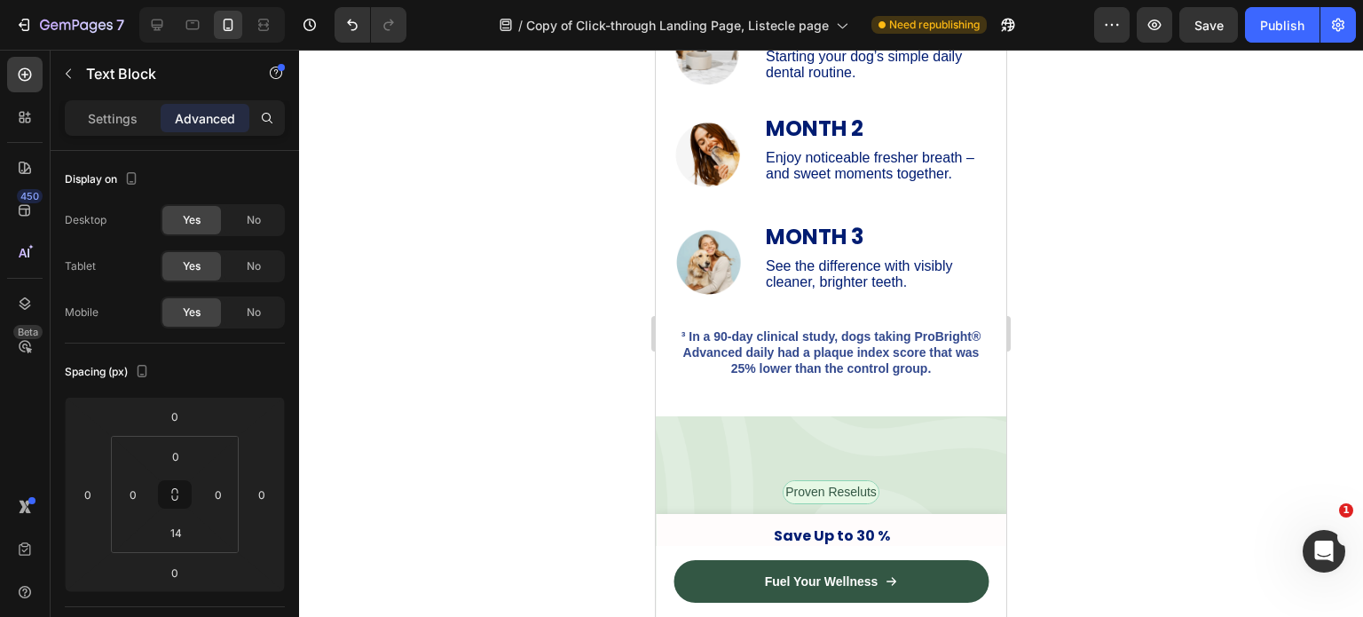
scroll to position [2921, 0]
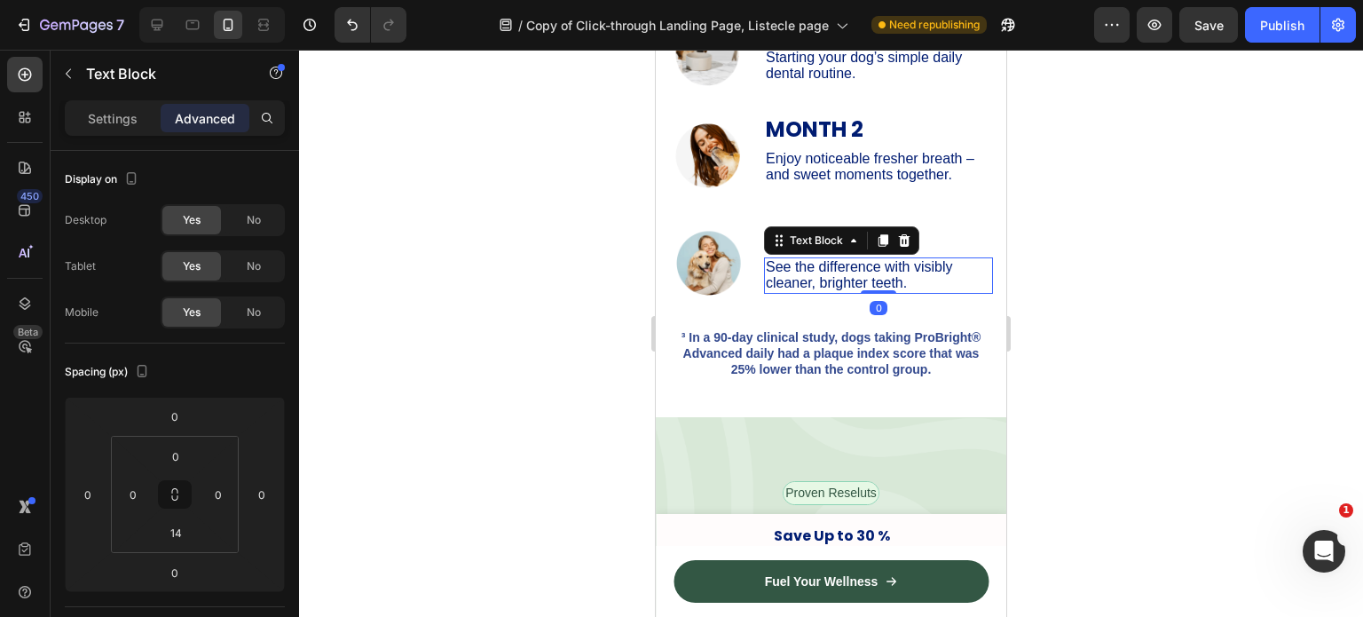
click at [818, 276] on span "See the difference with visibly cleaner, brighter teeth." at bounding box center [859, 274] width 186 height 31
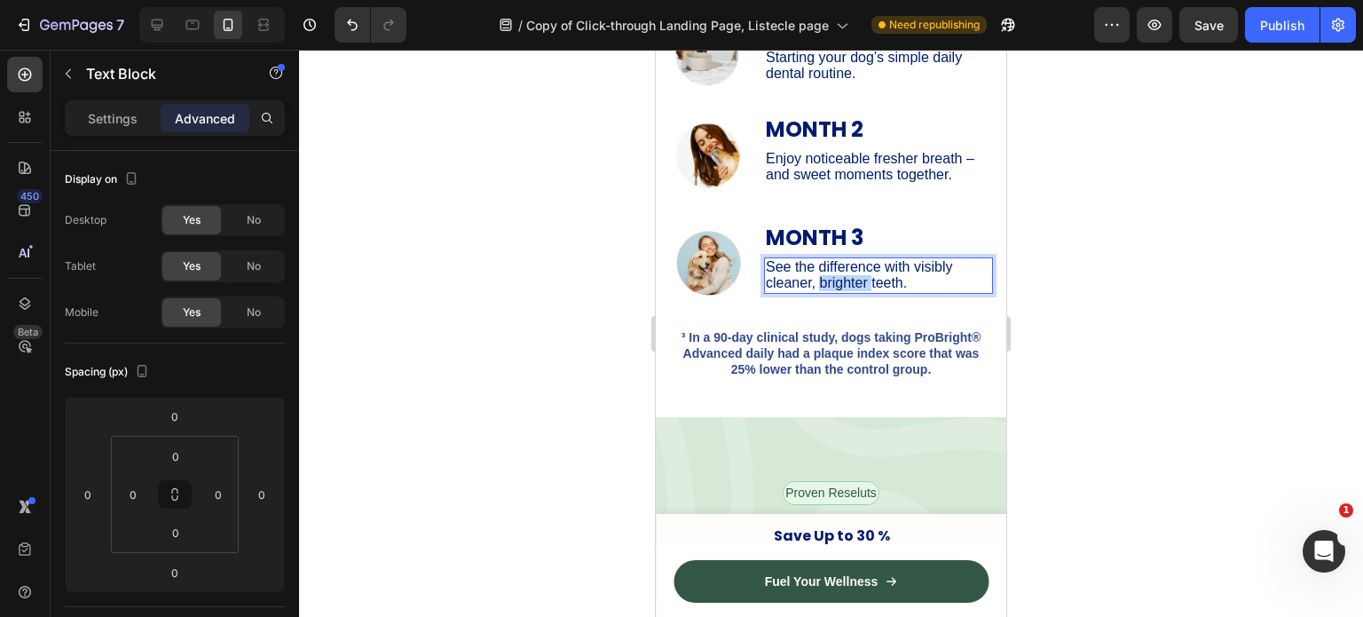
click at [818, 276] on span "See the difference with visibly cleaner, brighter teeth." at bounding box center [859, 274] width 186 height 31
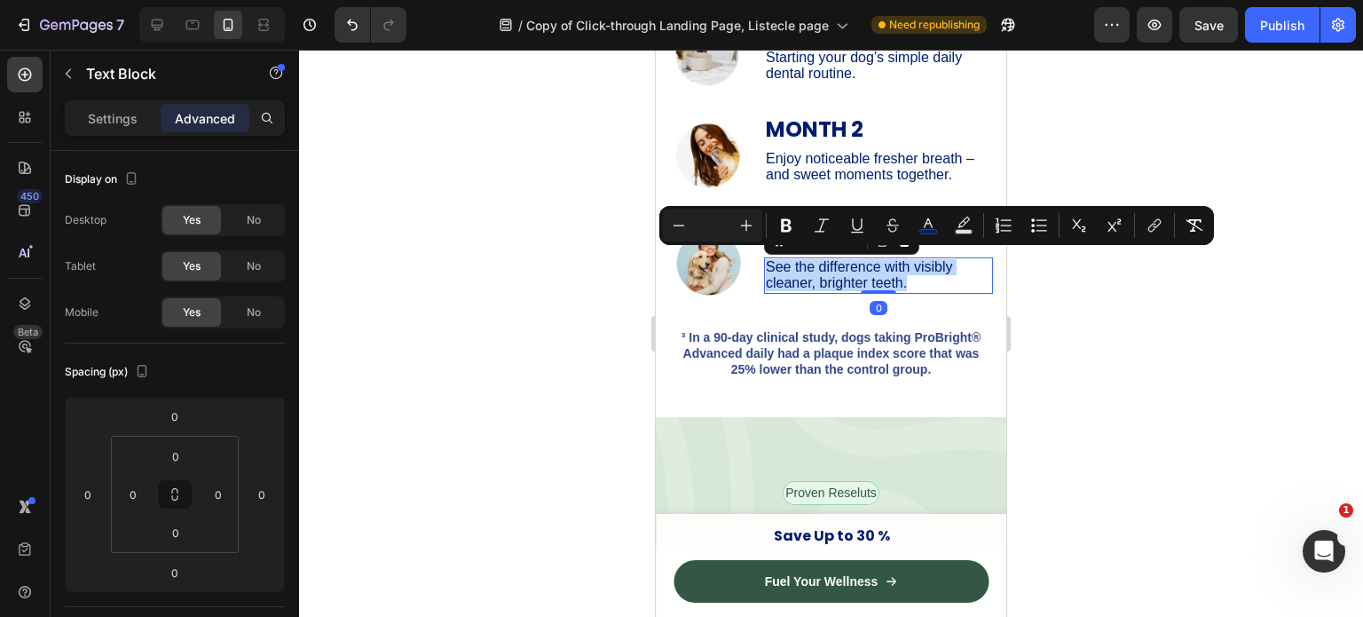
click at [818, 276] on span "See the difference with visibly cleaner, brighter teeth." at bounding box center [859, 274] width 186 height 31
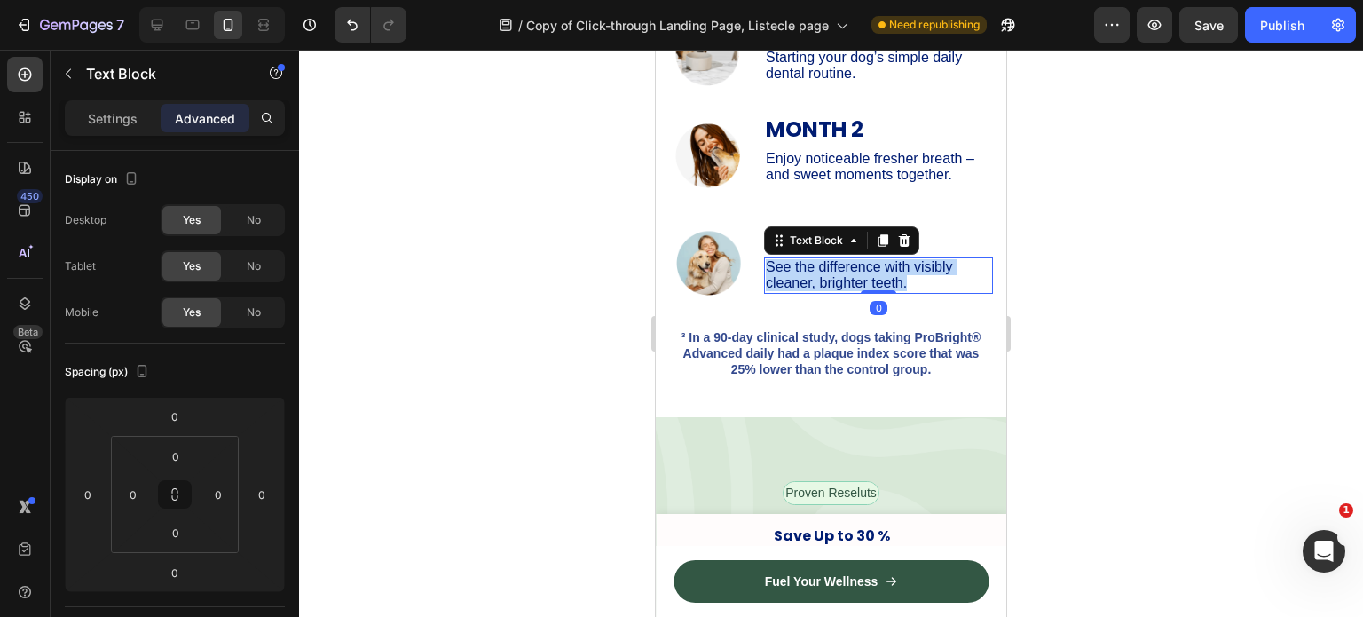
click at [818, 276] on span "See the difference with visibly cleaner, brighter teeth." at bounding box center [859, 274] width 186 height 31
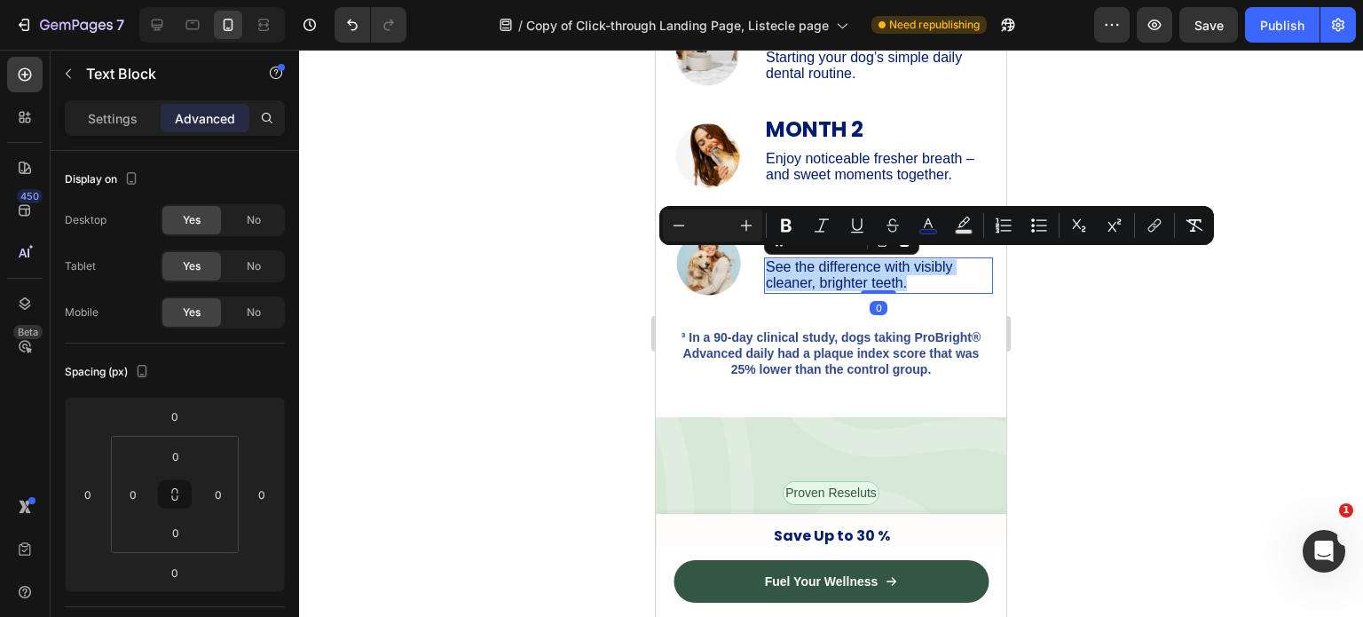
copy span "See the difference with visibly cleaner, brighter teeth."
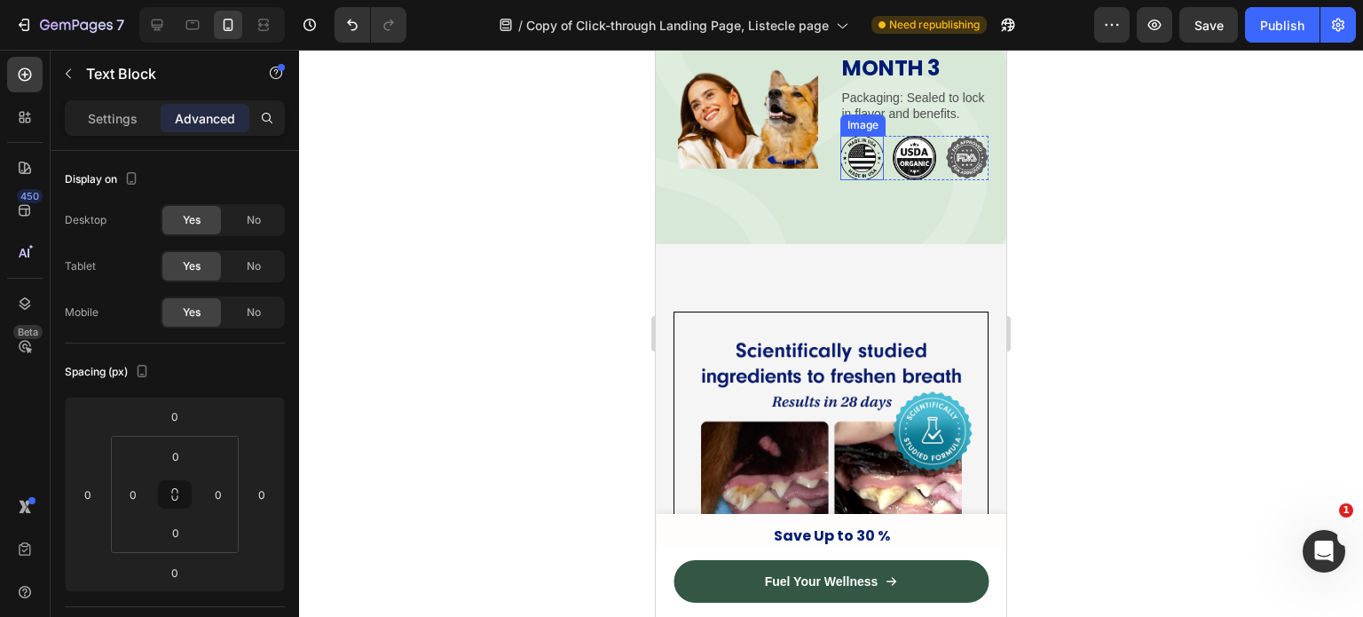
scroll to position [3733, 0]
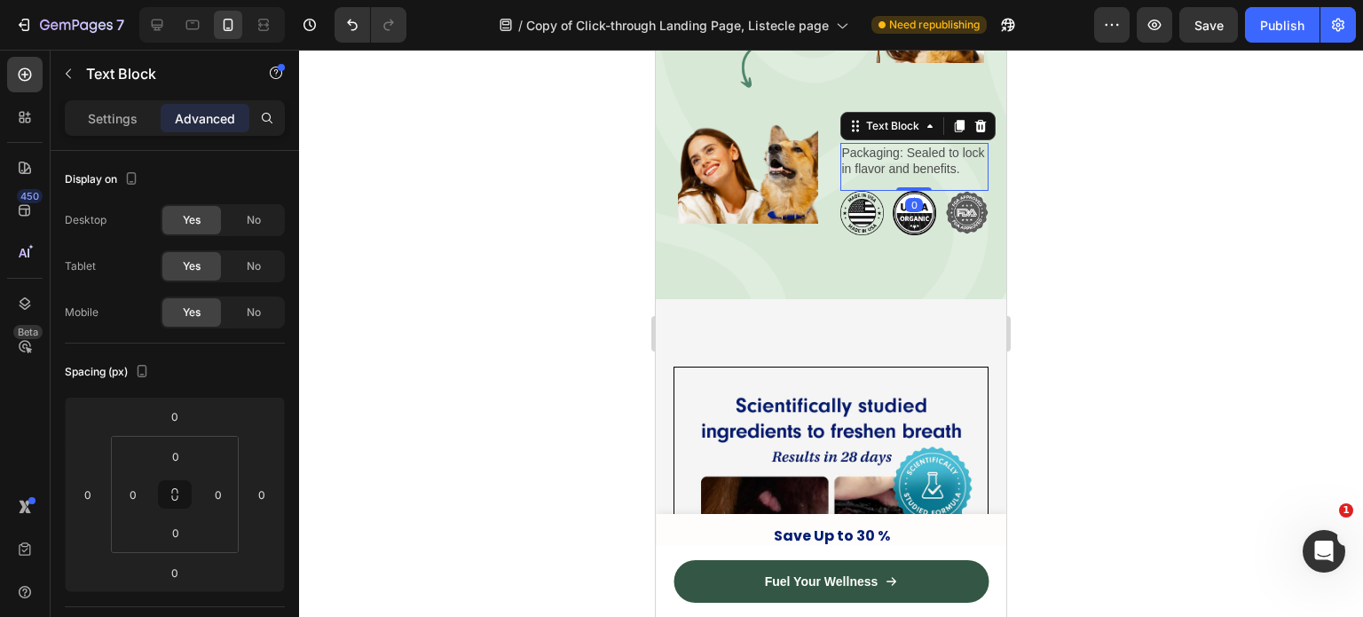
click at [868, 172] on p "Packaging: Sealed to lock in flavor and benefits." at bounding box center [915, 161] width 146 height 32
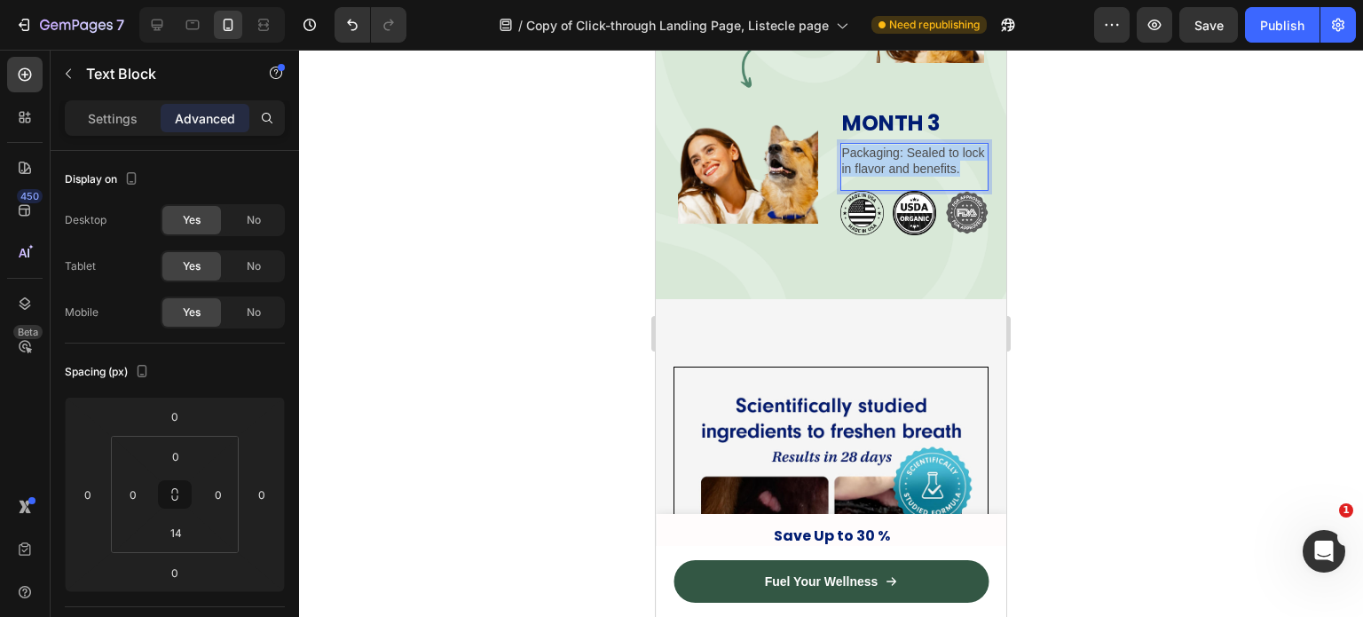
click at [868, 172] on p "Packaging: Sealed to lock in flavor and benefits." at bounding box center [915, 161] width 146 height 32
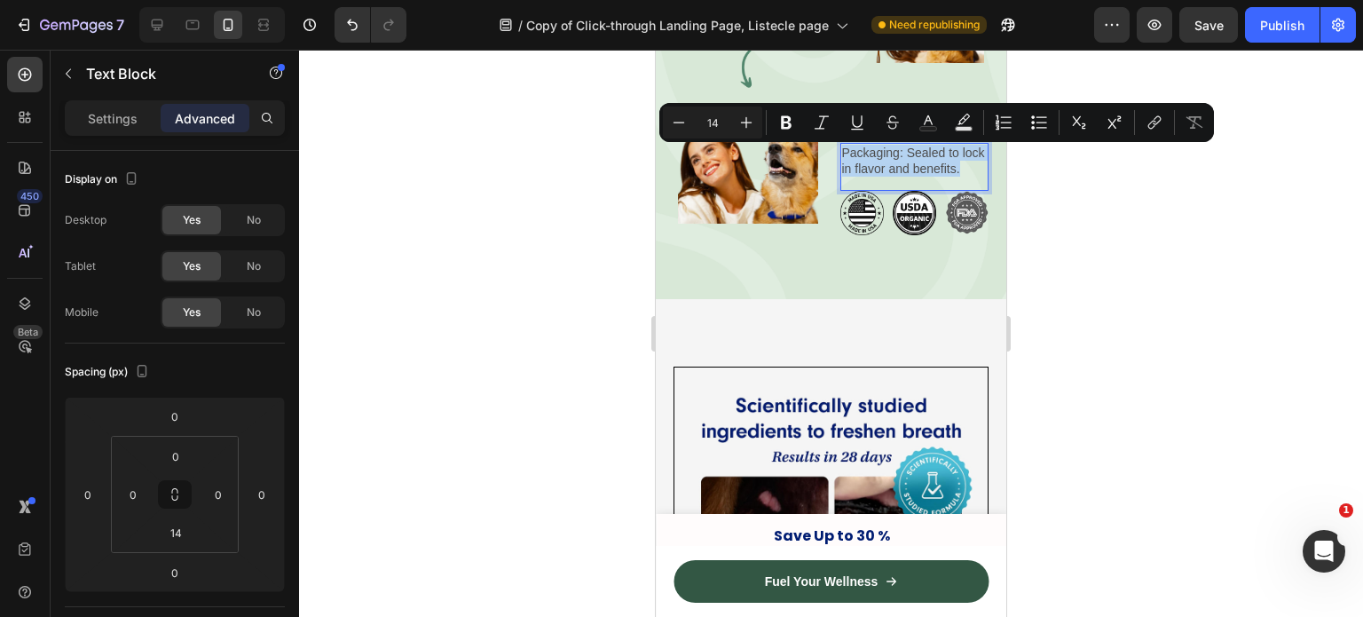
click at [868, 172] on p "Packaging: Sealed to lock in flavor and benefits." at bounding box center [915, 161] width 146 height 32
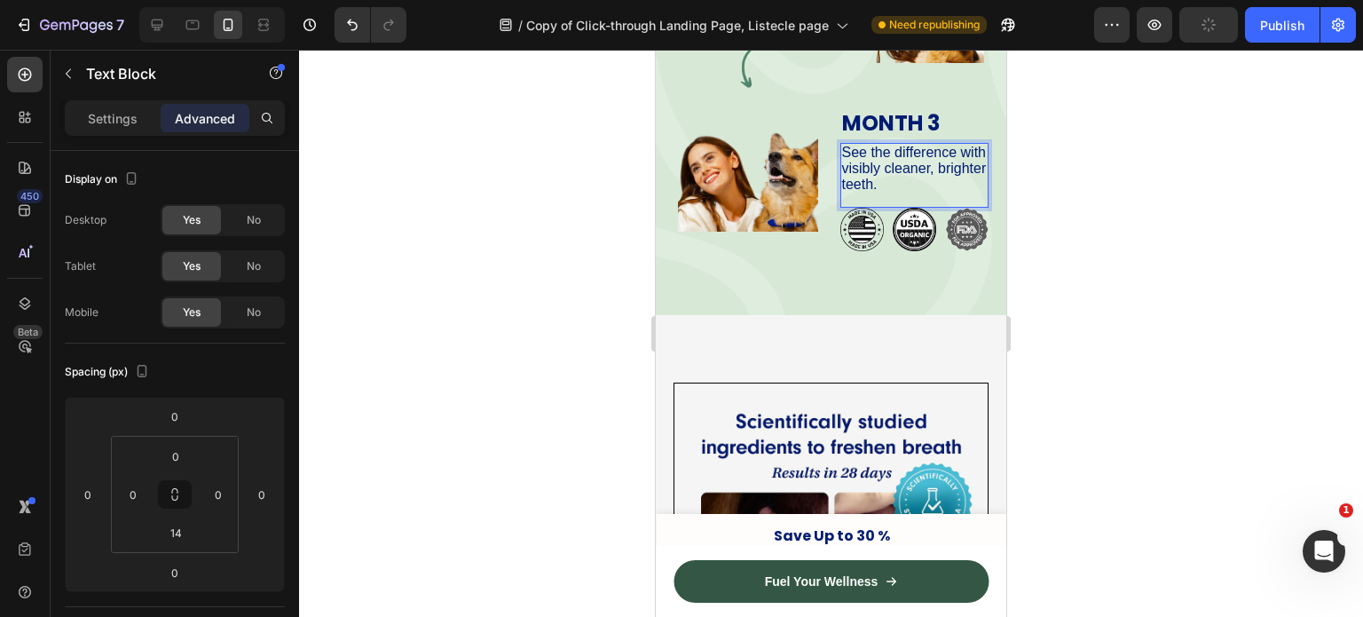
click at [1078, 211] on div at bounding box center [831, 333] width 1064 height 567
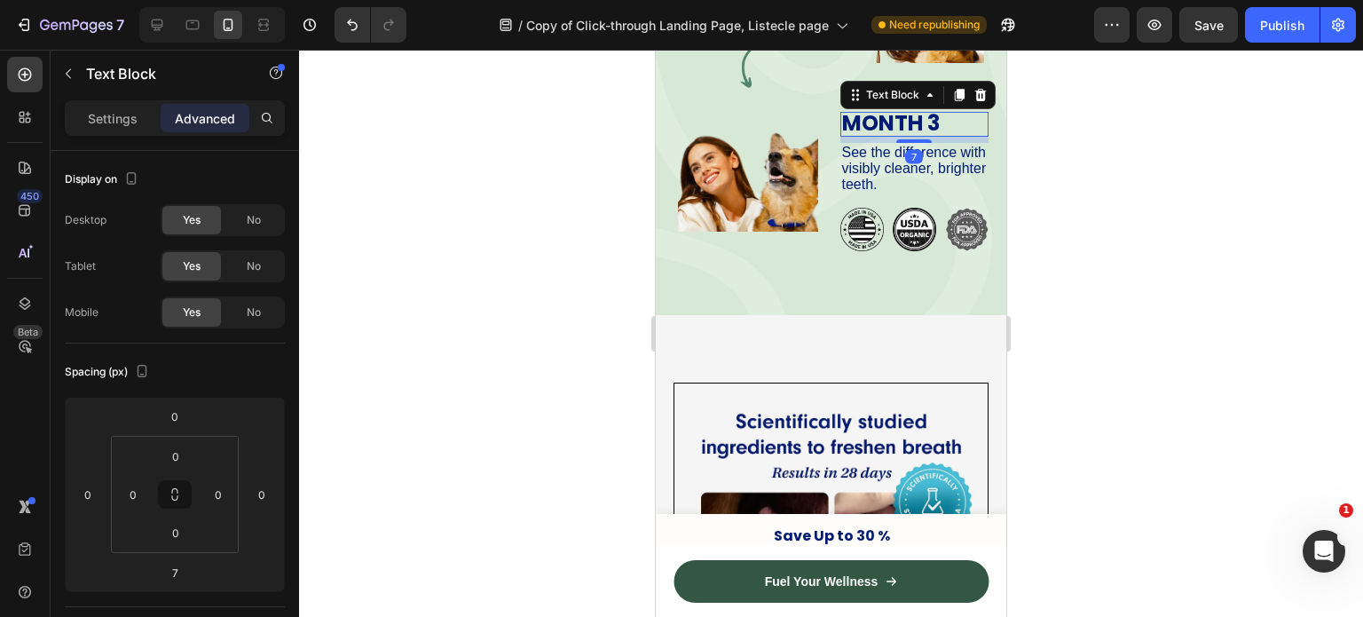
click at [899, 131] on strong "MONTH 3" at bounding box center [891, 122] width 98 height 29
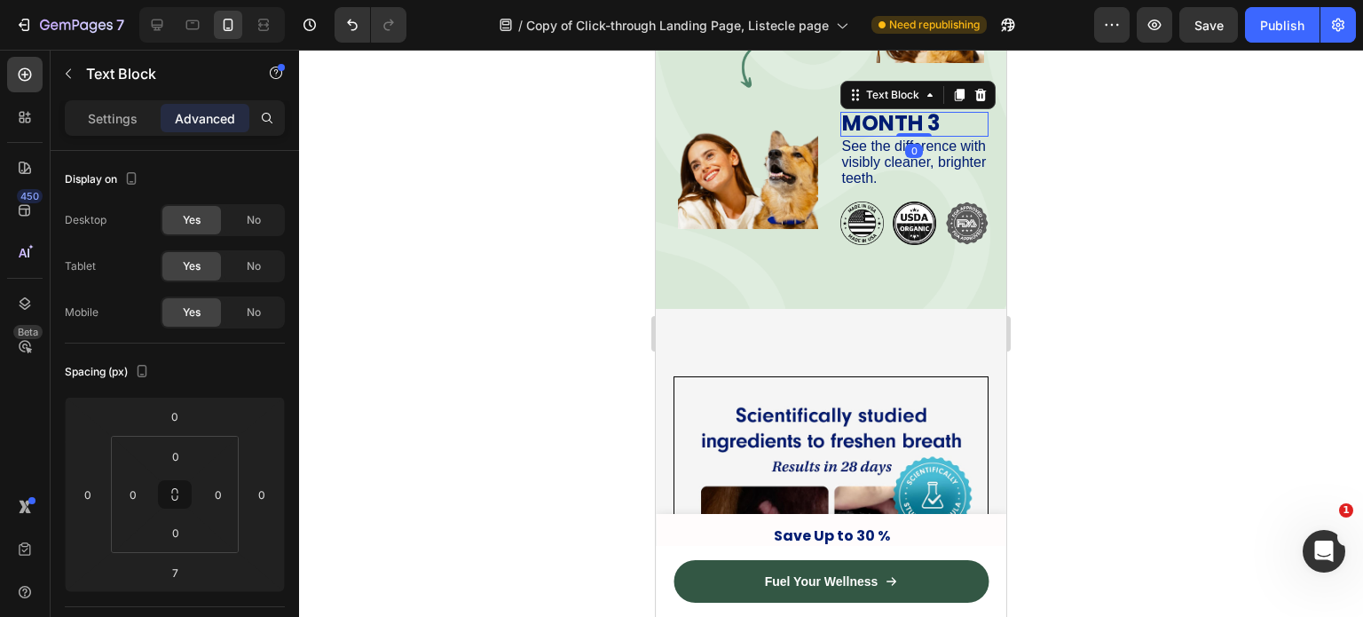
drag, startPoint x: 905, startPoint y: 143, endPoint x: 913, endPoint y: 124, distance: 20.3
click at [913, 124] on div "MONTH 3 Text Block 0" at bounding box center [915, 124] width 149 height 25
type input "0"
click at [1060, 130] on div at bounding box center [831, 333] width 1064 height 567
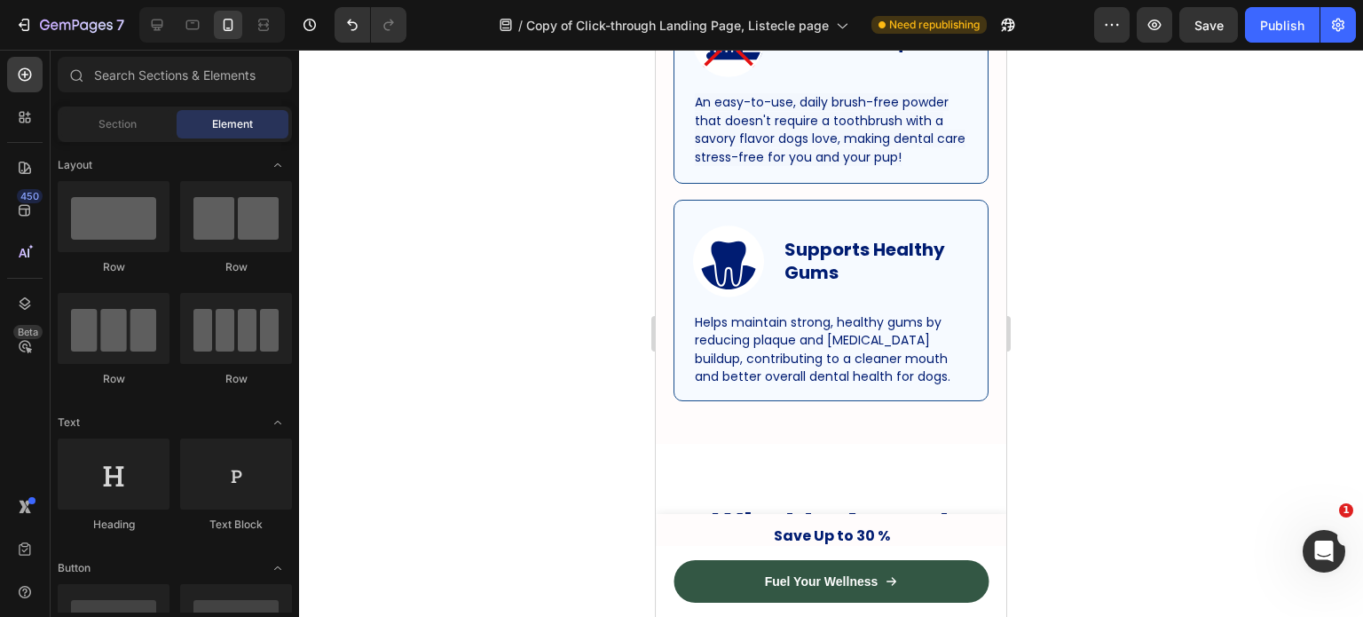
scroll to position [2713, 0]
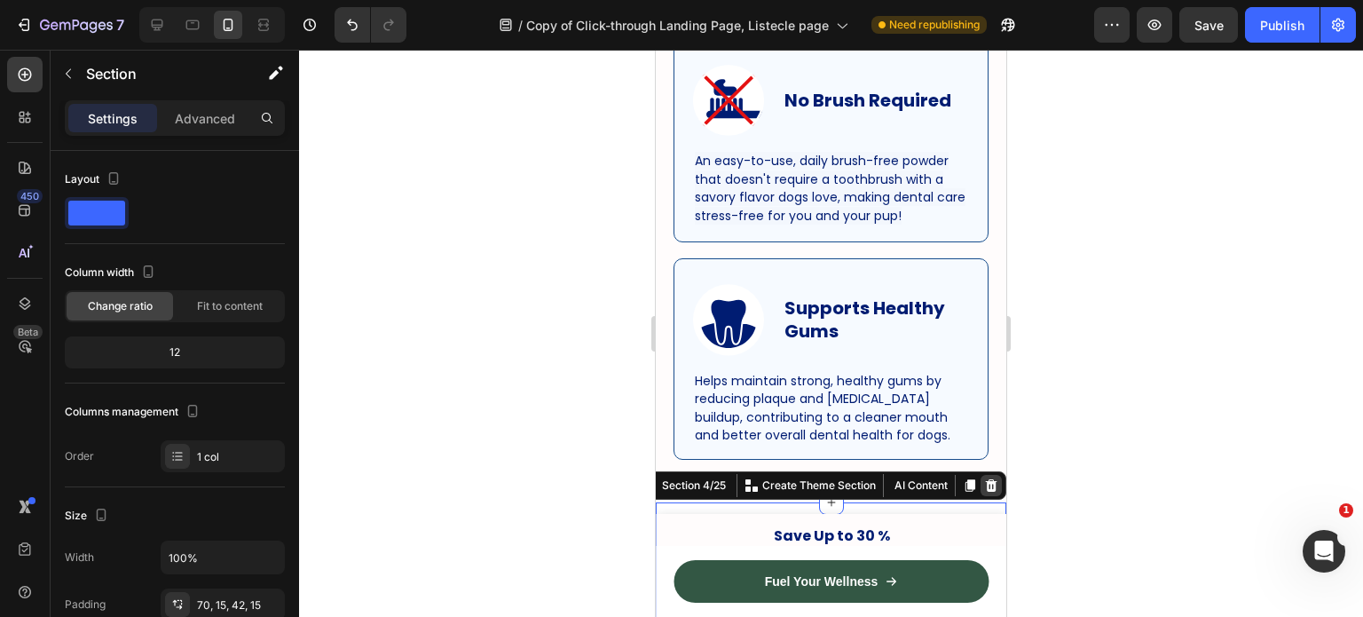
click at [984, 478] on icon at bounding box center [991, 485] width 14 height 14
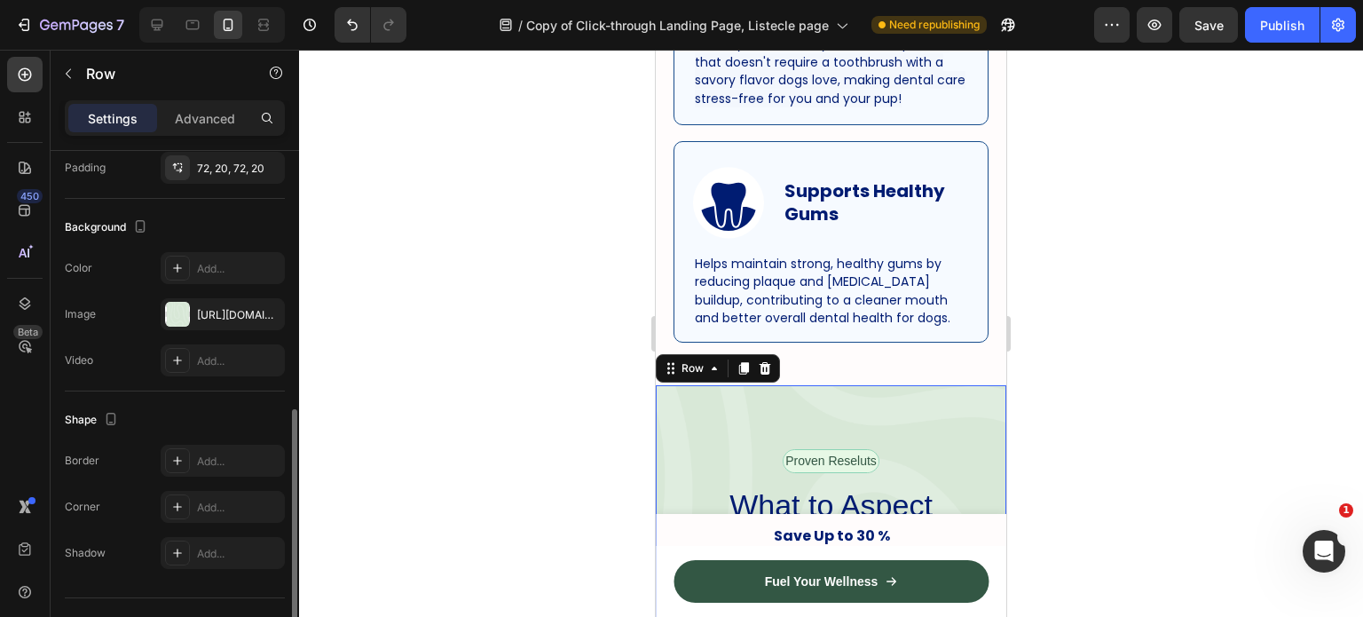
scroll to position [495, 0]
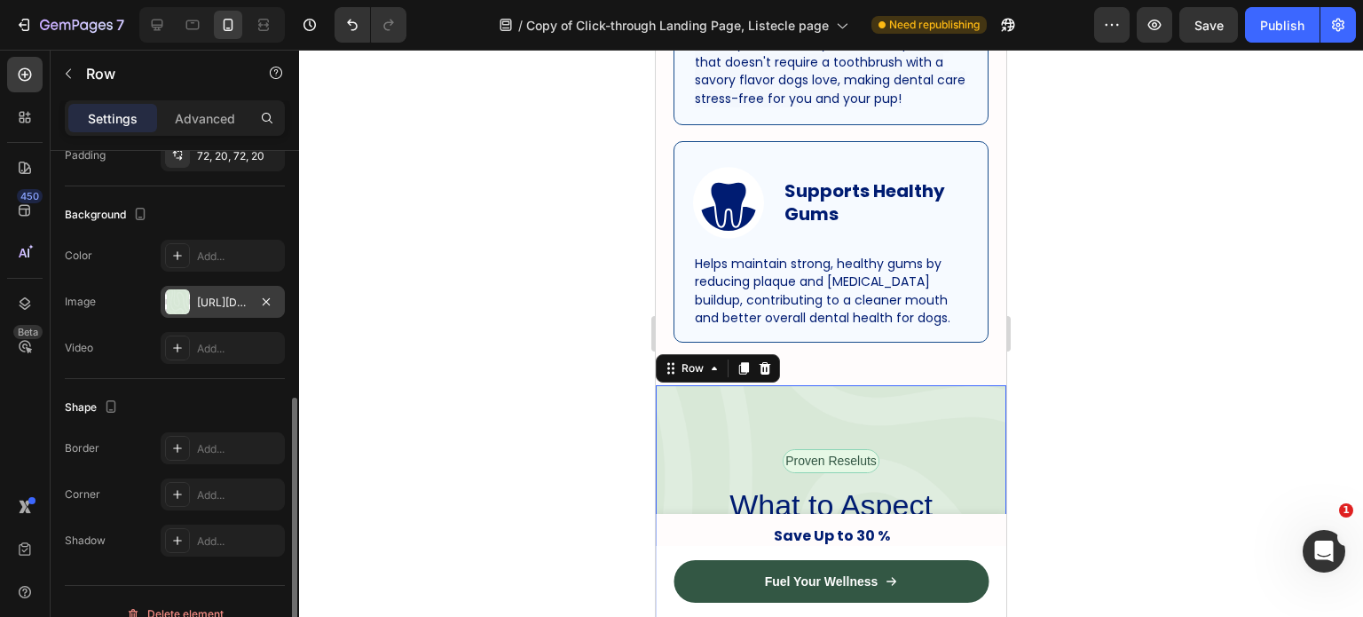
click at [243, 297] on div "https://cdn.shopify.com/s/files/1/0642/3973/0761/files/gempages_553527379021005…" at bounding box center [222, 303] width 51 height 16
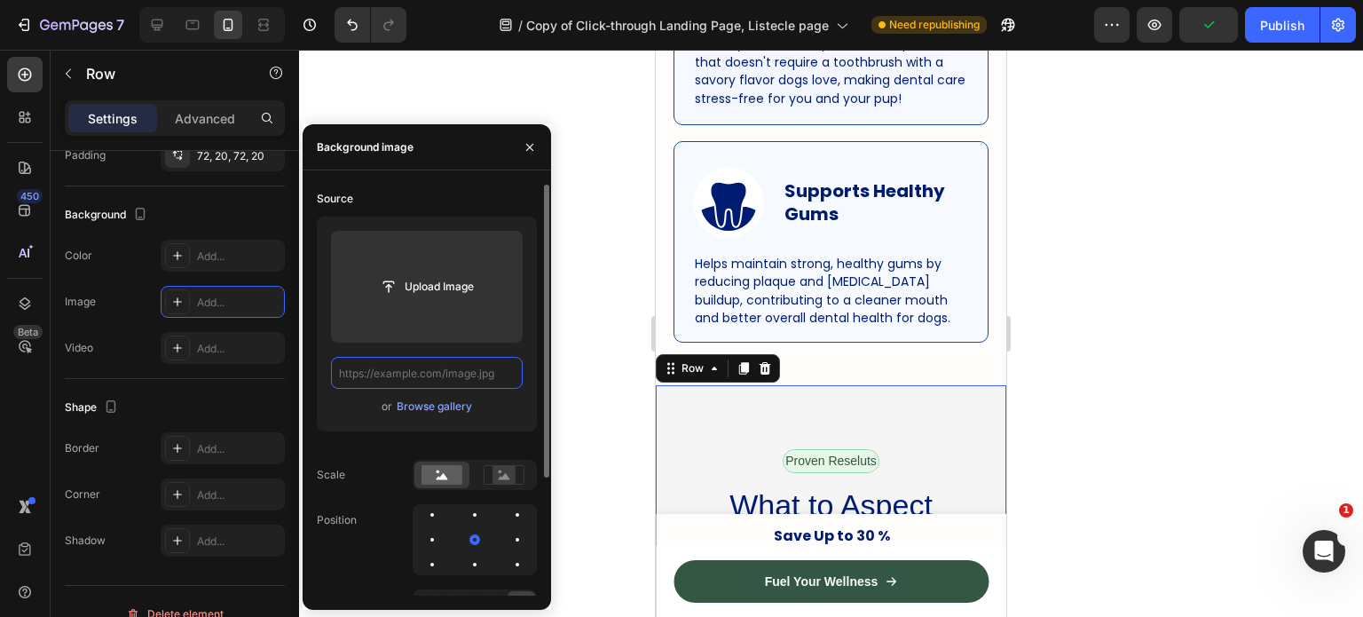
scroll to position [0, 0]
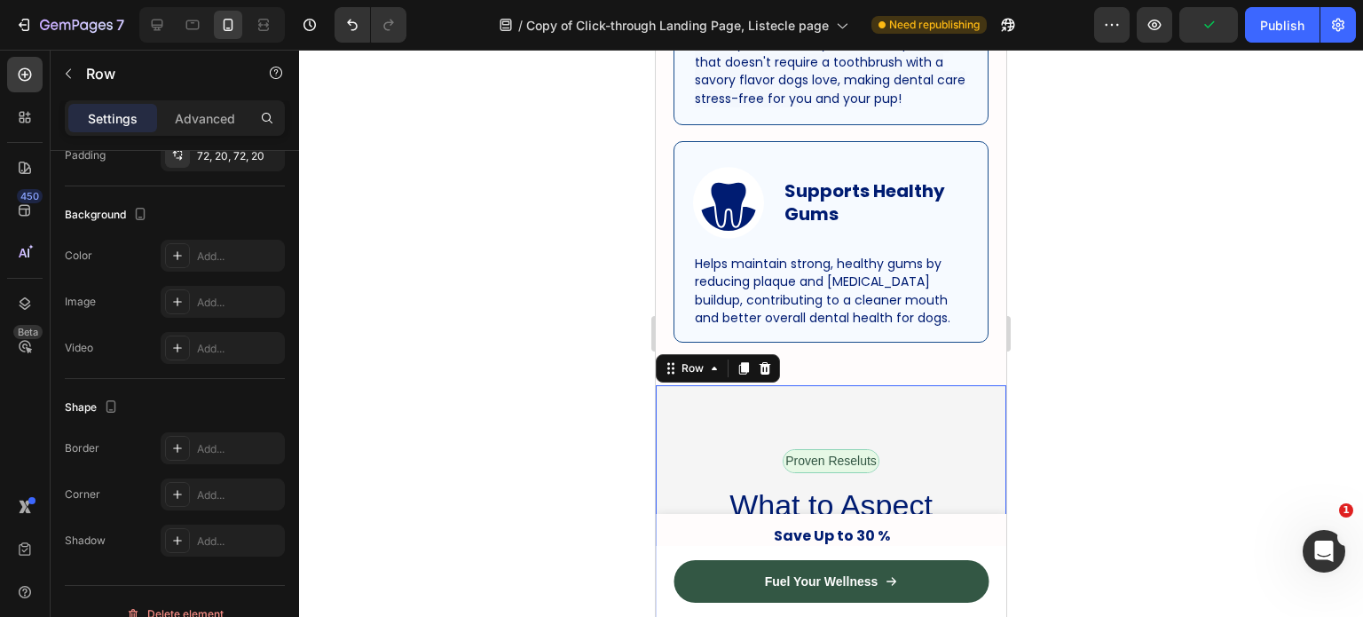
click at [568, 329] on div at bounding box center [831, 333] width 1064 height 567
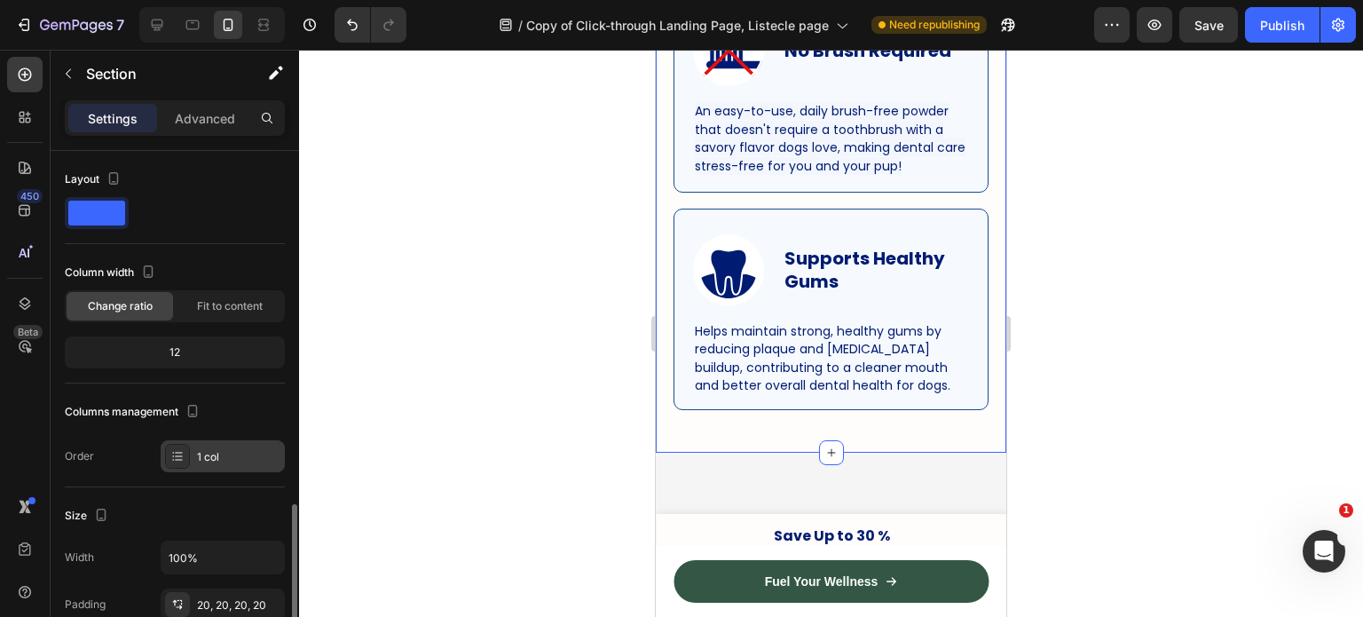
scroll to position [518, 0]
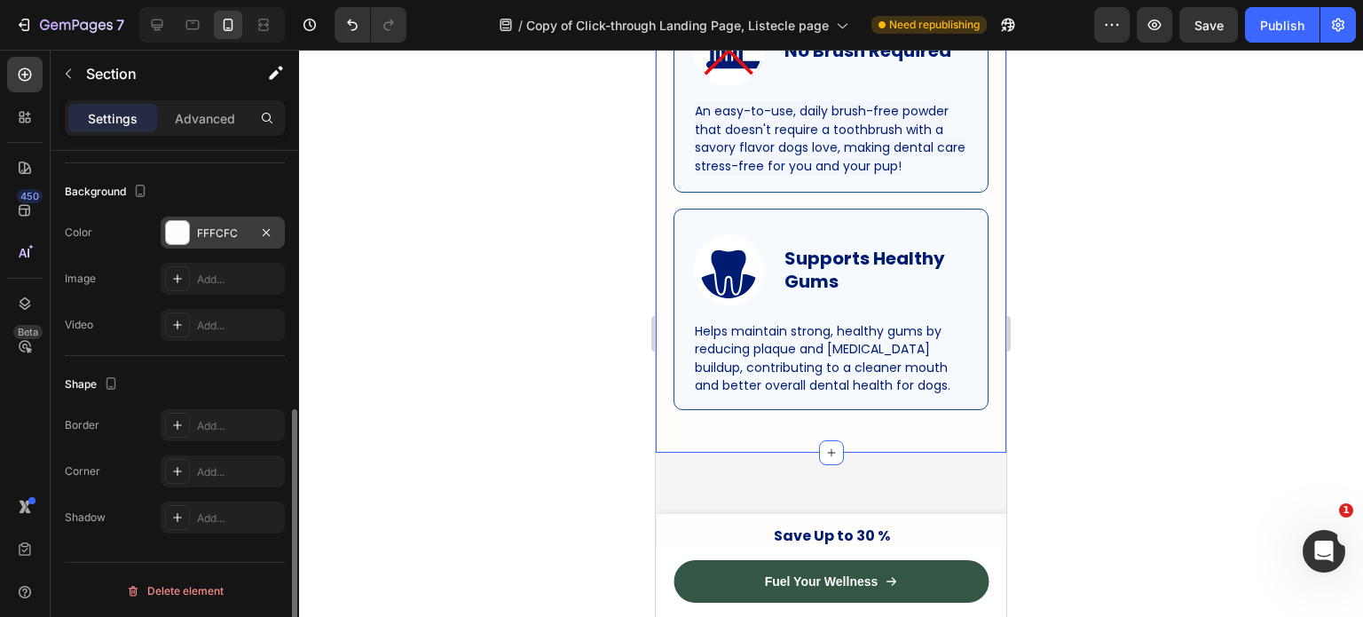
click at [202, 236] on div "FFFCFC" at bounding box center [222, 233] width 51 height 16
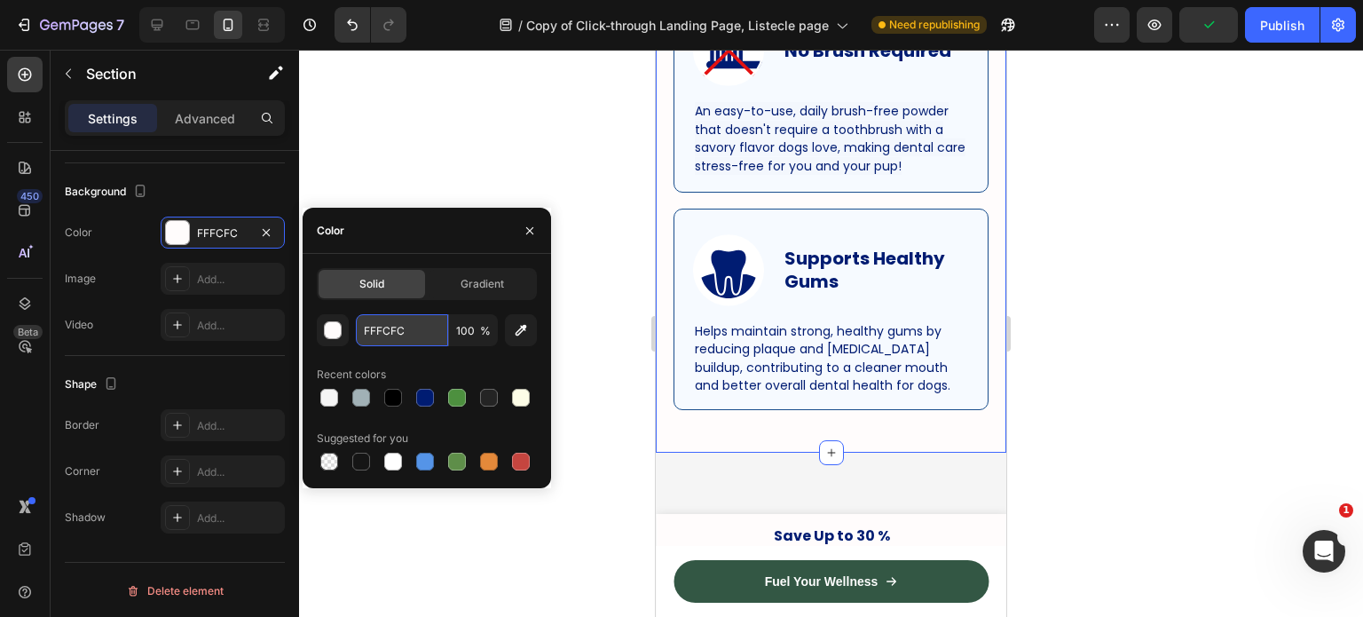
click at [389, 328] on input "FFFCFC" at bounding box center [402, 330] width 92 height 32
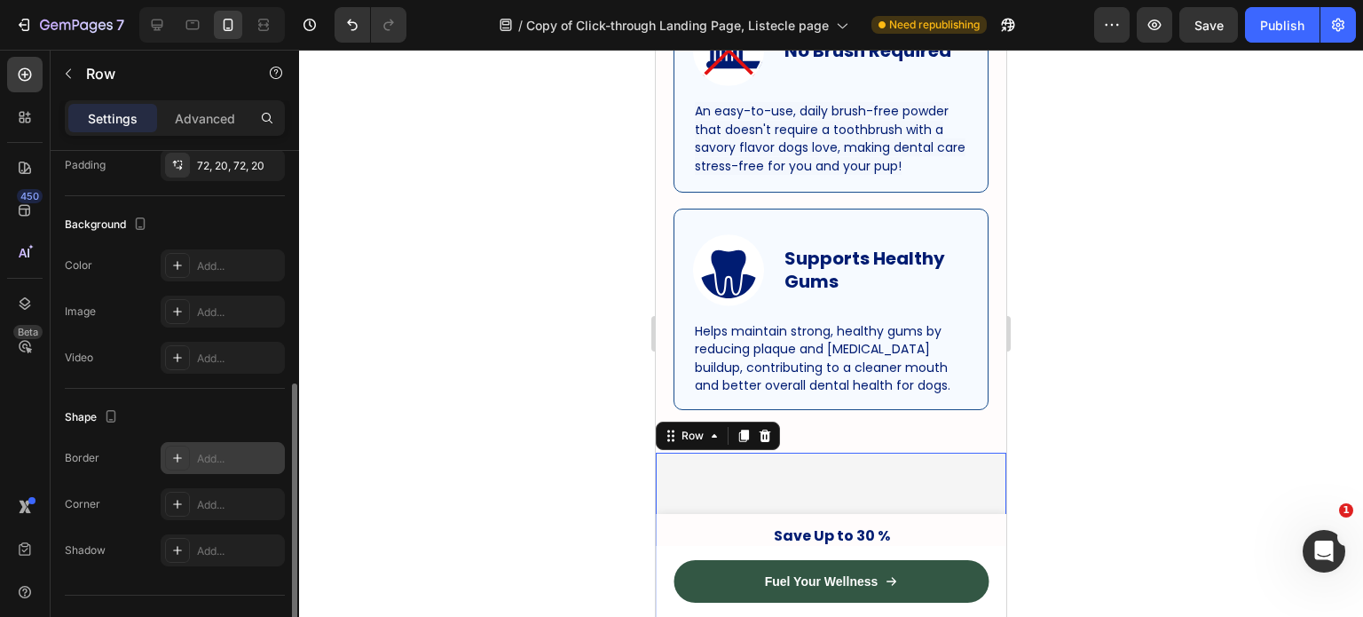
scroll to position [479, 0]
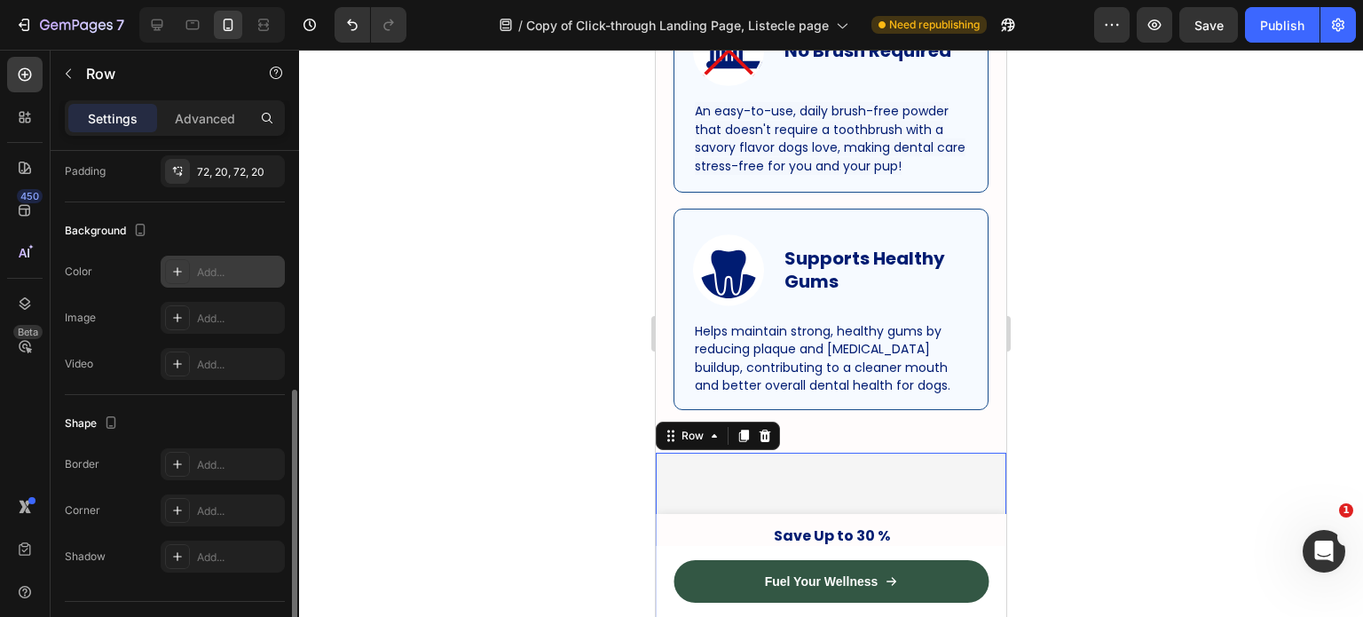
click at [233, 273] on div "Add..." at bounding box center [238, 273] width 83 height 16
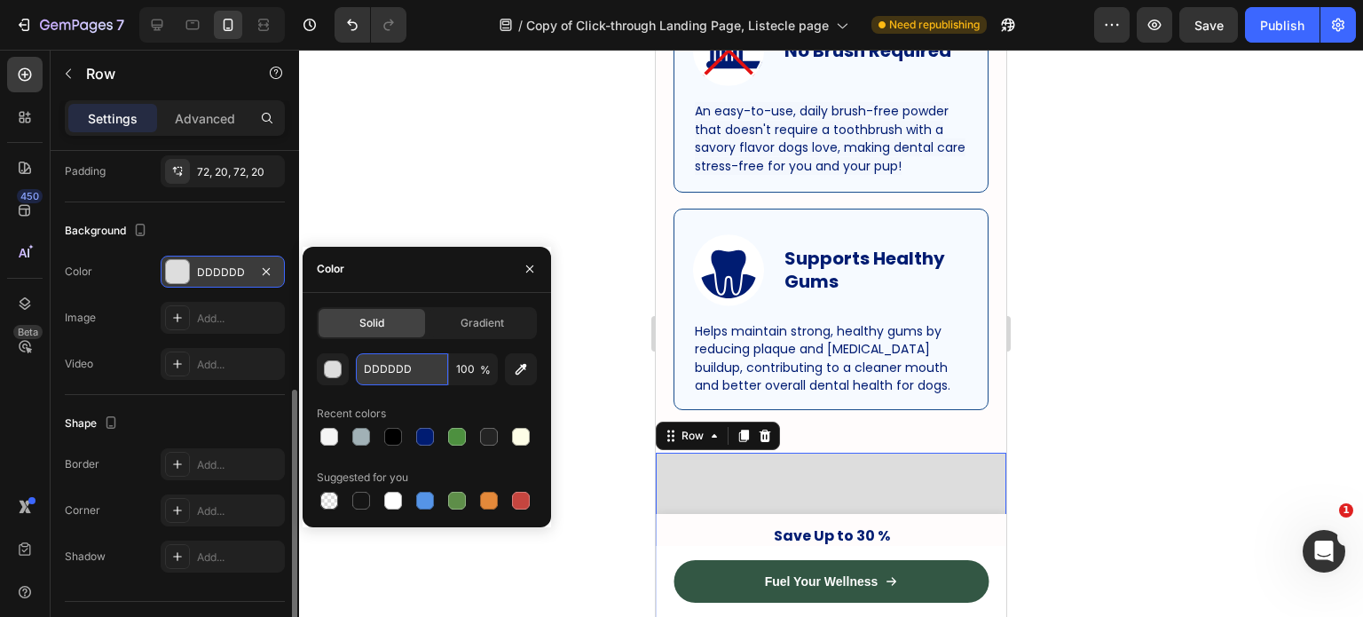
click at [398, 379] on input "DDDDDD" at bounding box center [402, 369] width 92 height 32
paste input "FFFCFC"
type input "FFFCFC"
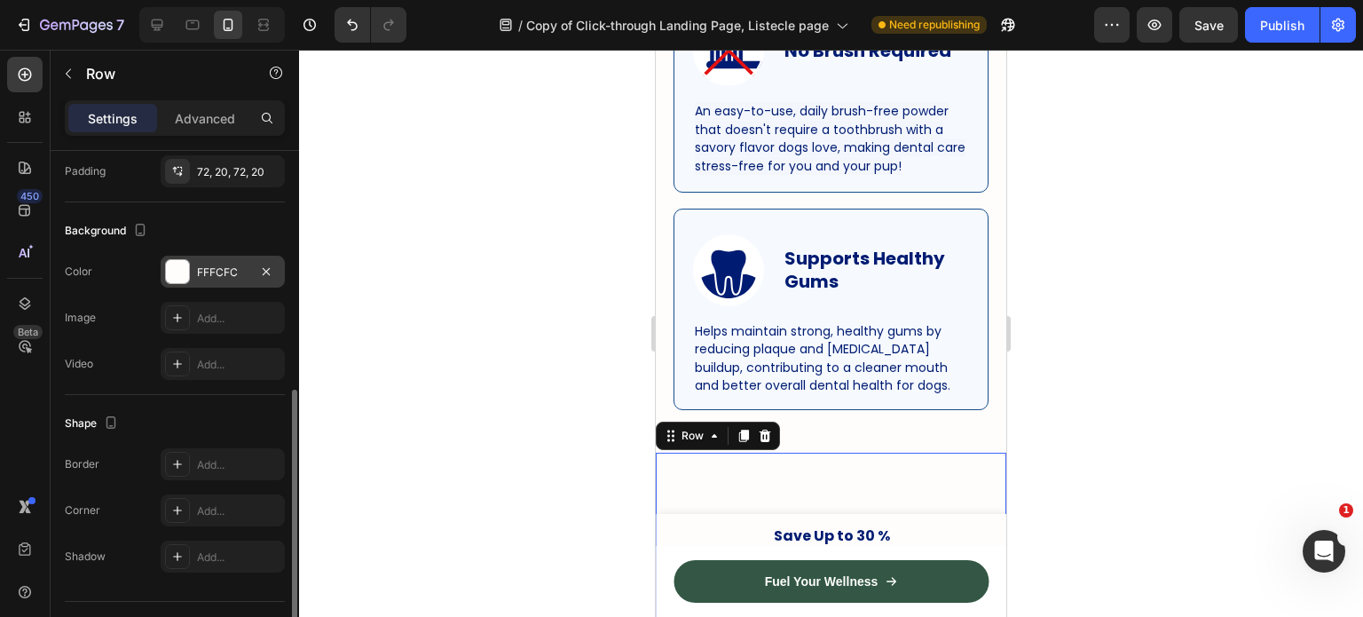
click at [540, 225] on div at bounding box center [831, 333] width 1064 height 567
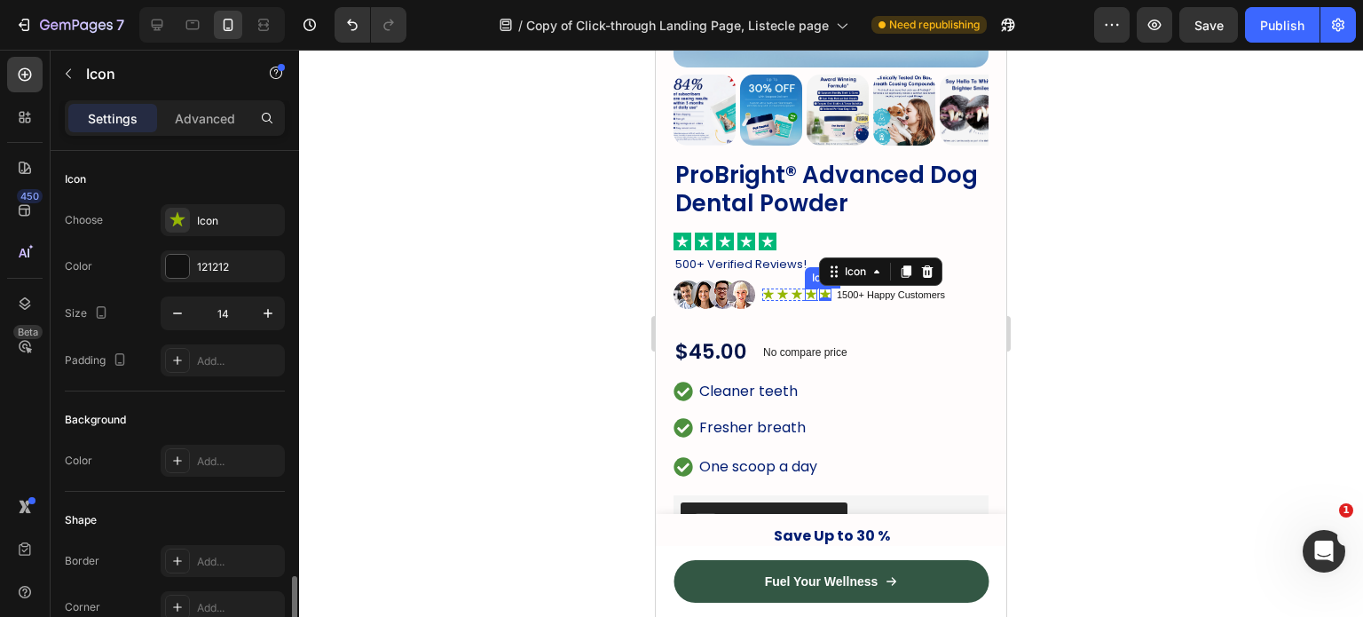
scroll to position [255, 0]
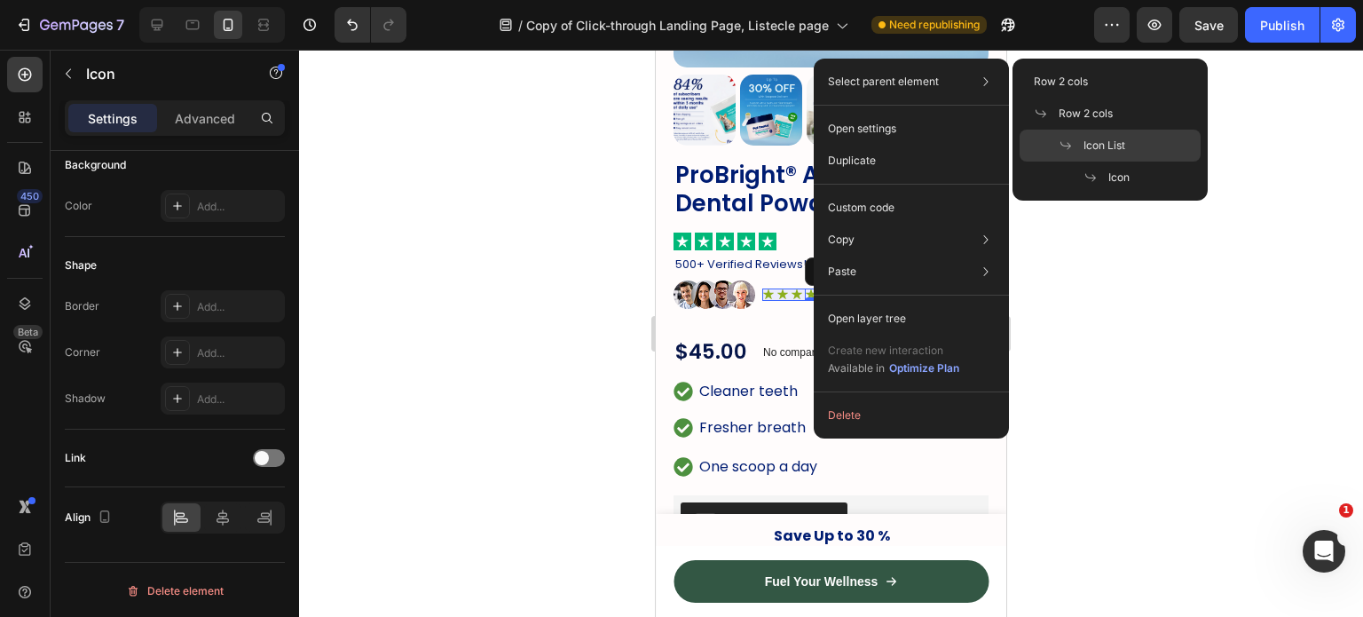
click at [1078, 145] on span at bounding box center [1071, 145] width 25 height 14
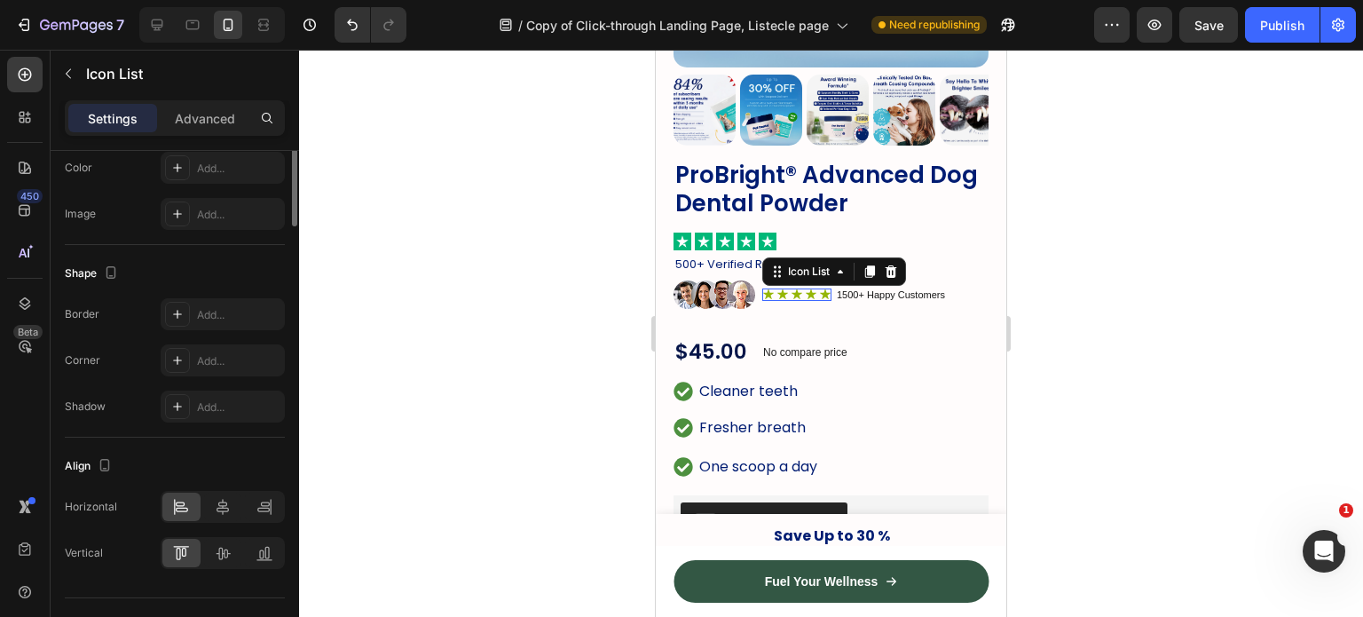
scroll to position [0, 0]
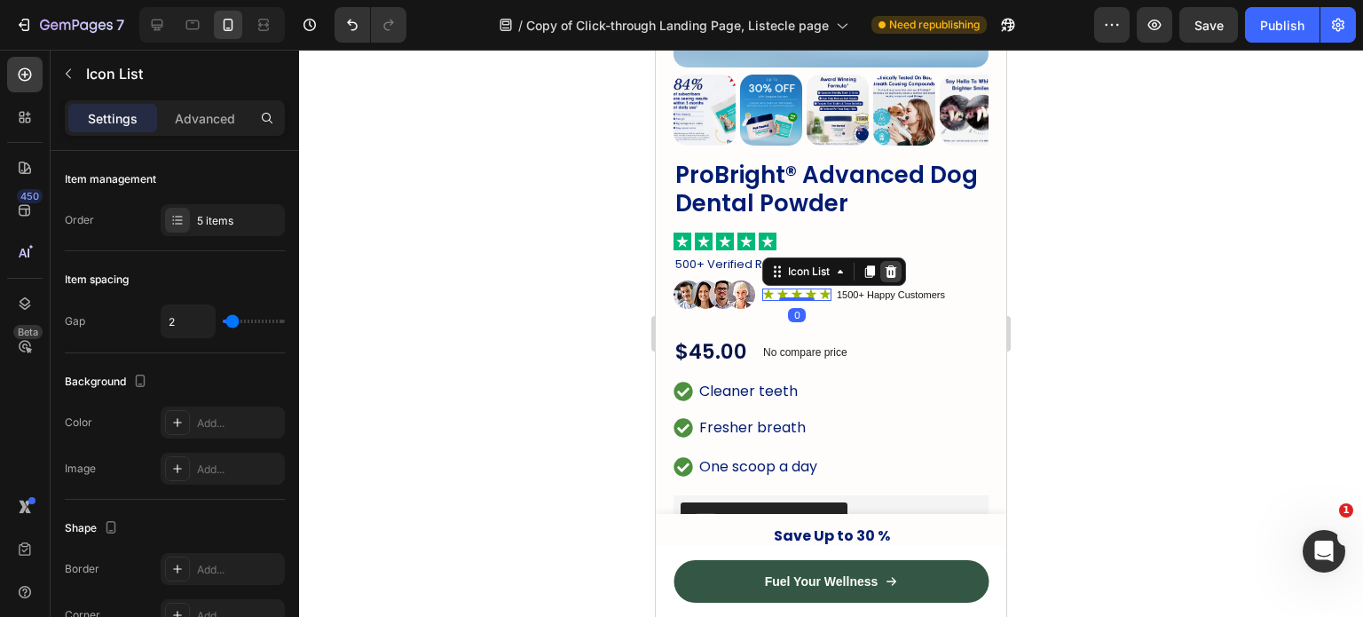
click at [895, 261] on div at bounding box center [891, 271] width 21 height 21
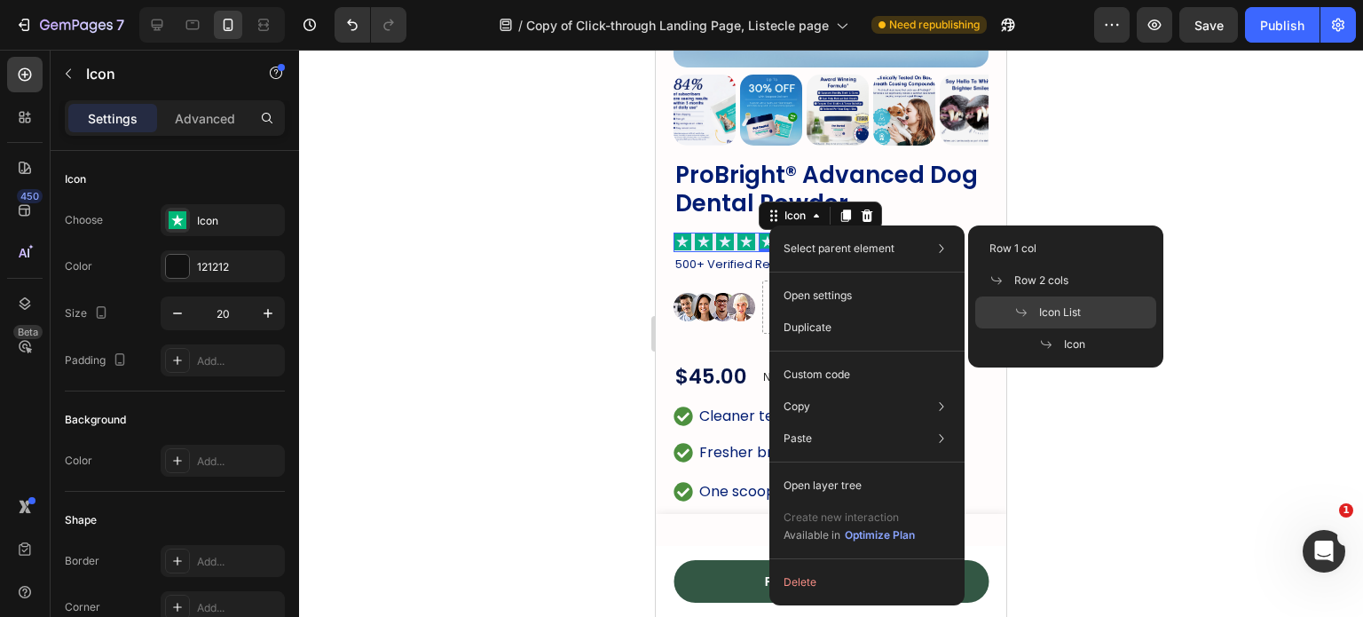
click at [1047, 328] on div "Icon List" at bounding box center [1066, 344] width 181 height 32
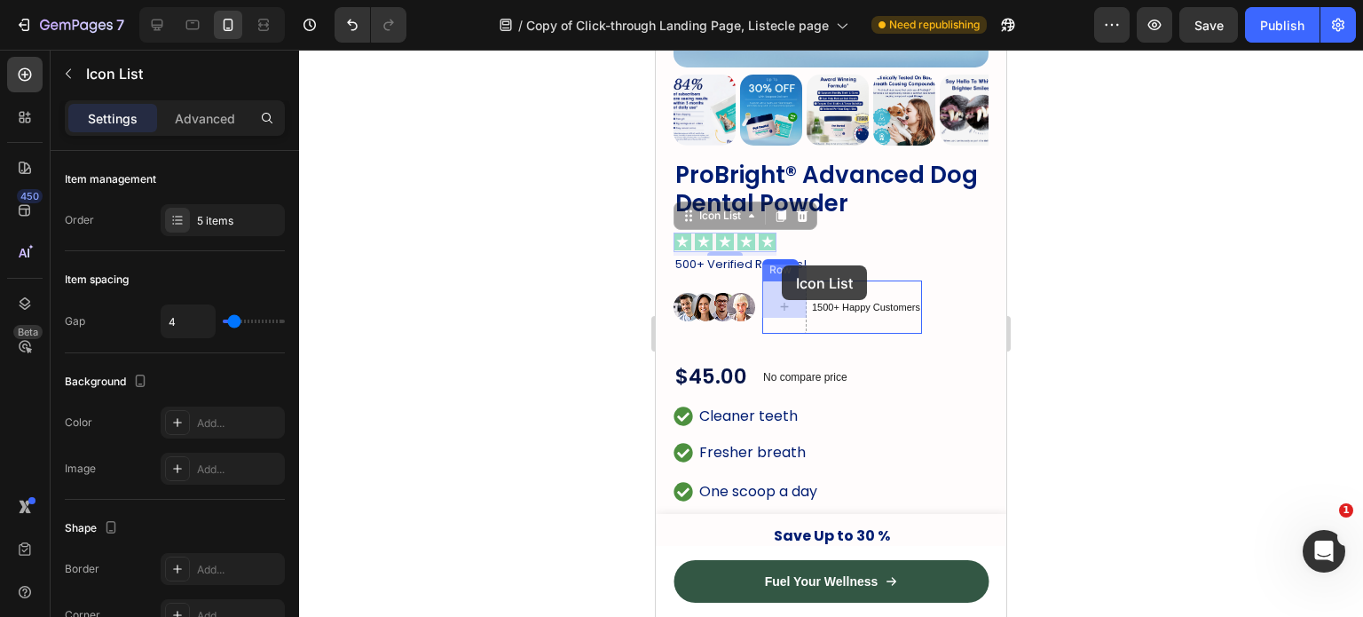
drag, startPoint x: 733, startPoint y: 200, endPoint x: 781, endPoint y: 269, distance: 84.2
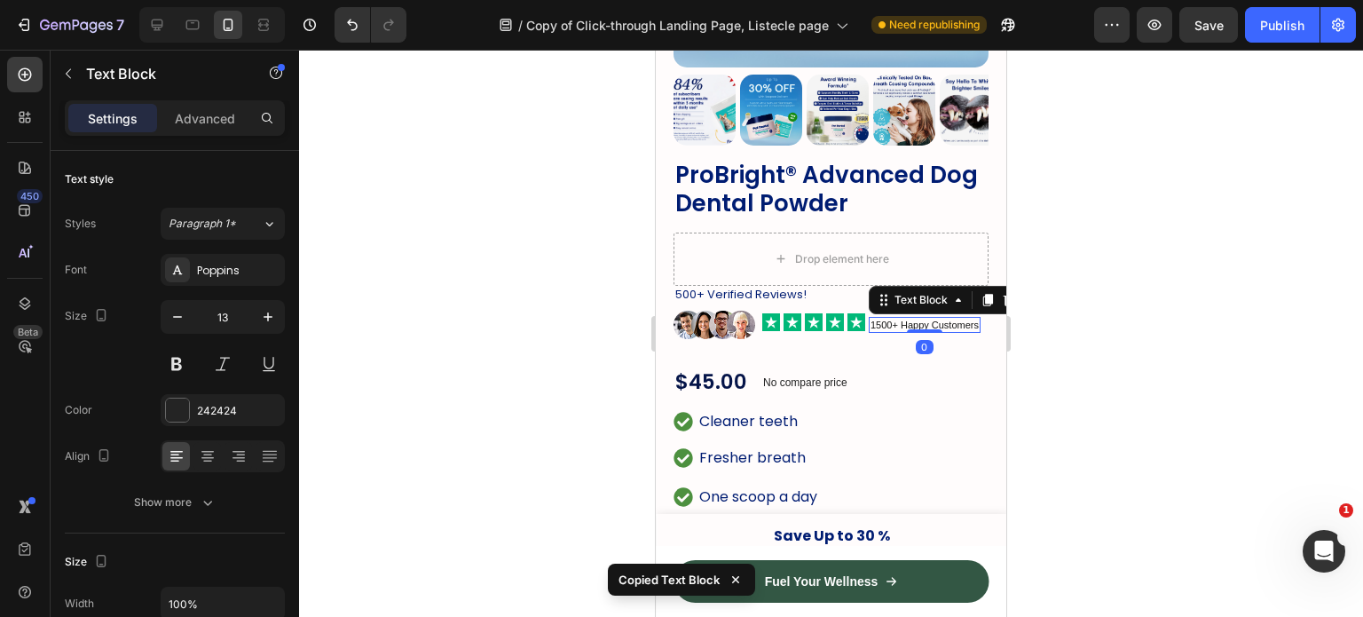
click at [904, 319] on p "1500+ Happy Customers" at bounding box center [925, 325] width 108 height 12
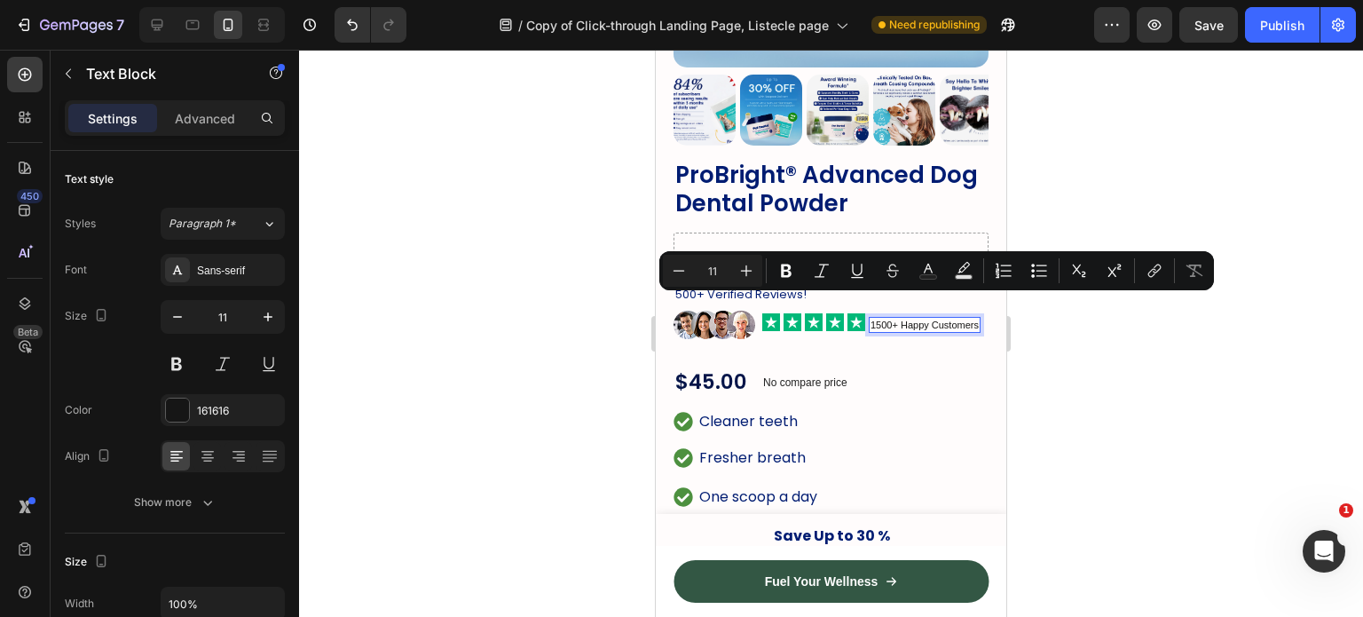
click at [959, 319] on p "1500+ Happy Customers" at bounding box center [925, 325] width 108 height 12
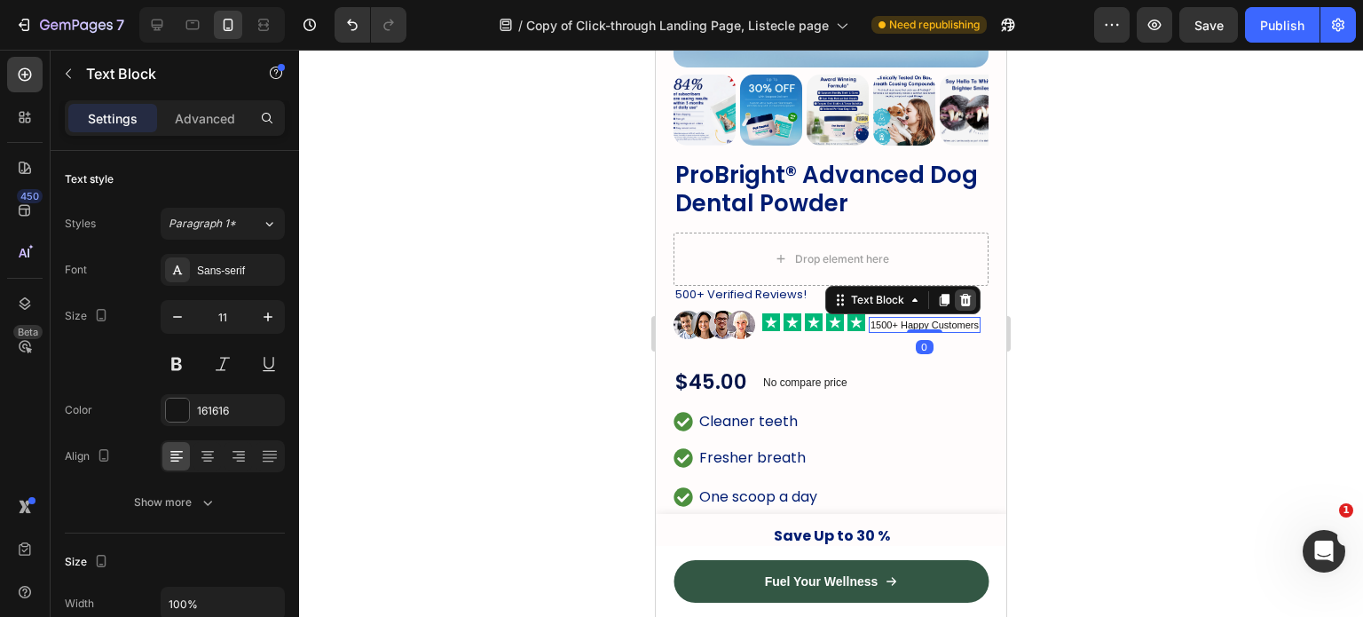
click at [961, 293] on icon at bounding box center [966, 300] width 14 height 14
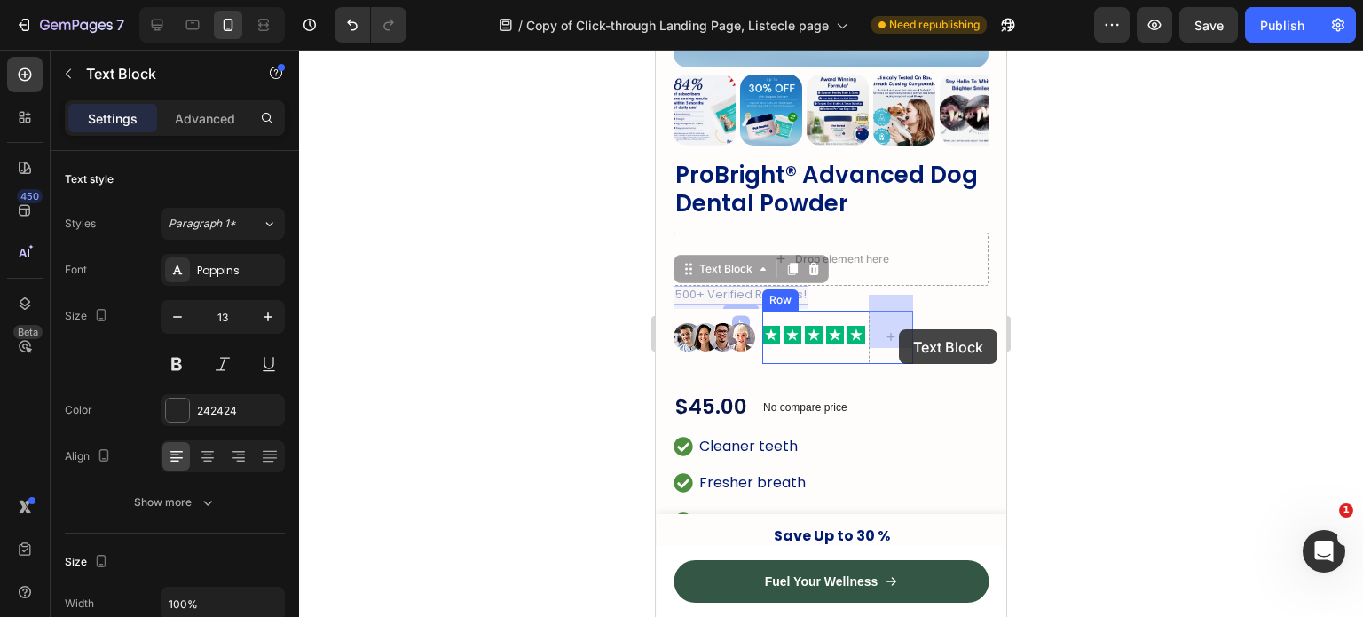
drag, startPoint x: 747, startPoint y: 258, endPoint x: 890, endPoint y: 324, distance: 158.1
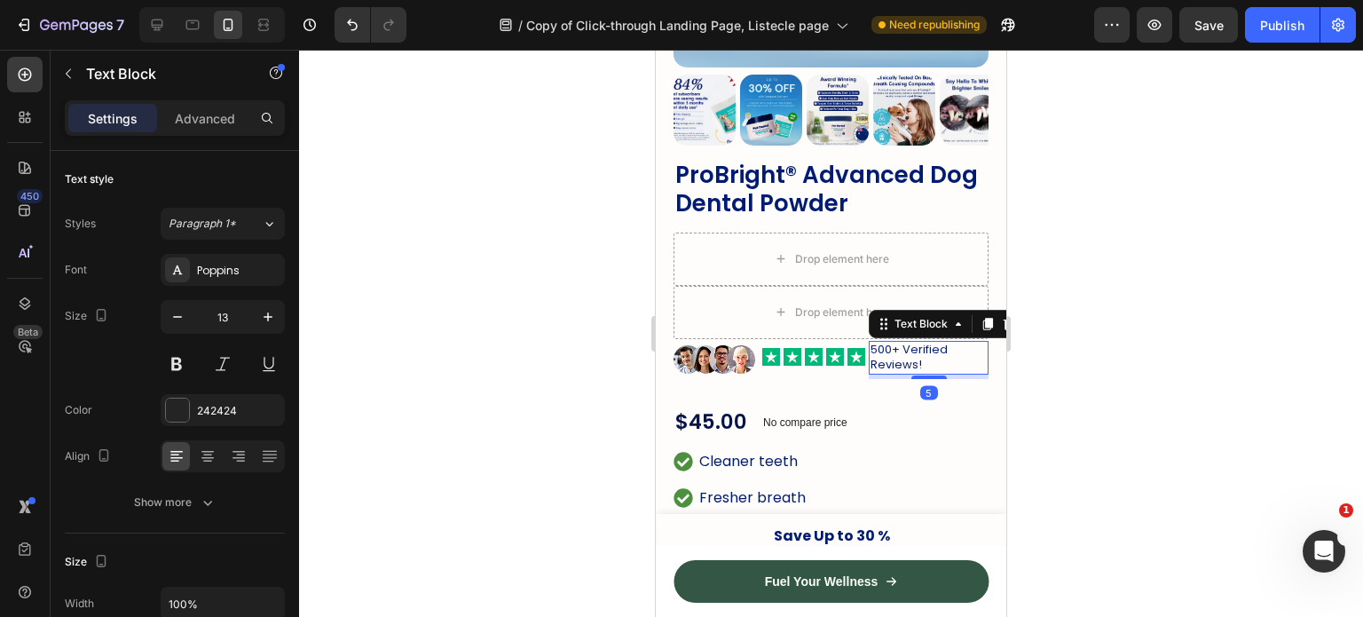
click at [1071, 344] on div at bounding box center [831, 333] width 1064 height 567
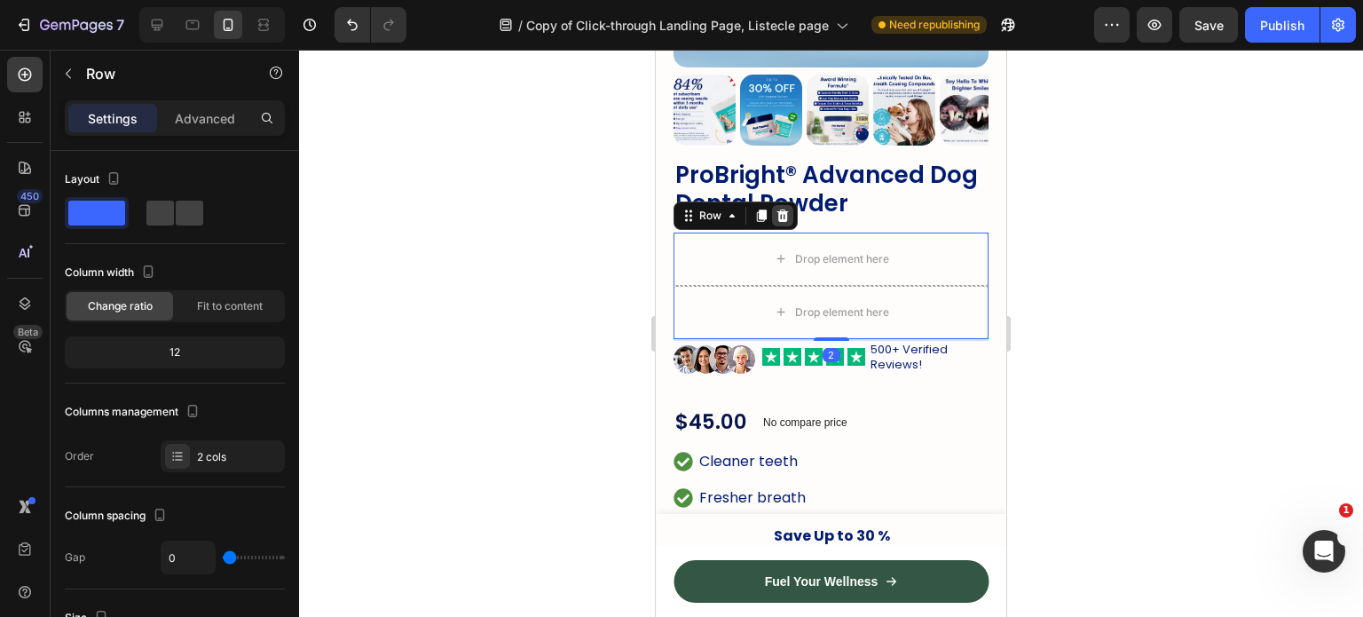
click at [782, 209] on icon at bounding box center [784, 215] width 12 height 12
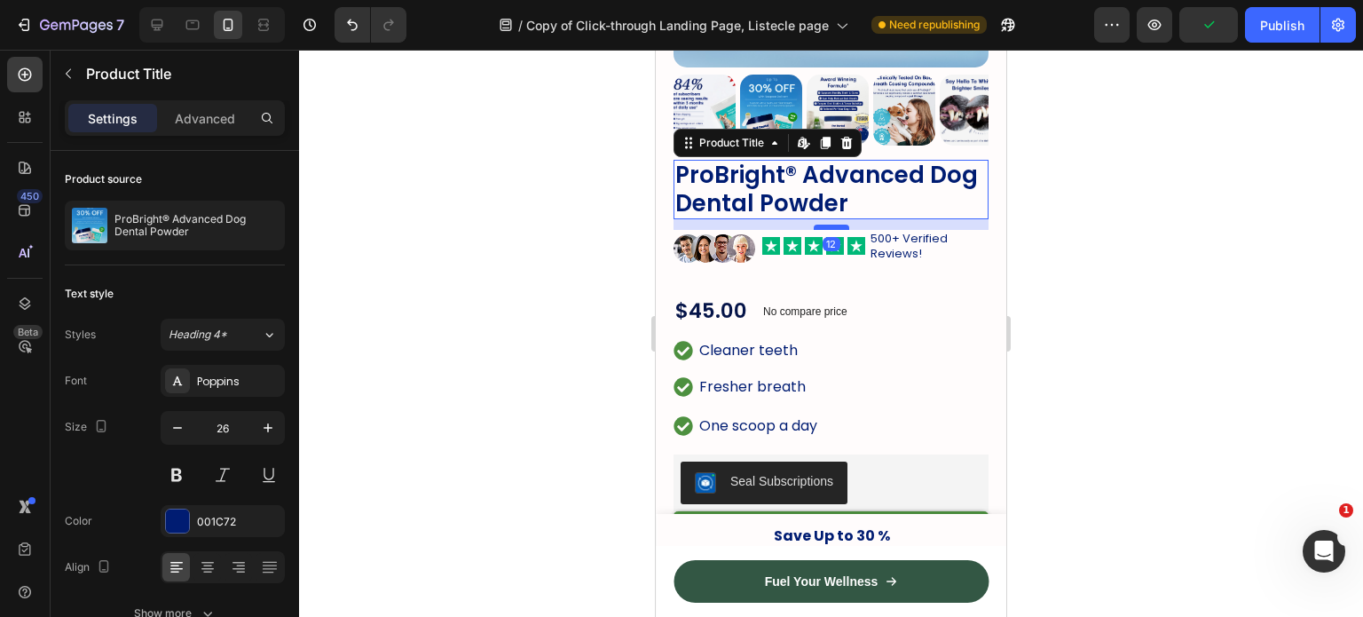
drag, startPoint x: 817, startPoint y: 202, endPoint x: 817, endPoint y: 212, distance: 10.7
click at [817, 225] on div at bounding box center [832, 227] width 36 height 5
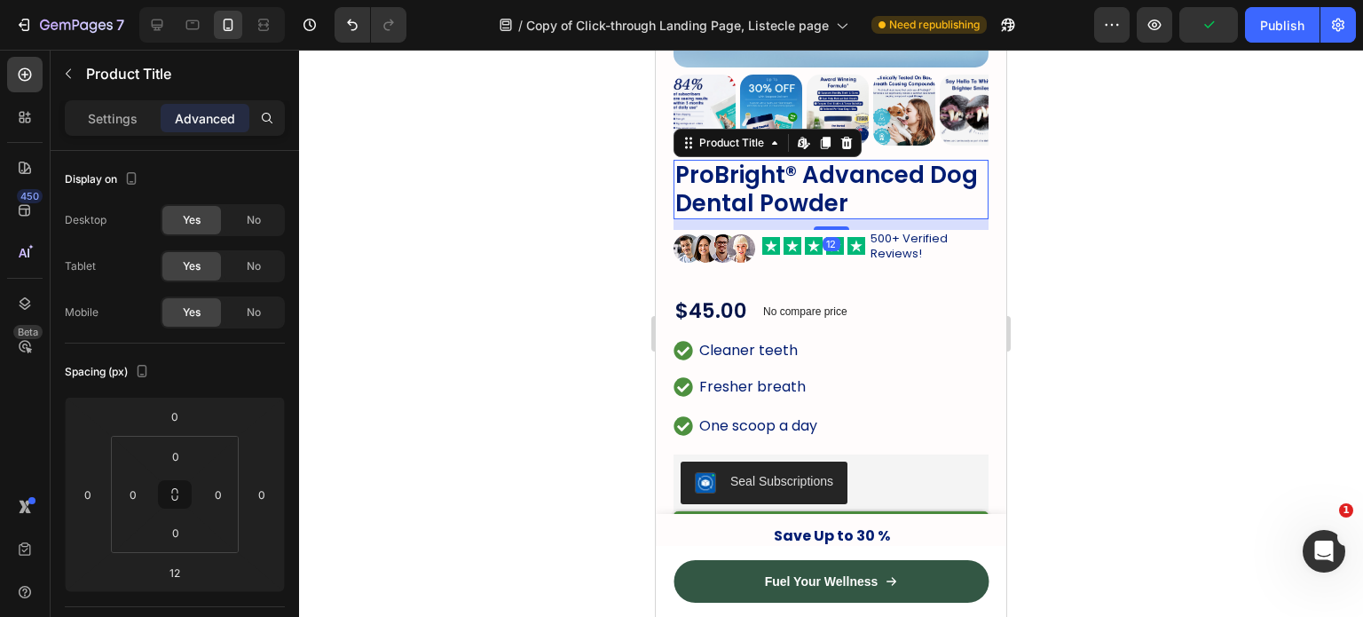
click at [1066, 200] on div at bounding box center [831, 333] width 1064 height 567
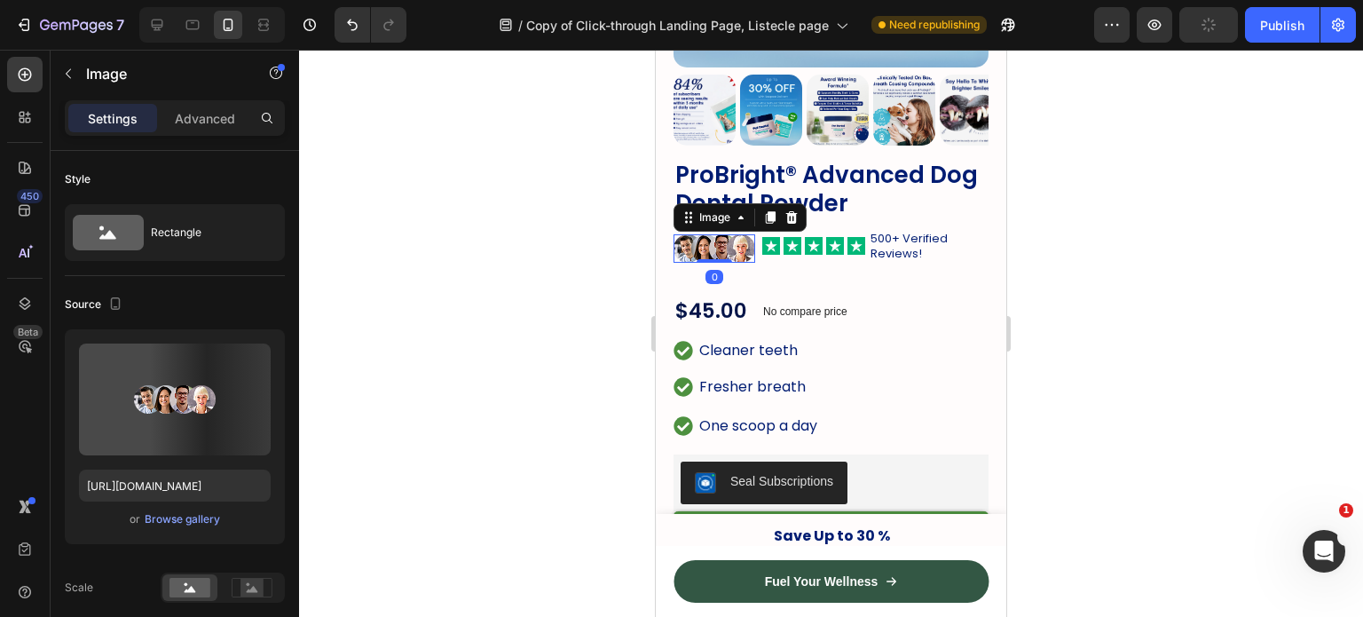
click at [719, 234] on img at bounding box center [715, 248] width 82 height 28
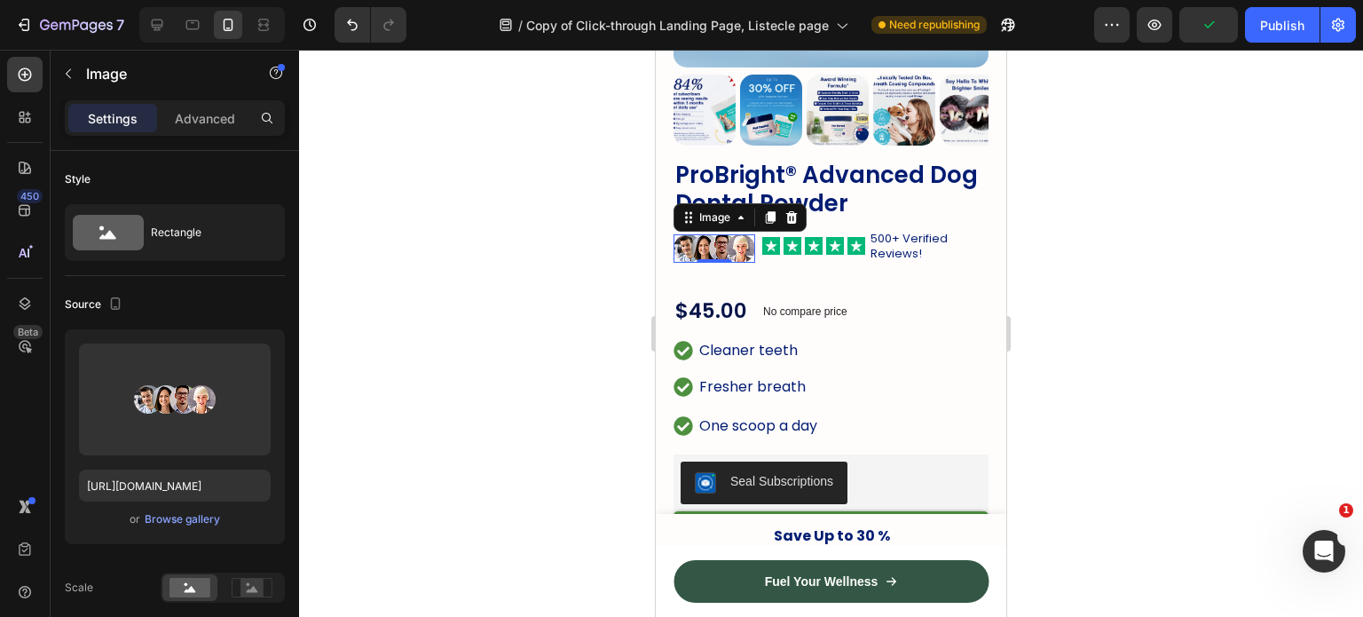
click at [1126, 305] on div at bounding box center [831, 333] width 1064 height 567
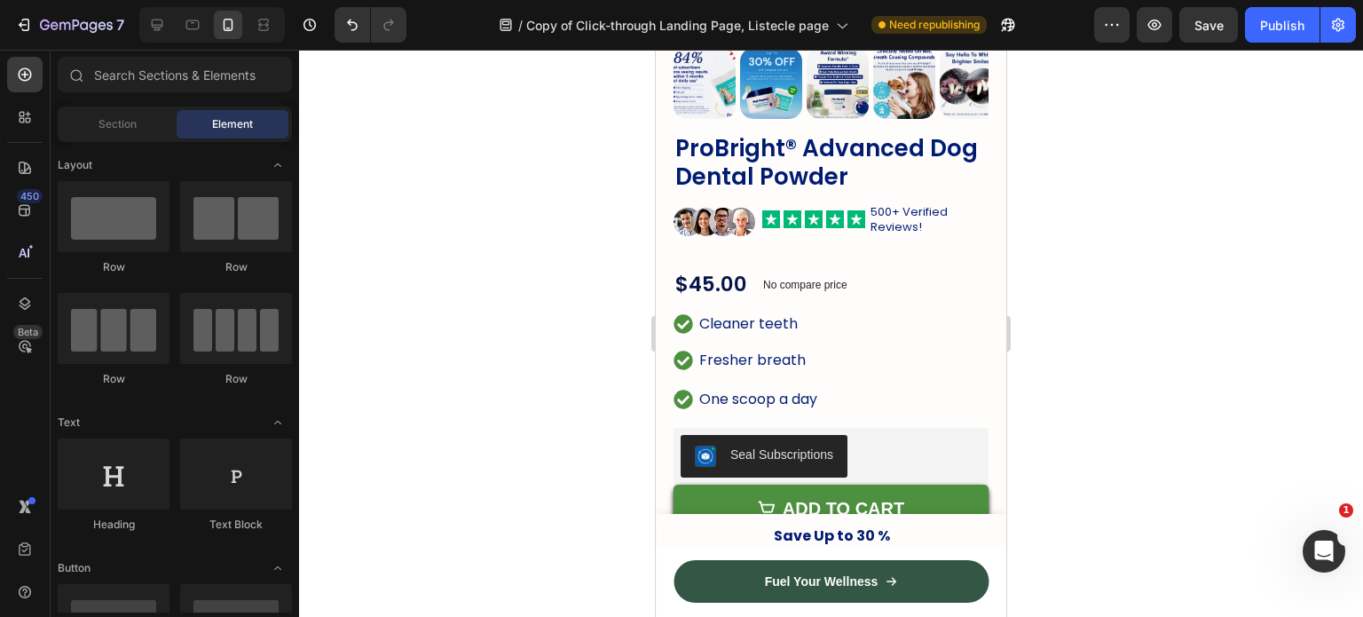
scroll to position [525, 0]
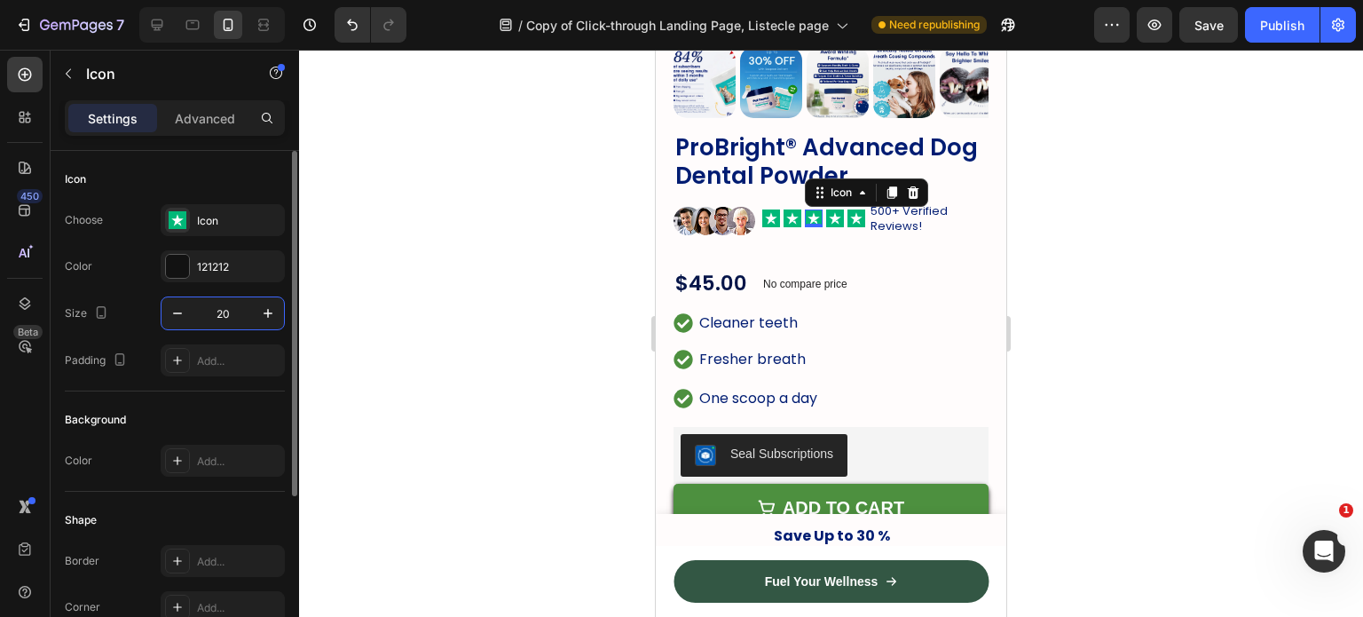
click at [227, 316] on input "20" at bounding box center [223, 313] width 59 height 32
type input "15"
click at [784, 209] on rect at bounding box center [793, 218] width 18 height 18
click at [217, 301] on input "20" at bounding box center [223, 313] width 59 height 32
type input "15"
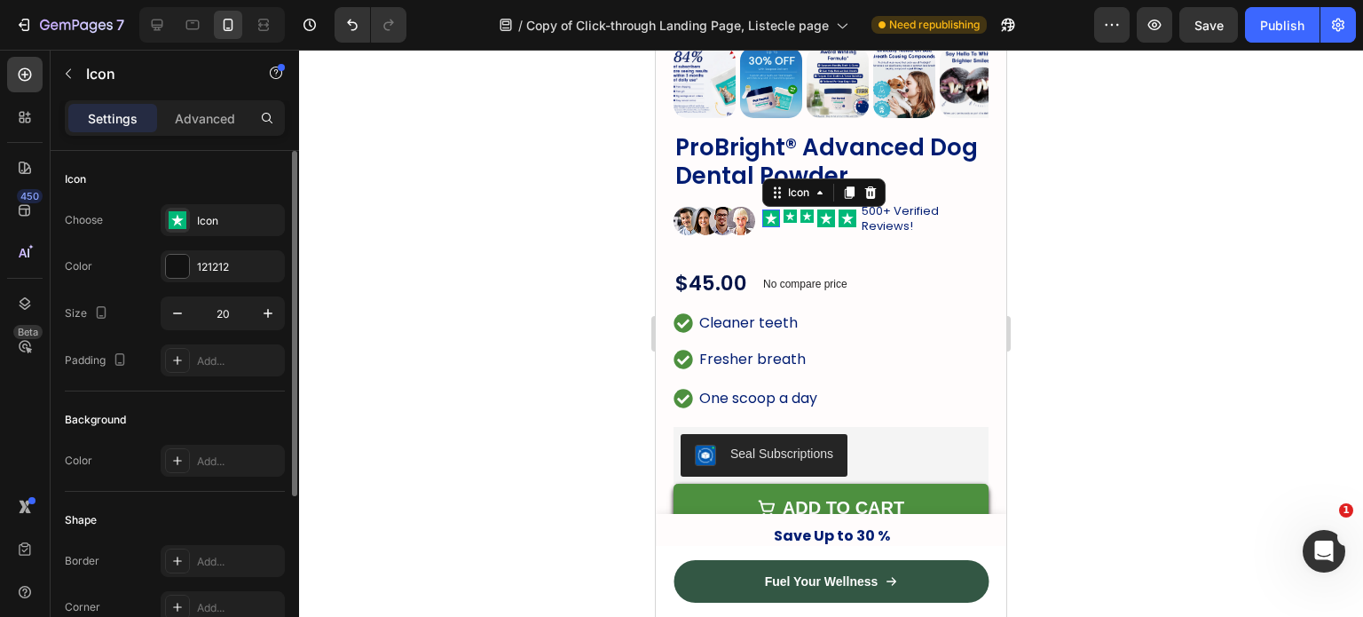
click at [770, 209] on div "Icon 0" at bounding box center [772, 218] width 18 height 18
click at [222, 320] on input "20" at bounding box center [223, 313] width 59 height 32
type input "15"
click at [815, 209] on div "Icon 0" at bounding box center [822, 218] width 18 height 18
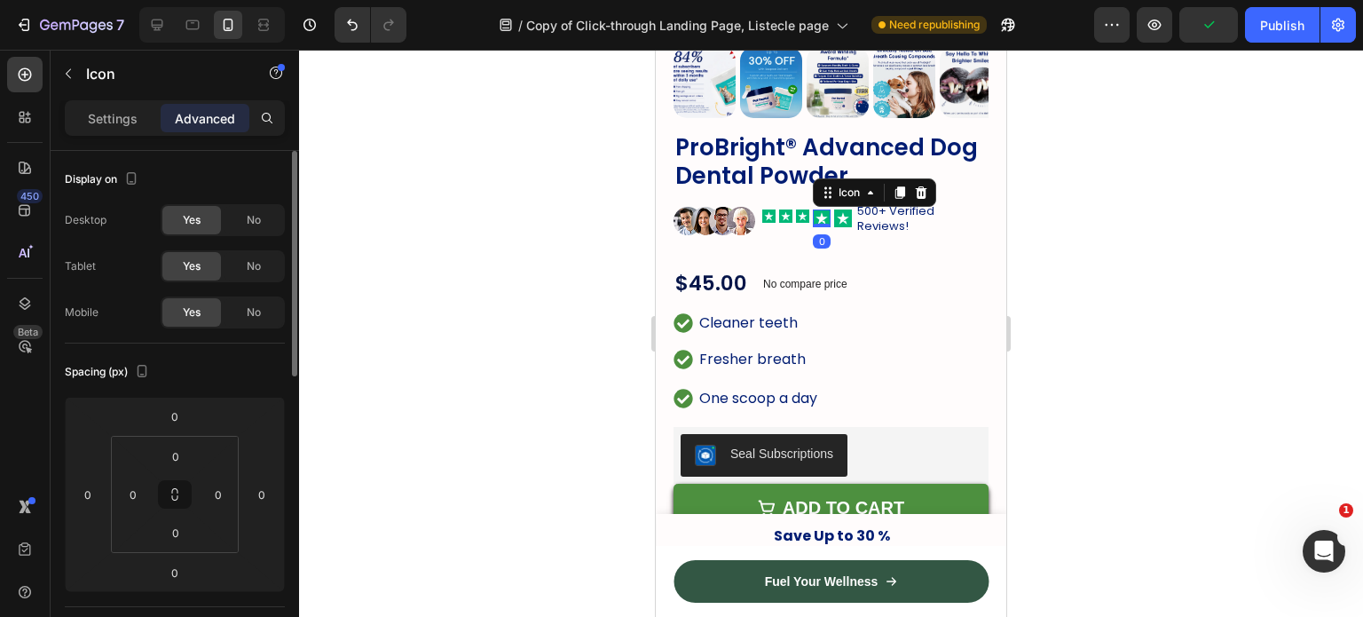
click at [824, 212] on icon at bounding box center [822, 218] width 12 height 12
click at [98, 99] on div "Icon" at bounding box center [152, 75] width 202 height 51
click at [94, 120] on p "Settings" at bounding box center [113, 118] width 50 height 19
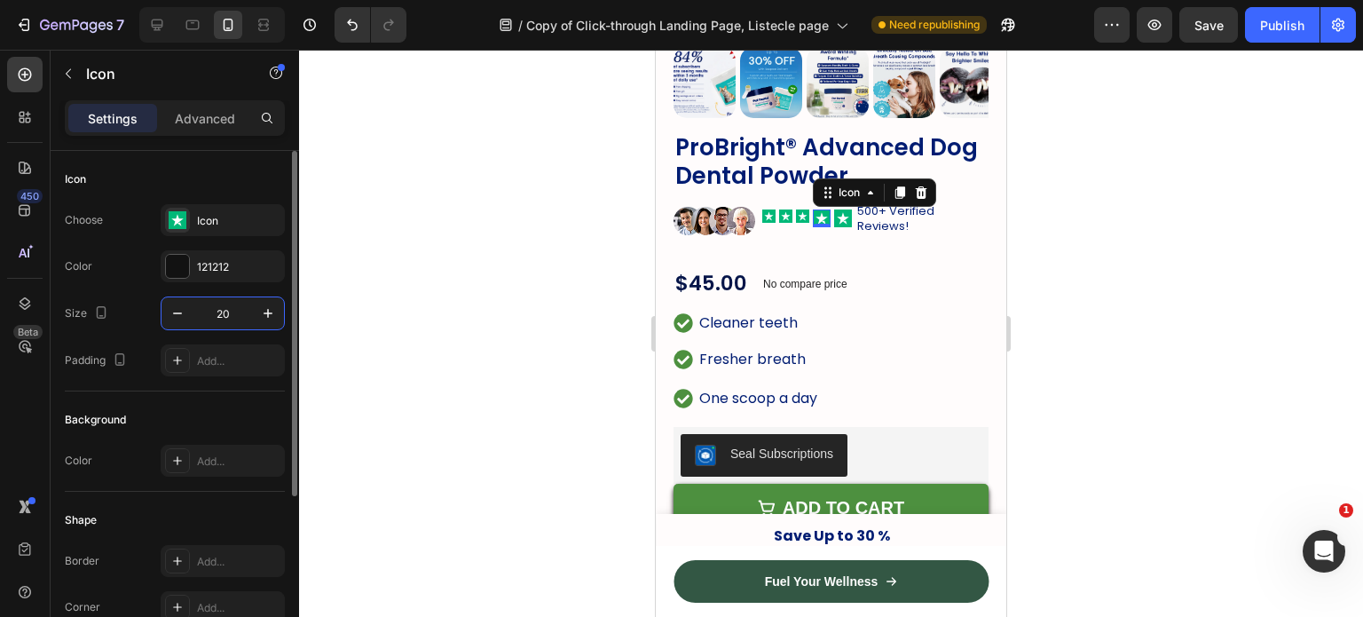
click at [229, 312] on input "20" at bounding box center [223, 313] width 59 height 32
type input "15"
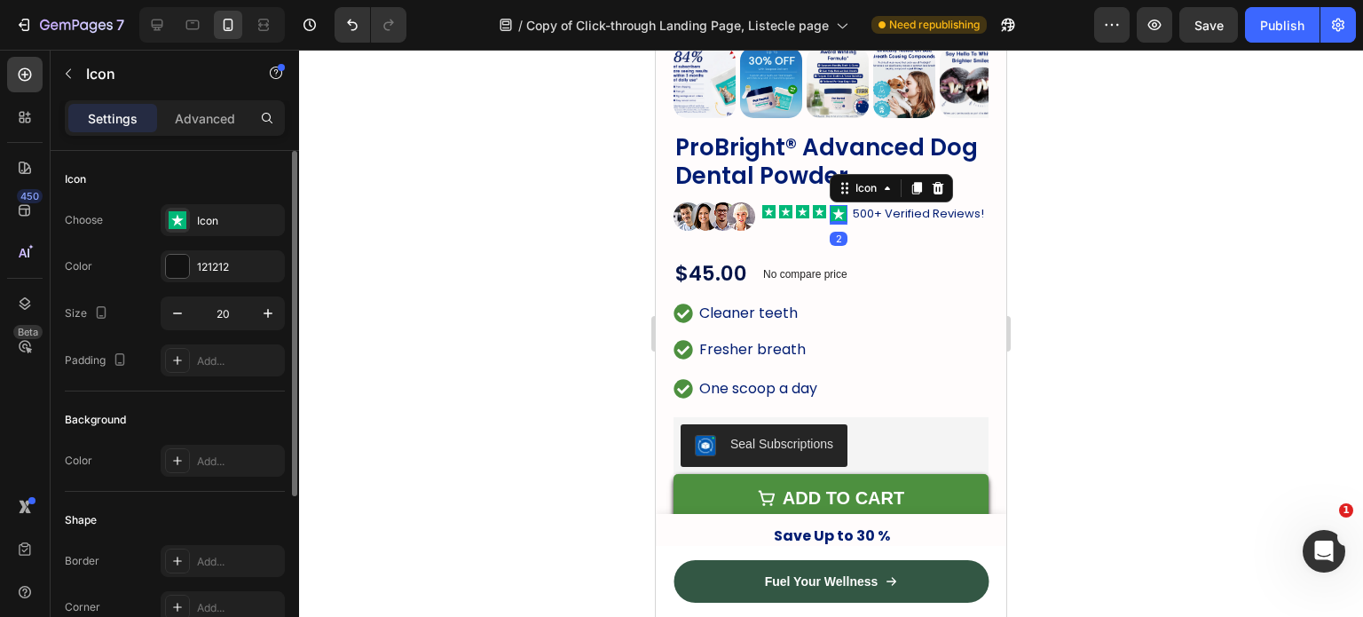
click at [840, 205] on rect at bounding box center [839, 214] width 18 height 18
click at [209, 306] on input "20" at bounding box center [223, 313] width 59 height 32
type input "15"
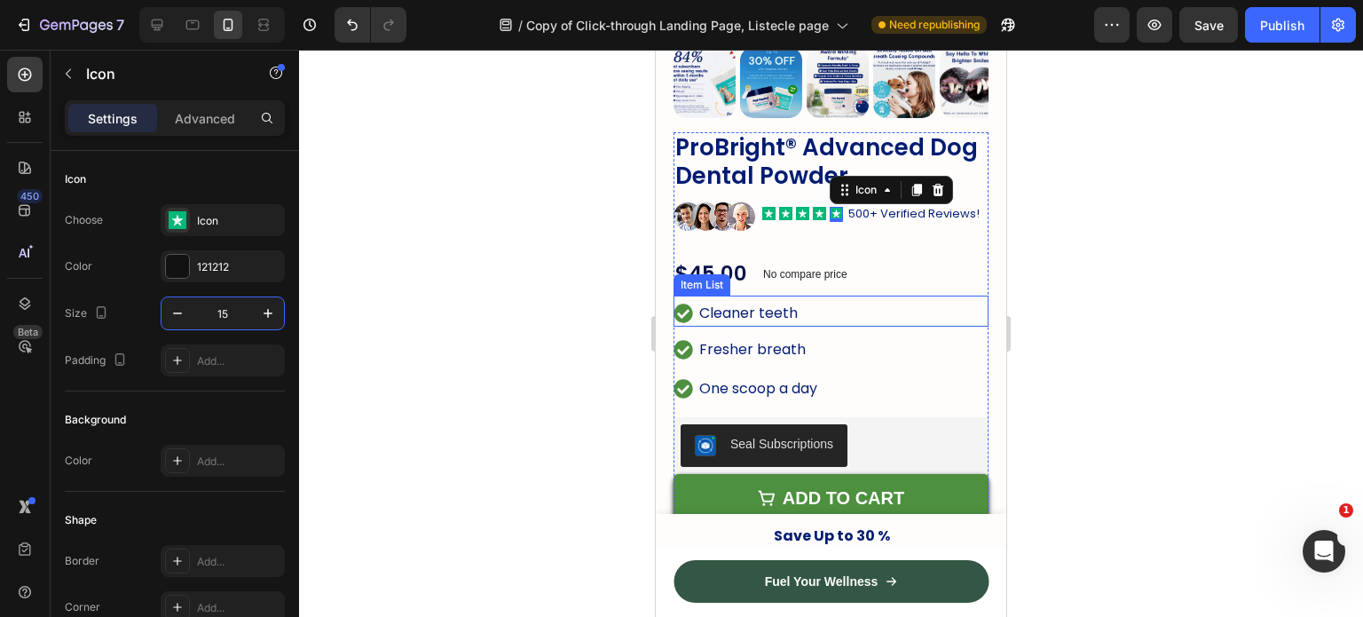
click at [785, 303] on span "Cleaner teeth" at bounding box center [748, 313] width 99 height 20
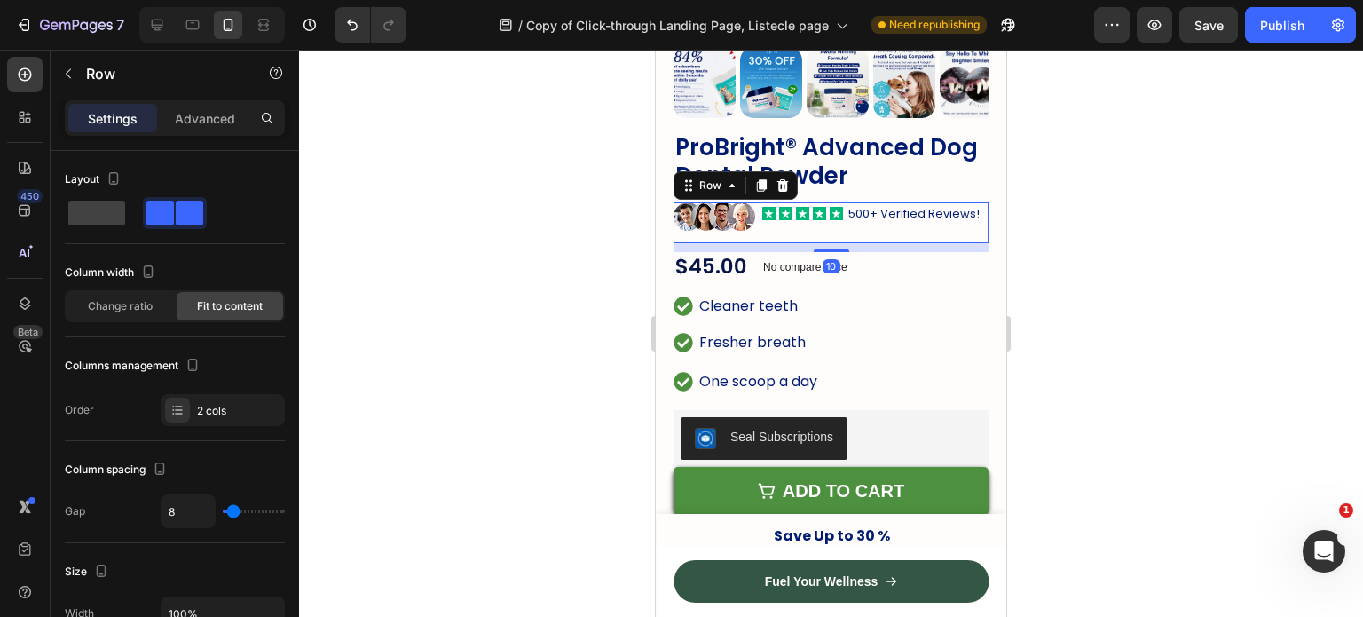
drag, startPoint x: 838, startPoint y: 251, endPoint x: 844, endPoint y: 244, distance: 9.4
click at [844, 243] on div "10" at bounding box center [831, 243] width 315 height 0
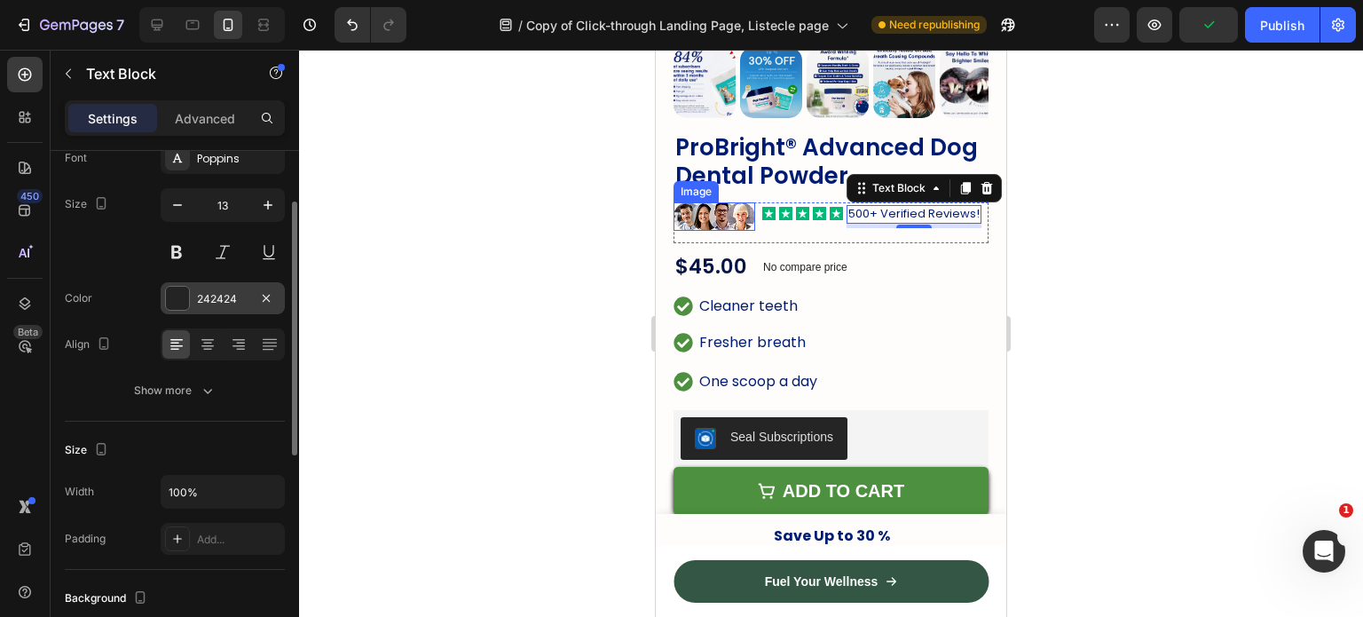
scroll to position [121, 0]
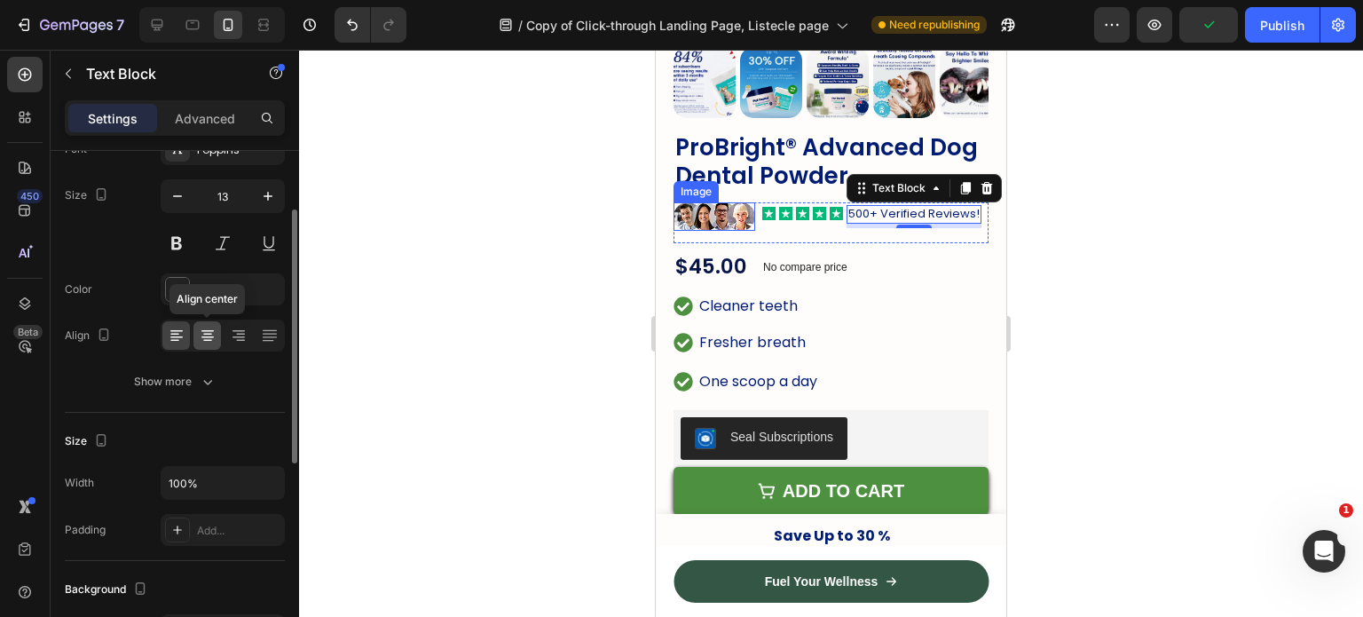
click at [220, 343] on div at bounding box center [208, 335] width 28 height 28
click at [178, 345] on div at bounding box center [176, 335] width 28 height 28
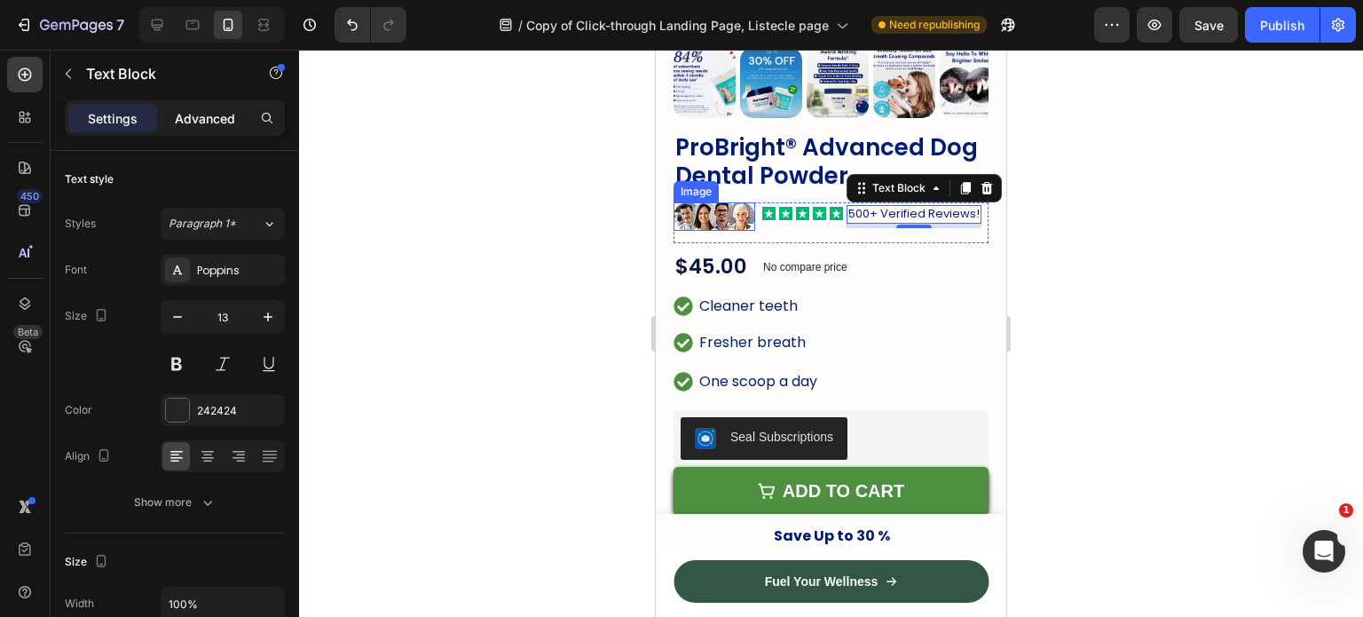
click at [220, 127] on p "Advanced" at bounding box center [205, 118] width 60 height 19
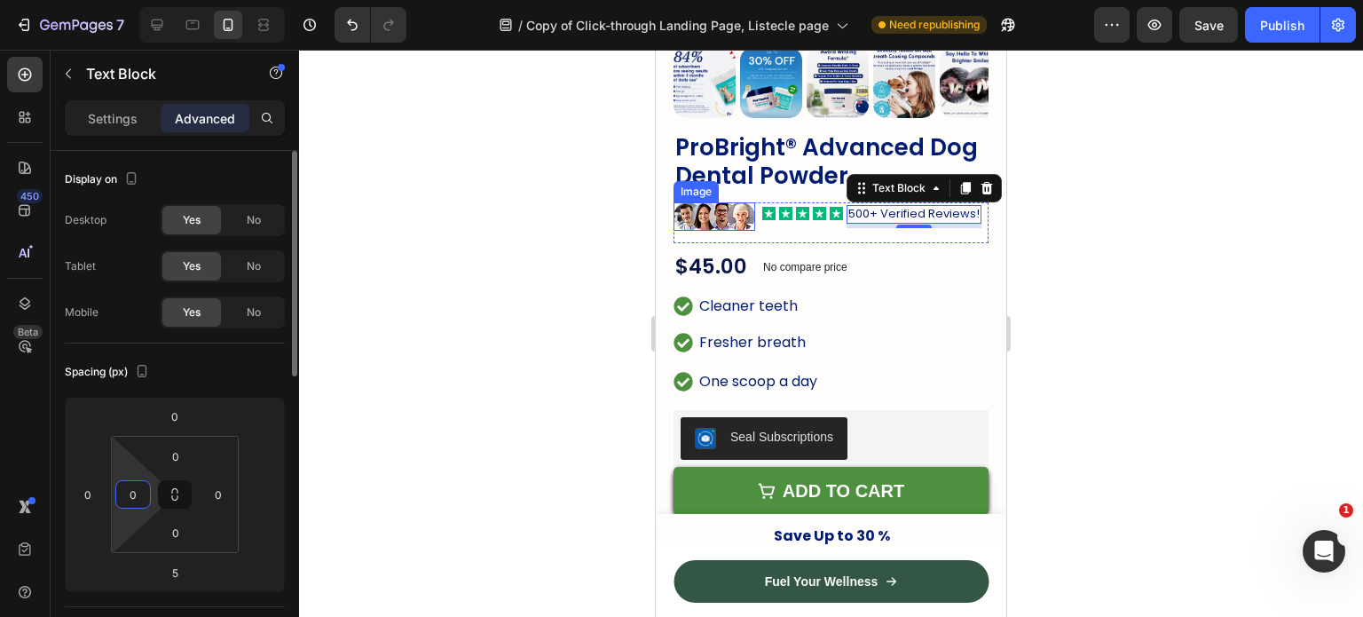
click at [125, 493] on input "0" at bounding box center [133, 494] width 27 height 27
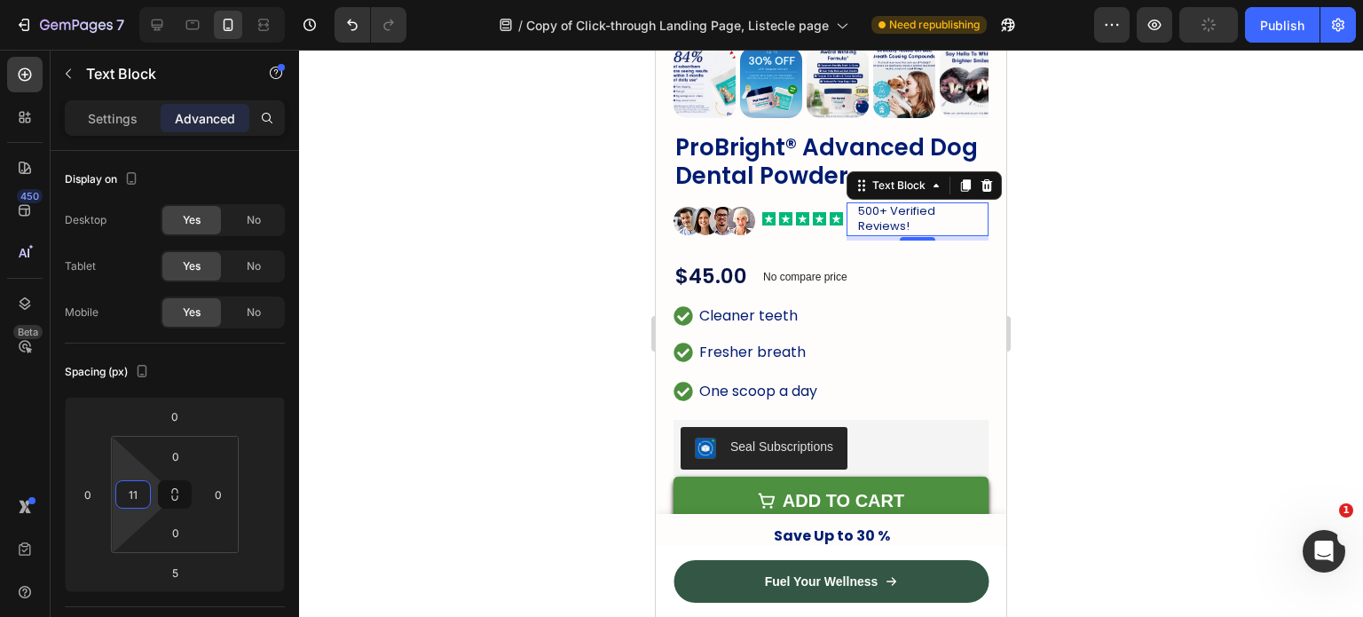
type input "11"
click at [912, 202] on span "500+ Verified Reviews!" at bounding box center [896, 218] width 77 height 32
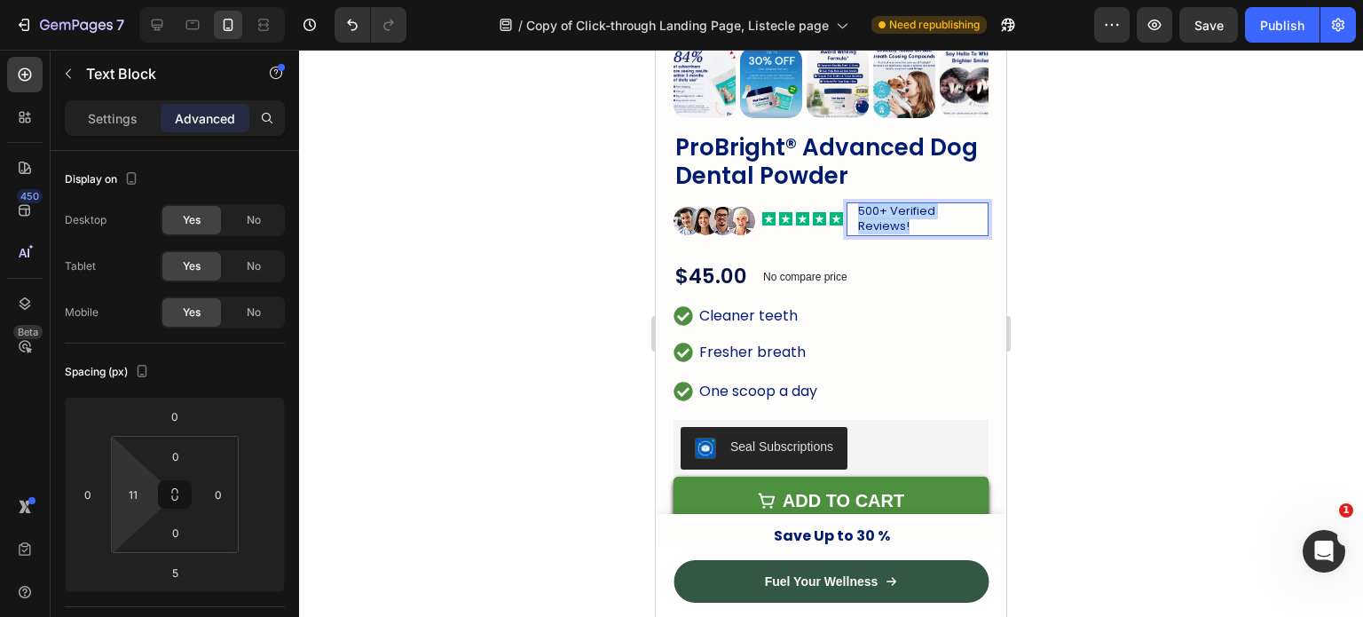
click at [912, 202] on span "500+ Verified Reviews!" at bounding box center [896, 218] width 77 height 32
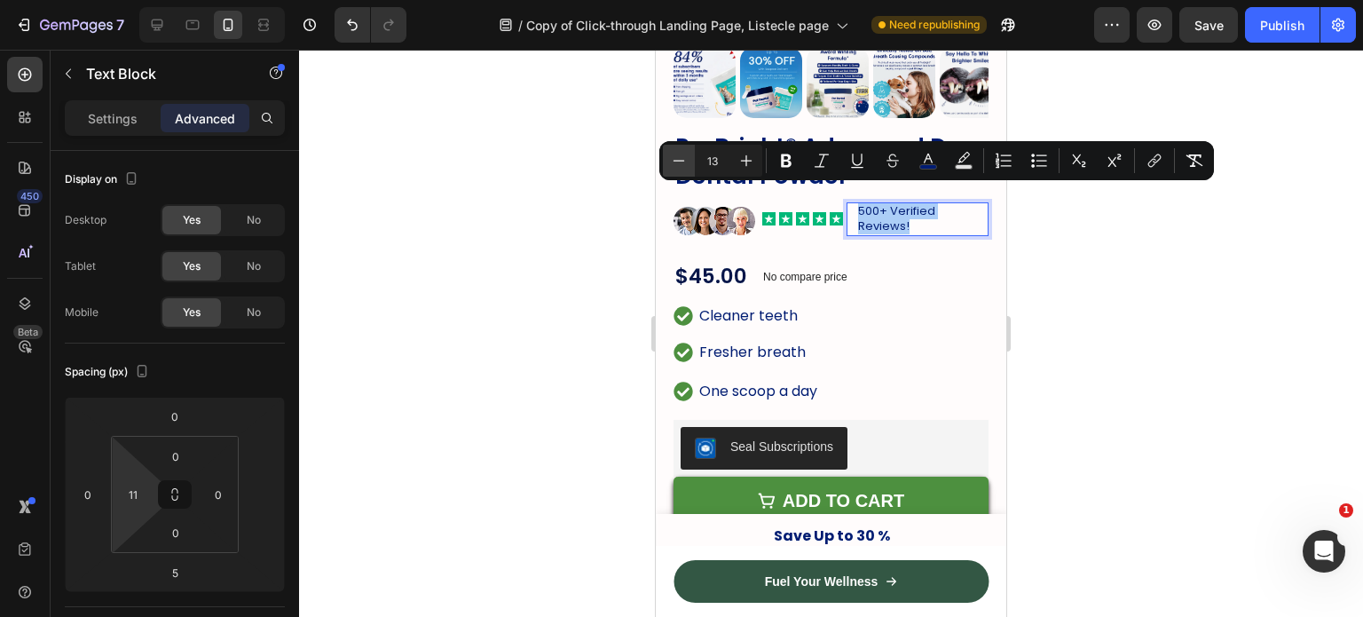
click at [693, 161] on button "Minus" at bounding box center [679, 161] width 32 height 32
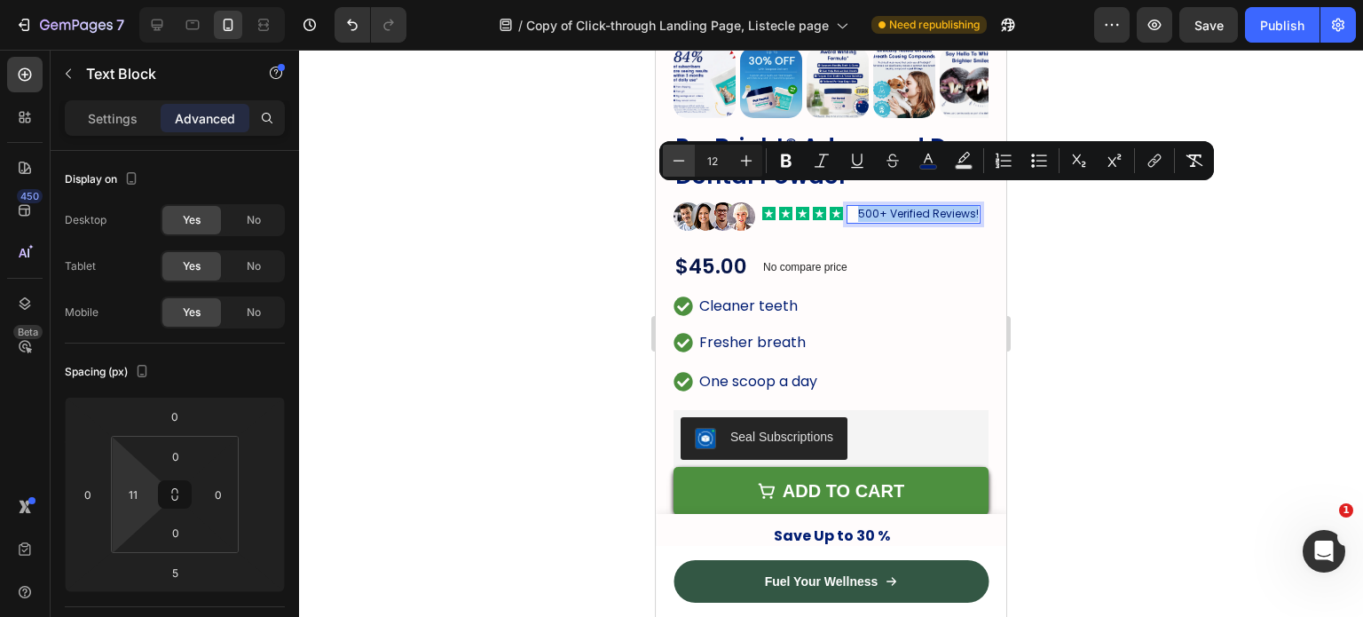
click at [693, 161] on button "Minus" at bounding box center [679, 161] width 32 height 32
type input "11"
click at [152, 0] on html "7 Version history / Copy of Click-through Landing Page, Listecle page Need repu…" at bounding box center [681, 0] width 1363 height 0
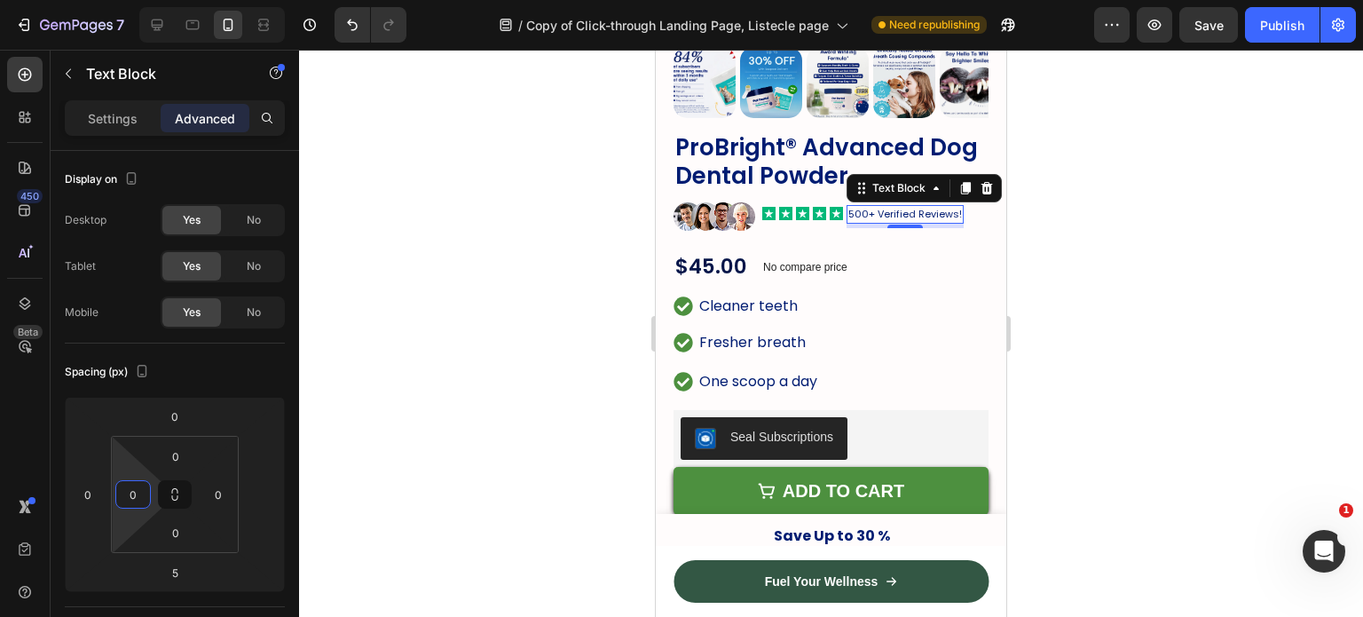
type input "0"
click at [1050, 314] on div at bounding box center [831, 333] width 1064 height 567
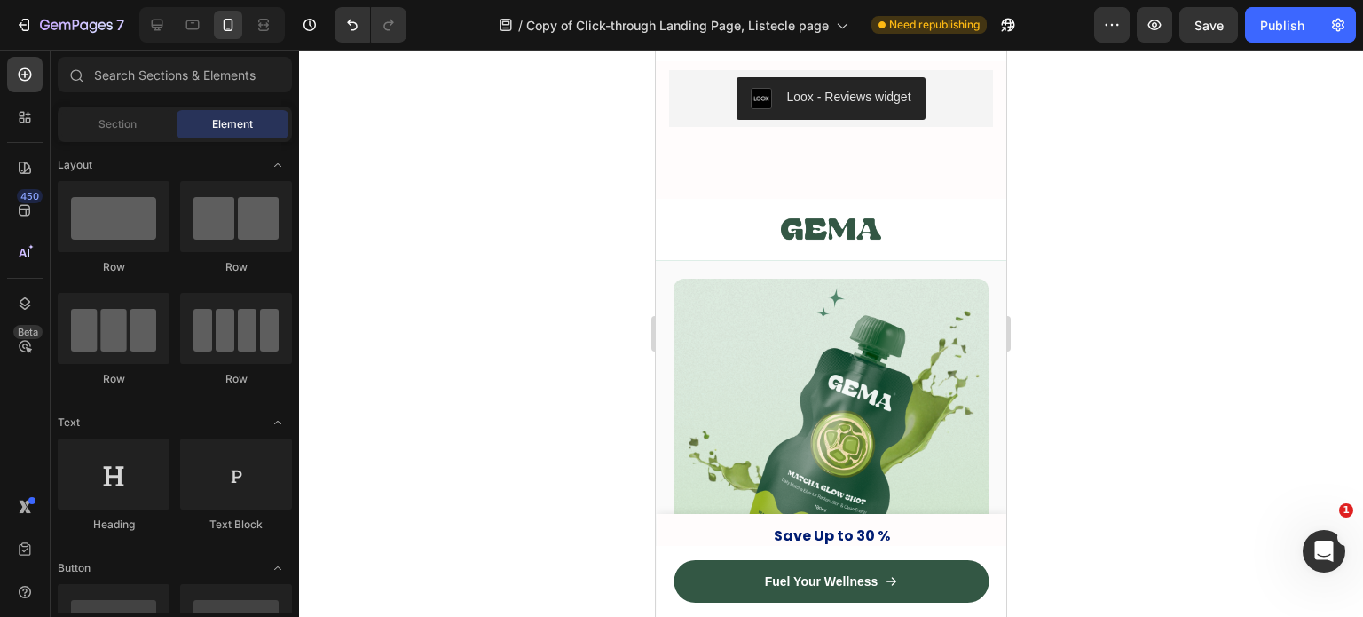
scroll to position [7191, 0]
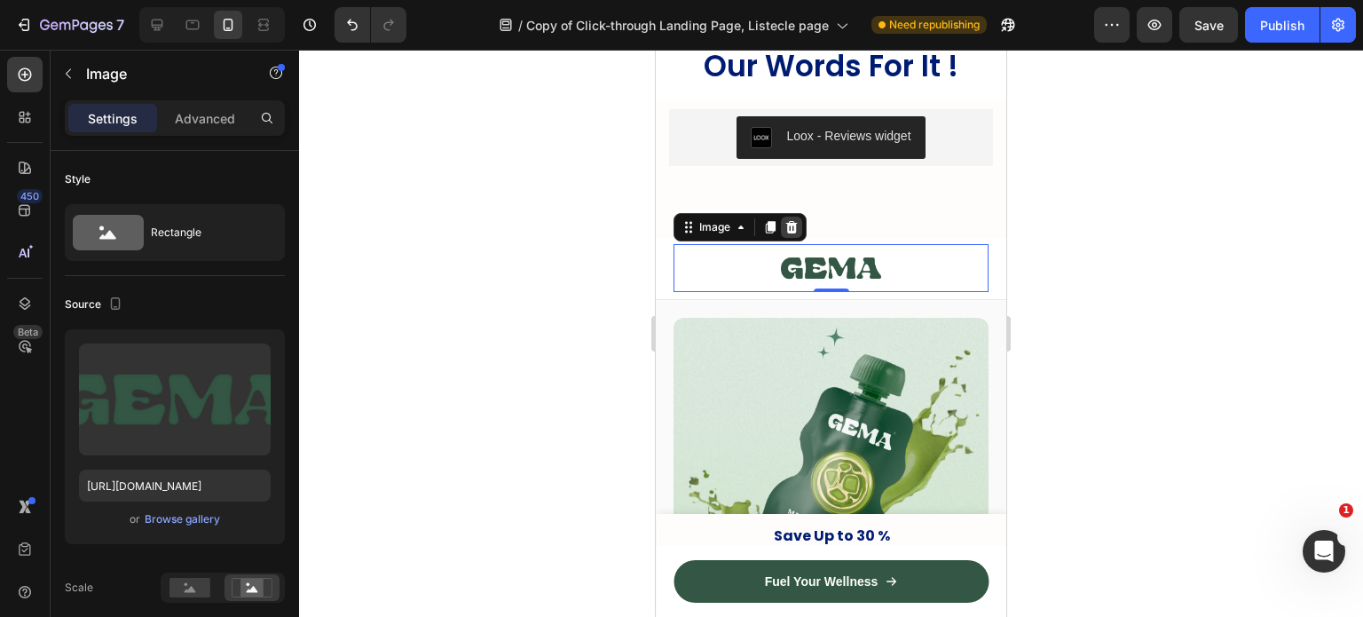
click at [788, 220] on icon at bounding box center [792, 227] width 14 height 14
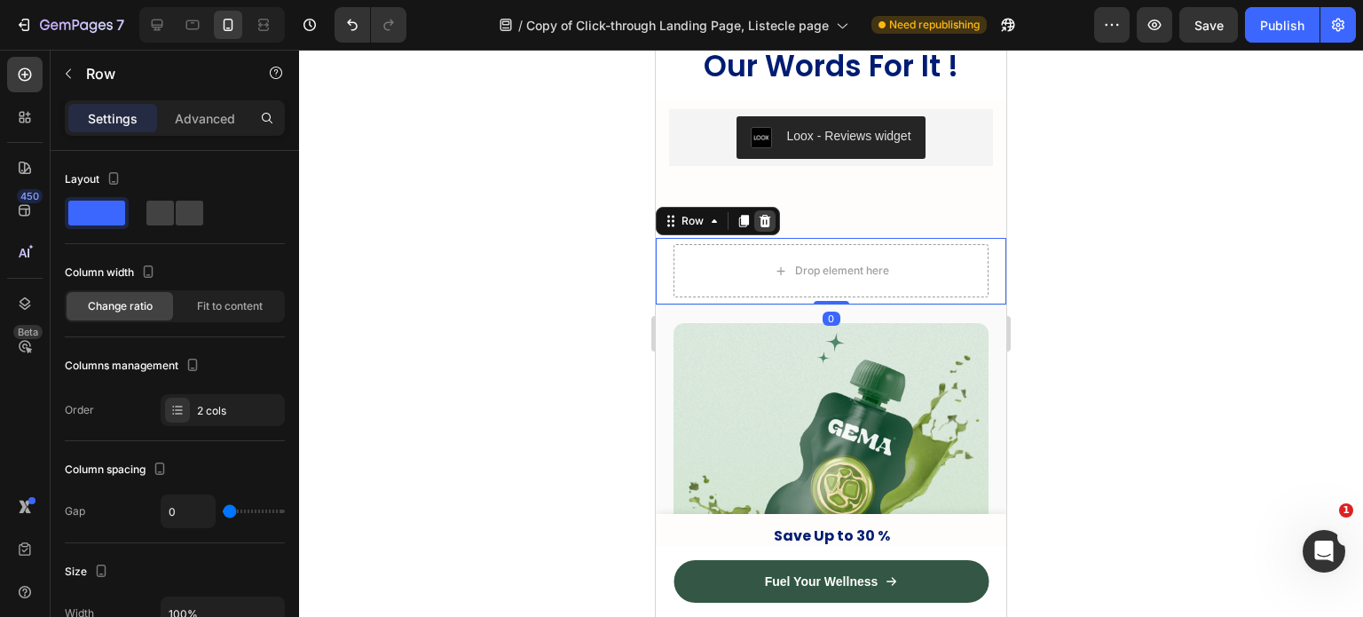
click at [774, 216] on div at bounding box center [765, 220] width 21 height 21
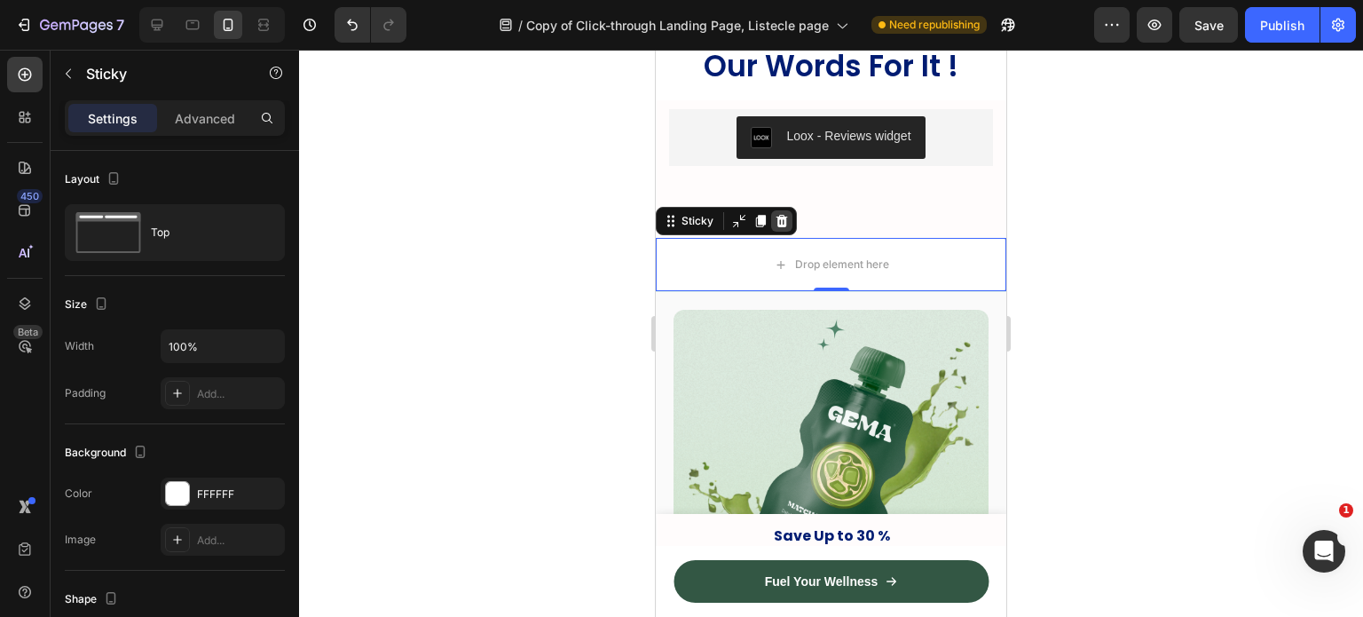
click at [784, 221] on icon at bounding box center [783, 221] width 12 height 12
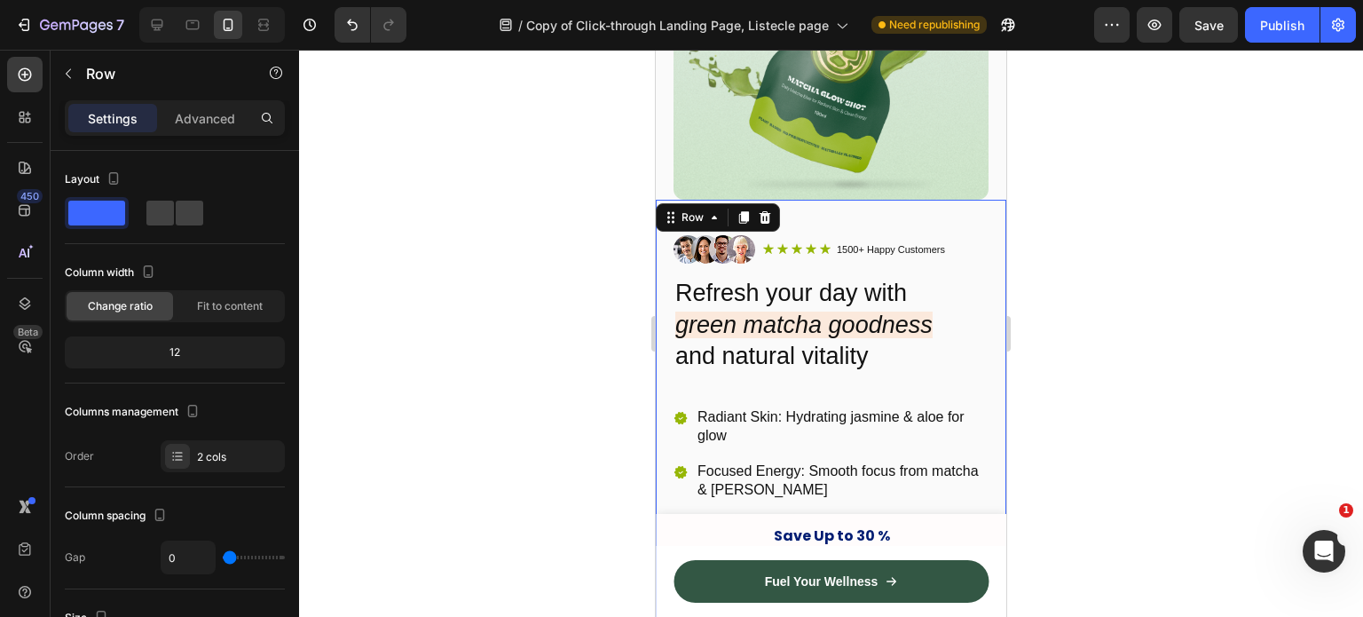
scroll to position [7552, 0]
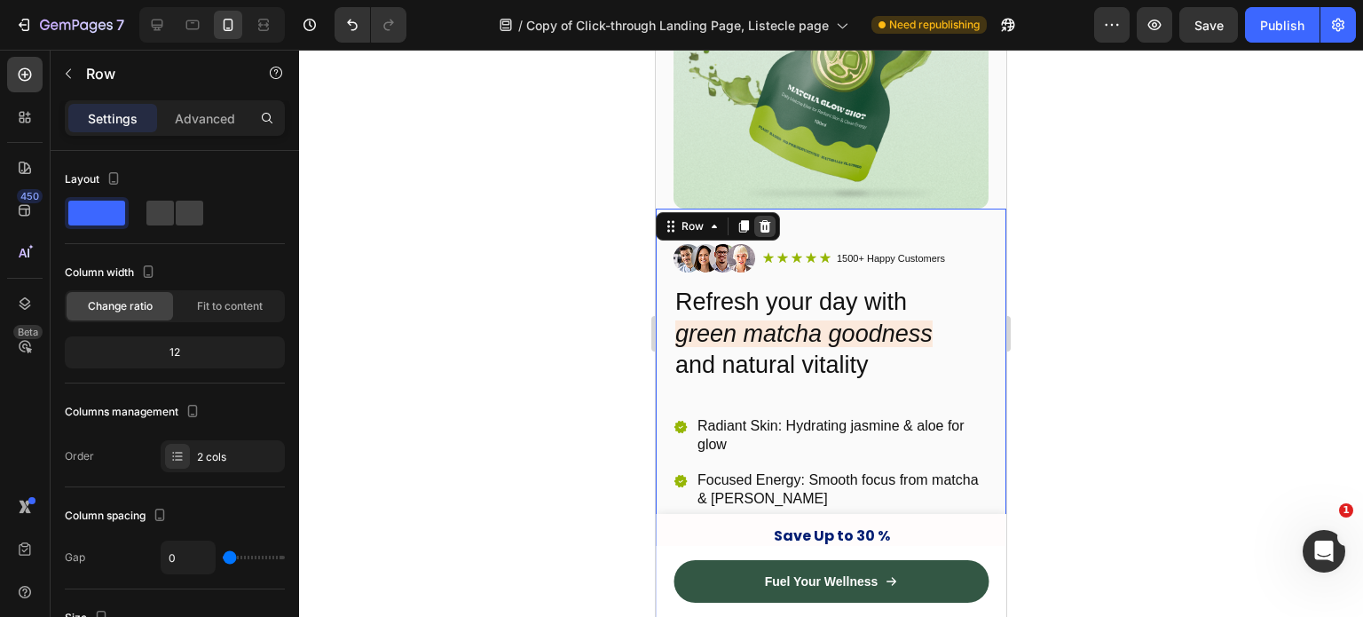
click at [774, 216] on div at bounding box center [765, 226] width 21 height 21
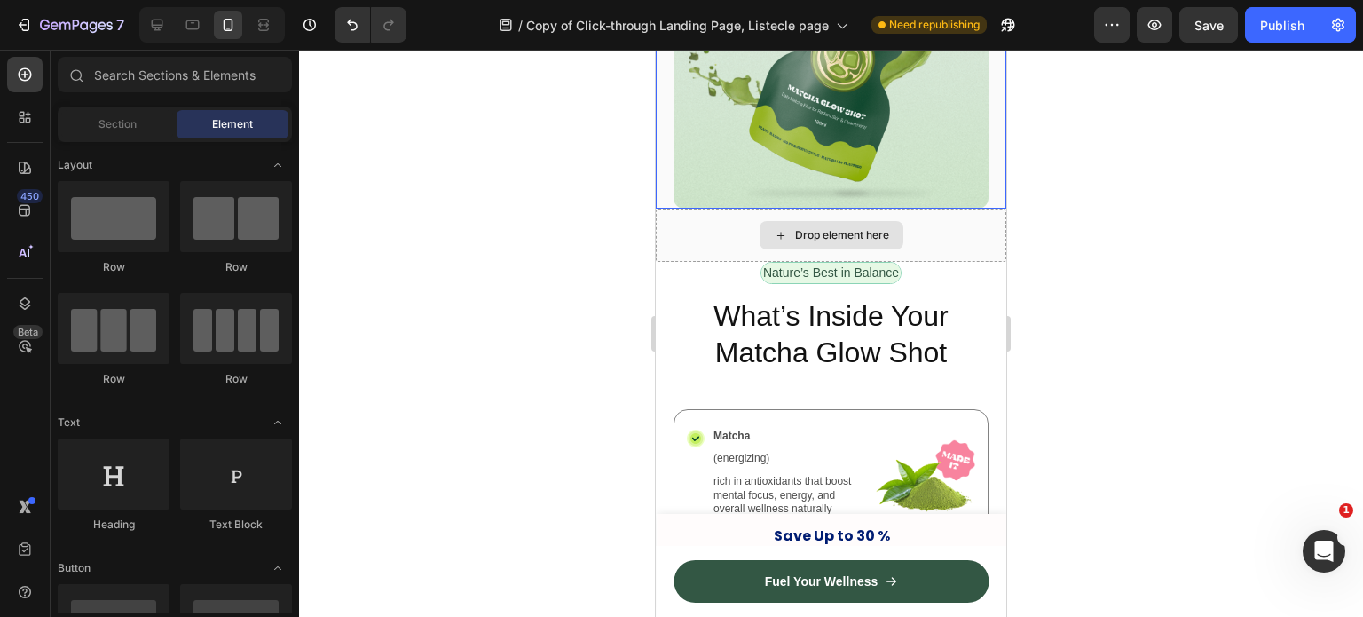
scroll to position [7336, 0]
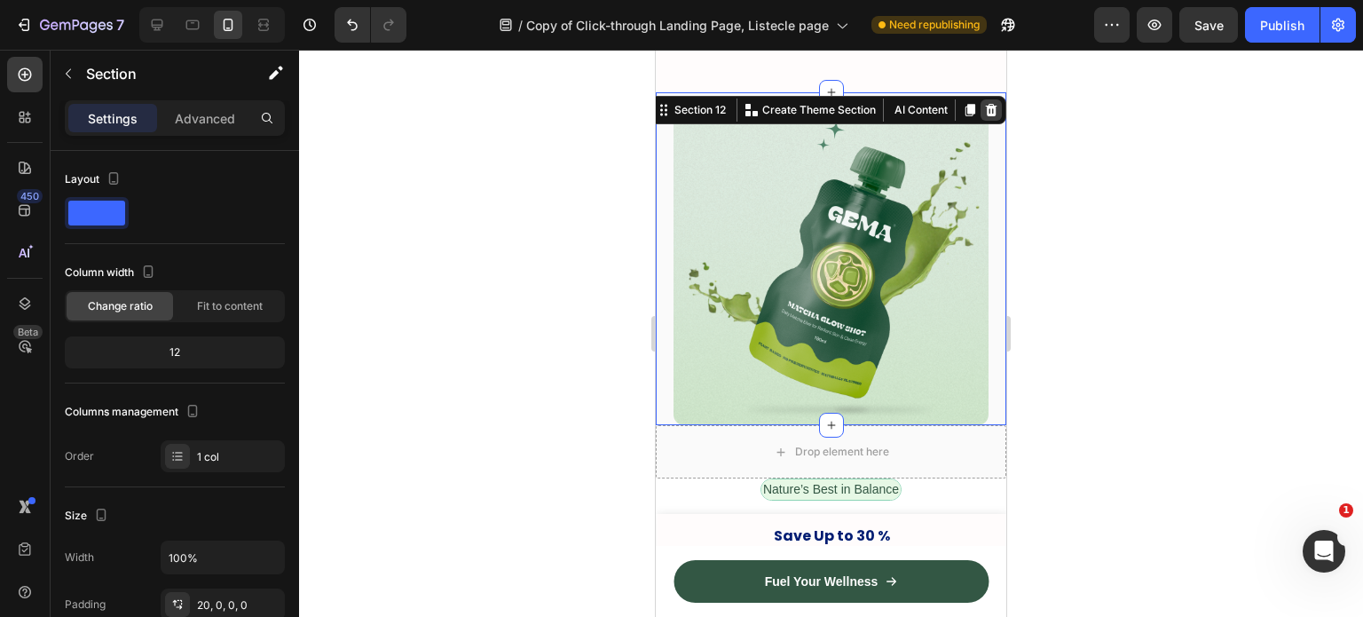
click at [984, 107] on icon at bounding box center [991, 110] width 14 height 14
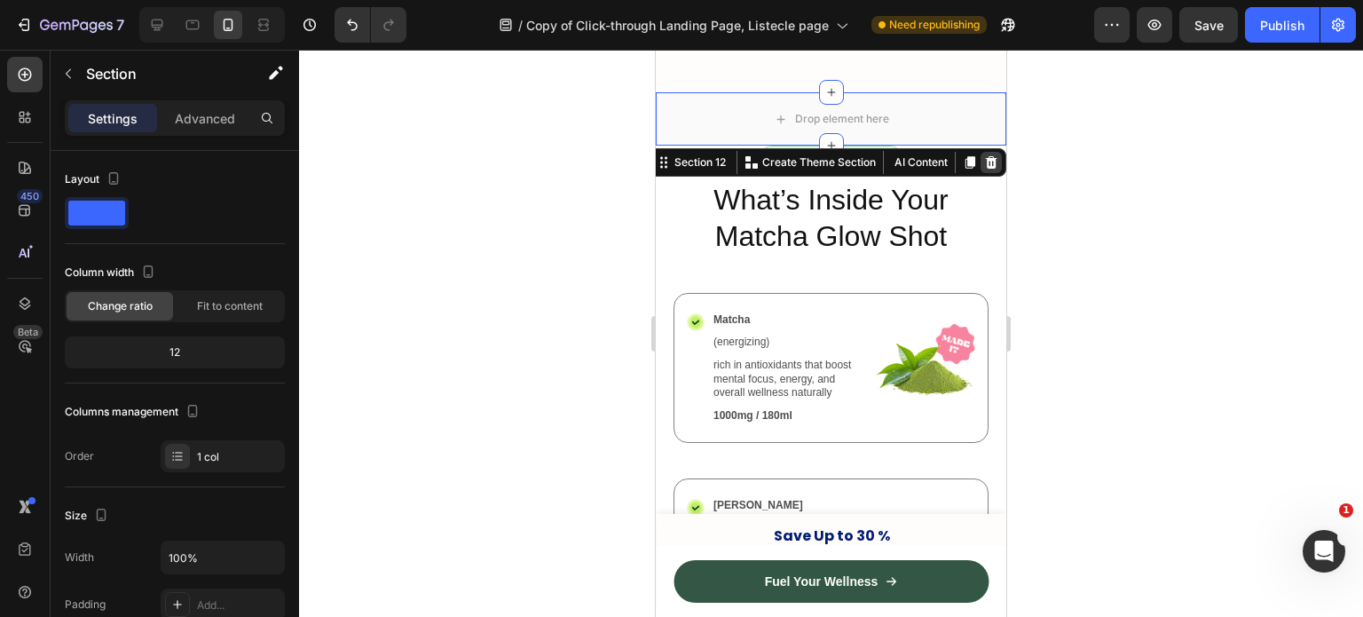
click at [986, 167] on icon at bounding box center [992, 162] width 12 height 12
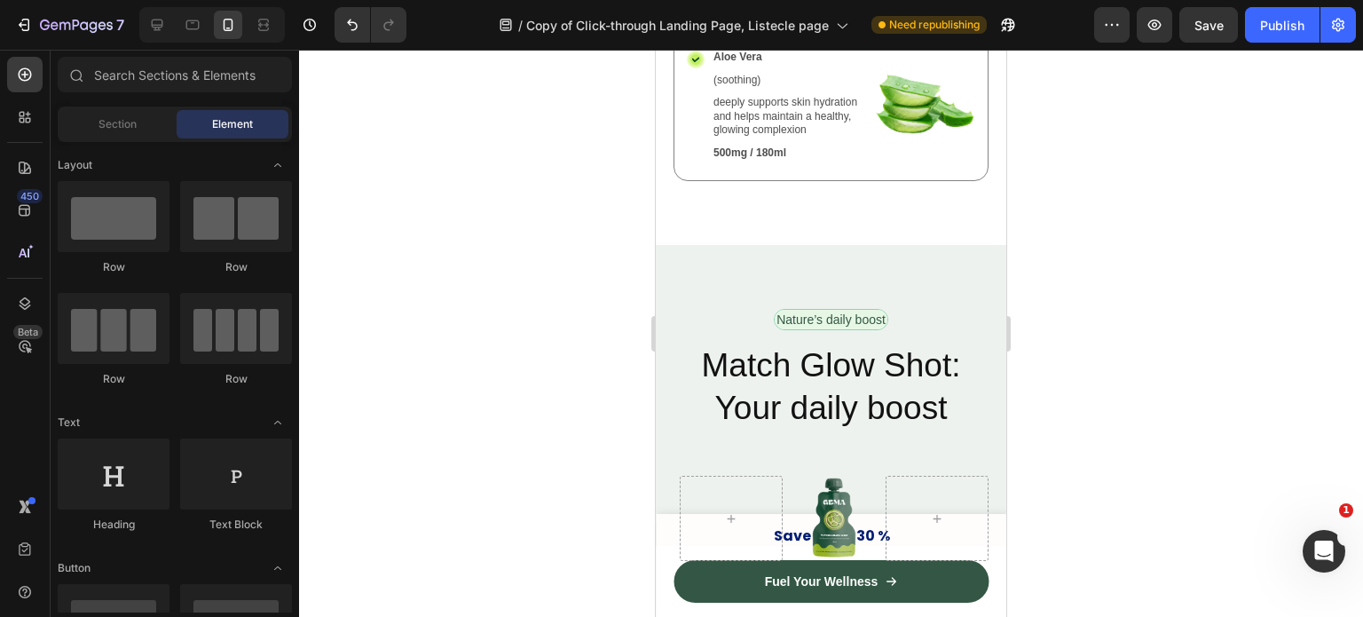
scroll to position [8187, 0]
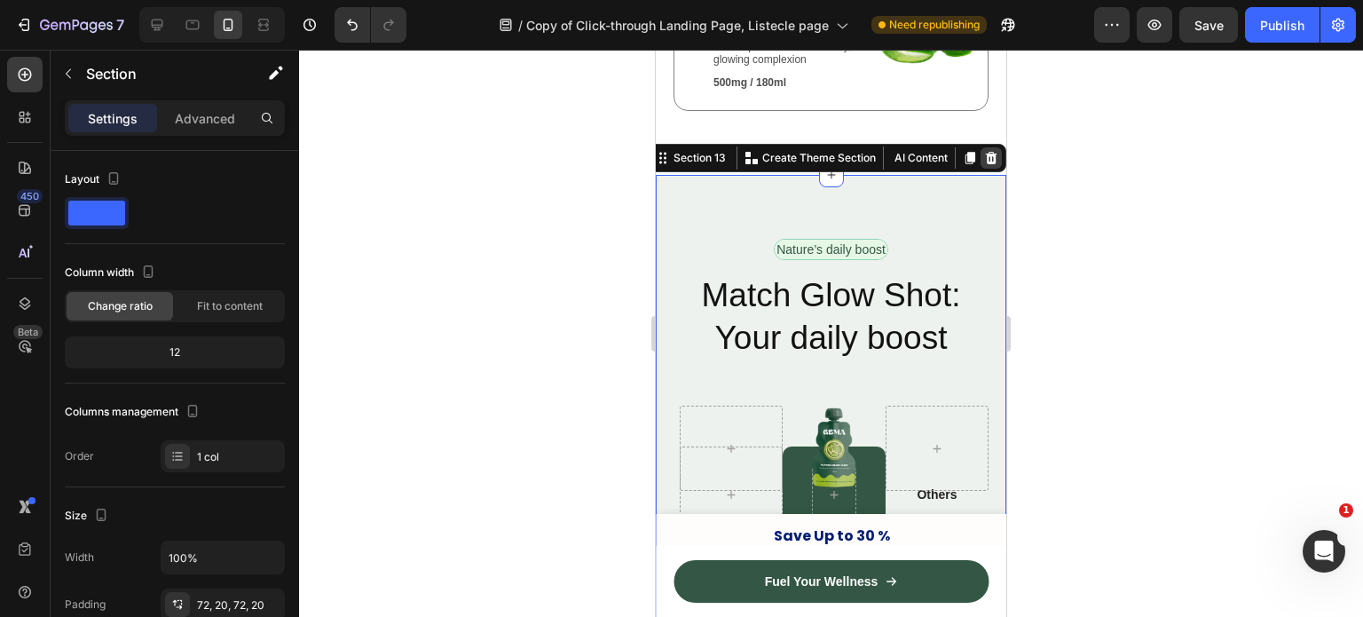
click at [984, 169] on div at bounding box center [991, 157] width 21 height 21
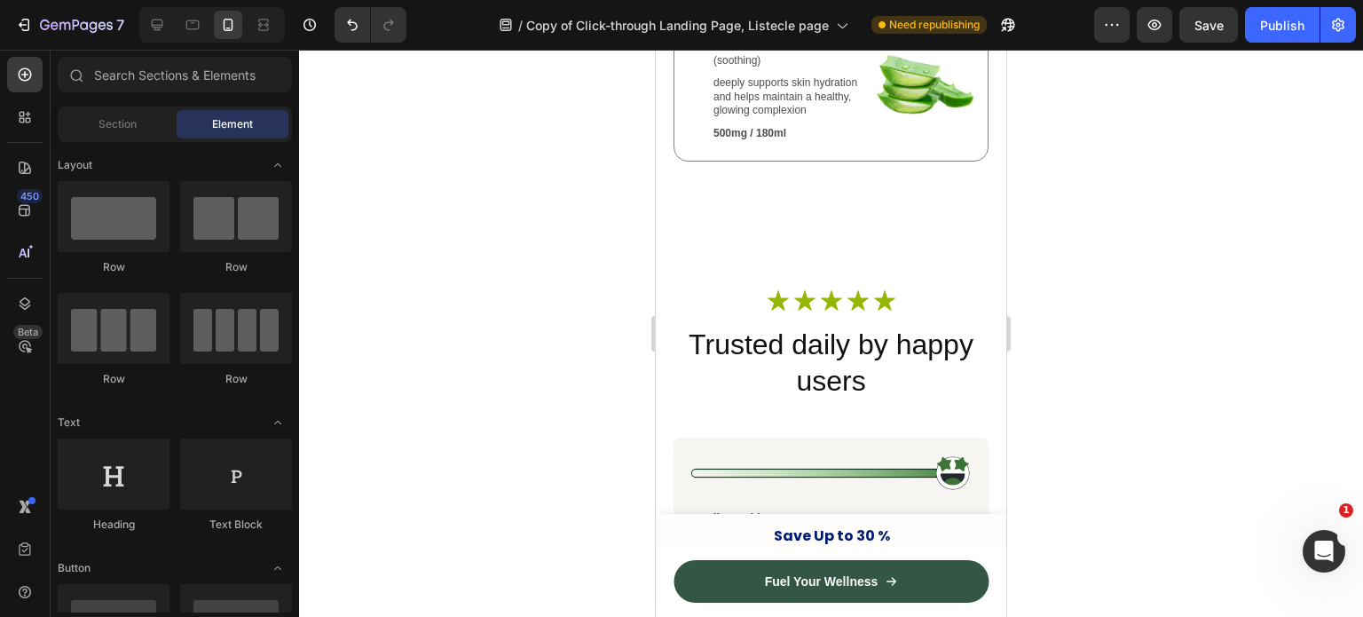
scroll to position [8135, 0]
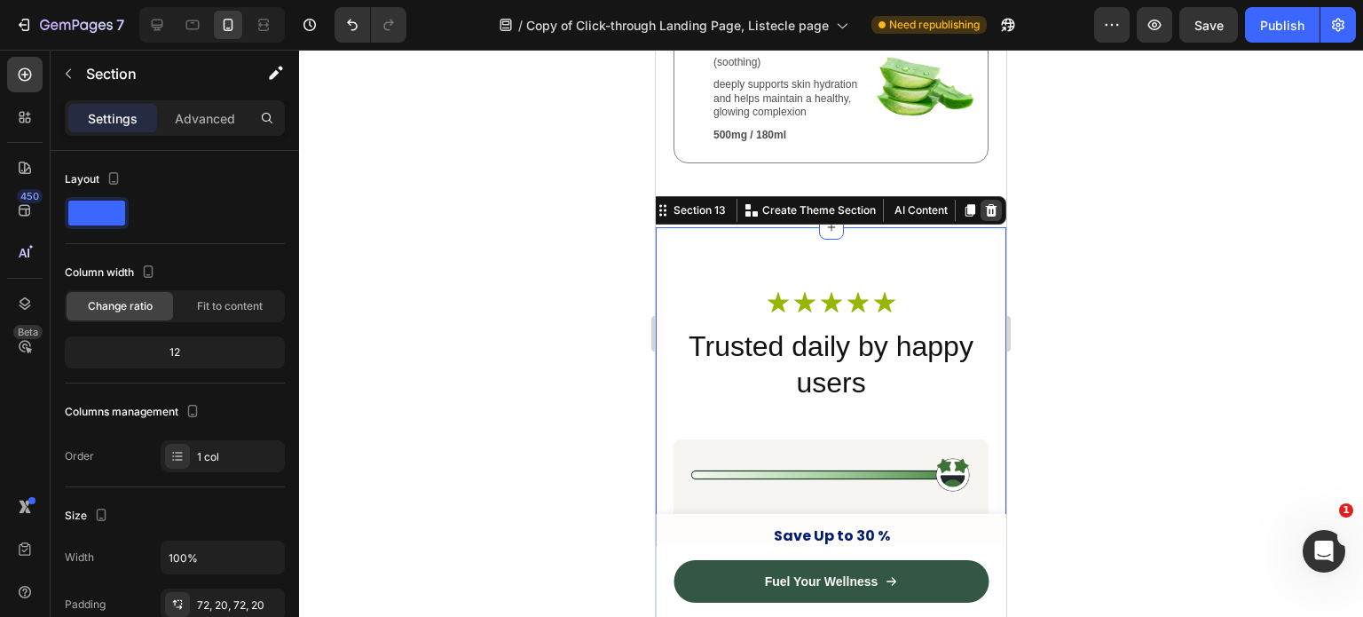
click at [984, 217] on icon at bounding box center [991, 210] width 14 height 14
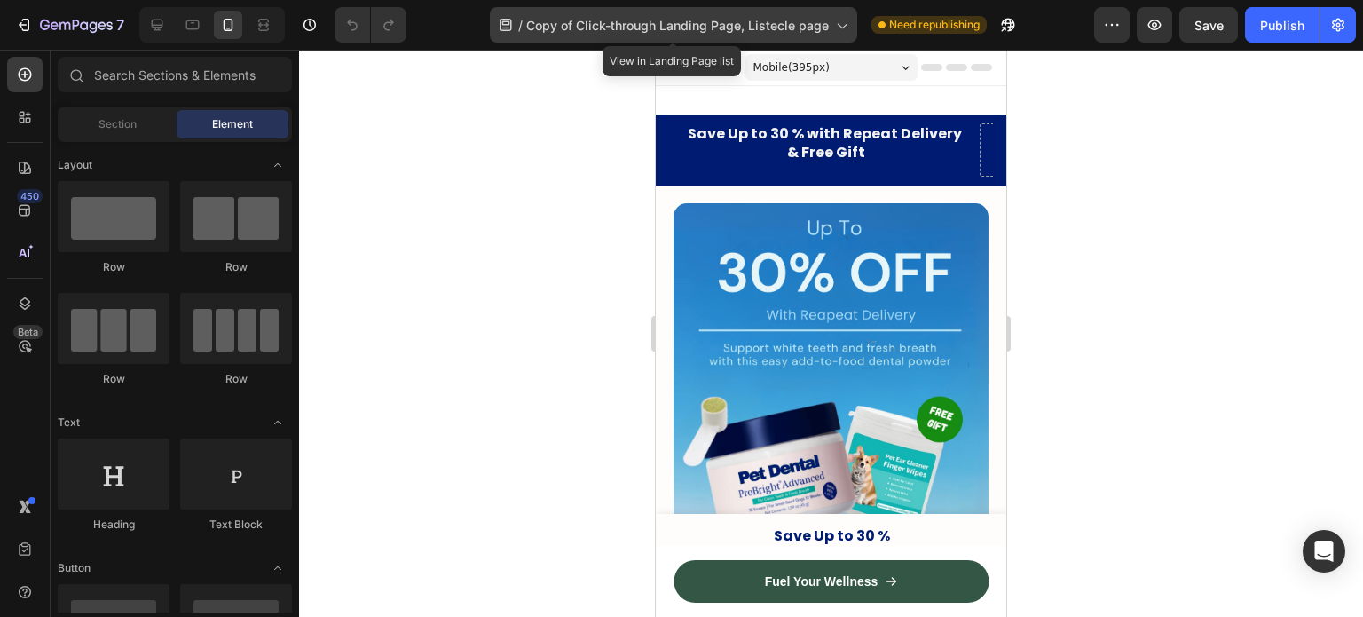
click at [685, 12] on div "/ Copy of Click-through Landing Page, Listecle page" at bounding box center [673, 25] width 367 height 36
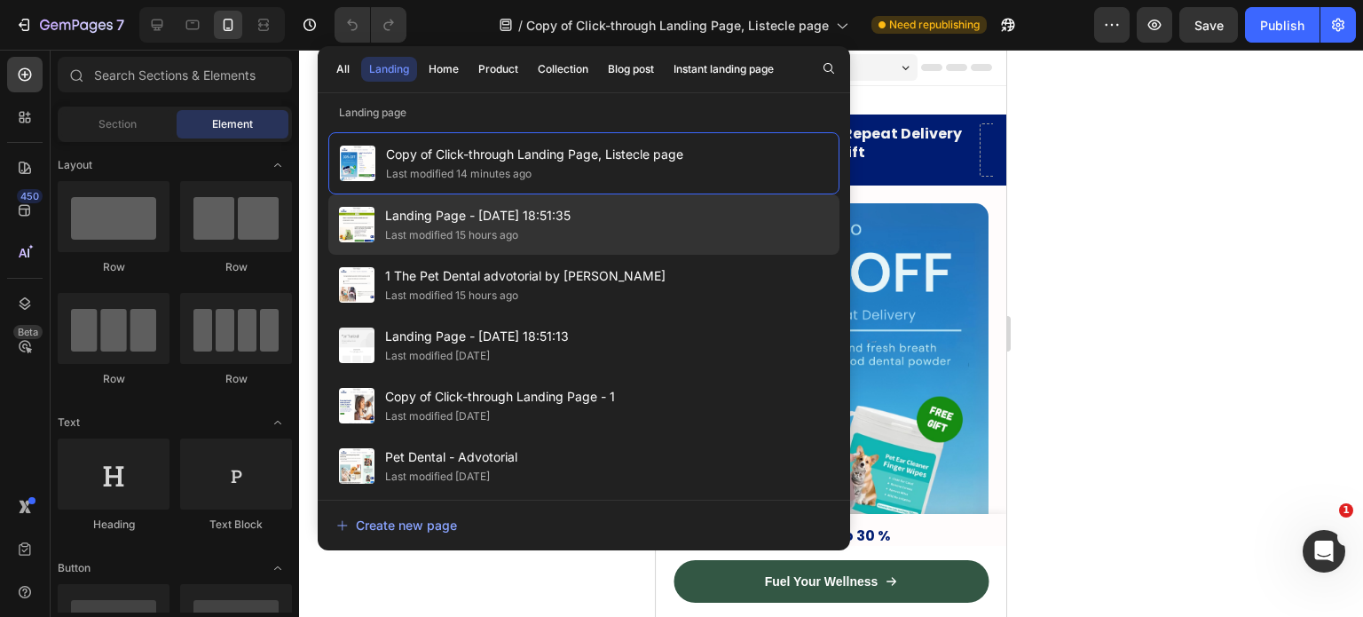
click at [511, 241] on div "Last modified 15 hours ago" at bounding box center [451, 235] width 133 height 18
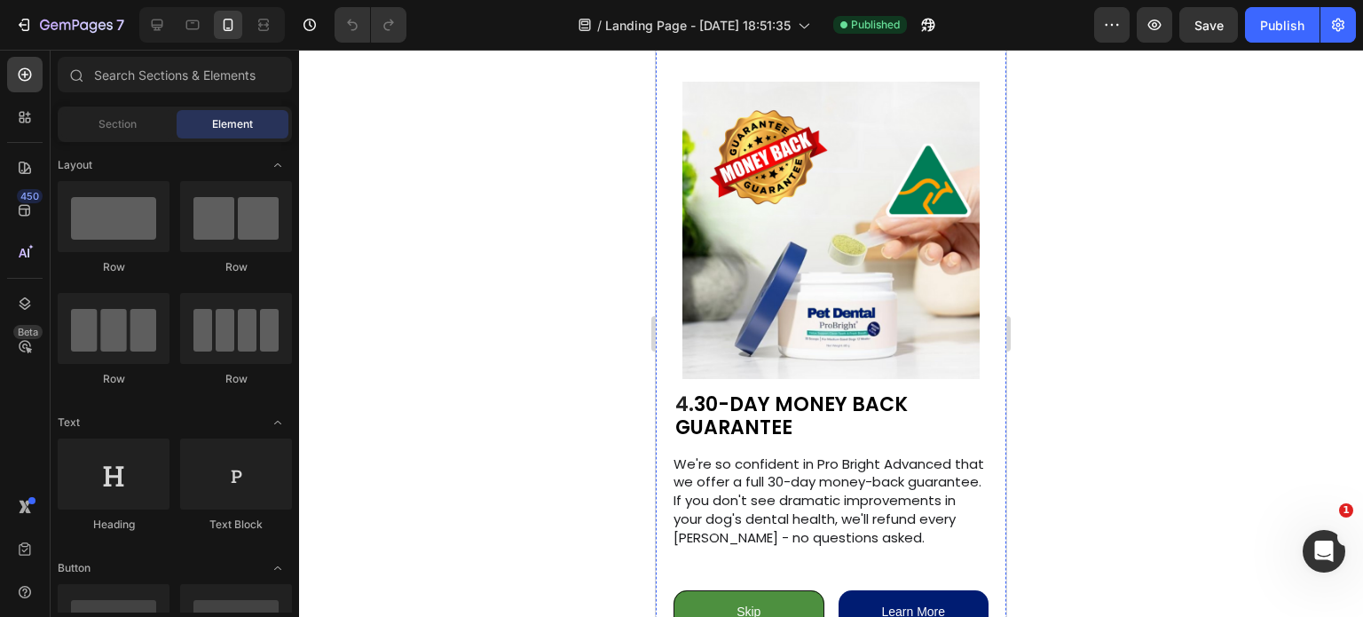
scroll to position [2494, 0]
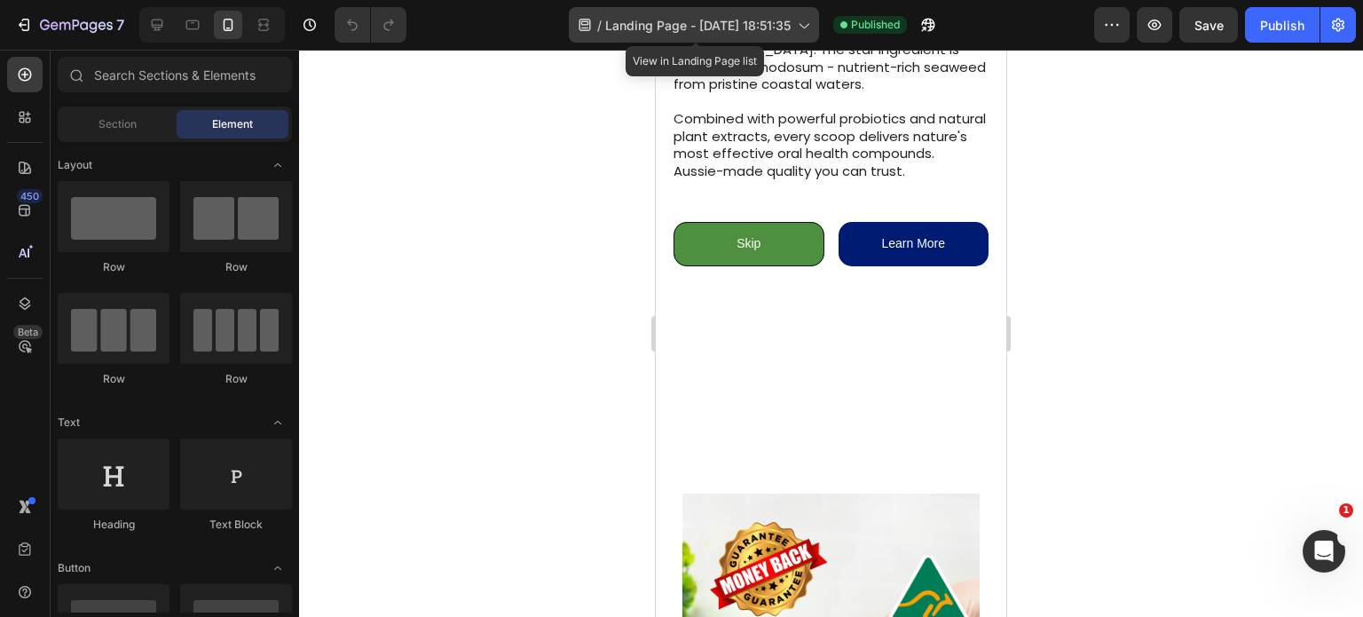
click at [720, 38] on div "/ Landing Page - Aug 21, 18:51:35" at bounding box center [694, 25] width 250 height 36
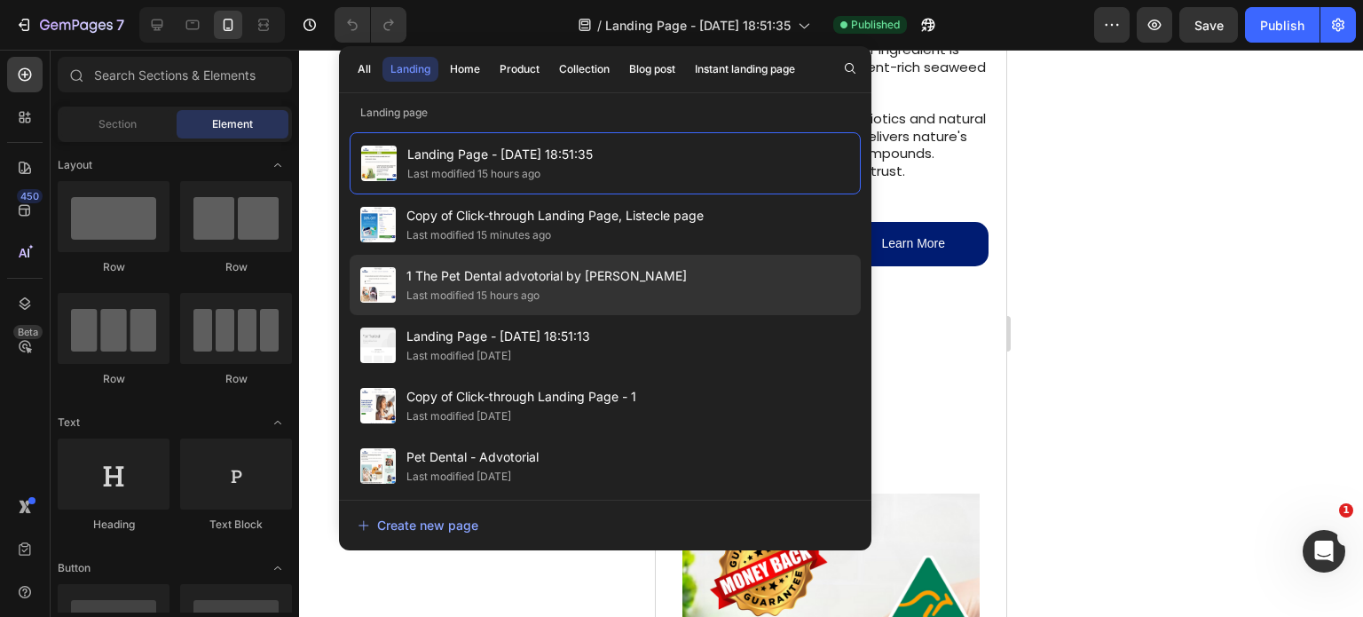
click at [496, 267] on span "1 The Pet Dental advotorial by [PERSON_NAME]" at bounding box center [547, 275] width 281 height 21
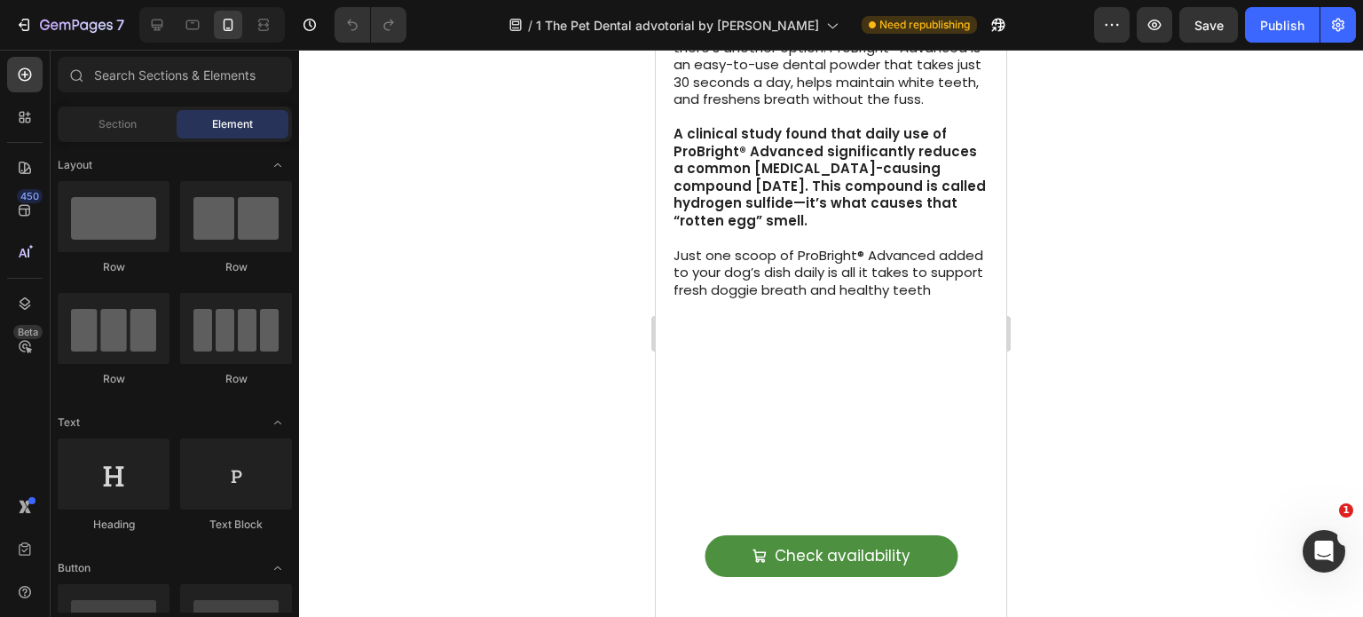
scroll to position [5963, 0]
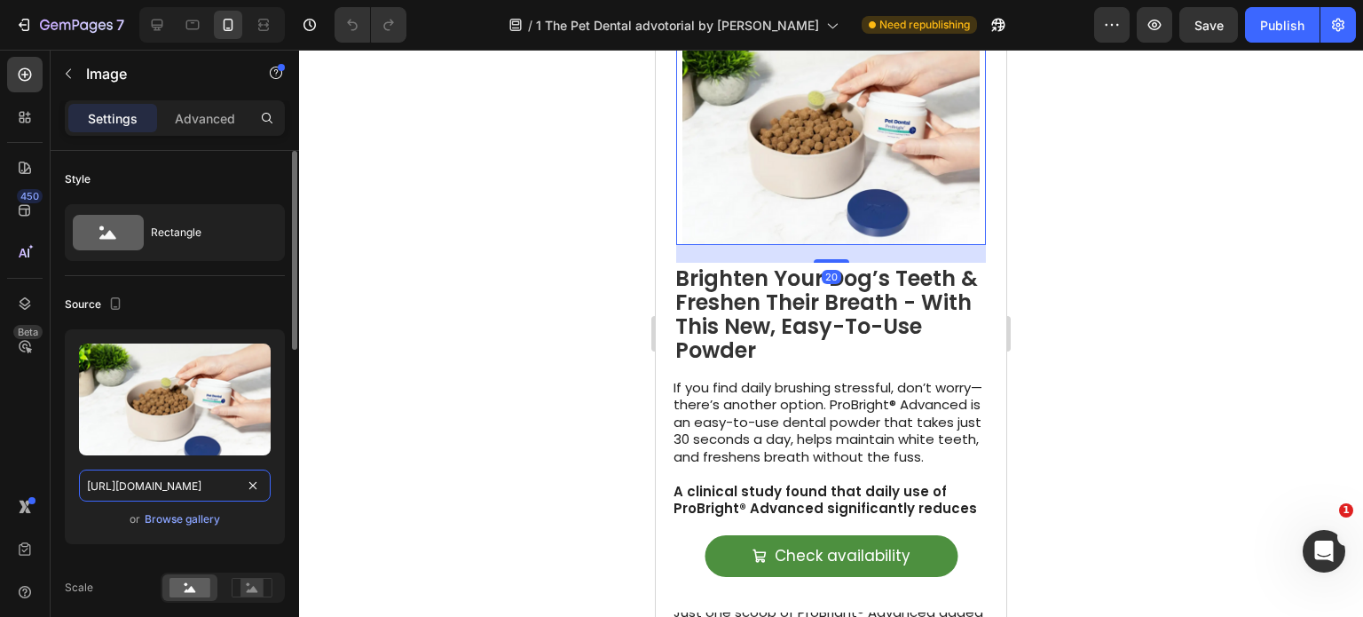
click at [154, 486] on input "[URL][DOMAIN_NAME]" at bounding box center [175, 486] width 192 height 32
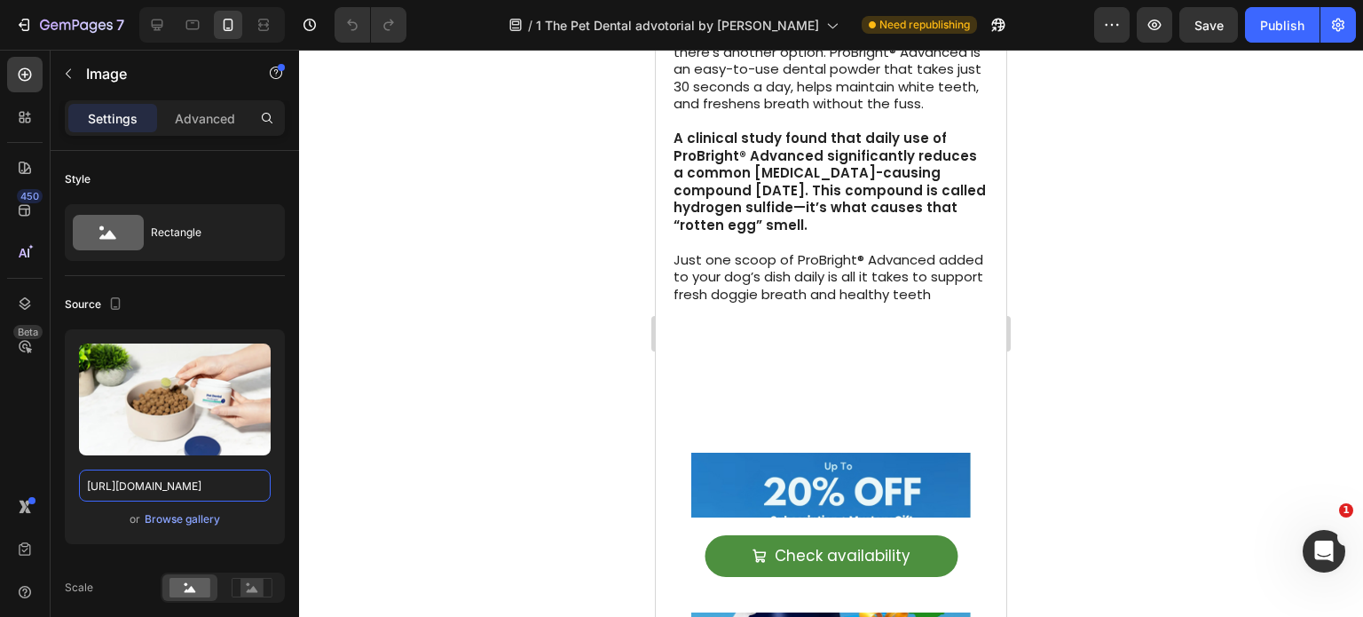
scroll to position [5844, 0]
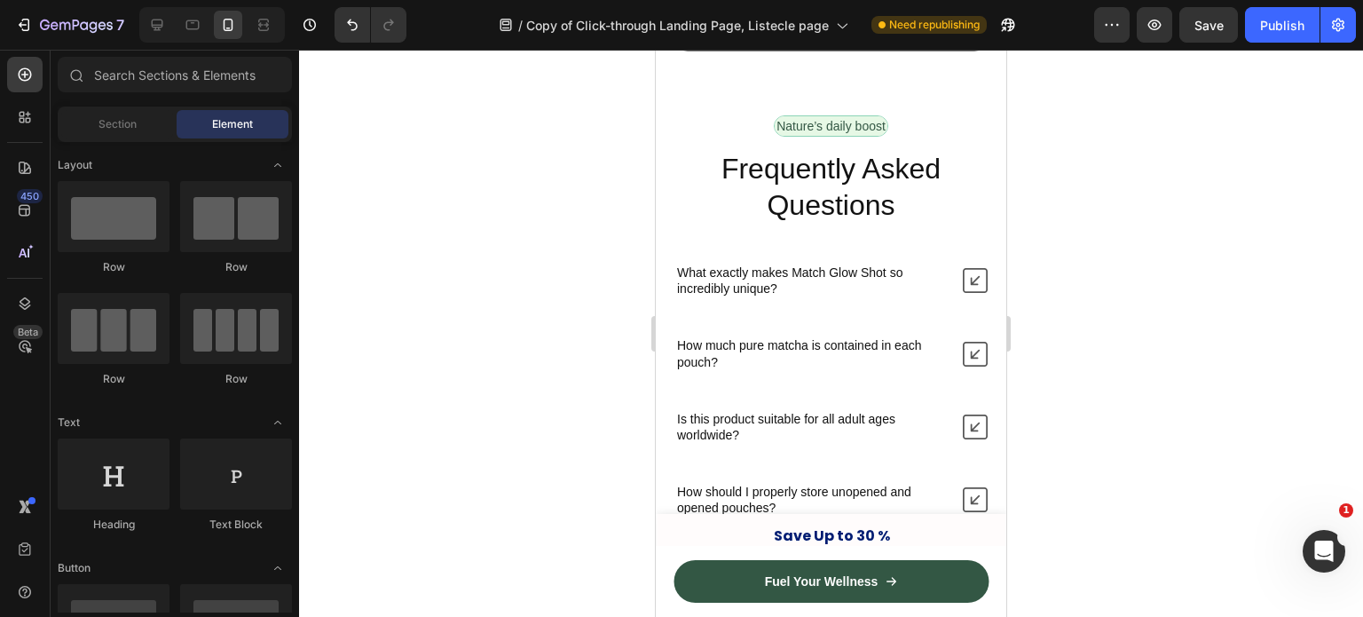
scroll to position [8223, 0]
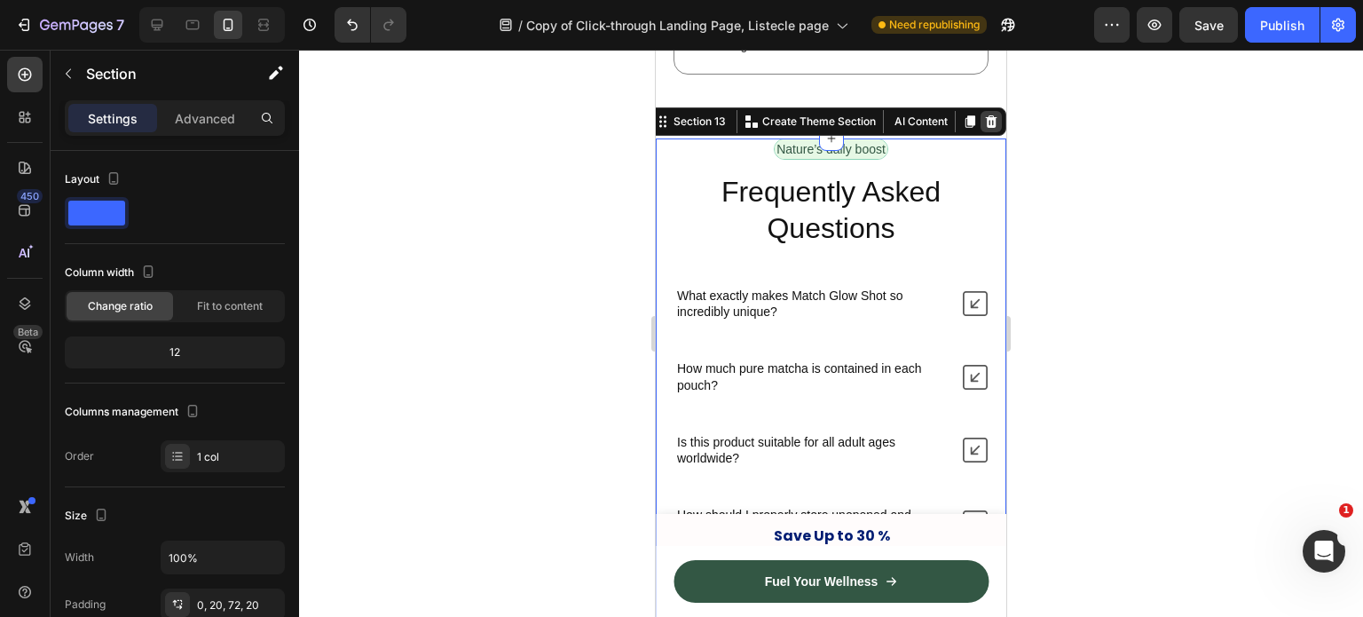
click at [984, 129] on icon at bounding box center [991, 122] width 14 height 14
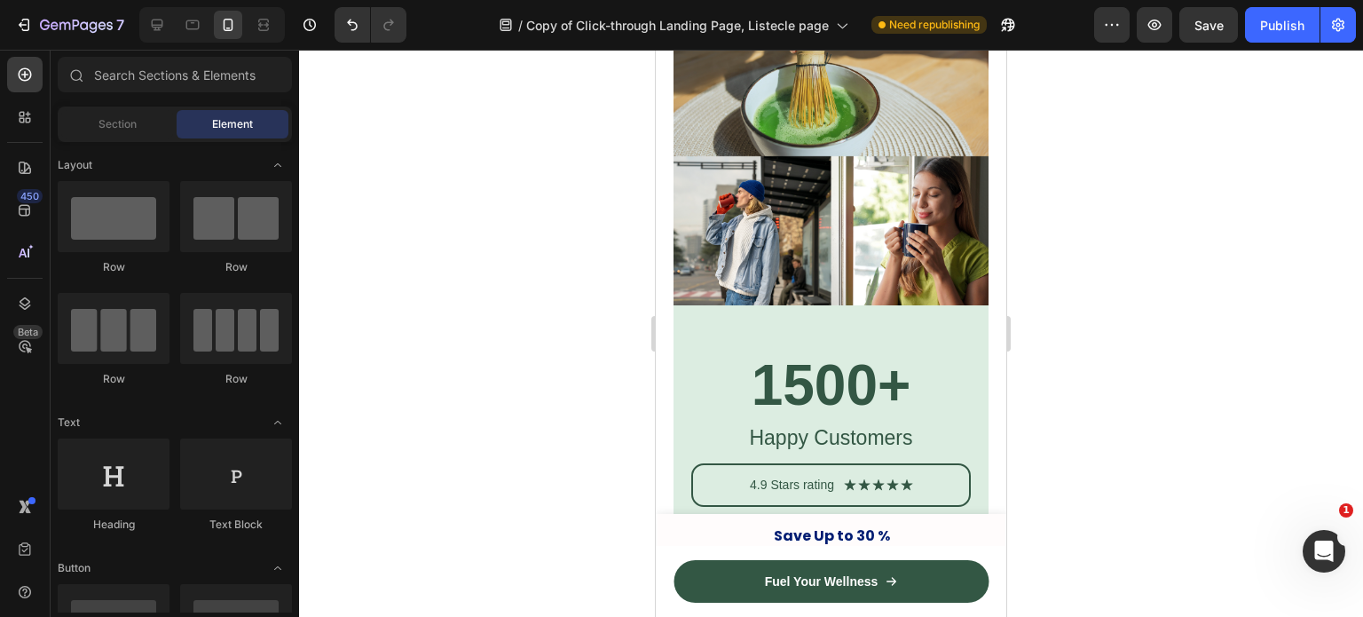
scroll to position [8198, 0]
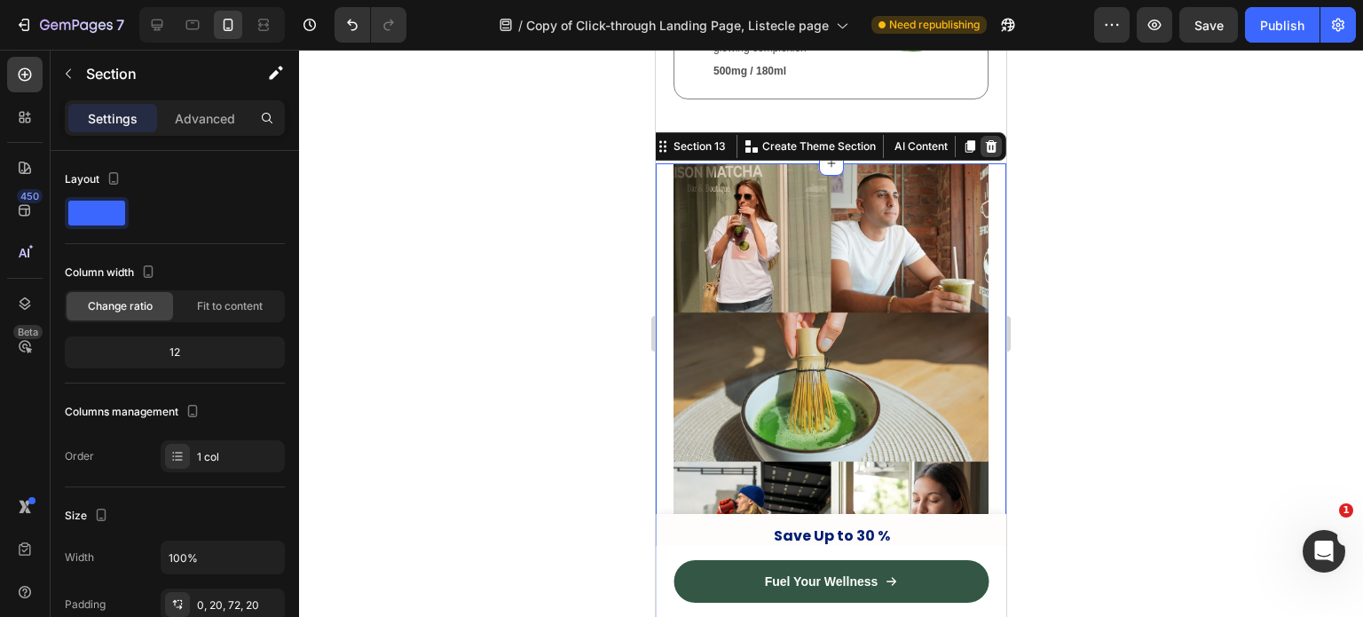
click at [984, 154] on icon at bounding box center [991, 146] width 14 height 14
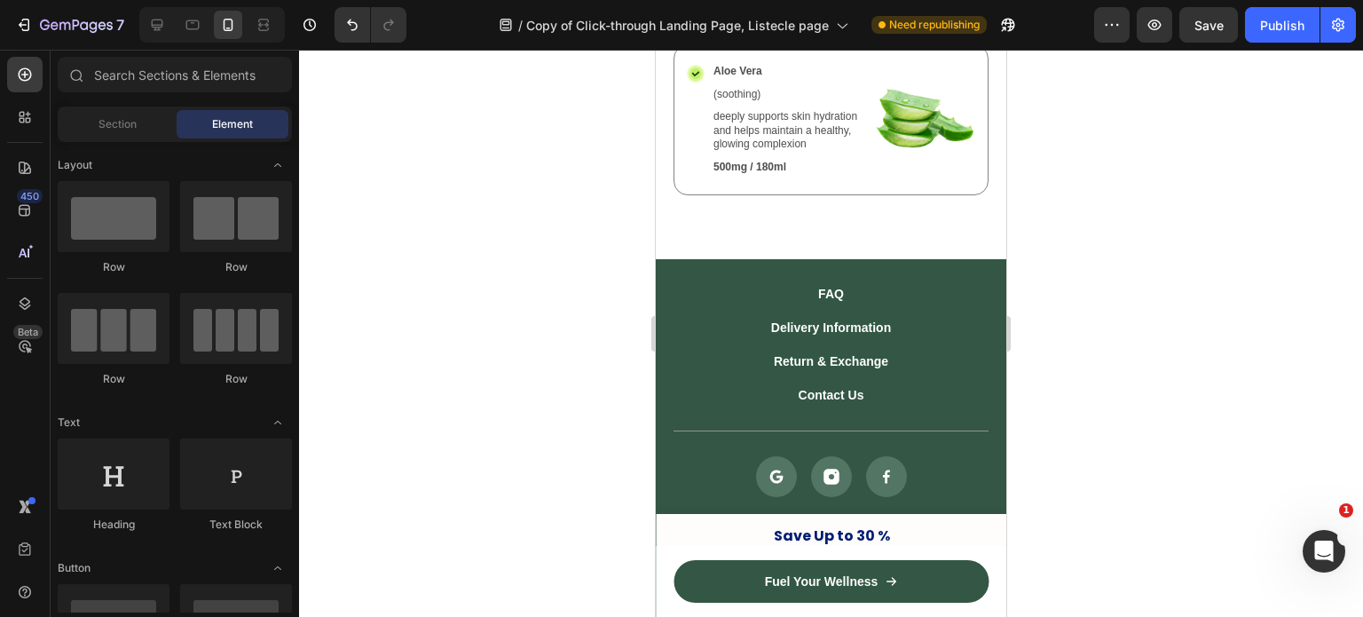
scroll to position [8102, 0]
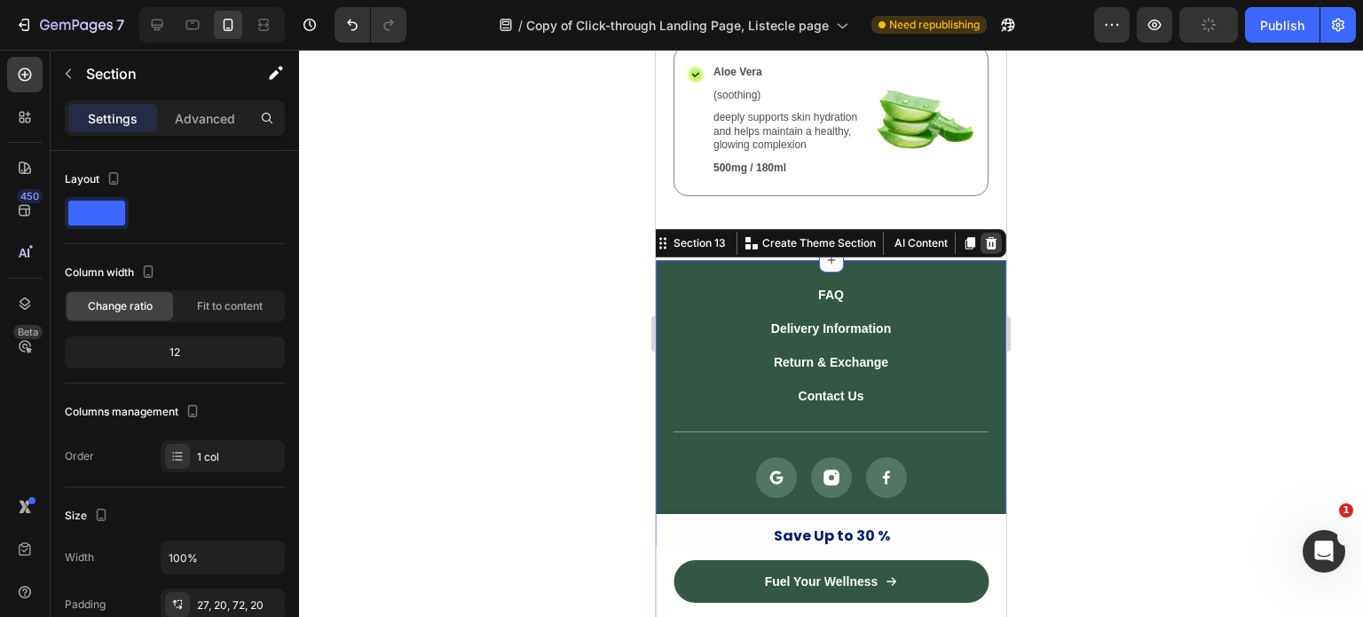
click at [984, 250] on icon at bounding box center [991, 243] width 14 height 14
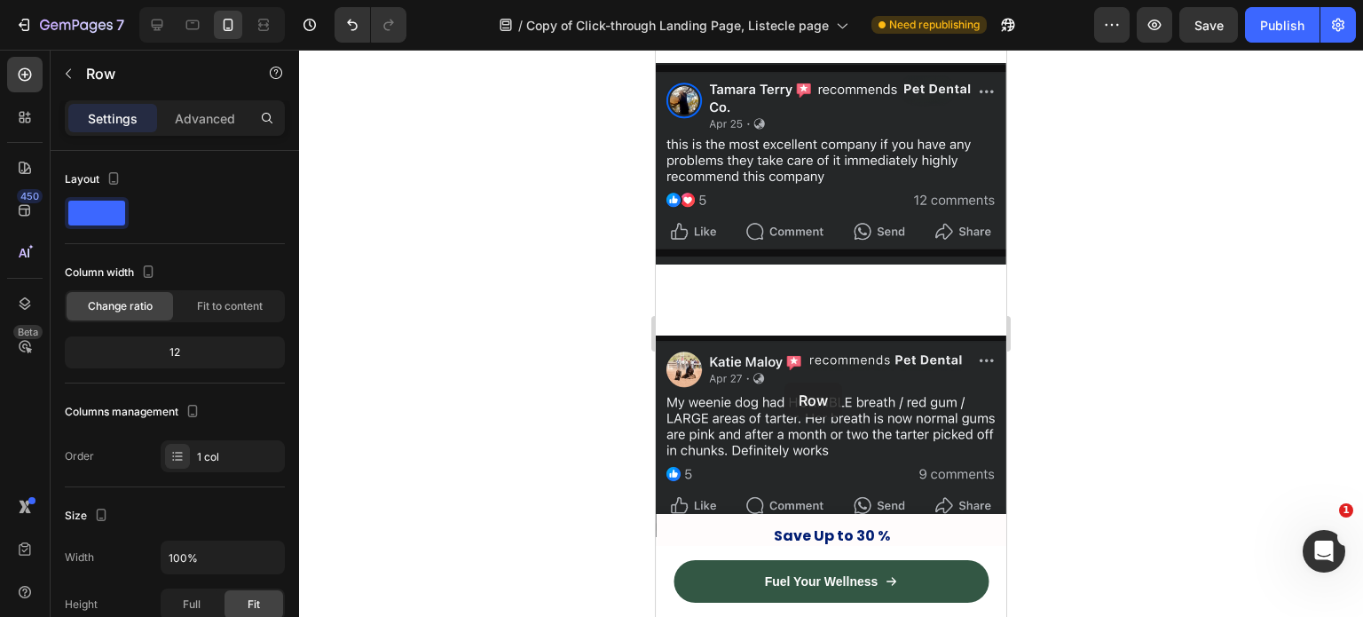
scroll to position [4360, 0]
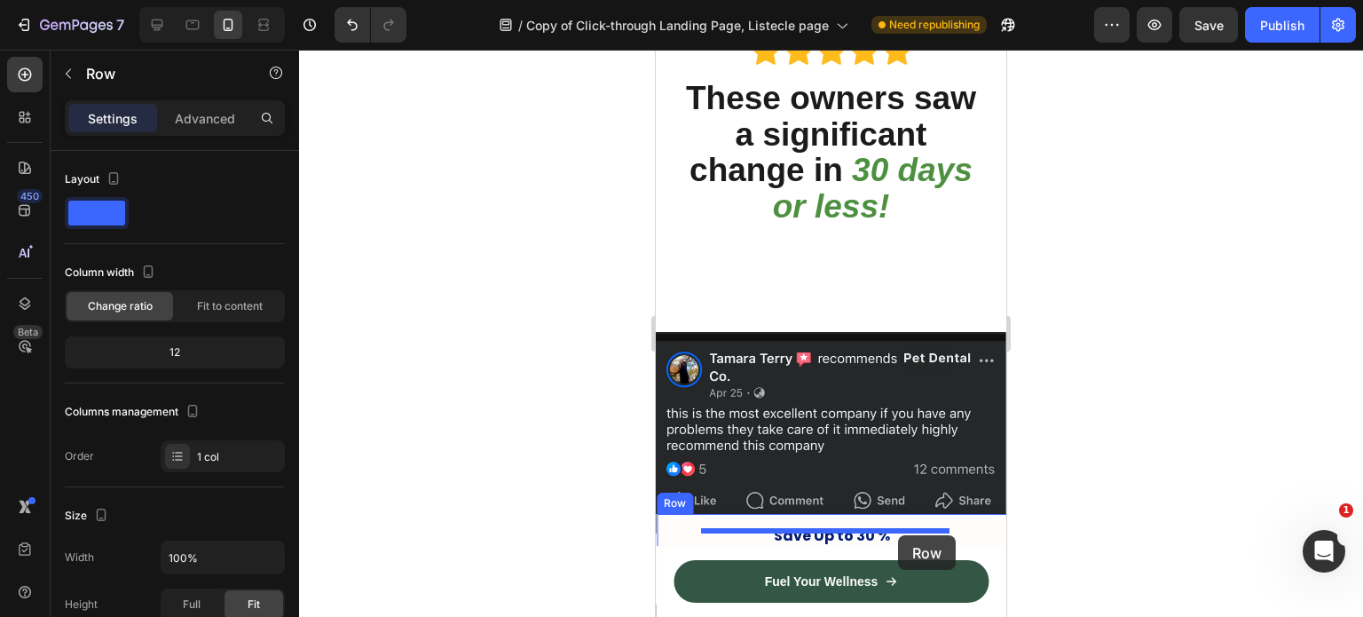
drag, startPoint x: 682, startPoint y: 99, endPoint x: 859, endPoint y: 541, distance: 476.4
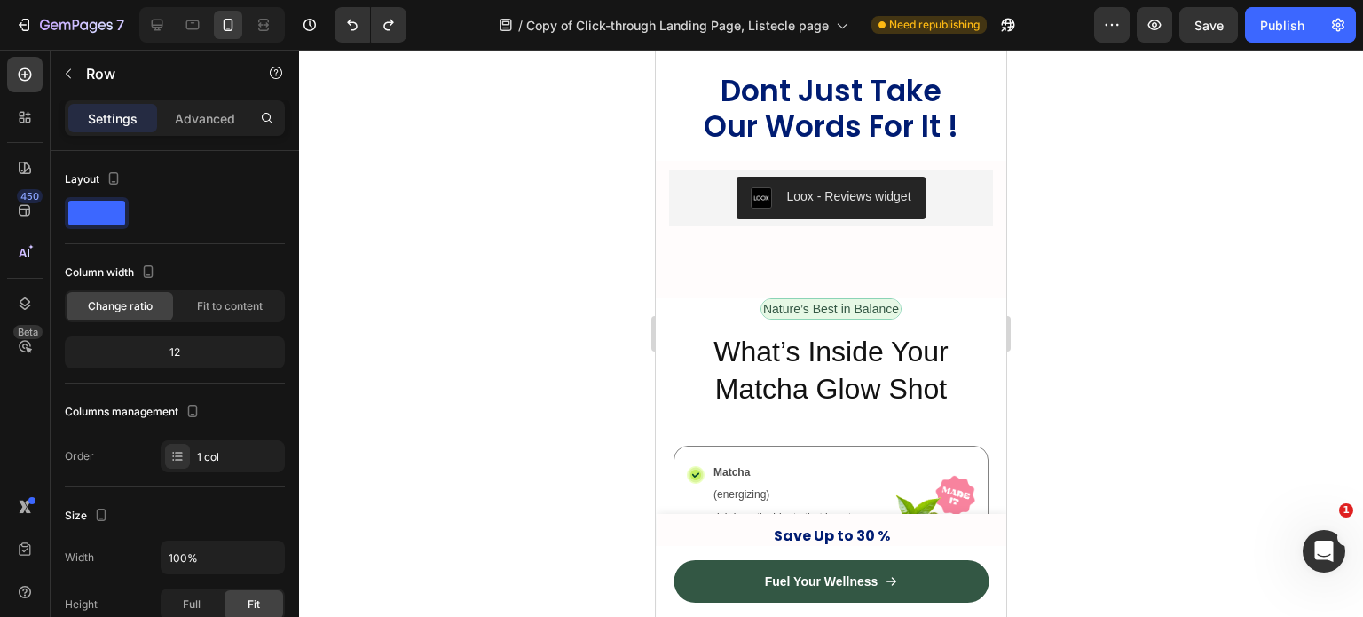
scroll to position [7130, 0]
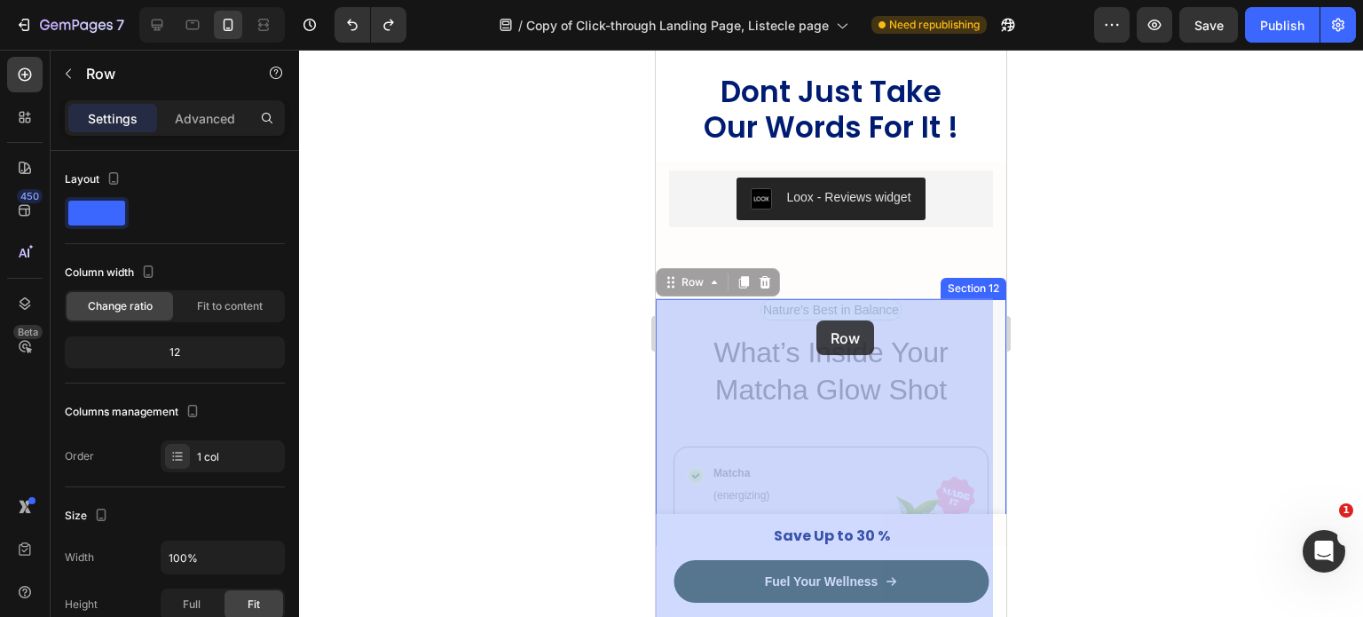
drag, startPoint x: 708, startPoint y: 283, endPoint x: 816, endPoint y: 320, distance: 113.7
drag, startPoint x: 696, startPoint y: 282, endPoint x: 752, endPoint y: 319, distance: 66.7
drag, startPoint x: 705, startPoint y: 274, endPoint x: 726, endPoint y: 315, distance: 46.1
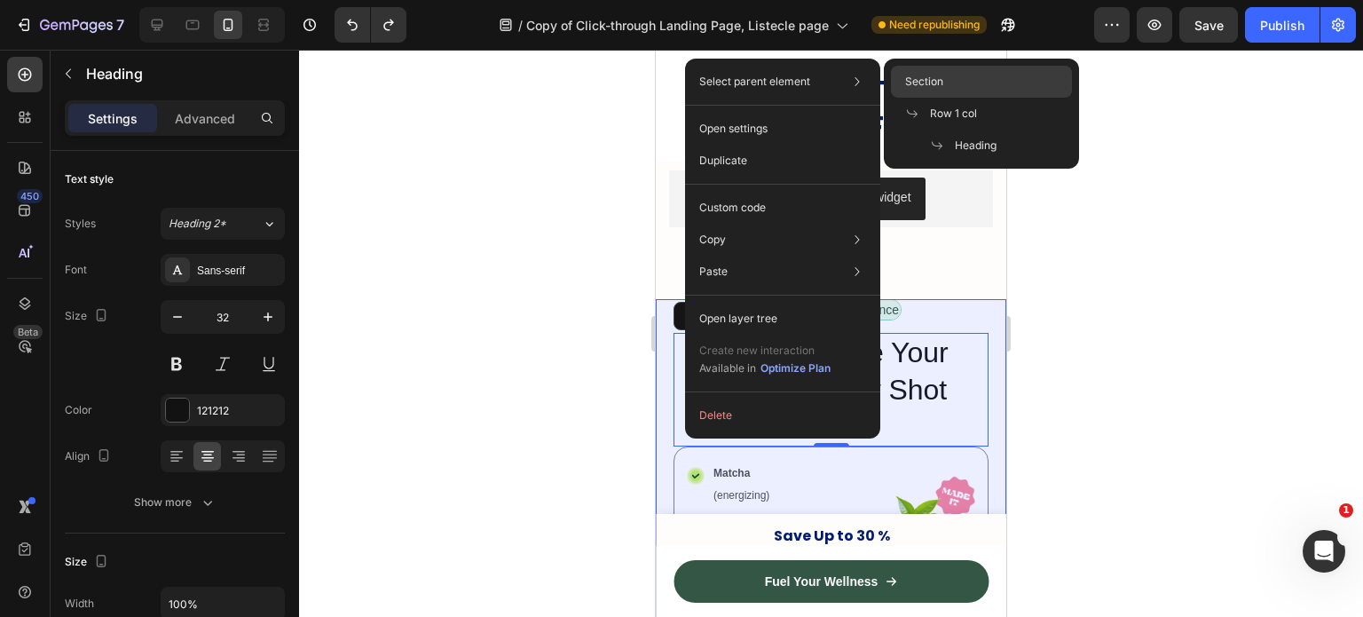
click at [925, 84] on span "Section" at bounding box center [924, 82] width 38 height 16
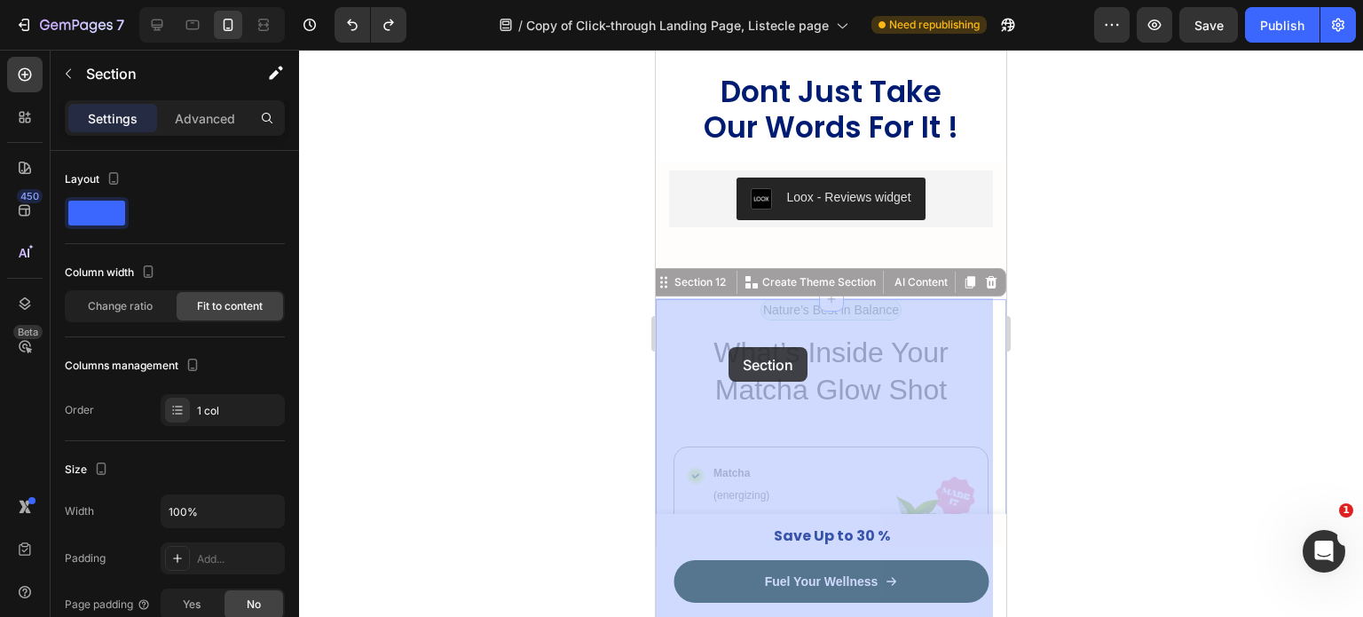
drag, startPoint x: 691, startPoint y: 276, endPoint x: 729, endPoint y: 347, distance: 80.6
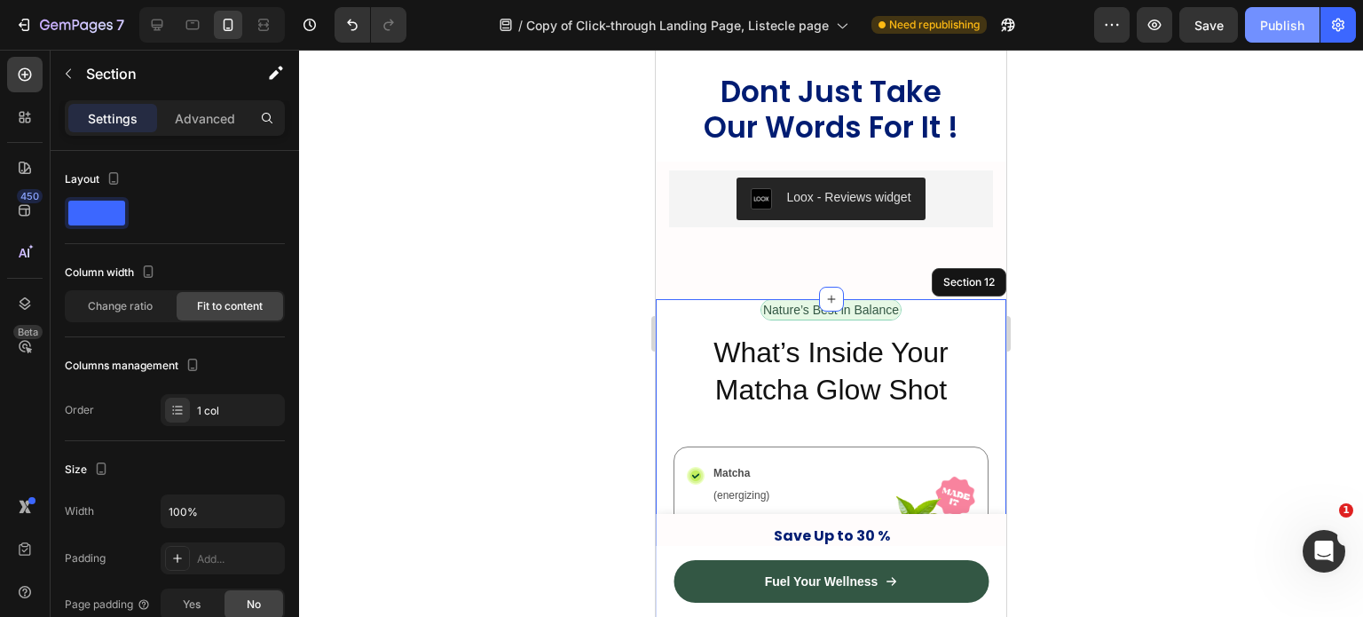
click at [1276, 39] on button "Publish" at bounding box center [1282, 25] width 75 height 36
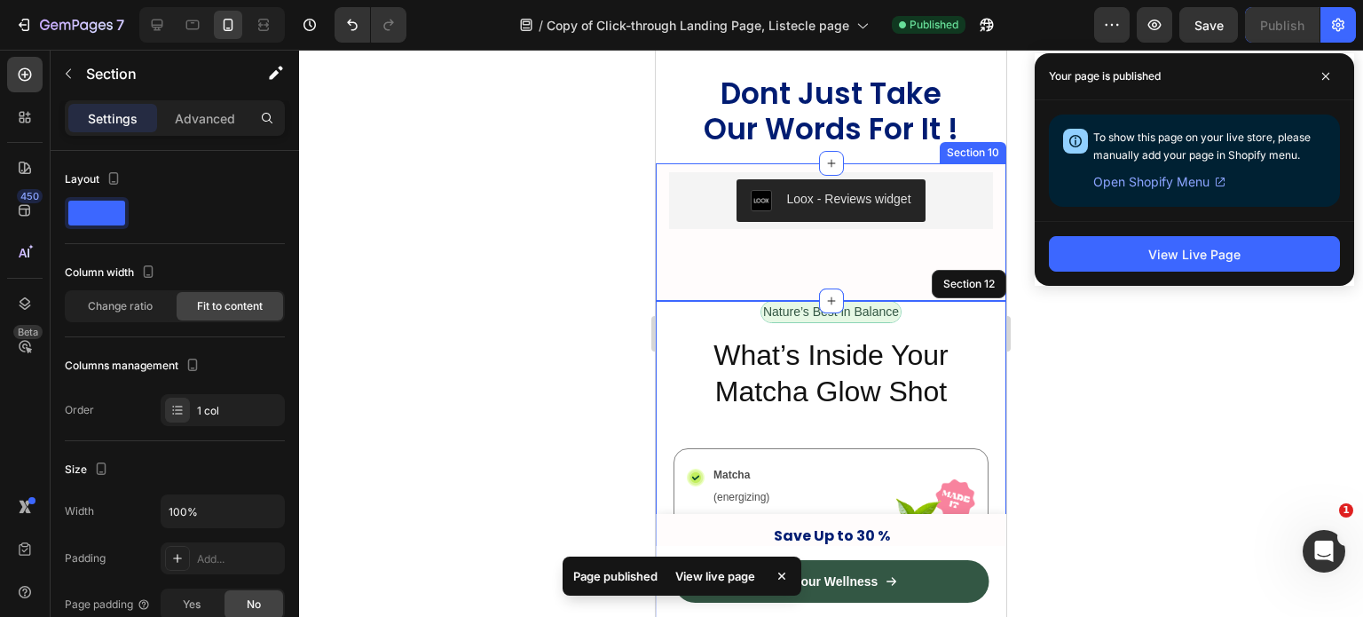
scroll to position [7027, 0]
